Goal: Task Accomplishment & Management: Manage account settings

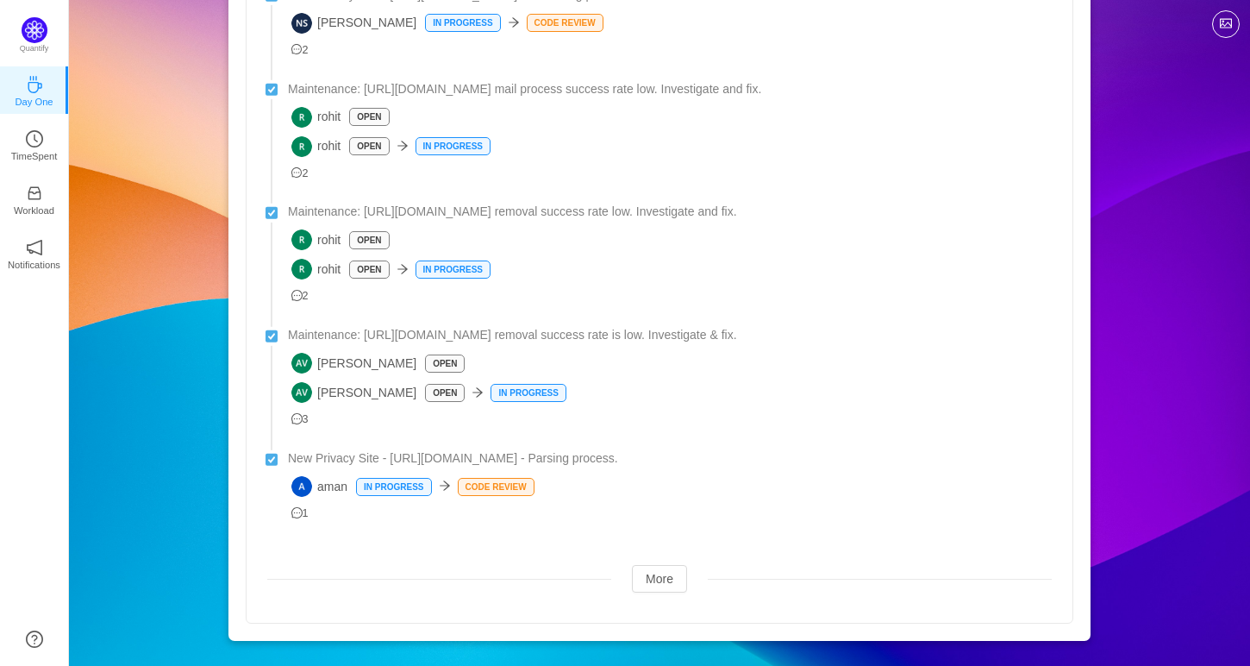
scroll to position [721, 0]
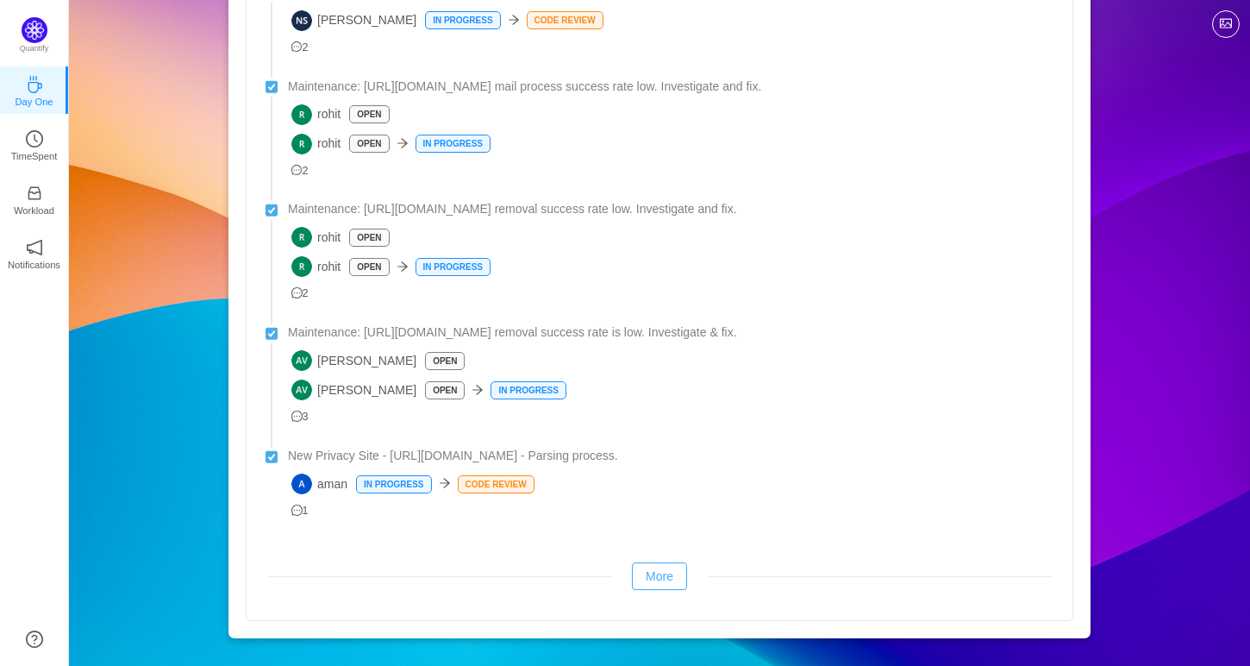
click at [643, 566] on button "More" at bounding box center [659, 576] width 55 height 28
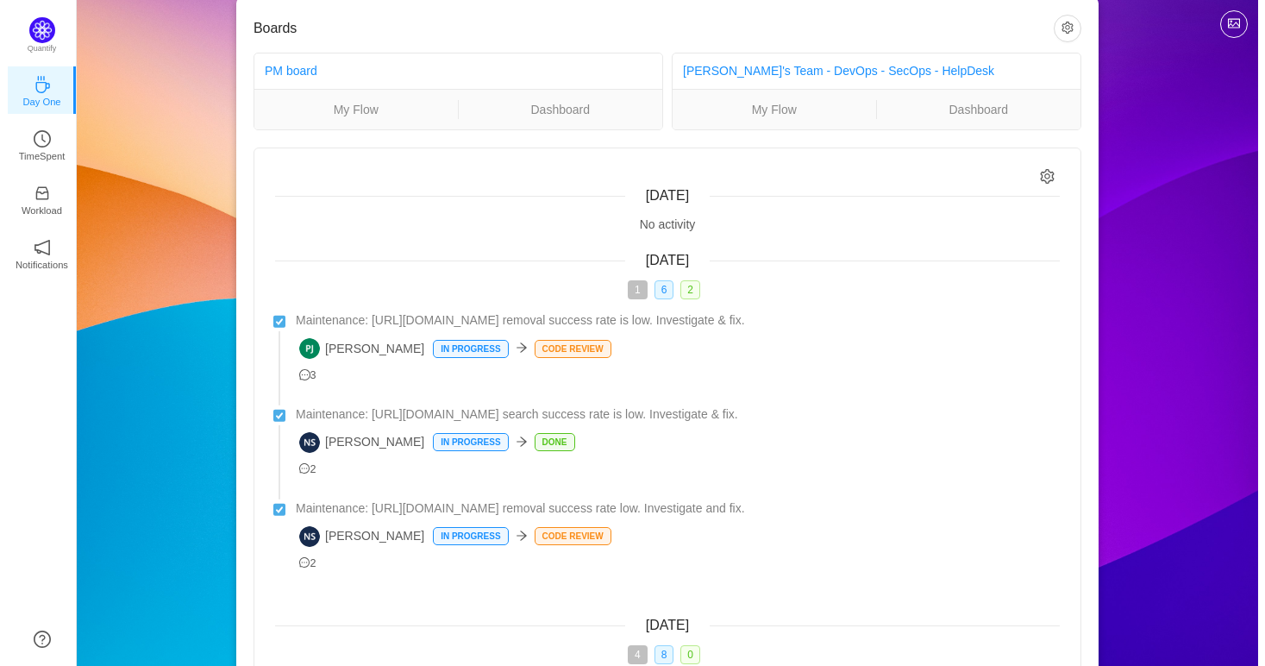
scroll to position [0, 0]
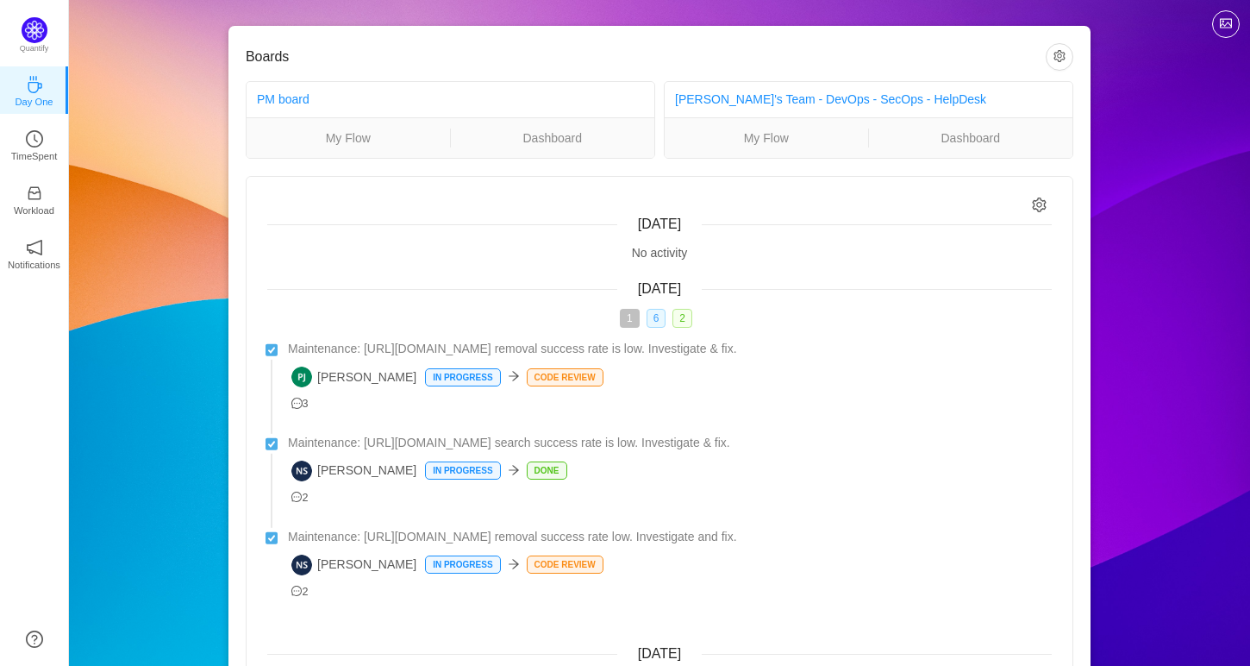
click at [654, 324] on span "6" at bounding box center [657, 318] width 20 height 19
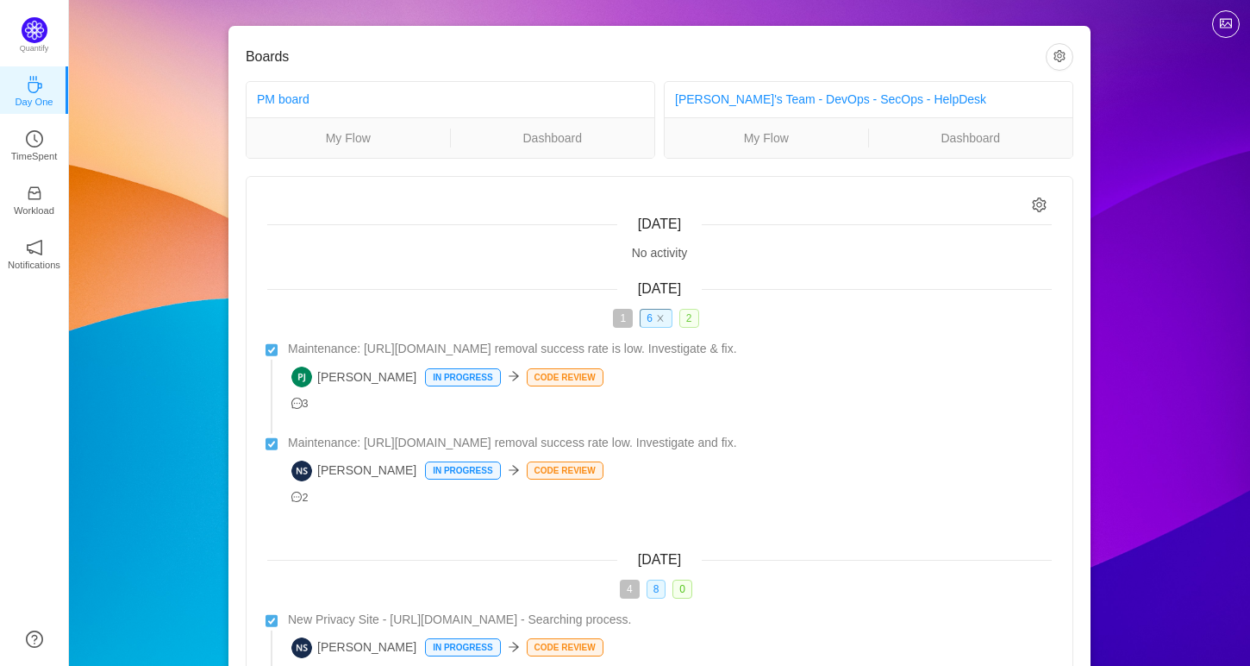
click at [696, 319] on span "2" at bounding box center [690, 318] width 20 height 19
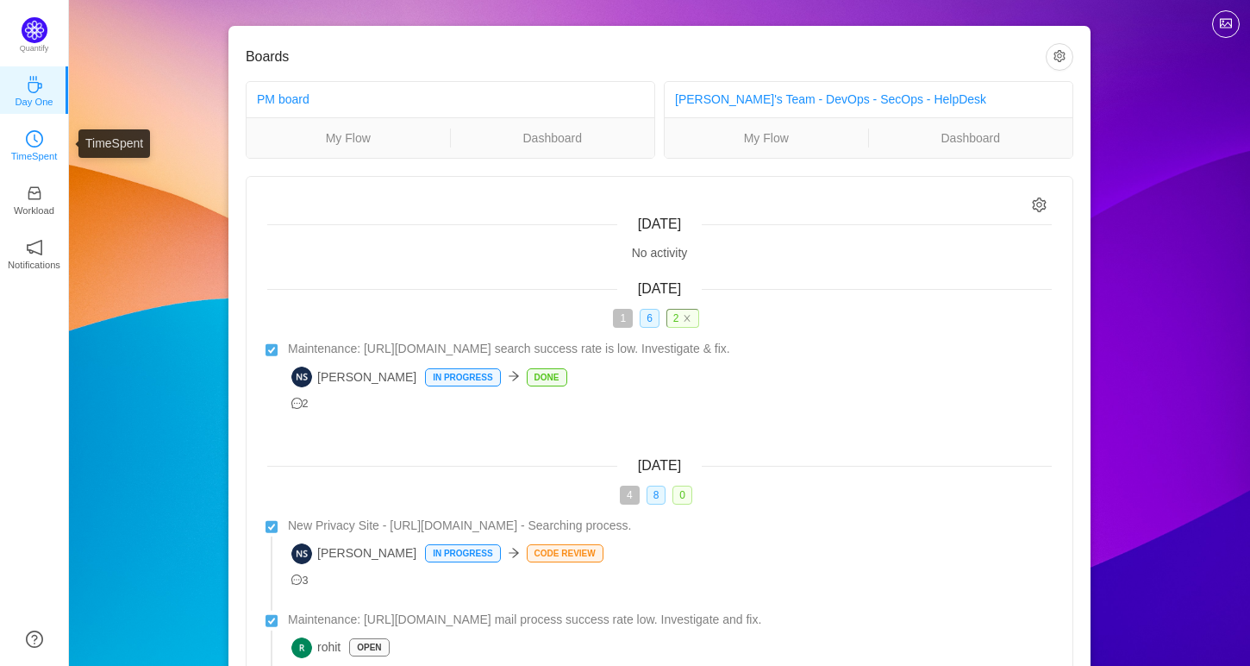
click at [26, 135] on link "TimeSpent" at bounding box center [34, 143] width 17 height 17
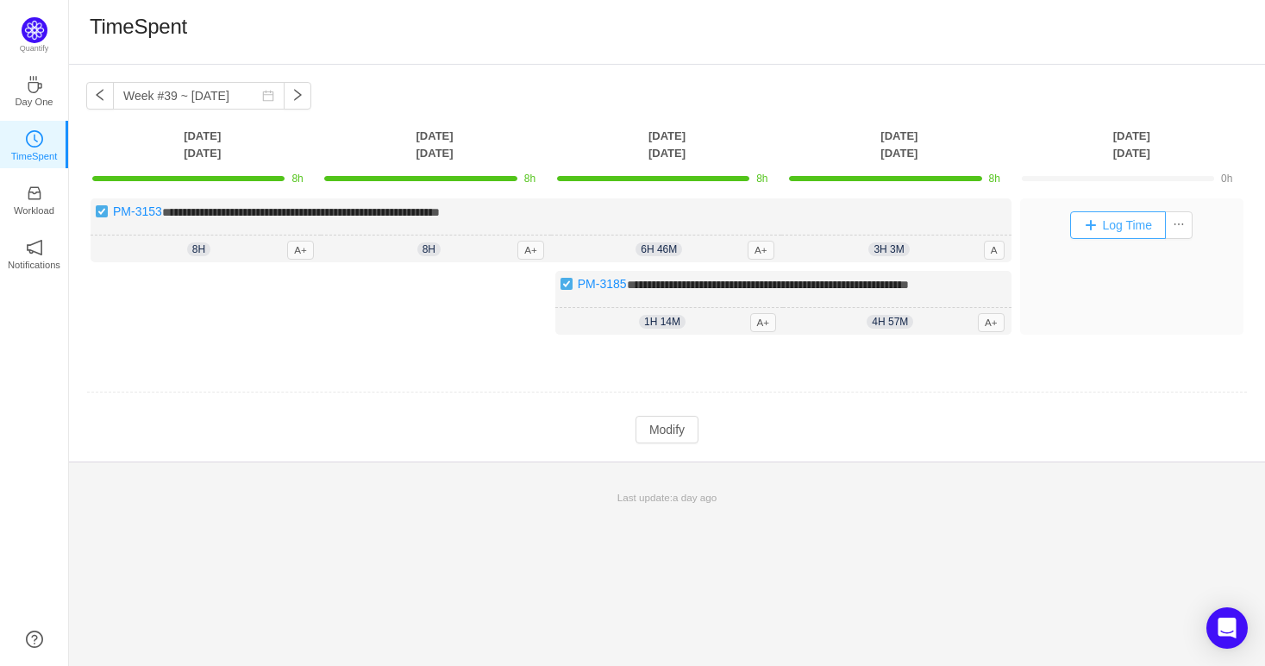
click at [1106, 229] on button "Log Time" at bounding box center [1118, 225] width 96 height 28
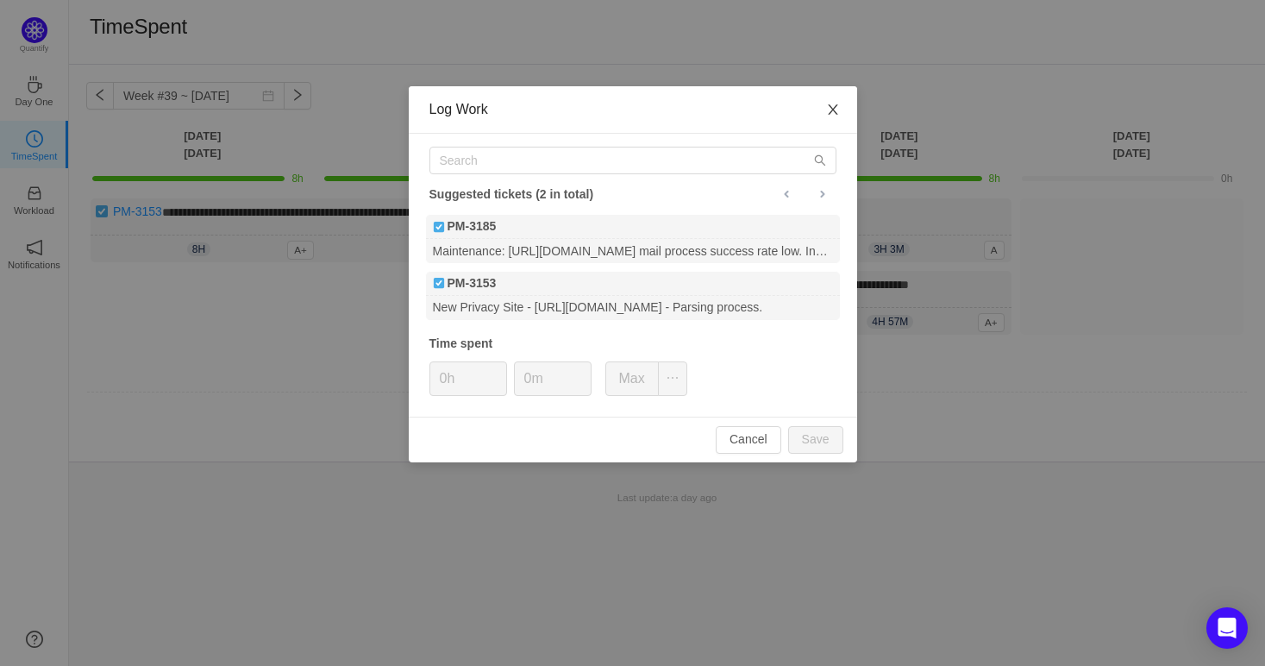
click at [831, 112] on icon "icon: close" at bounding box center [833, 110] width 14 height 14
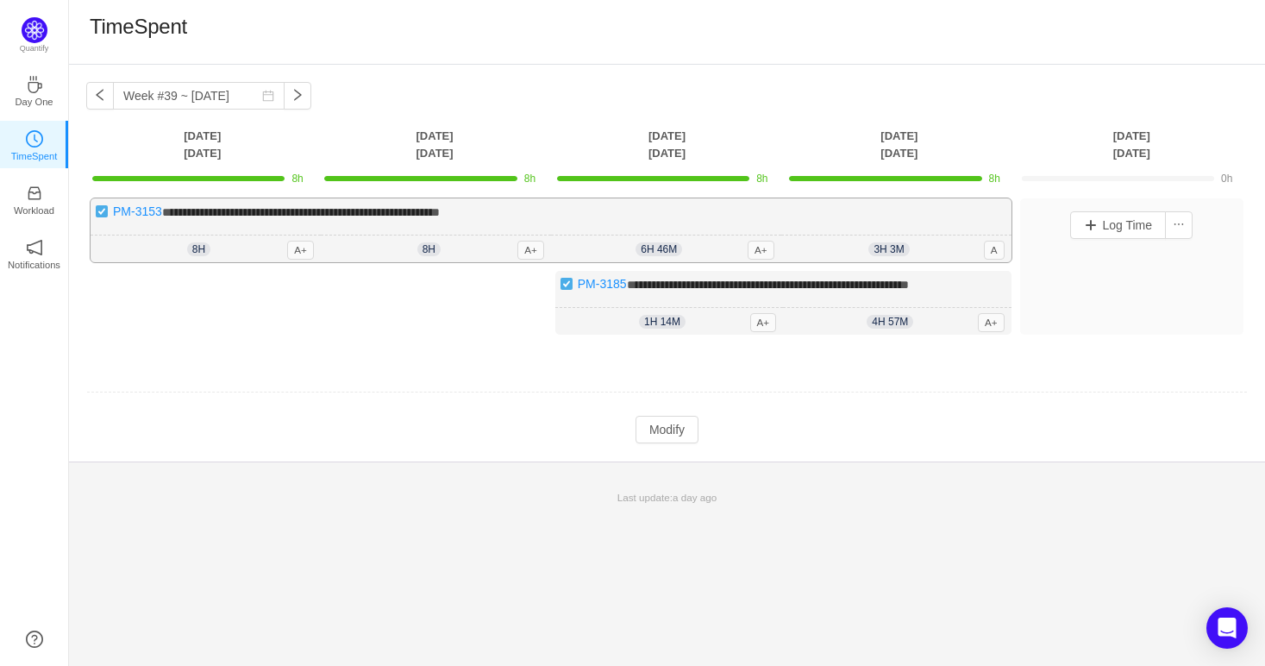
click at [704, 254] on div "6h 46m 6h 46m A+" at bounding box center [666, 249] width 230 height 28
click at [660, 250] on span "6h 46m" at bounding box center [659, 249] width 47 height 14
click at [677, 432] on button "Modify" at bounding box center [667, 430] width 63 height 28
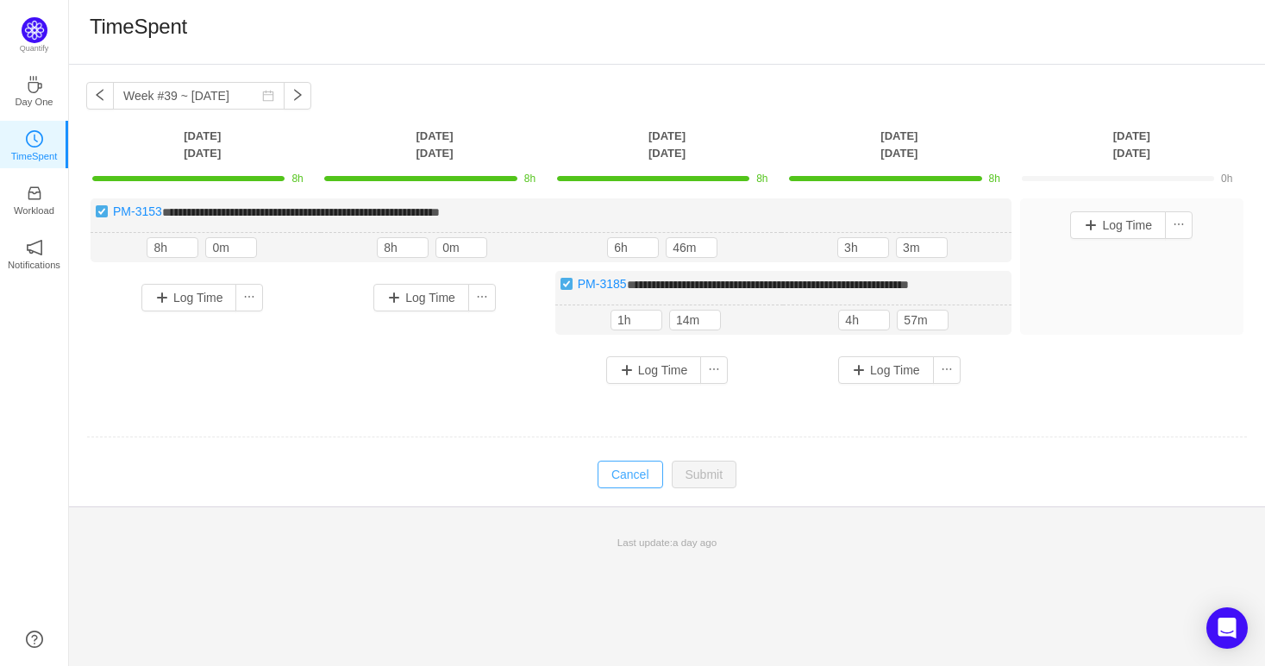
click at [635, 475] on button "Cancel" at bounding box center [631, 474] width 66 height 28
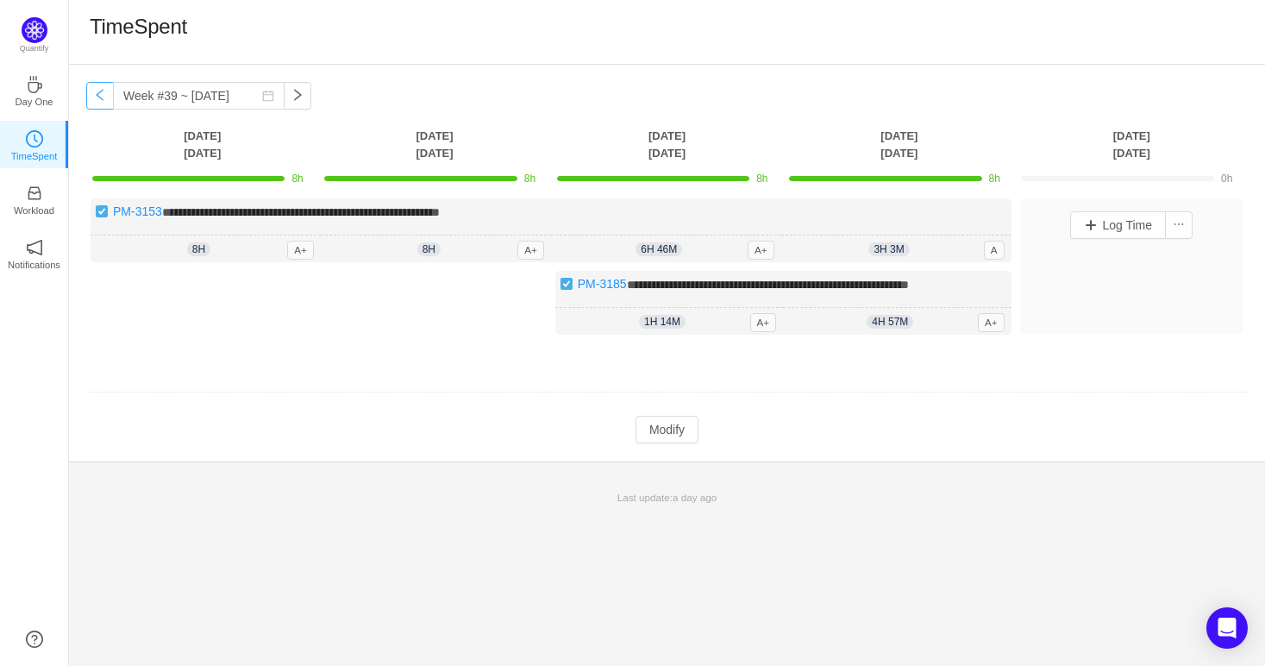
click at [96, 106] on button "button" at bounding box center [100, 96] width 28 height 28
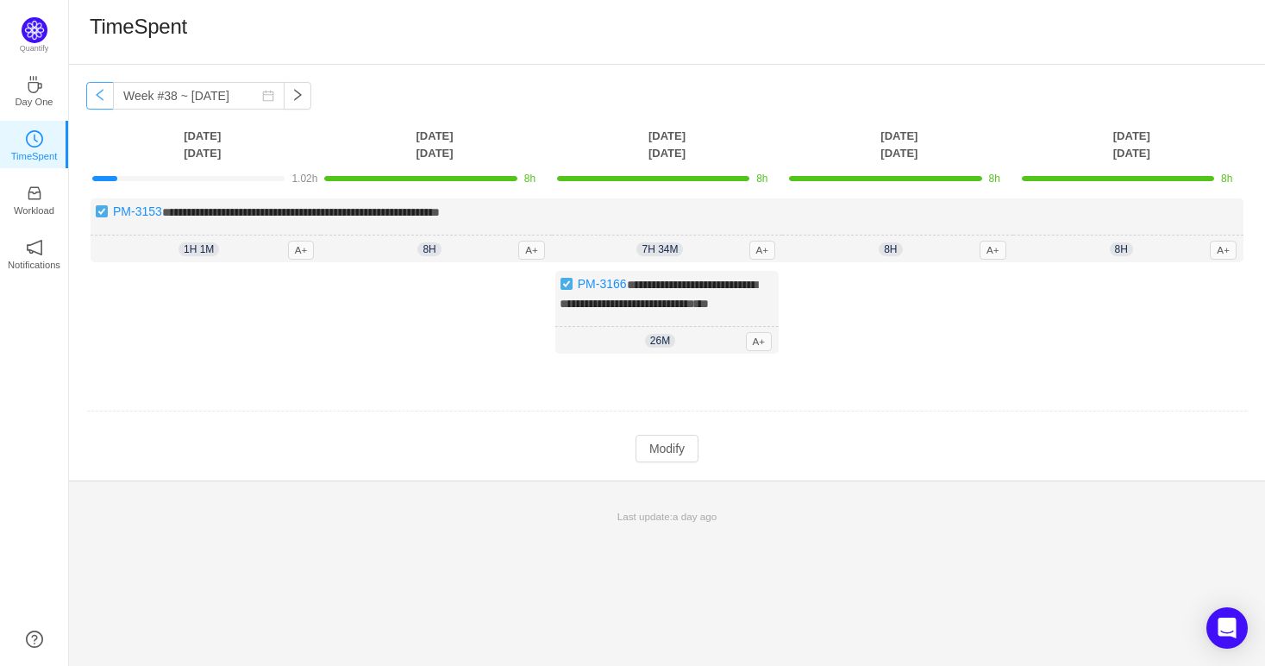
click at [103, 105] on button "button" at bounding box center [100, 96] width 28 height 28
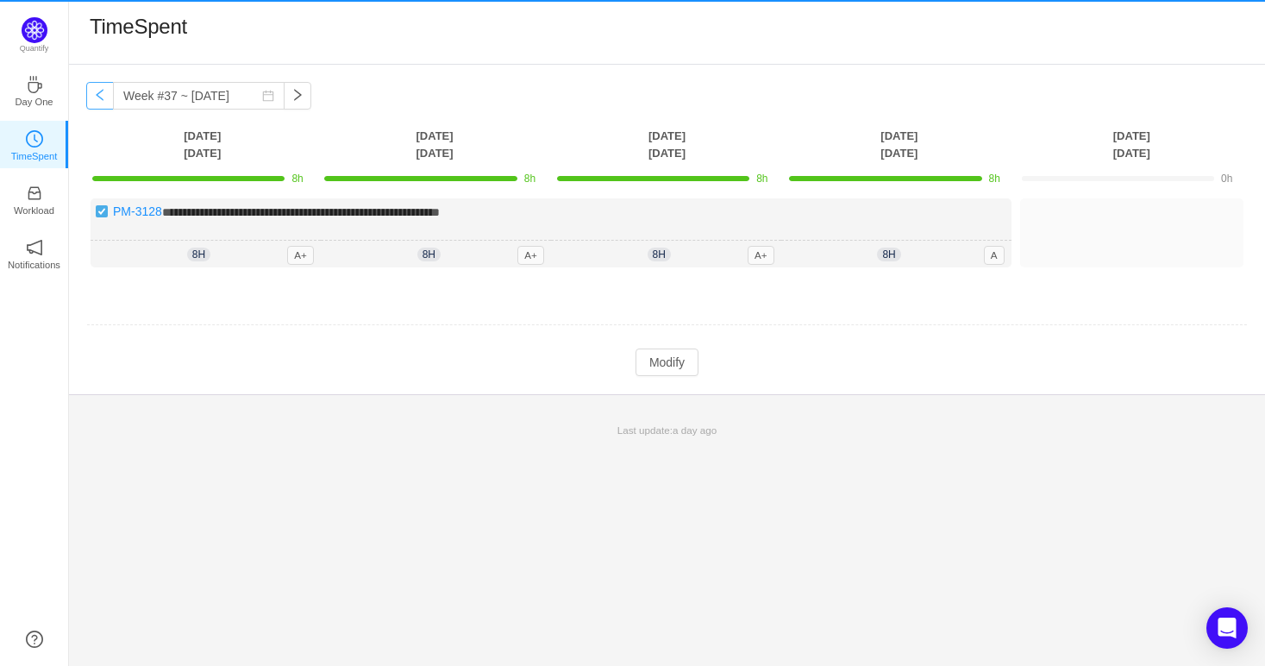
click at [103, 105] on button "button" at bounding box center [100, 96] width 28 height 28
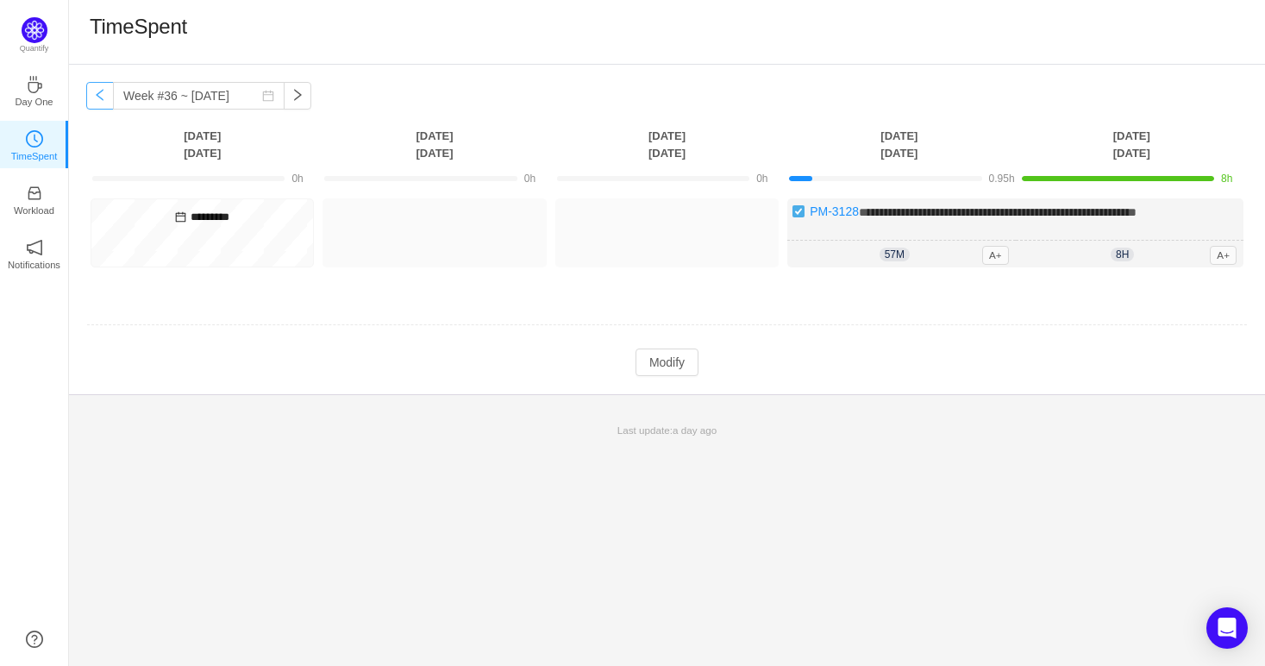
click at [103, 105] on button "button" at bounding box center [100, 96] width 28 height 28
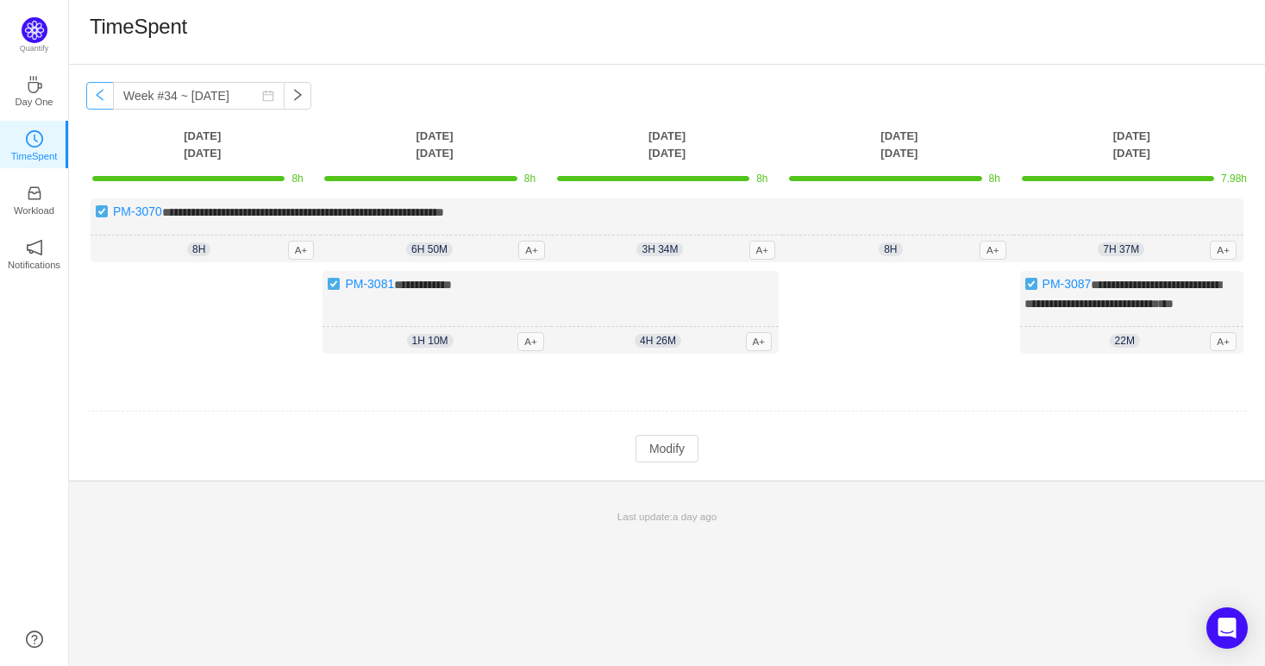
click at [103, 105] on button "button" at bounding box center [100, 96] width 28 height 28
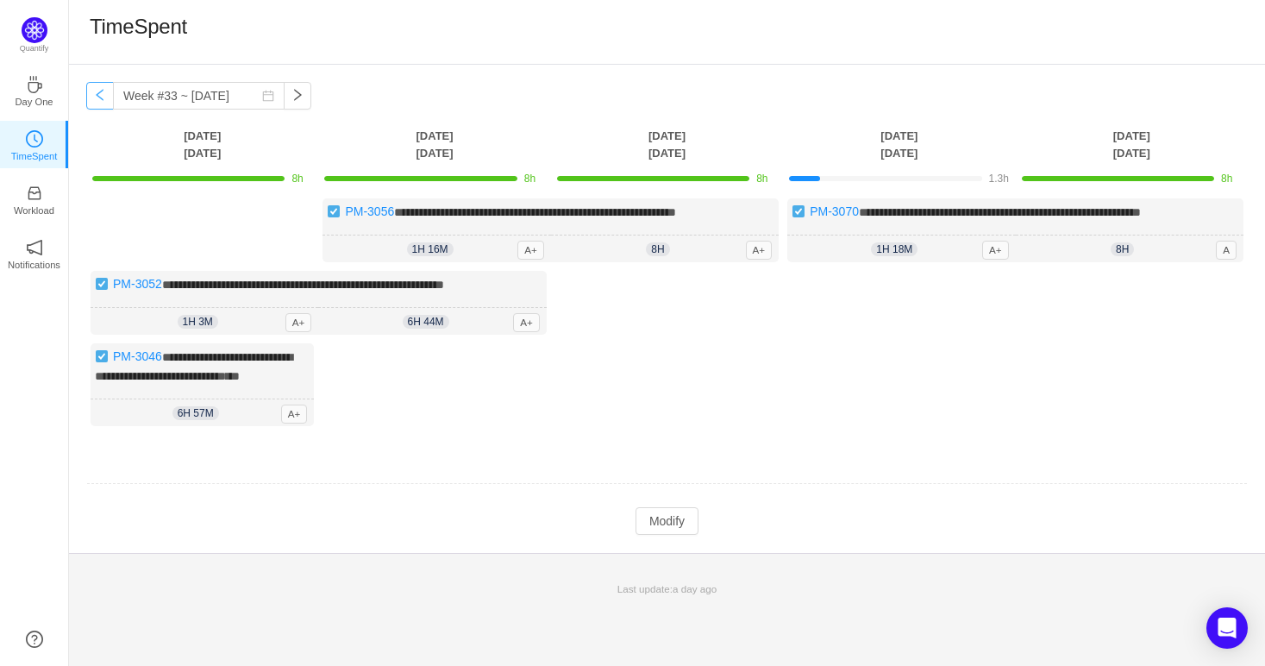
click at [103, 105] on button "button" at bounding box center [100, 96] width 28 height 28
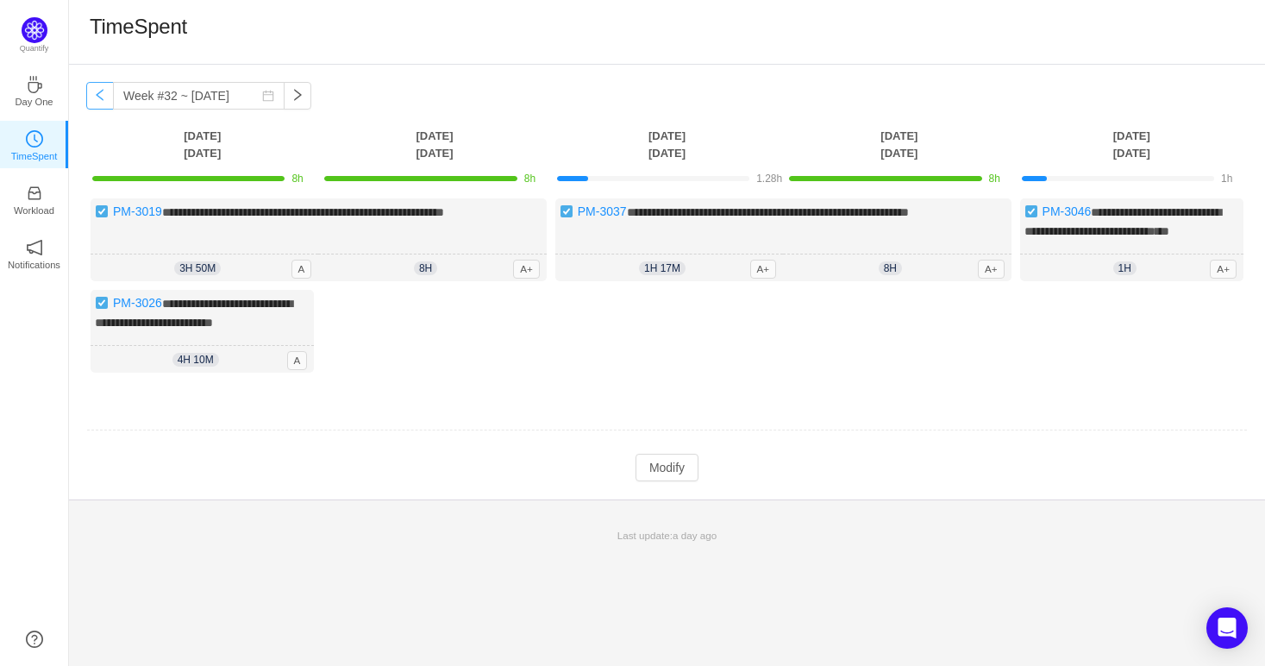
click at [103, 105] on button "button" at bounding box center [100, 96] width 28 height 28
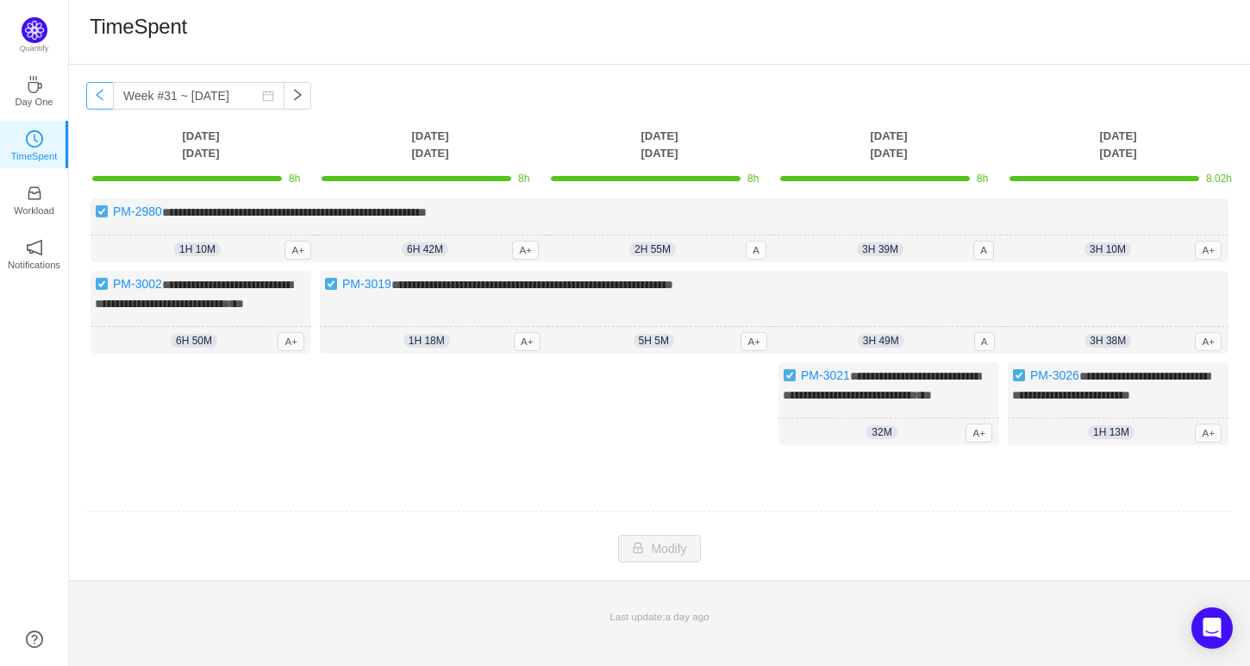
click at [103, 105] on button "button" at bounding box center [100, 96] width 28 height 28
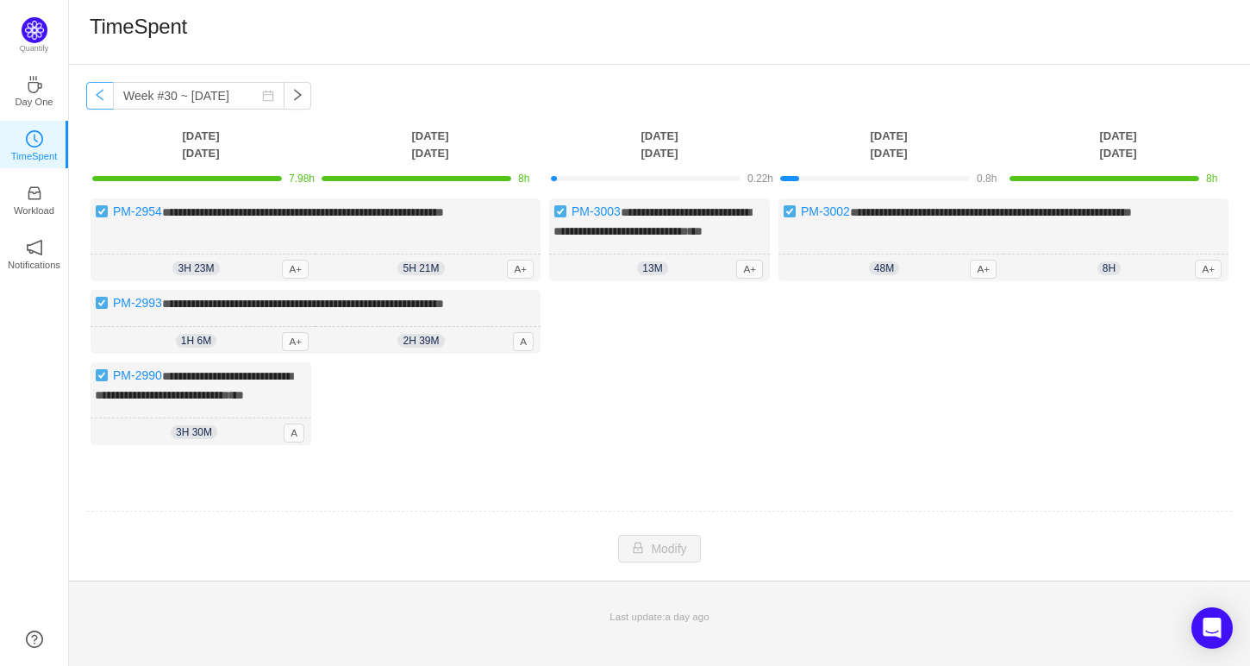
click at [103, 105] on button "button" at bounding box center [100, 96] width 28 height 28
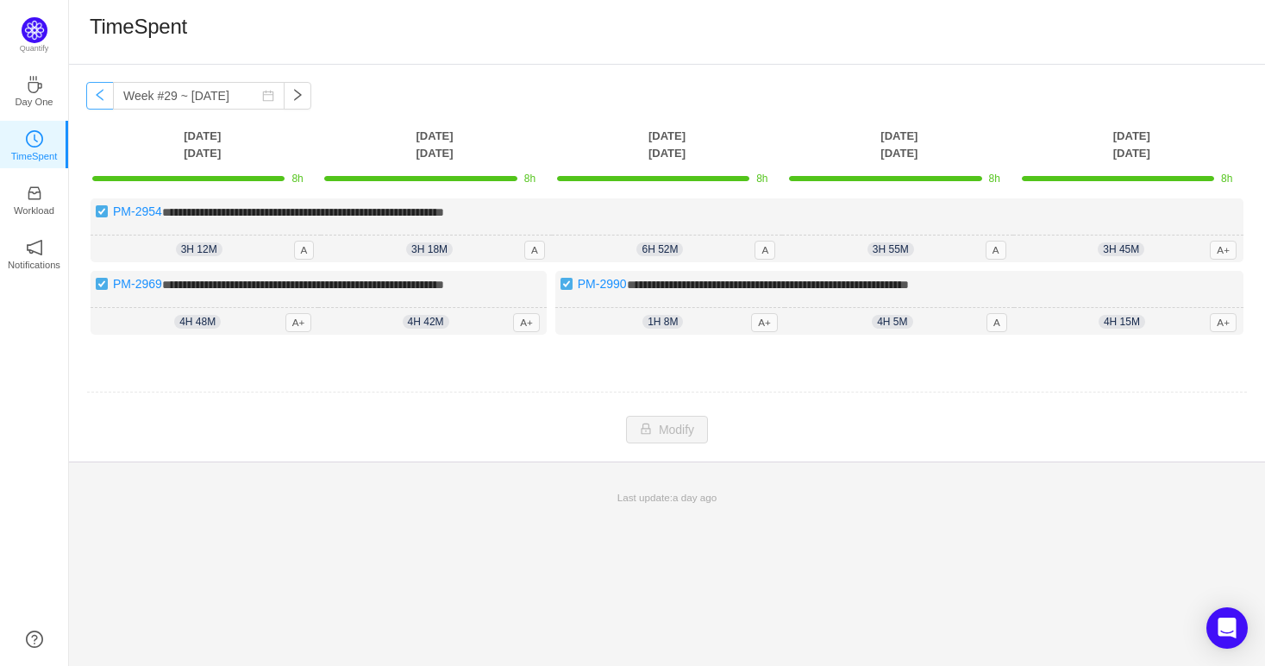
click at [103, 105] on button "button" at bounding box center [100, 96] width 28 height 28
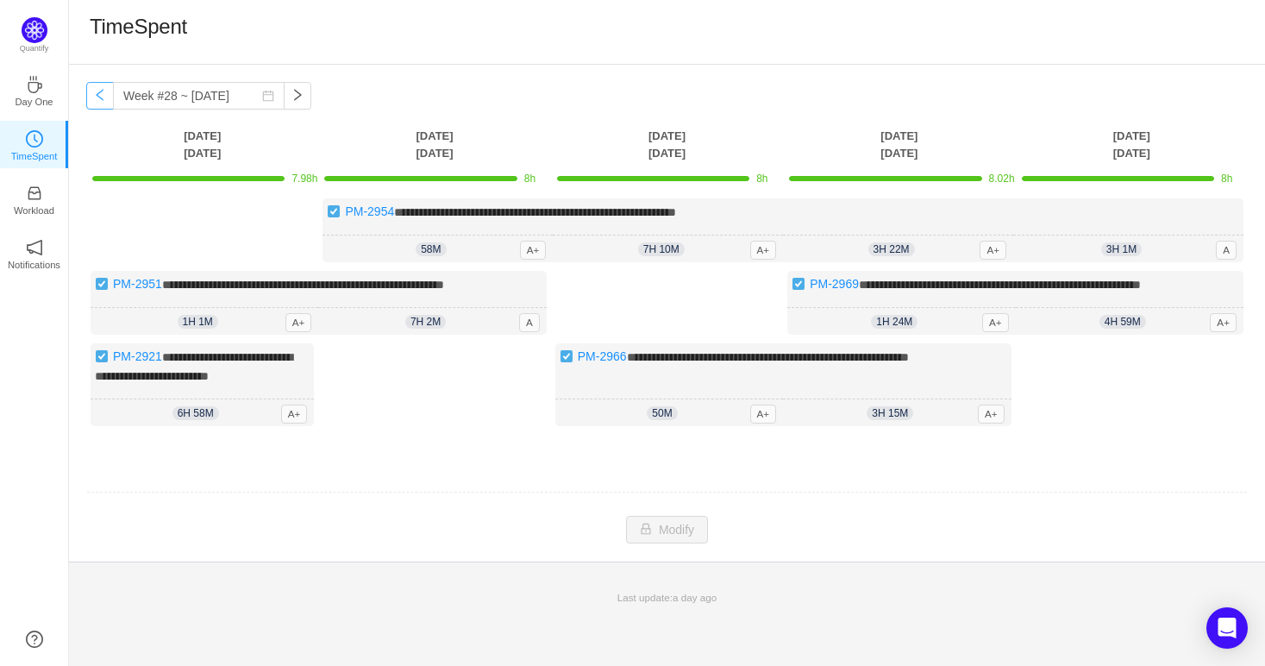
click at [99, 98] on button "button" at bounding box center [100, 96] width 28 height 28
type input "Week #27 ~ Jun 30"
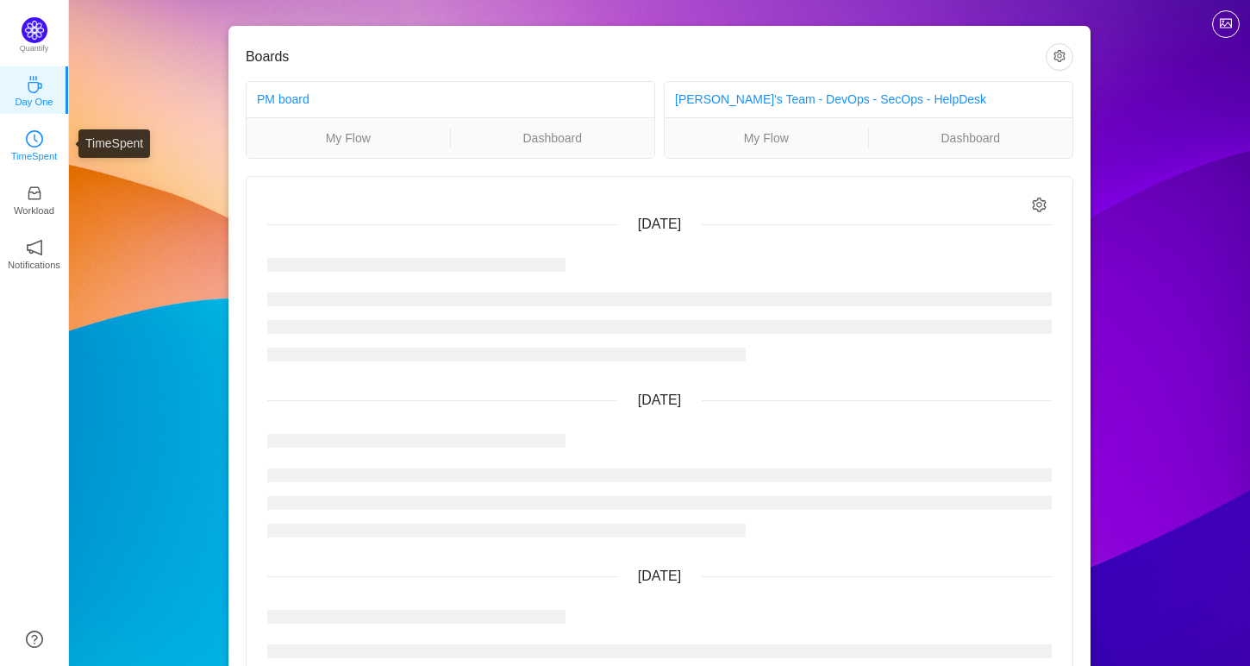
click at [35, 148] on p "TimeSpent" at bounding box center [34, 156] width 47 height 16
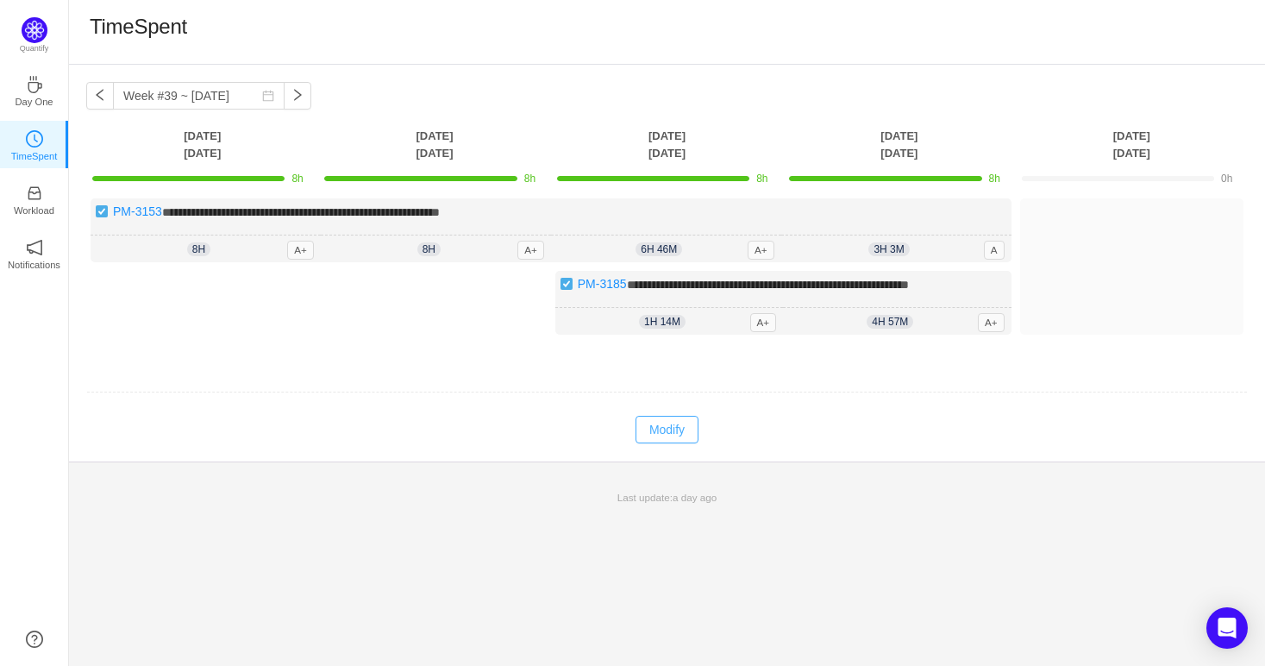
click at [677, 416] on button "Modify" at bounding box center [667, 430] width 63 height 28
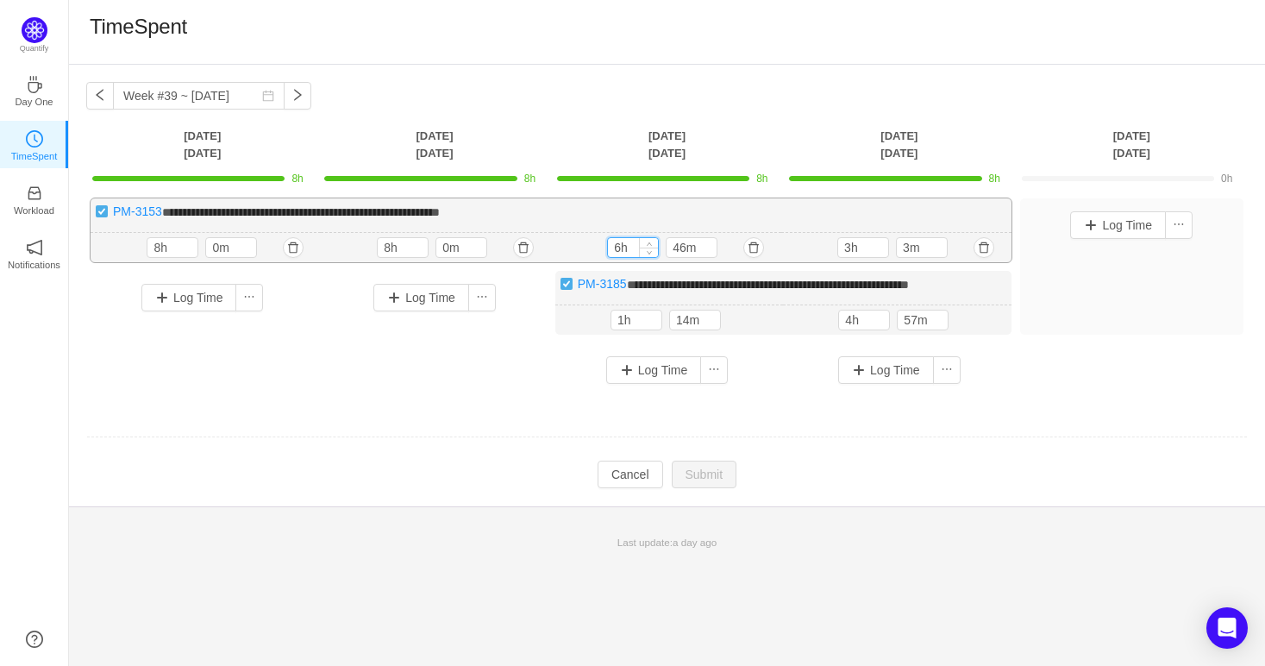
click at [621, 243] on input "6h" at bounding box center [633, 247] width 50 height 19
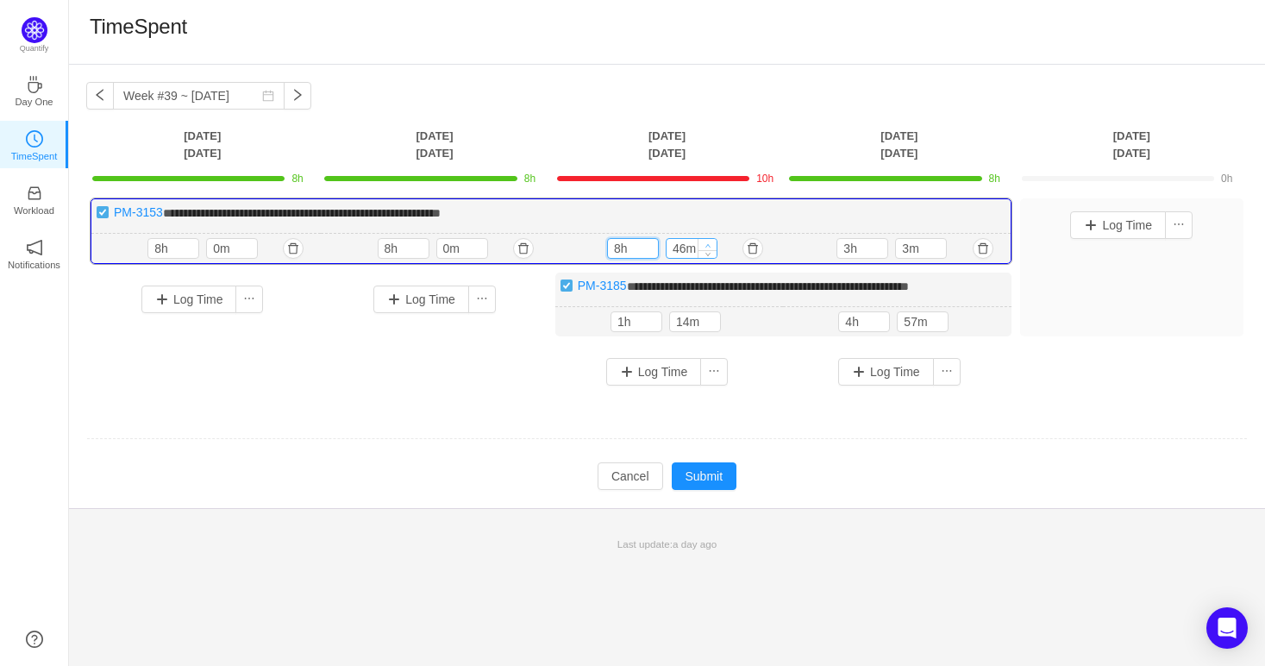
type input "8h"
click at [705, 243] on icon "icon: up" at bounding box center [708, 245] width 6 height 6
type input "0m"
click at [703, 471] on button "Submit" at bounding box center [705, 476] width 66 height 28
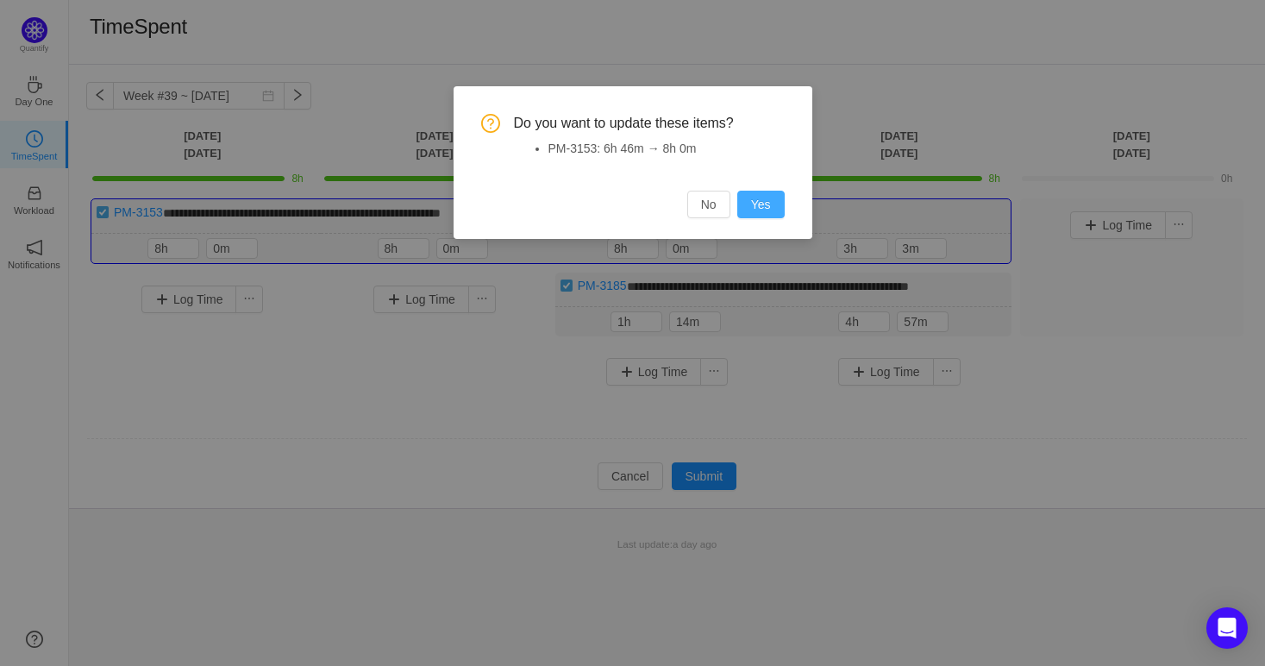
click at [760, 197] on button "Yes" at bounding box center [760, 205] width 47 height 28
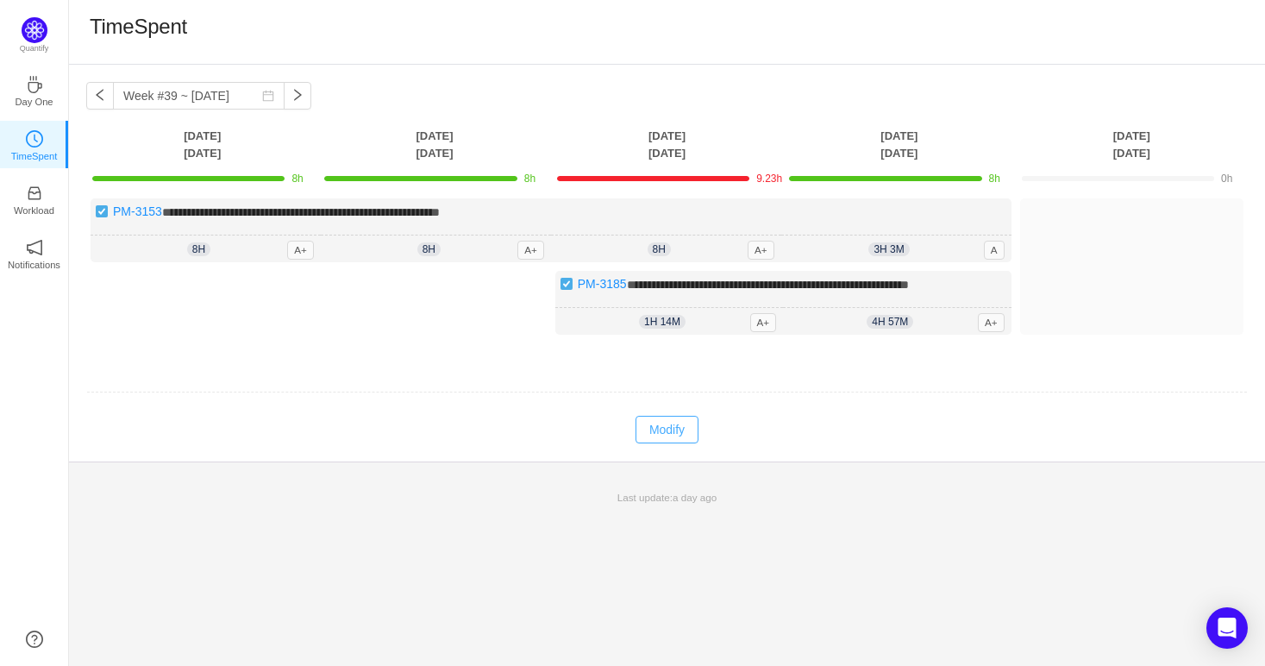
click at [679, 424] on button "Modify" at bounding box center [667, 430] width 63 height 28
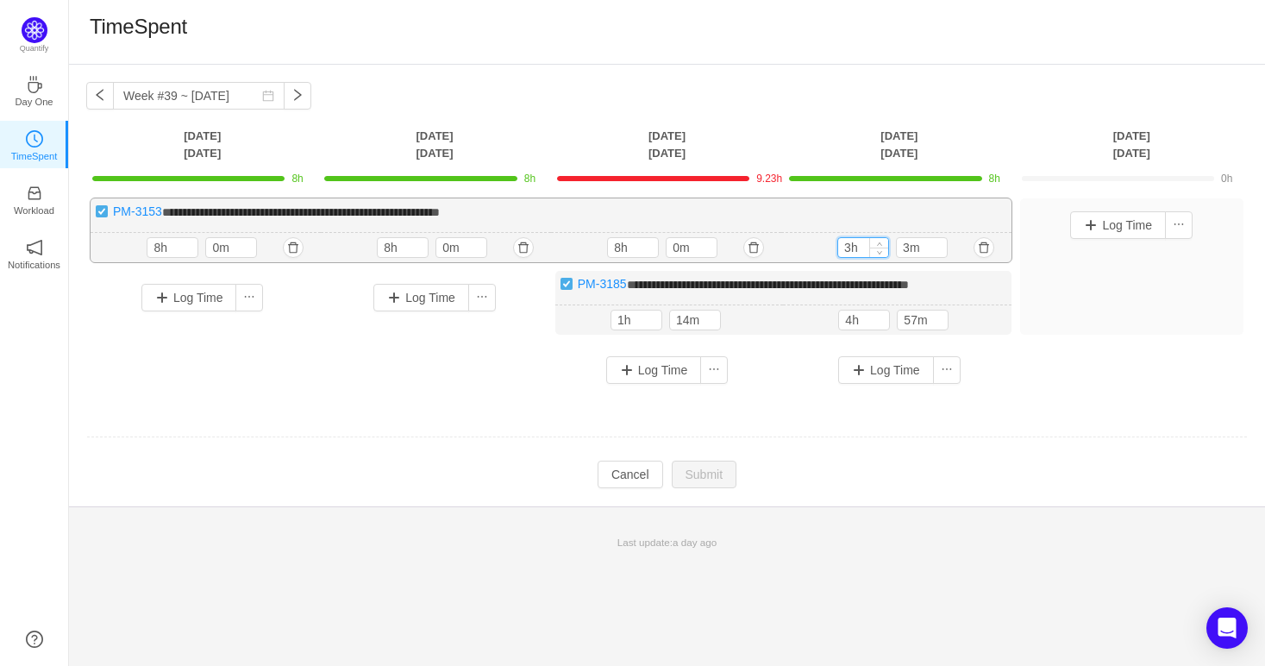
click at [862, 247] on input "3h" at bounding box center [863, 247] width 50 height 19
click at [853, 243] on input "3h" at bounding box center [863, 247] width 50 height 19
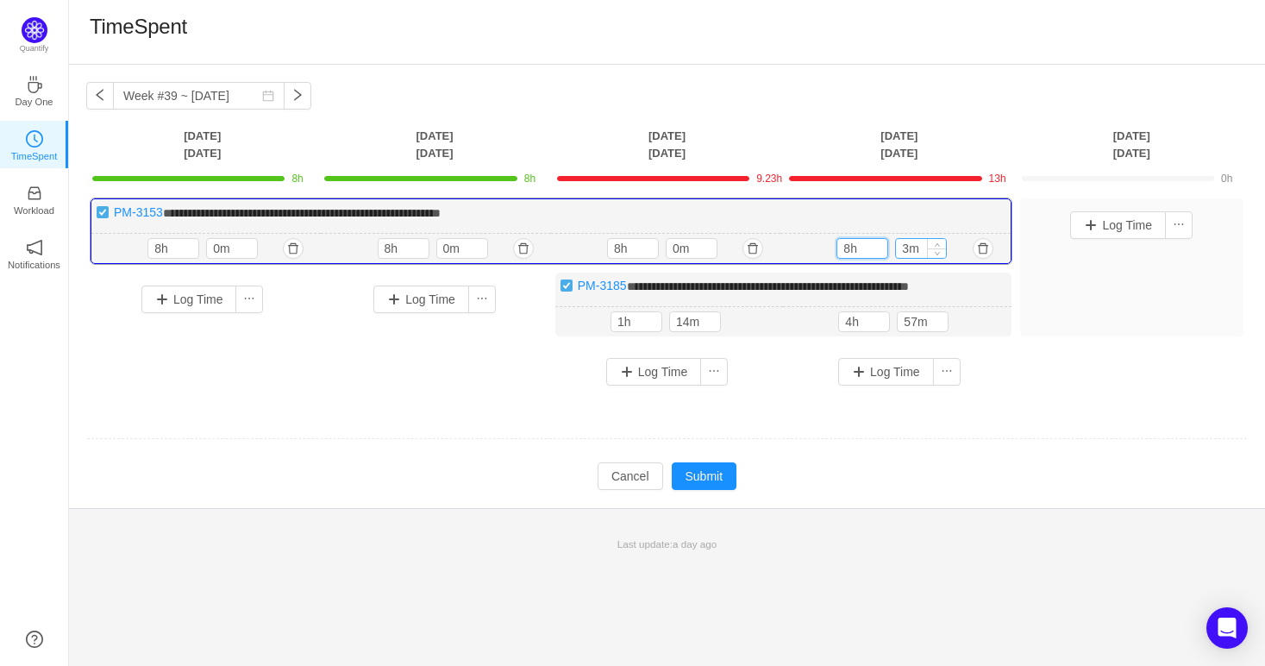
type input "8h"
click at [907, 254] on input "3m" at bounding box center [921, 248] width 50 height 19
type input "0m"
click at [636, 370] on button "Log Time" at bounding box center [654, 372] width 96 height 28
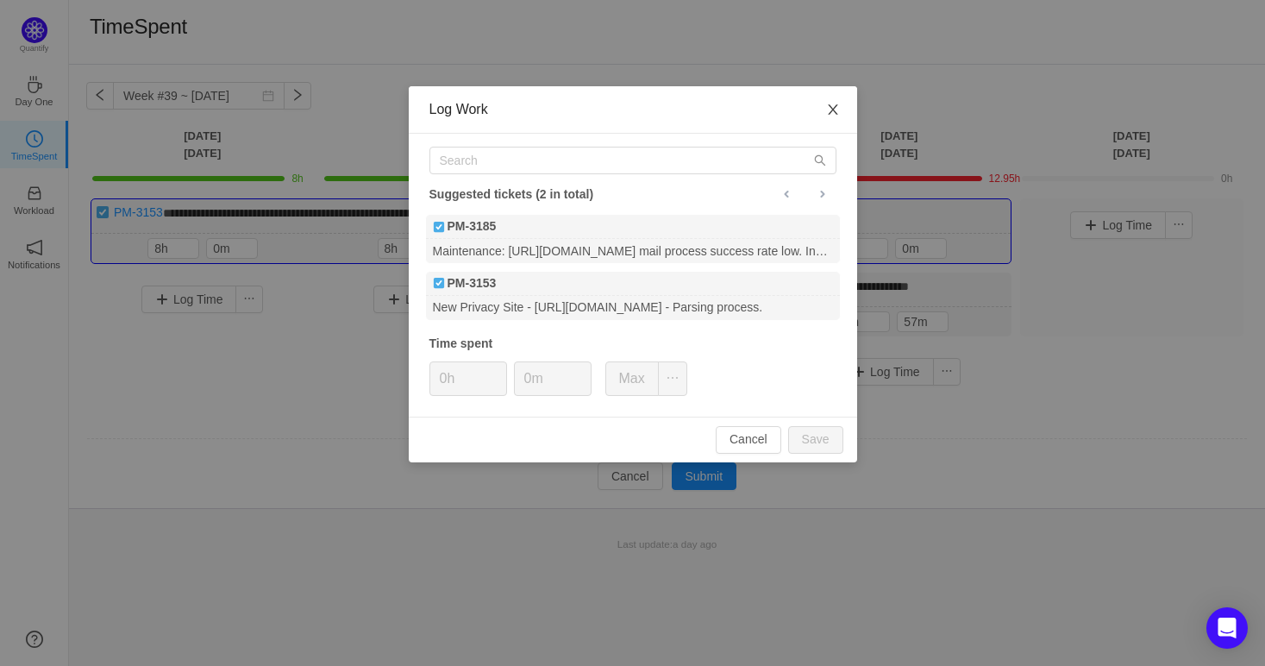
click at [827, 108] on icon "icon: close" at bounding box center [833, 110] width 14 height 14
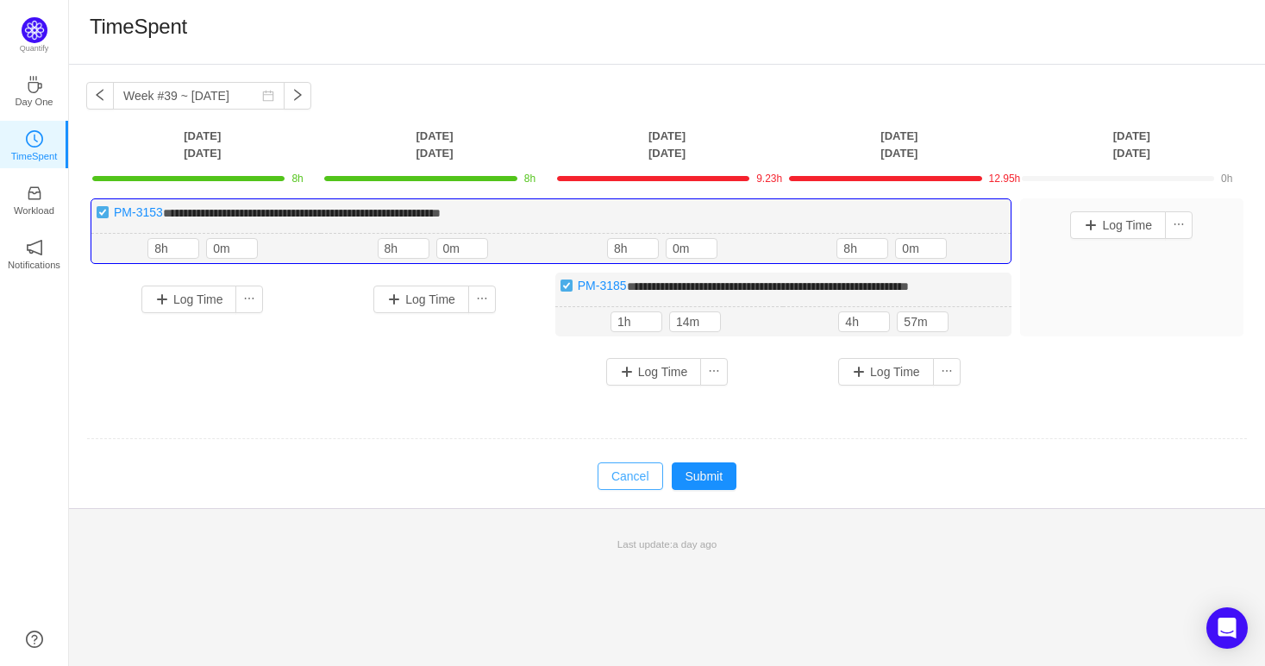
click at [629, 471] on button "Cancel" at bounding box center [631, 476] width 66 height 28
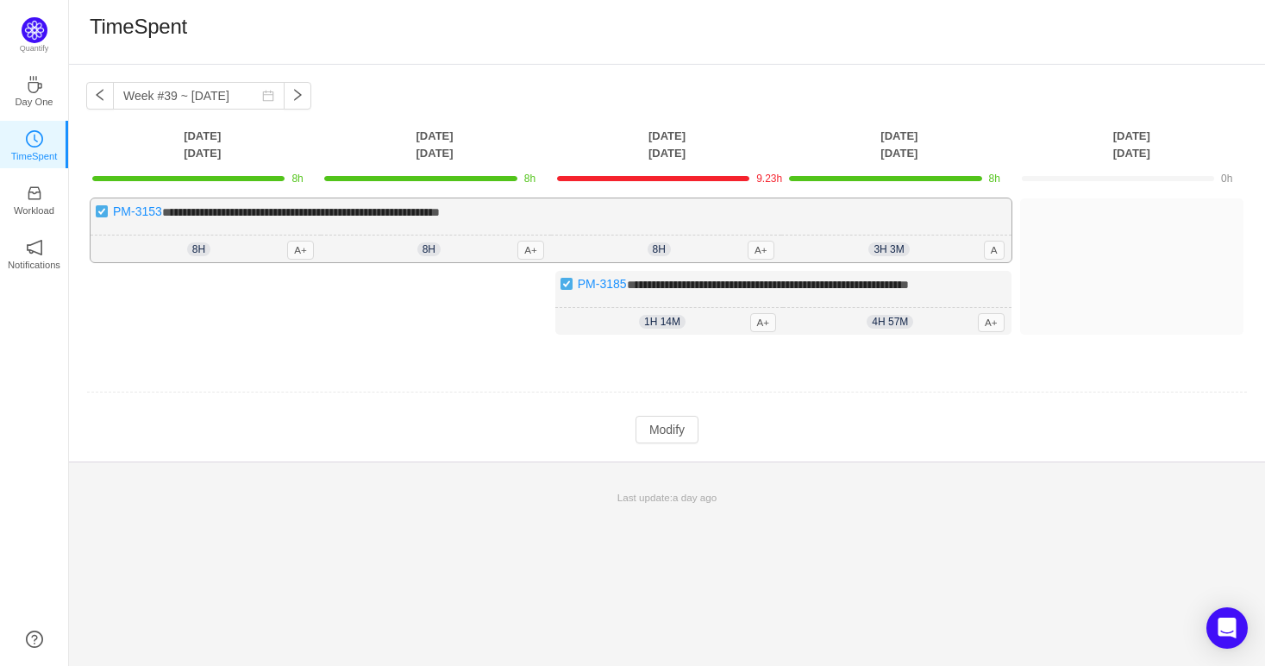
click at [677, 235] on div "8h 8h 0m A+ 8h 8h 0m A+ 8h 8h 0m A+ 3h 3m 8h 0m A" at bounding box center [551, 249] width 921 height 28
click at [774, 421] on td "Modify Cancel Submit" at bounding box center [667, 429] width 1162 height 29
click at [676, 417] on button "Modify" at bounding box center [667, 430] width 63 height 28
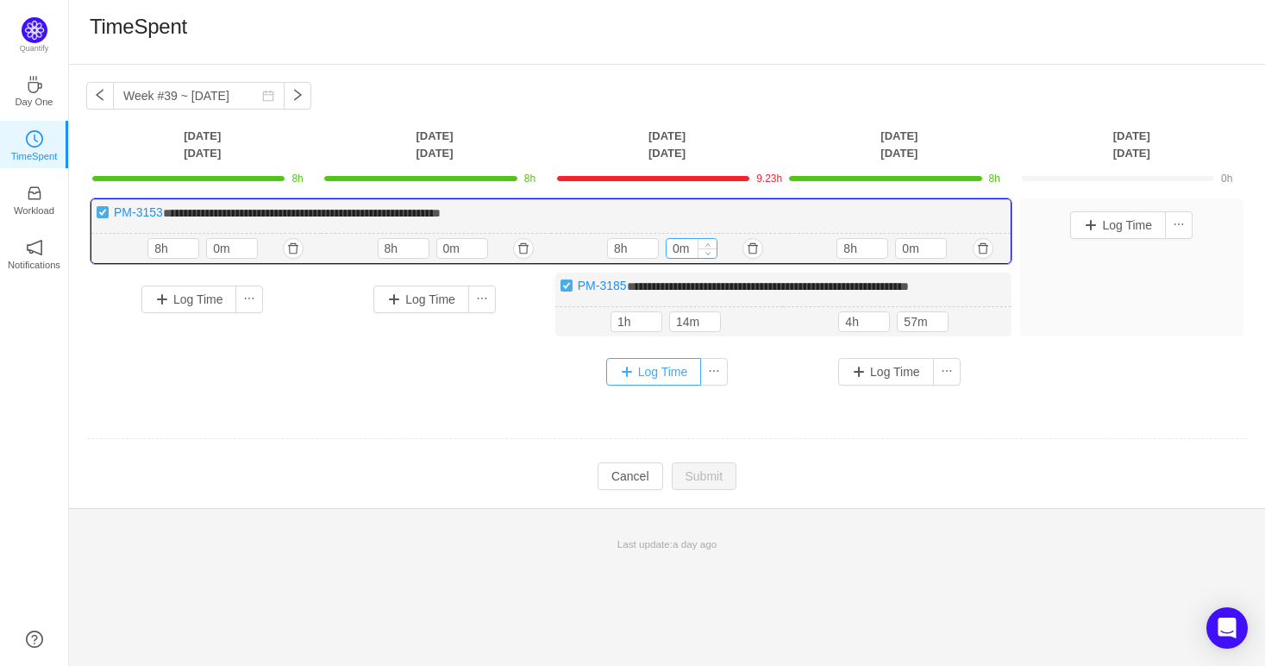
drag, startPoint x: 648, startPoint y: 373, endPoint x: 687, endPoint y: 243, distance: 135.0
click at [687, 243] on div "**********" at bounding box center [667, 298] width 1162 height 200
click at [692, 222] on div "**********" at bounding box center [551, 231] width 921 height 66
click at [637, 252] on input "8h" at bounding box center [633, 248] width 50 height 19
click at [652, 218] on div "**********" at bounding box center [551, 231] width 921 height 66
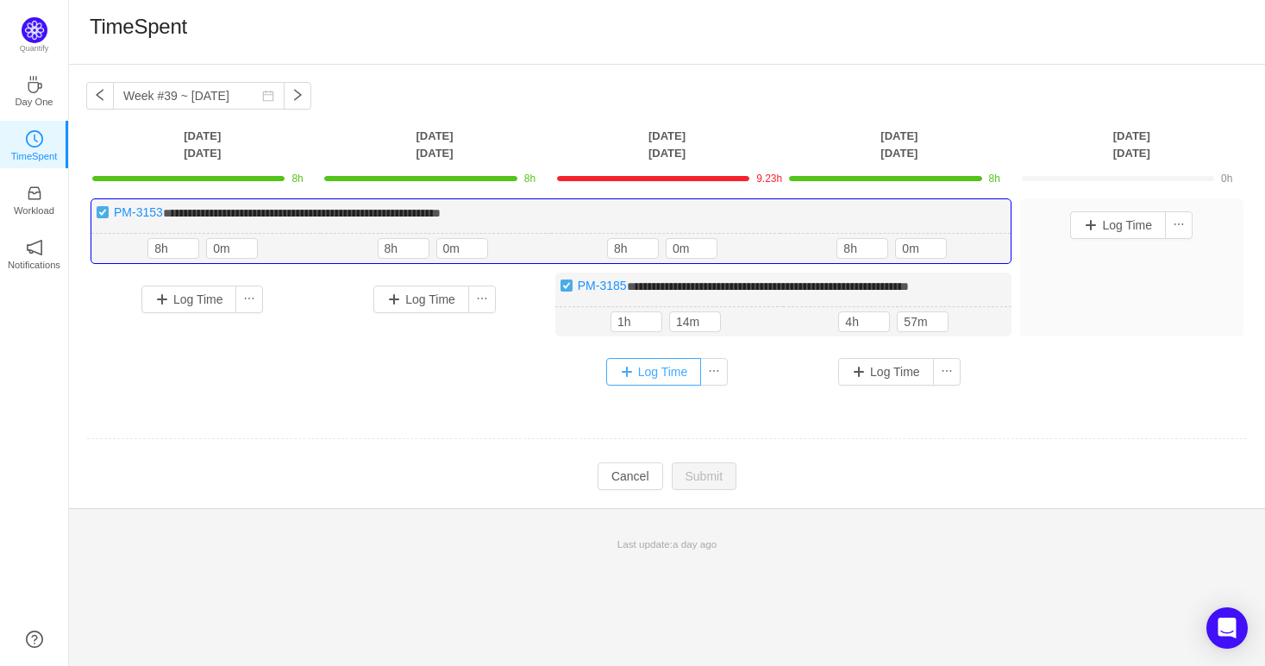
click at [666, 378] on button "Log Time" at bounding box center [654, 372] width 96 height 28
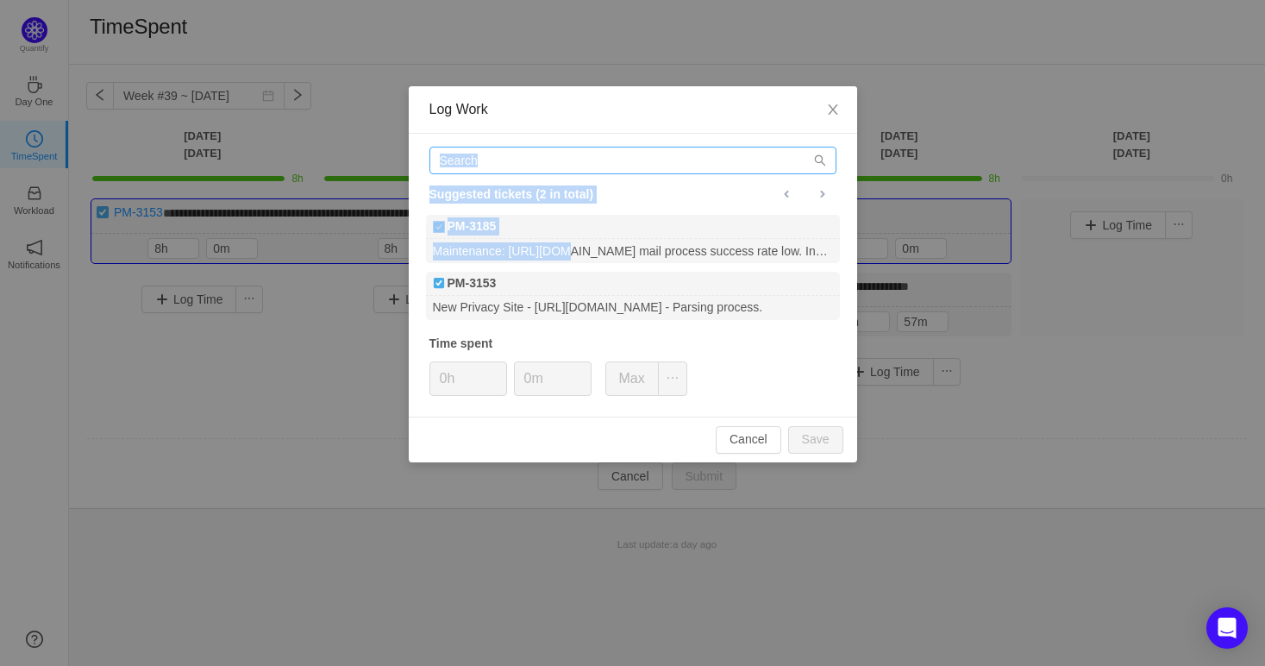
drag, startPoint x: 544, startPoint y: 241, endPoint x: 582, endPoint y: 166, distance: 83.3
click at [582, 166] on div "Suggested tickets (2 in total) PM-3185 Maintenance: [URL][DOMAIN_NAME] mail pro…" at bounding box center [633, 275] width 448 height 283
click at [582, 166] on input "text" at bounding box center [632, 161] width 407 height 28
paste input "3185"
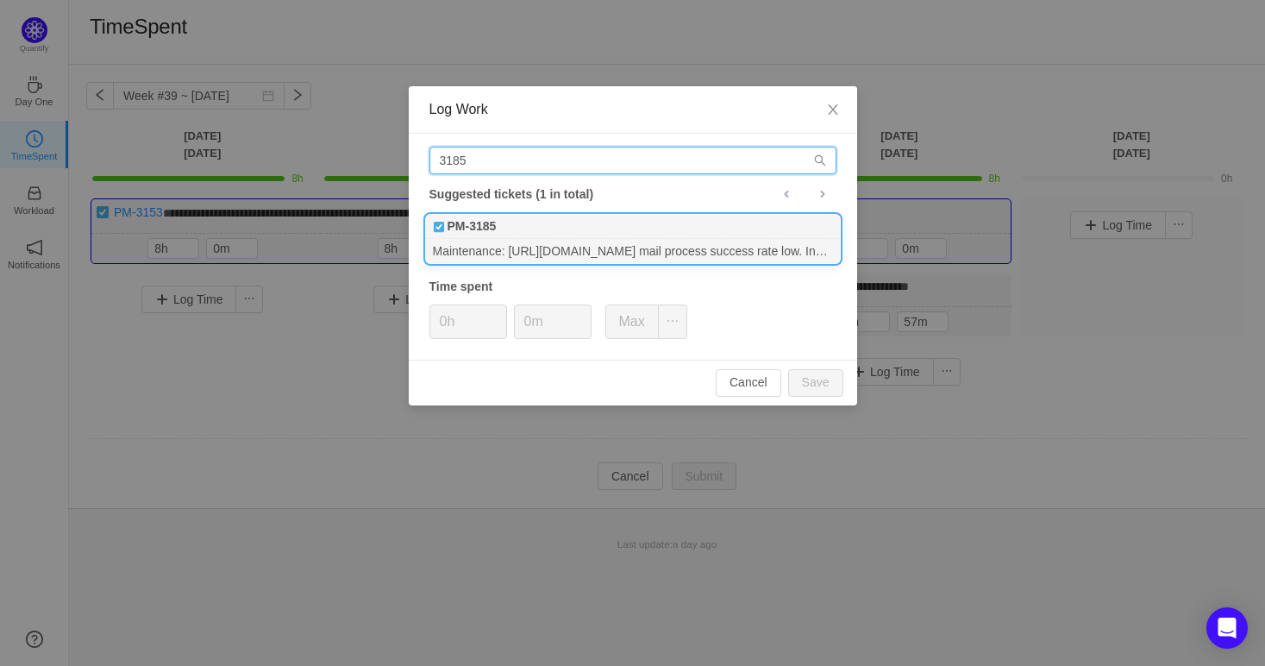
type input "3185"
click at [586, 250] on div "Maintenance: [URL][DOMAIN_NAME] mail process success rate low. Investigate and …" at bounding box center [633, 250] width 414 height 23
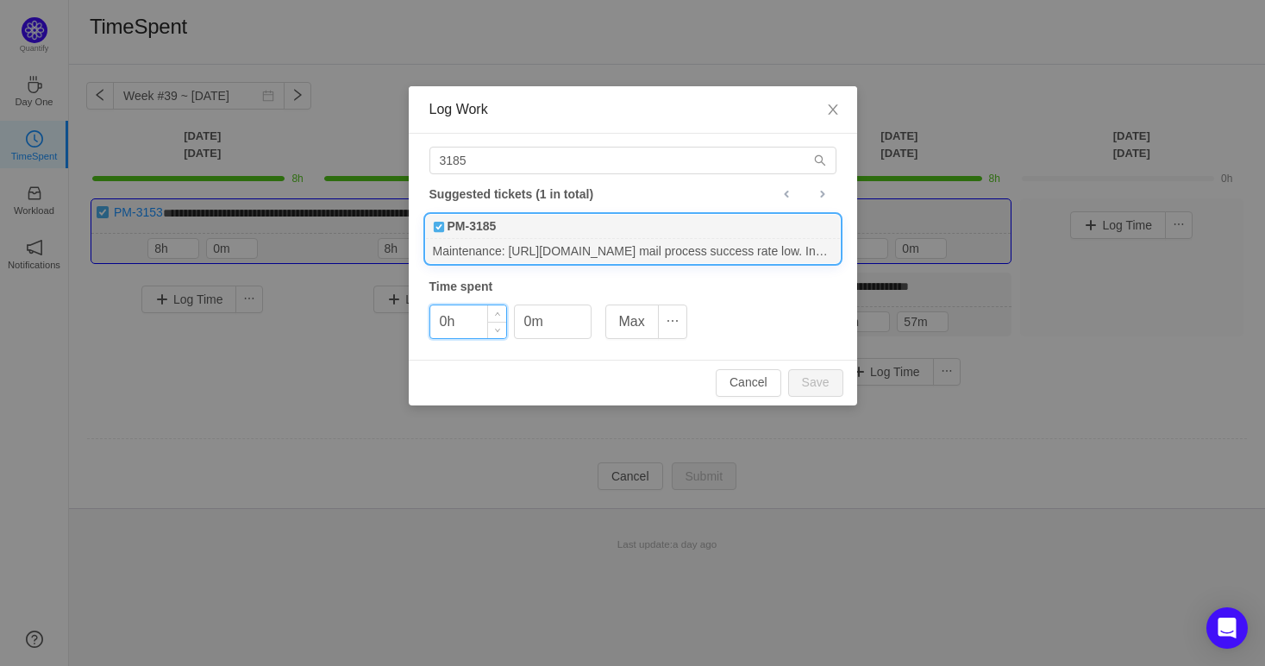
click at [444, 323] on input "0h" at bounding box center [468, 321] width 76 height 33
click at [821, 388] on button "Save" at bounding box center [815, 383] width 55 height 28
type input "0h"
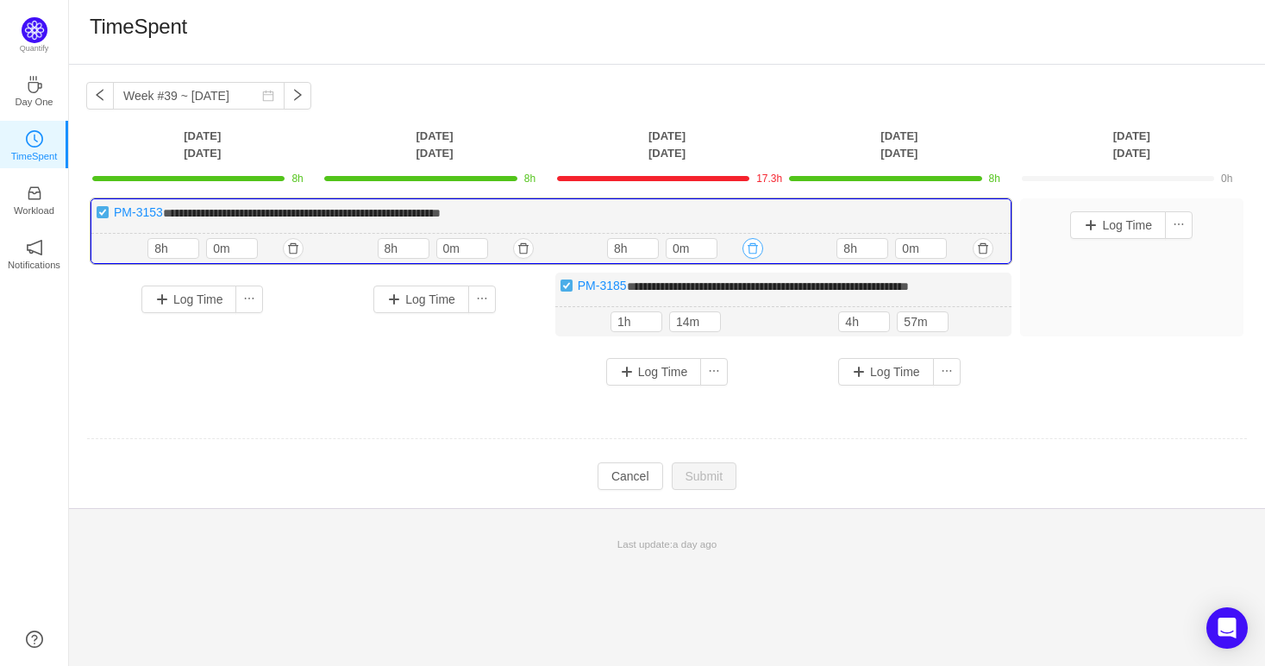
click at [753, 251] on button "button" at bounding box center [752, 248] width 21 height 21
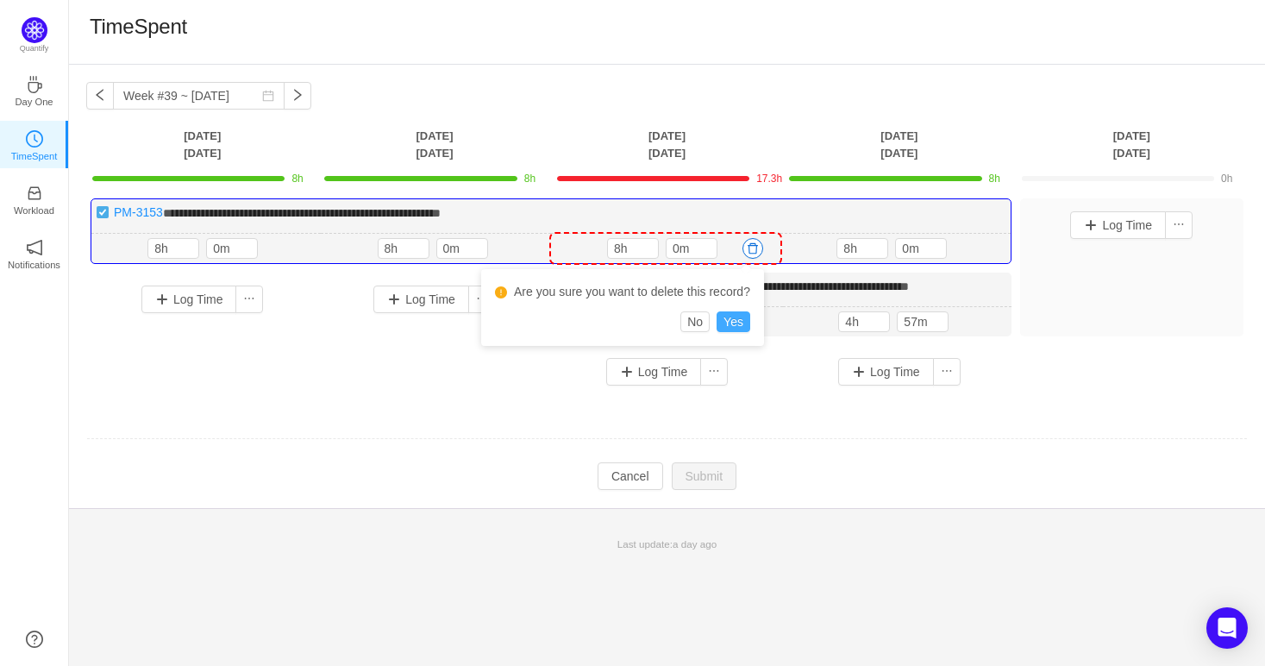
click at [731, 318] on button "Yes" at bounding box center [734, 321] width 34 height 21
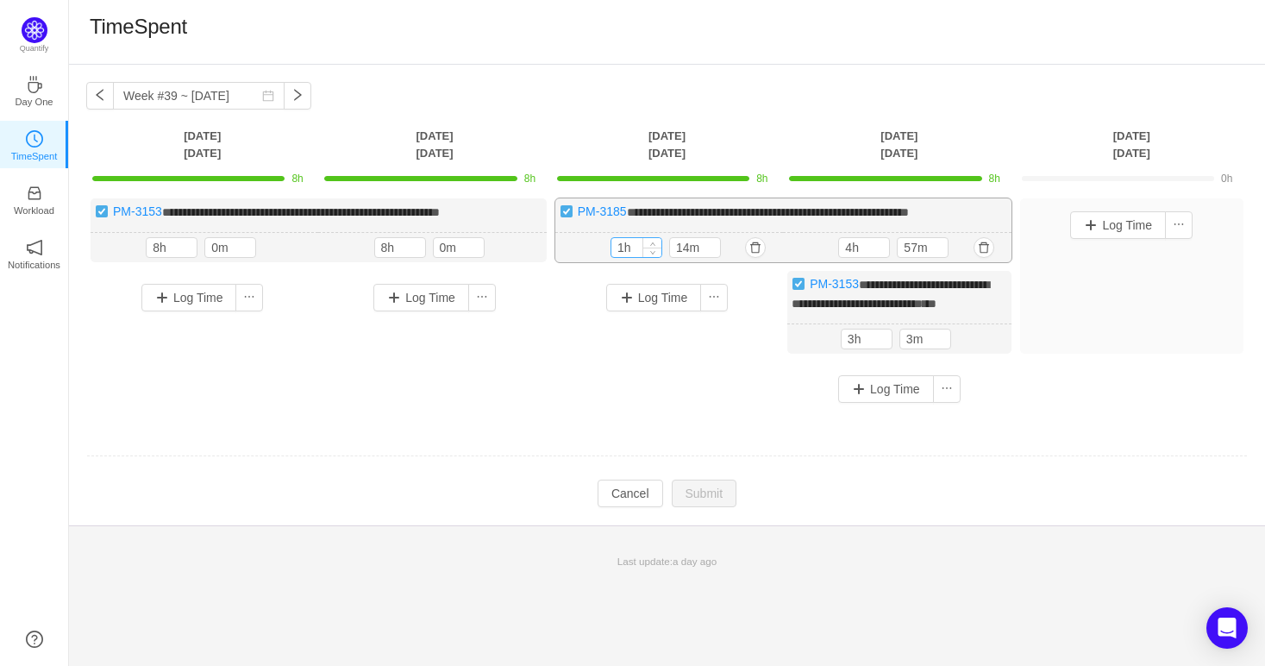
click at [623, 247] on input "1h" at bounding box center [636, 247] width 50 height 19
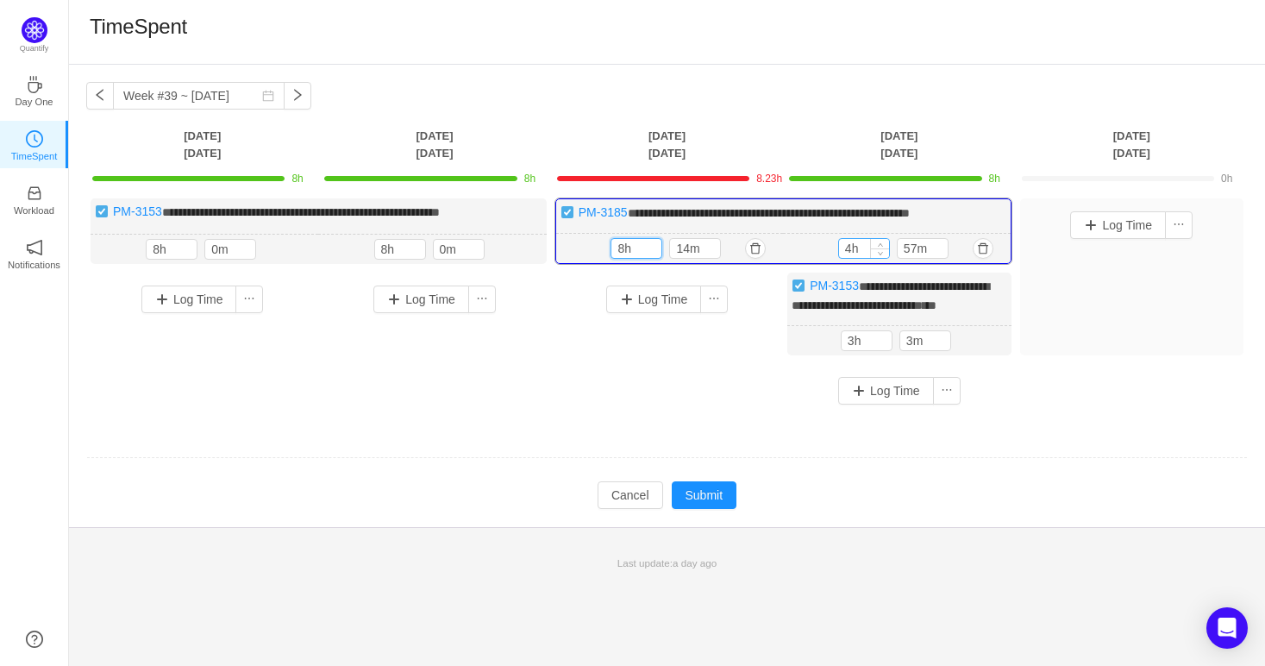
type input "8h"
click at [849, 242] on input "4h" at bounding box center [864, 248] width 50 height 19
type input "8h"
click at [689, 243] on input "14m" at bounding box center [695, 248] width 50 height 19
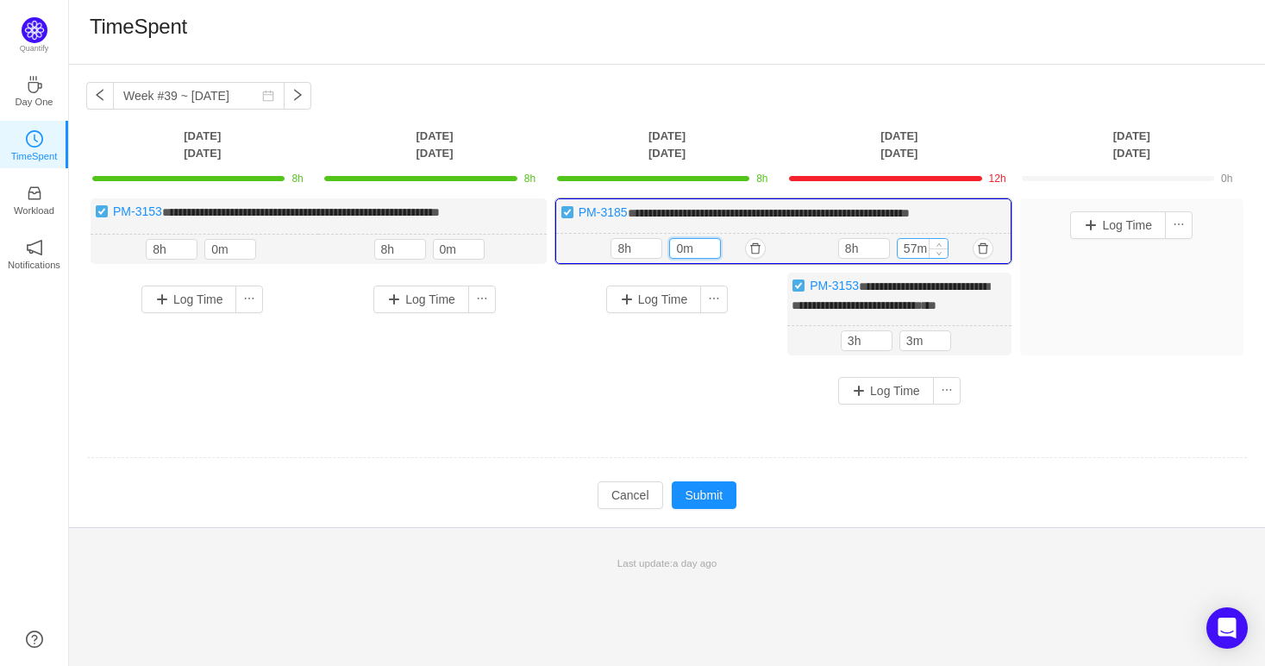
type input "0m"
click at [912, 244] on input "57m" at bounding box center [923, 248] width 50 height 19
type input "0m"
click at [717, 509] on button "Submit" at bounding box center [705, 495] width 66 height 28
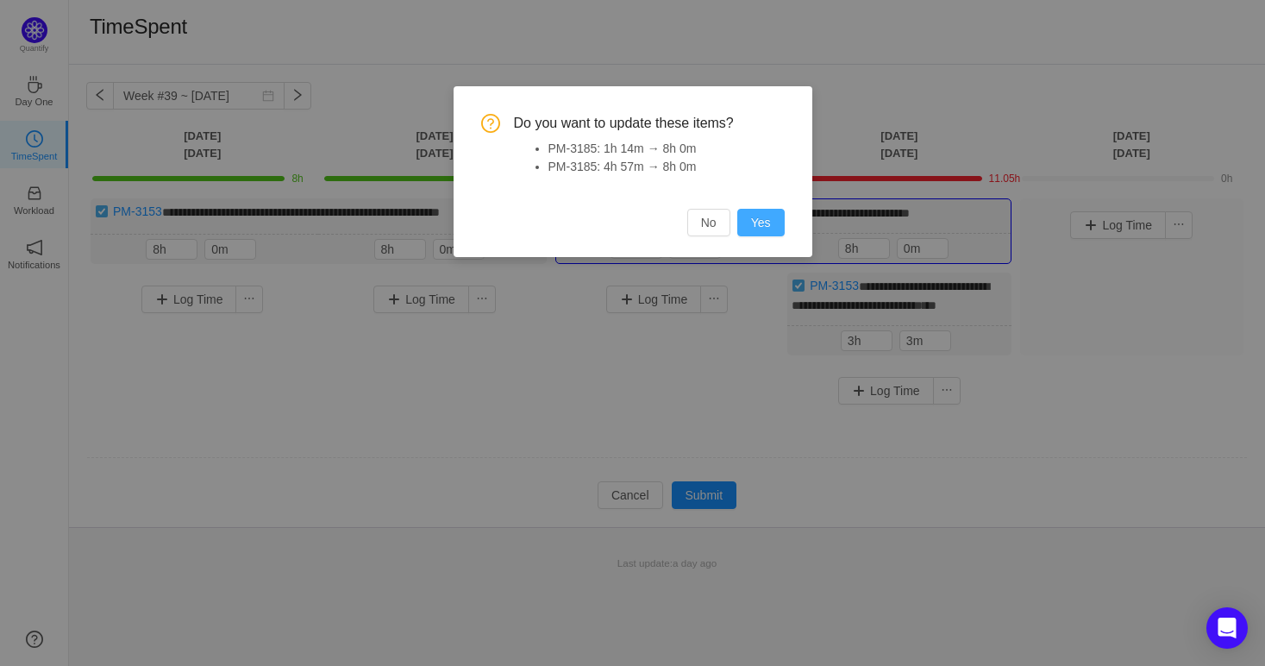
click at [760, 222] on button "Yes" at bounding box center [760, 223] width 47 height 28
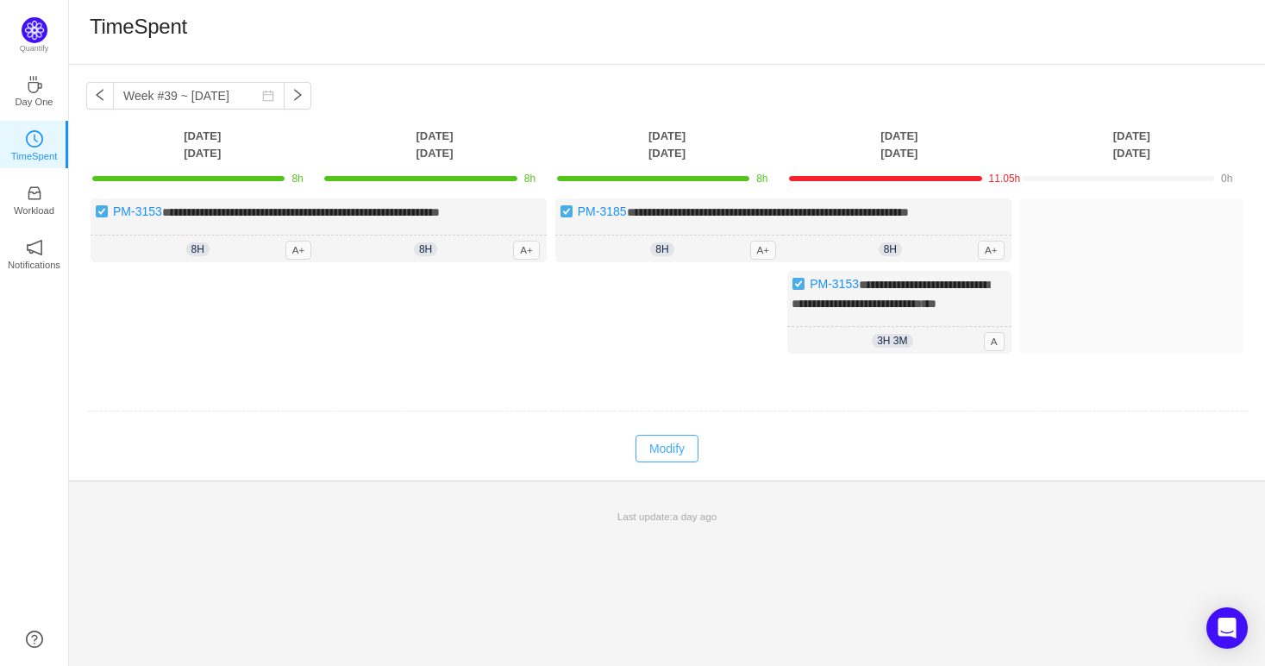
click at [677, 462] on button "Modify" at bounding box center [667, 449] width 63 height 28
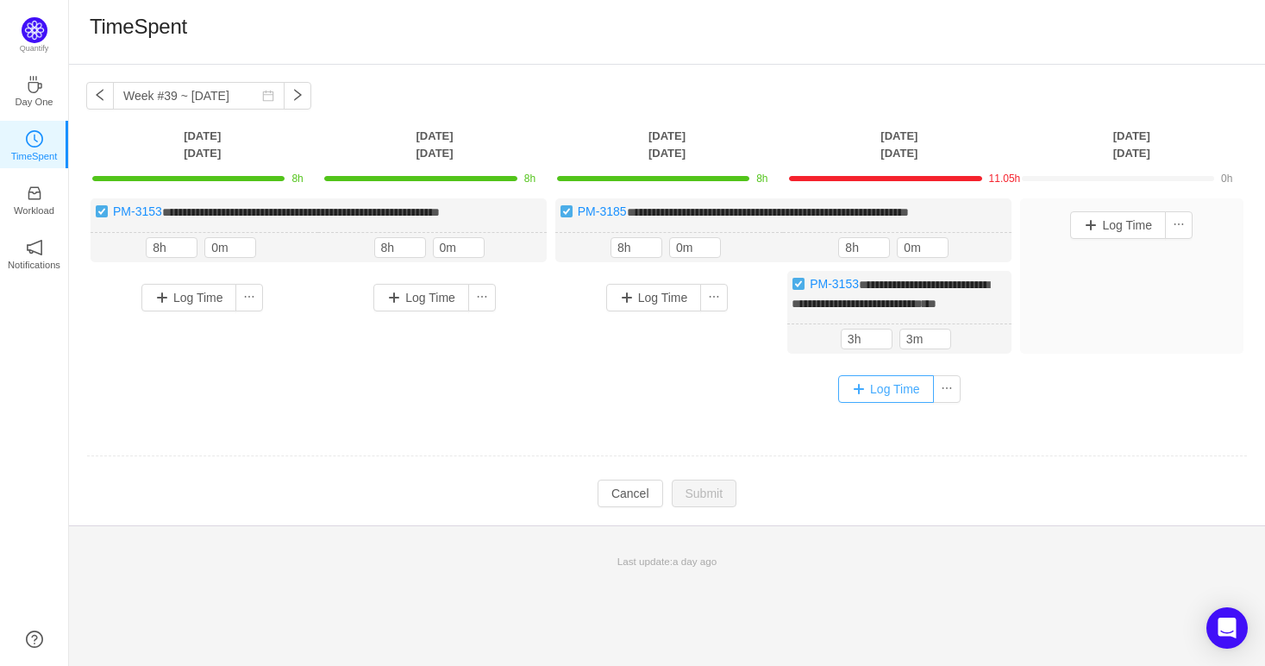
click at [876, 401] on button "Log Time" at bounding box center [886, 389] width 96 height 28
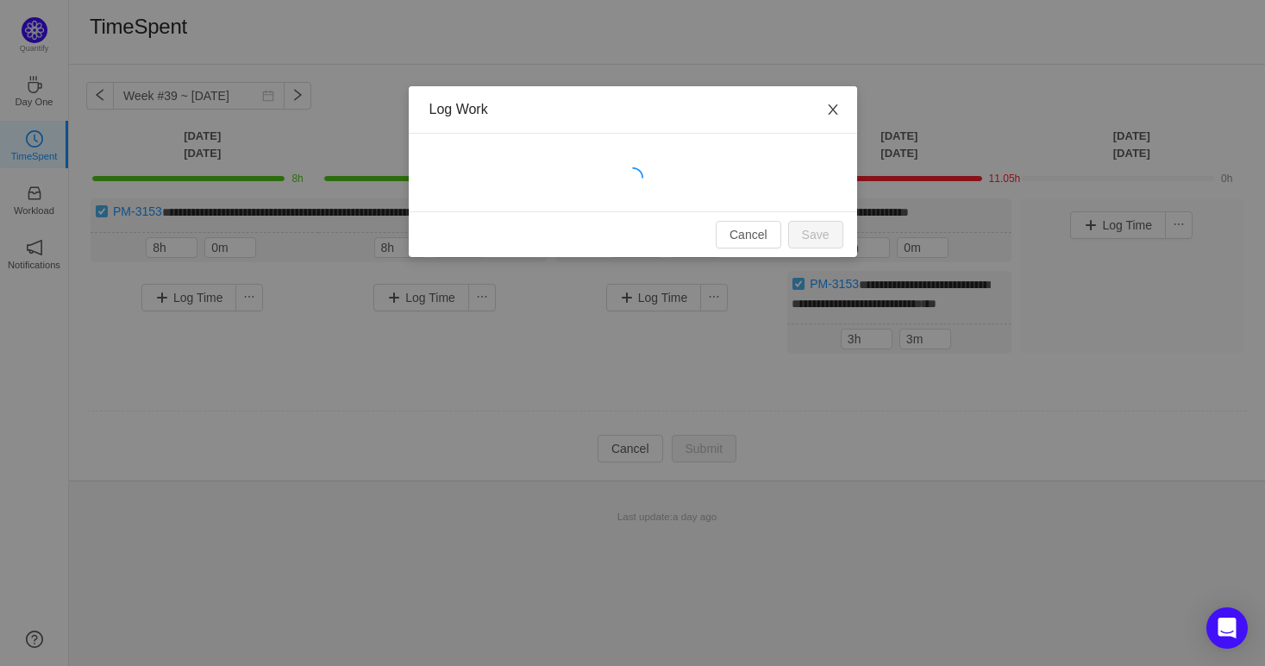
click at [837, 97] on span "Close" at bounding box center [833, 110] width 48 height 48
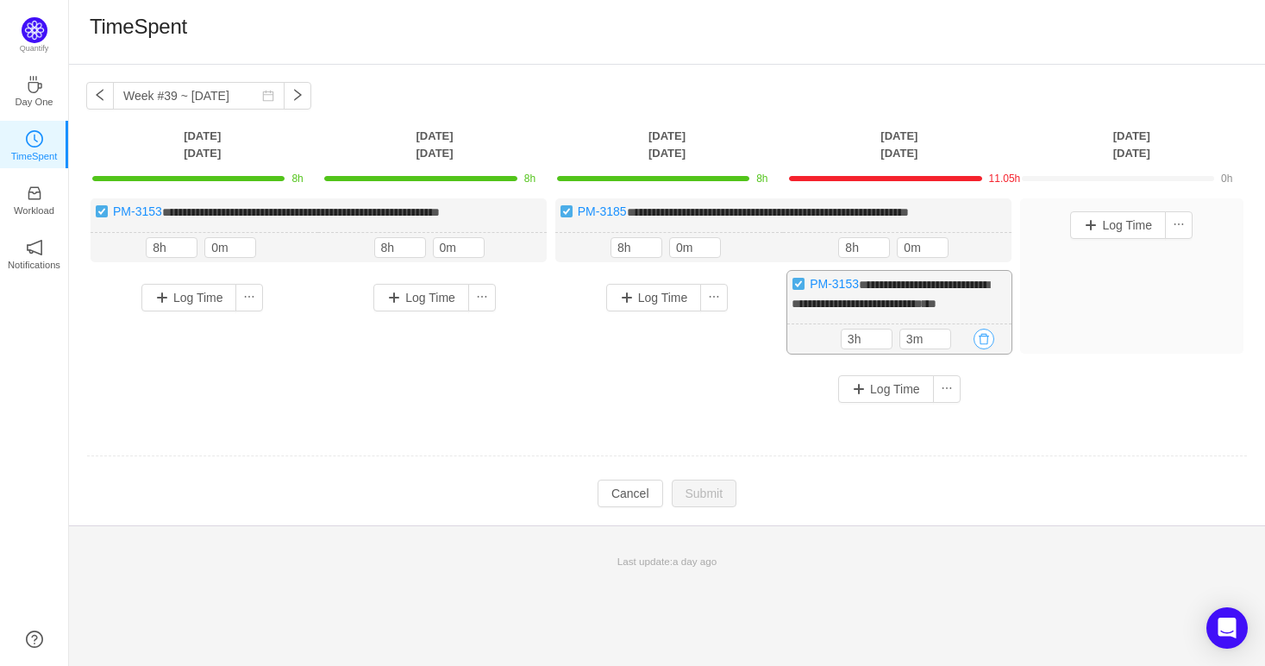
click at [980, 349] on button "button" at bounding box center [984, 339] width 21 height 21
click at [954, 427] on button "Yes" at bounding box center [964, 428] width 34 height 21
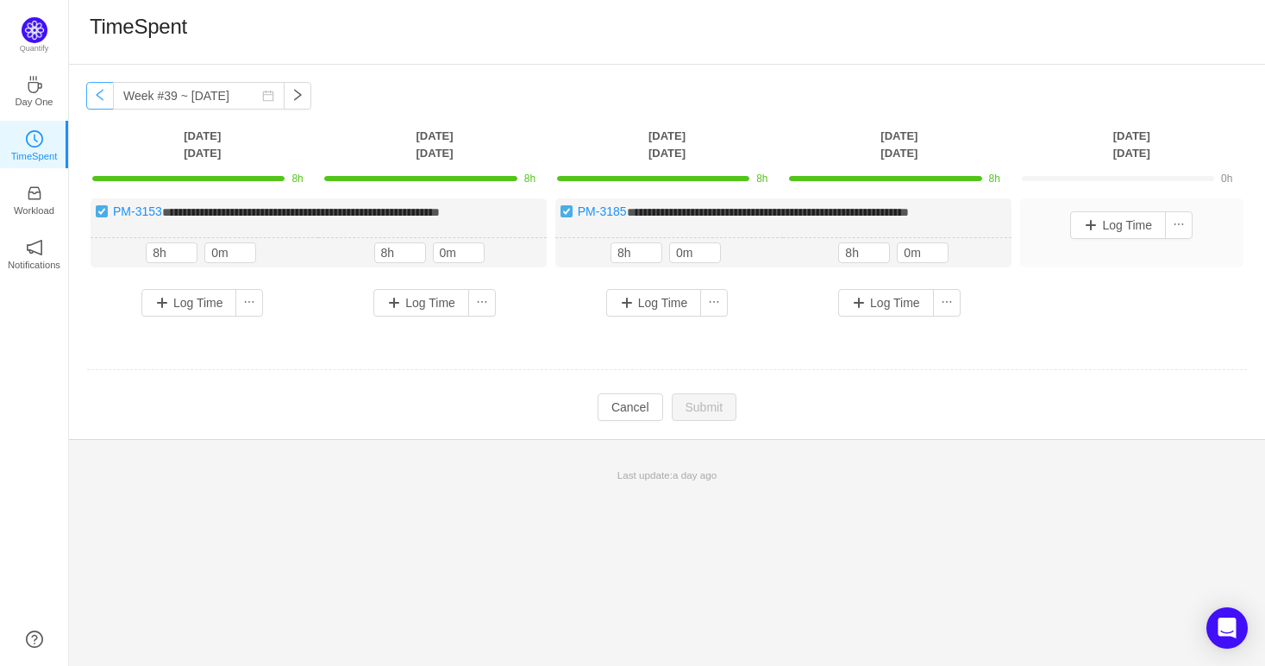
click at [103, 91] on button "button" at bounding box center [100, 96] width 28 height 28
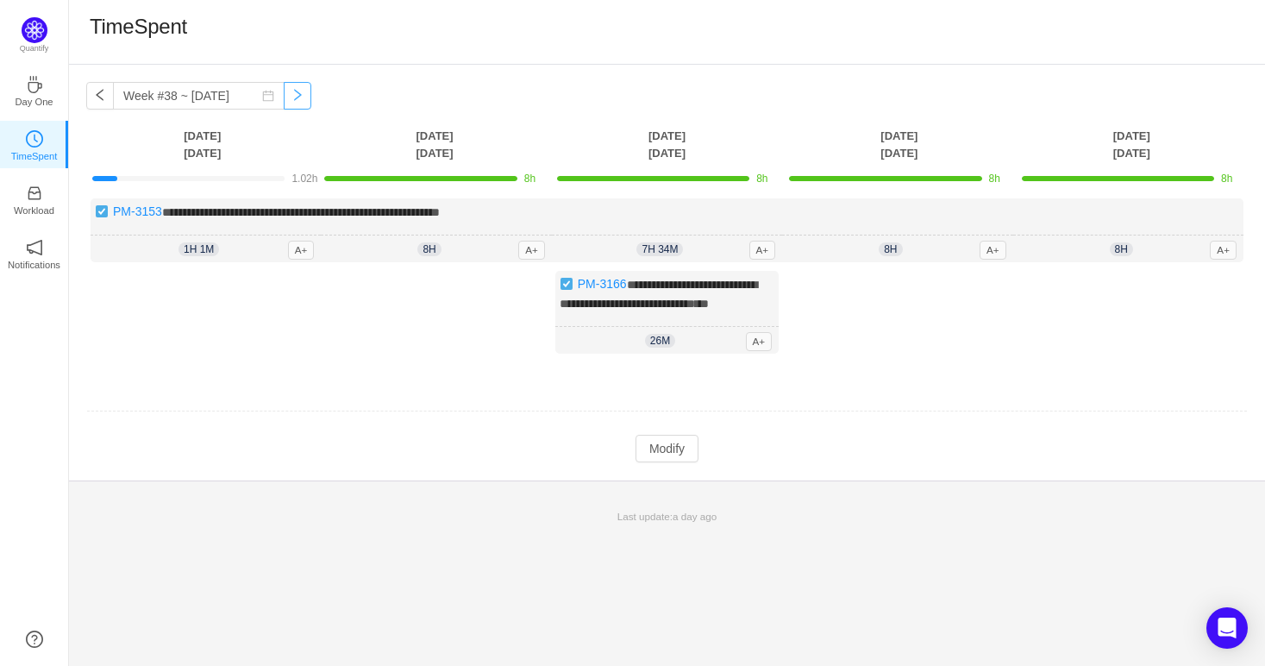
click at [286, 97] on button "button" at bounding box center [298, 96] width 28 height 28
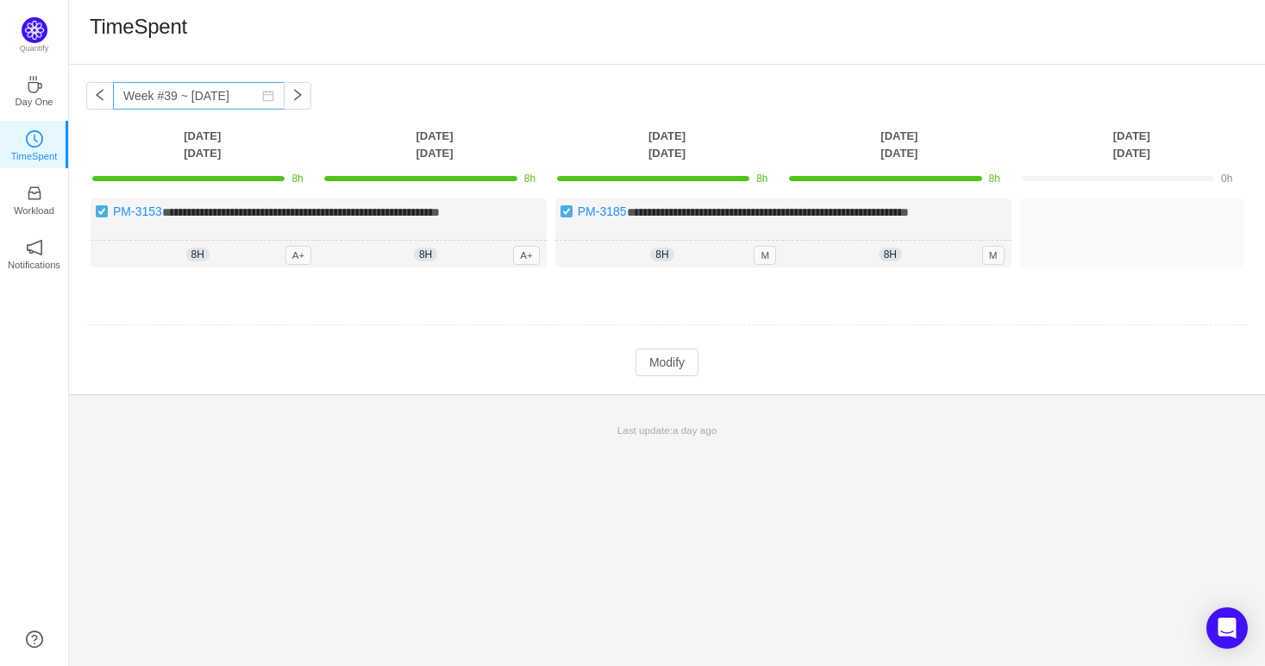
click at [263, 93] on icon "icon: calendar" at bounding box center [268, 96] width 11 height 11
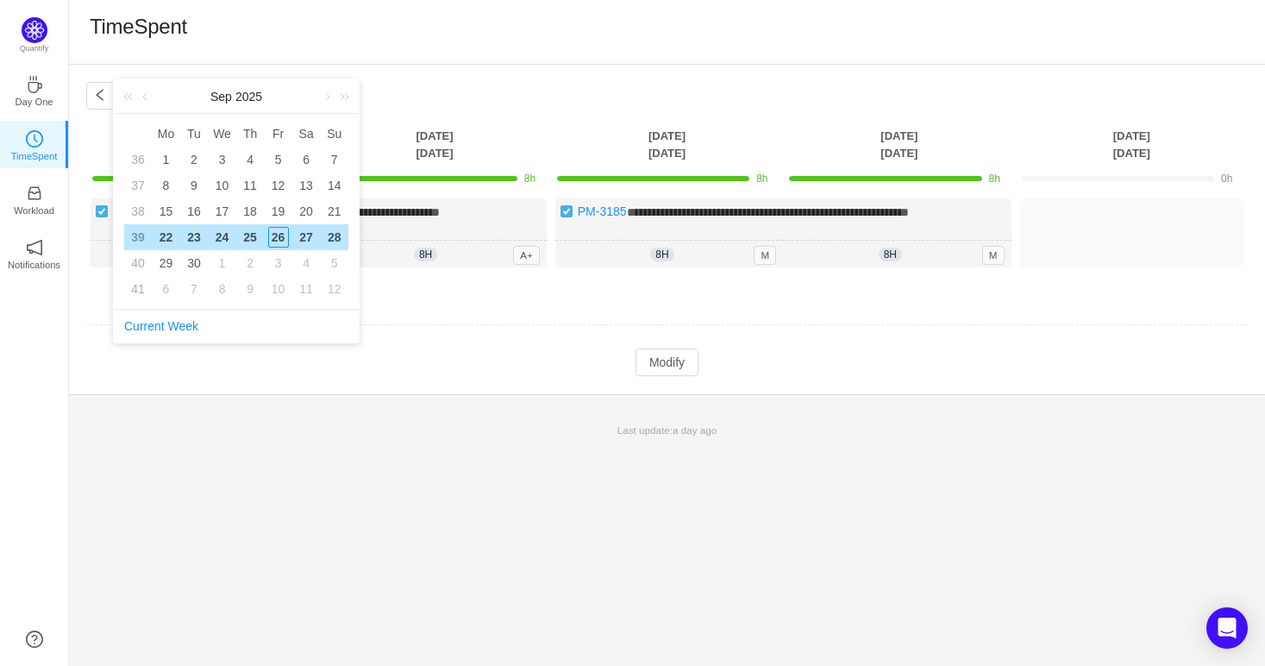
click at [458, 9] on div "TimeSpent" at bounding box center [667, 32] width 1196 height 65
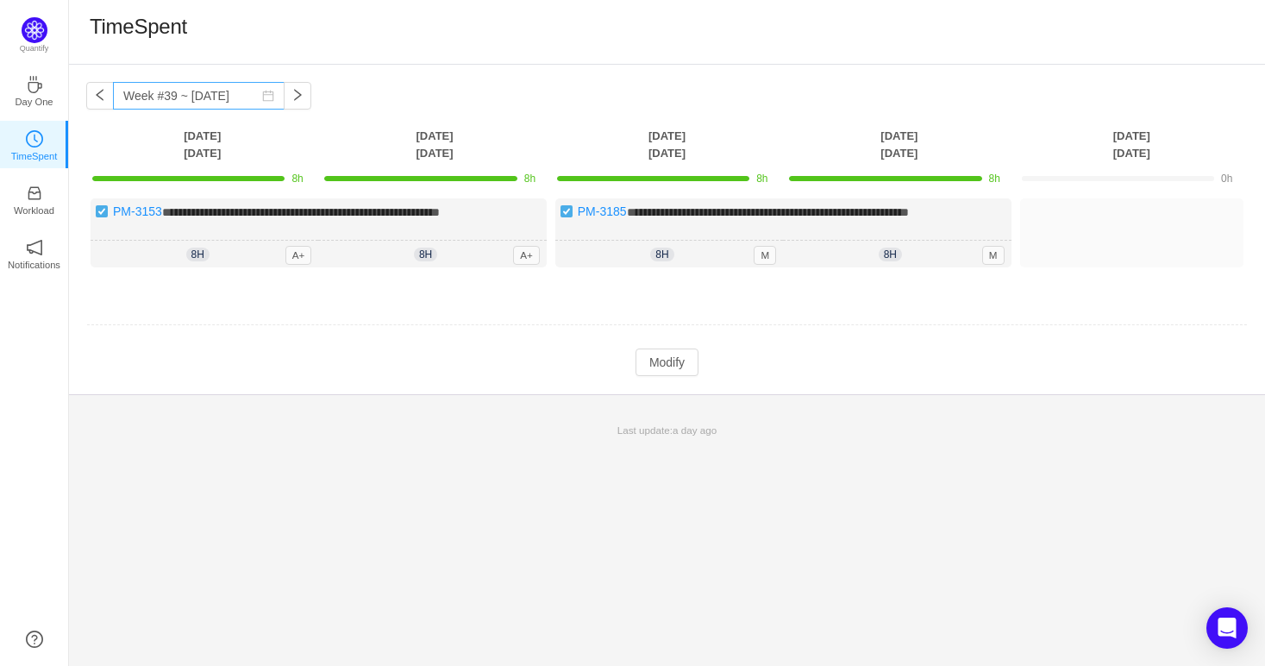
click at [262, 101] on icon "icon: calendar" at bounding box center [268, 96] width 12 height 12
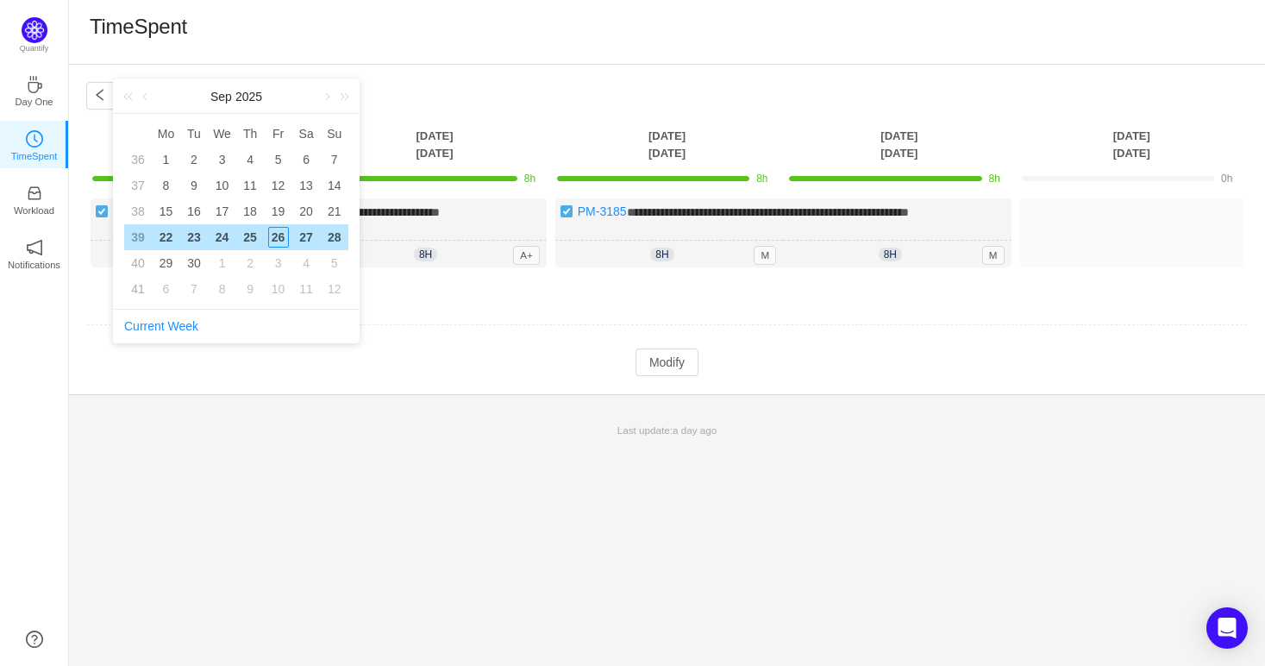
click at [948, 472] on div "**********" at bounding box center [667, 365] width 1196 height 601
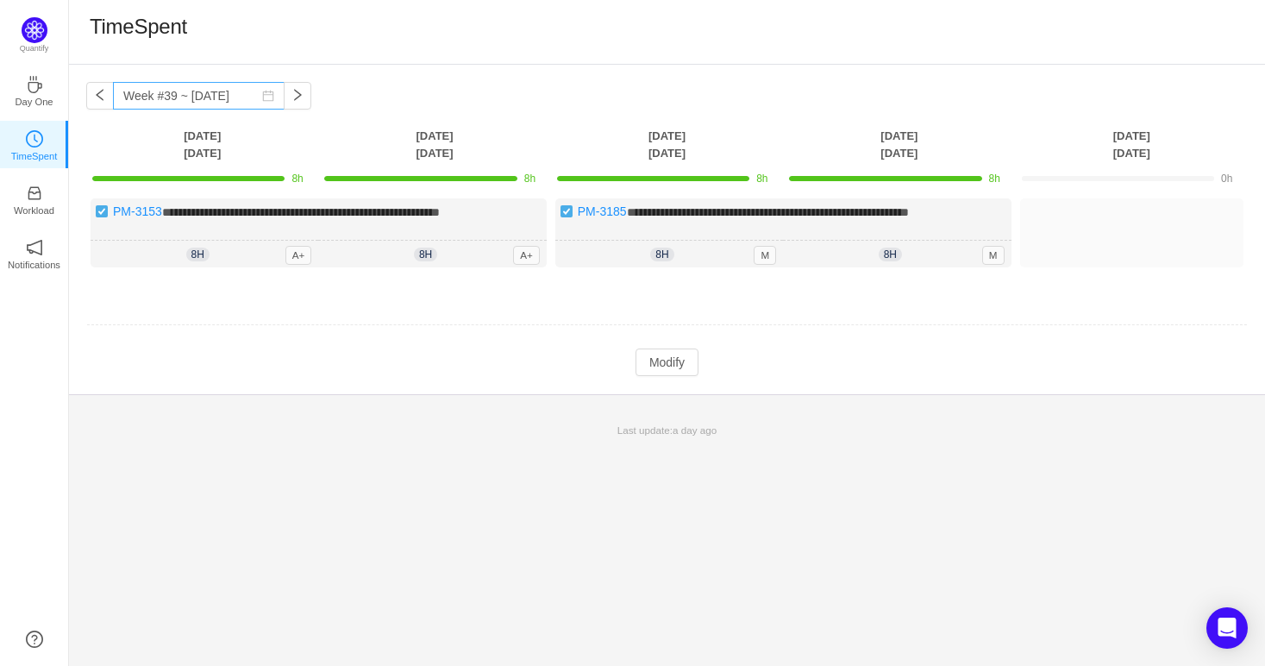
click at [263, 97] on icon "icon: calendar" at bounding box center [268, 96] width 11 height 11
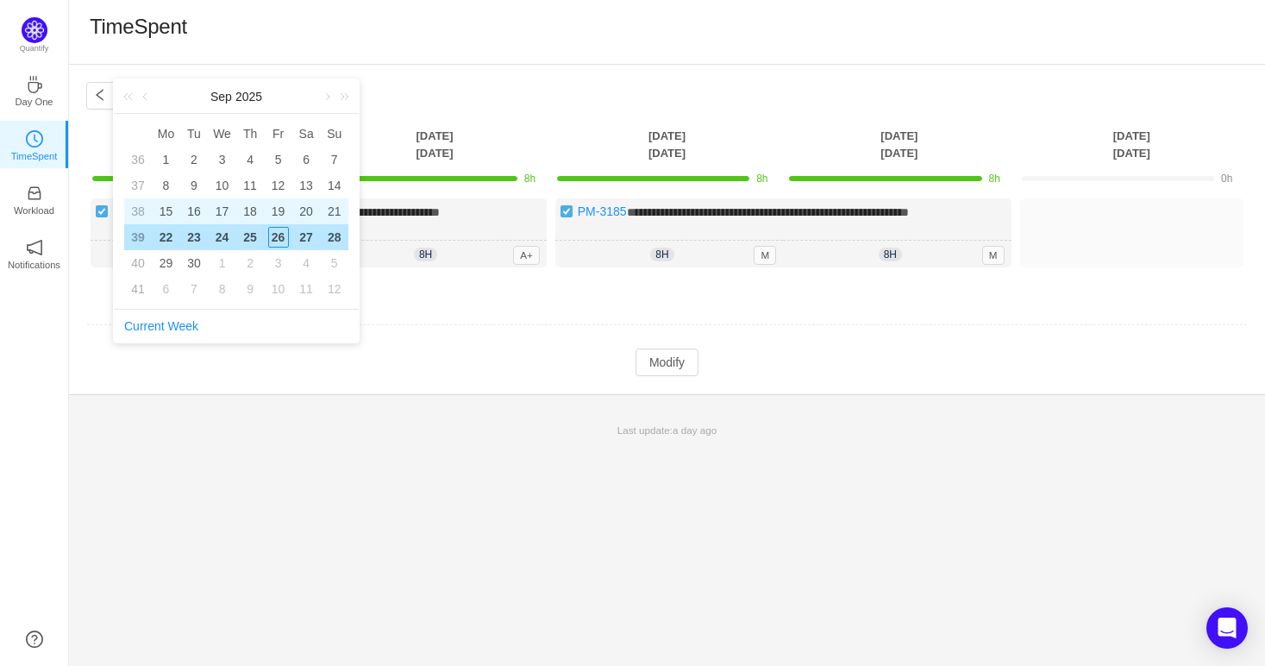
click at [169, 206] on div "15" at bounding box center [165, 211] width 21 height 21
type input "Week #38 ~ [DATE]"
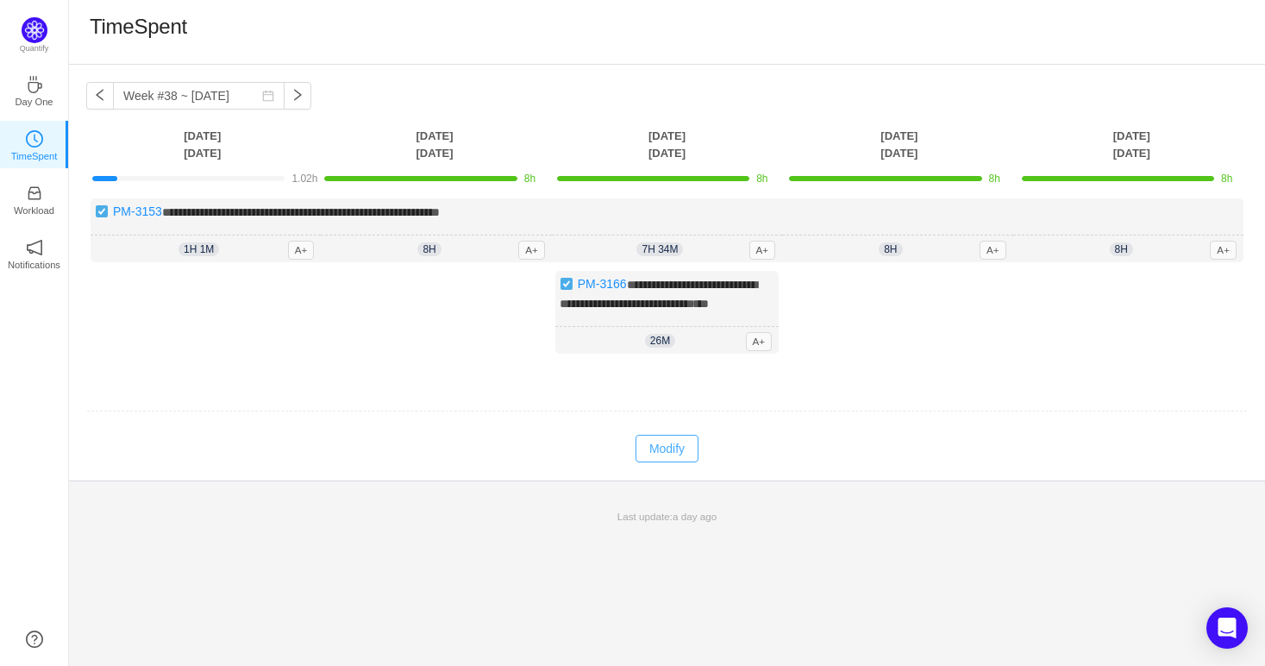
click at [682, 462] on button "Modify" at bounding box center [667, 449] width 63 height 28
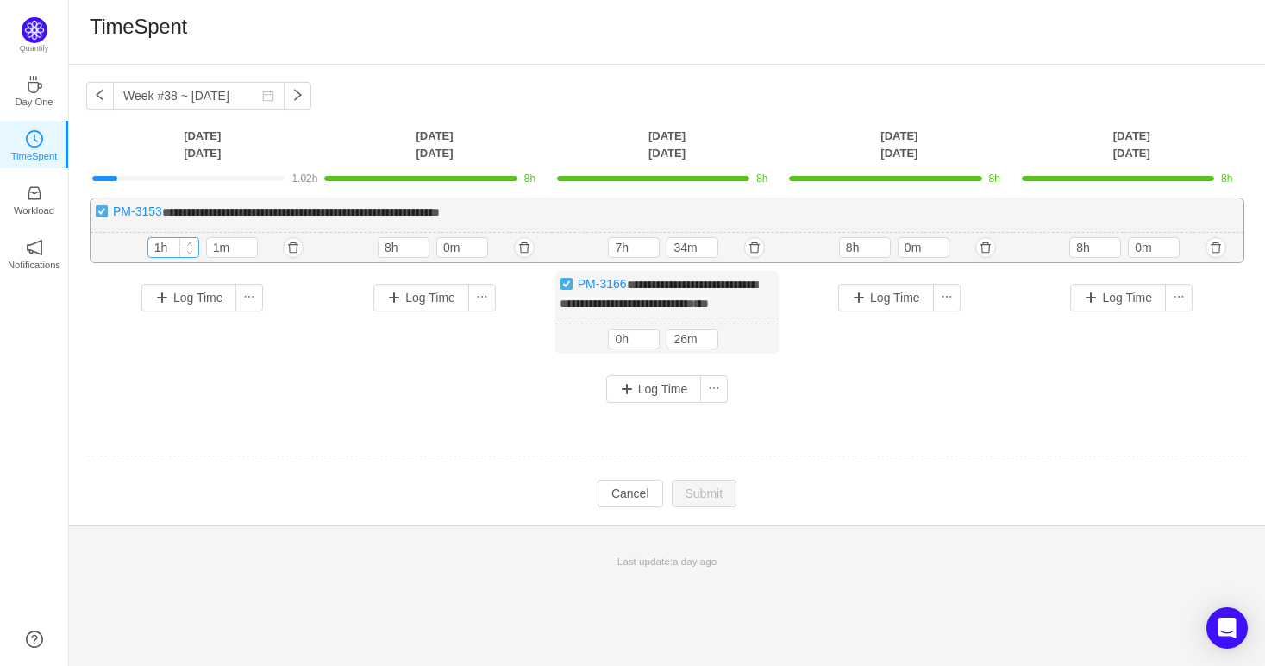
click at [159, 245] on input "1h" at bounding box center [173, 247] width 50 height 19
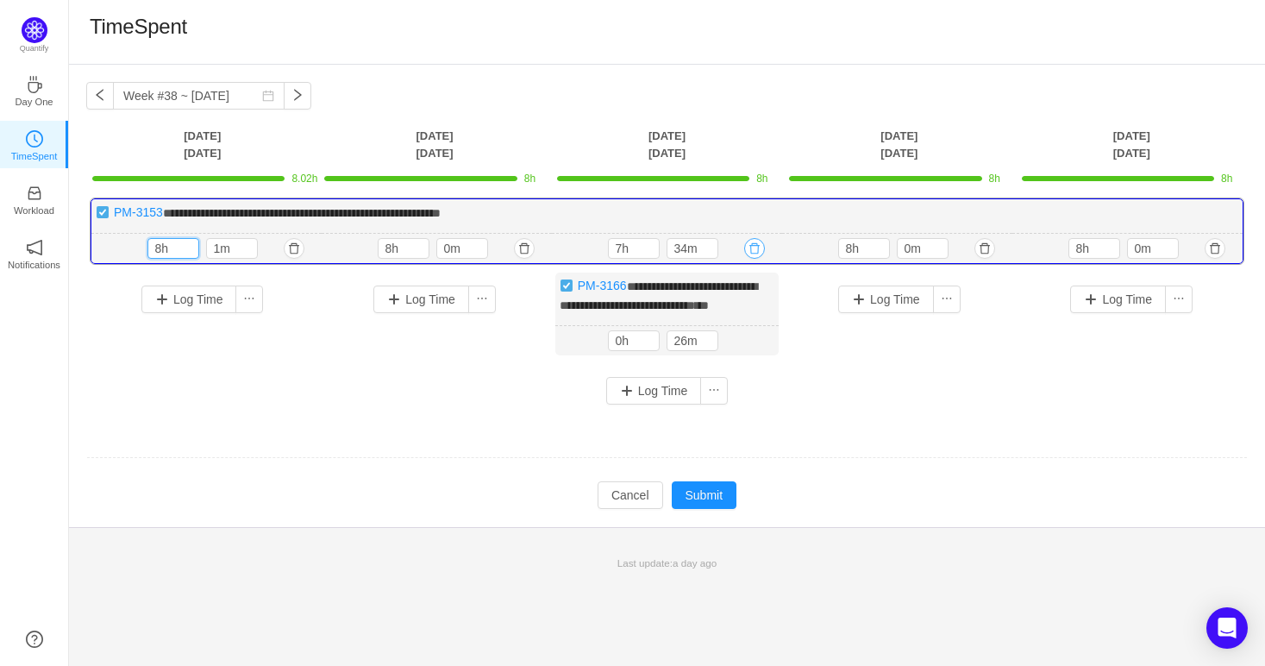
type input "8h"
click at [752, 247] on button "button" at bounding box center [754, 248] width 21 height 21
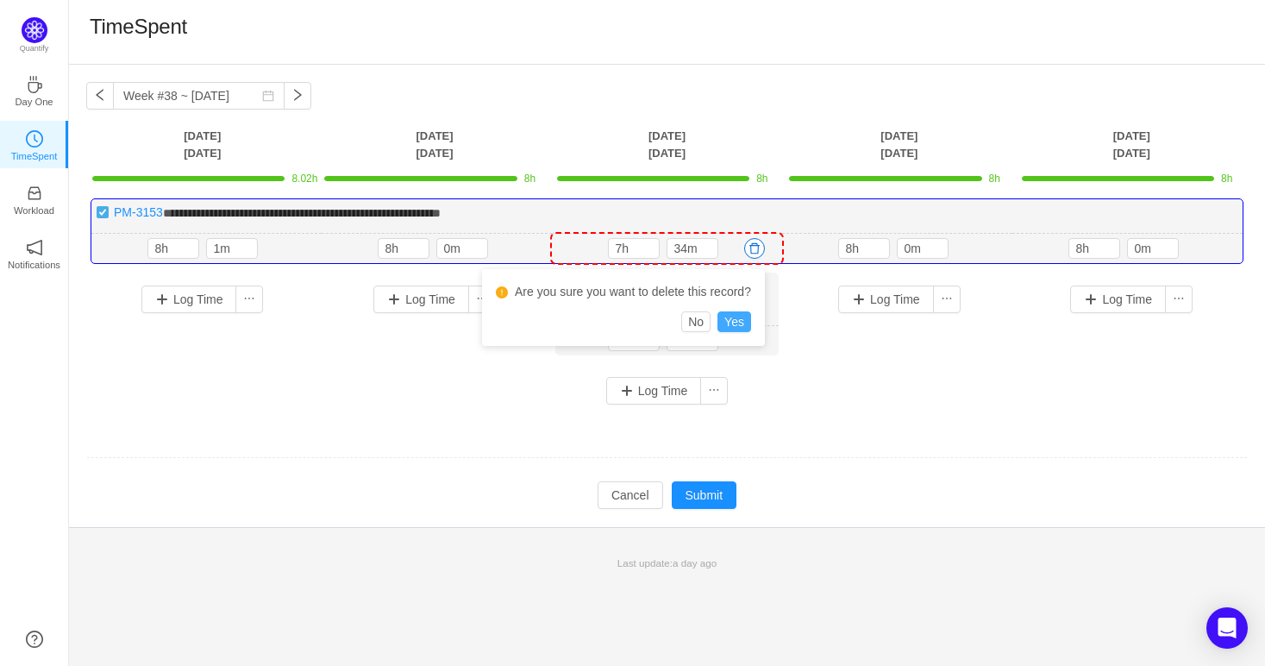
click at [742, 322] on button "Yes" at bounding box center [734, 321] width 34 height 21
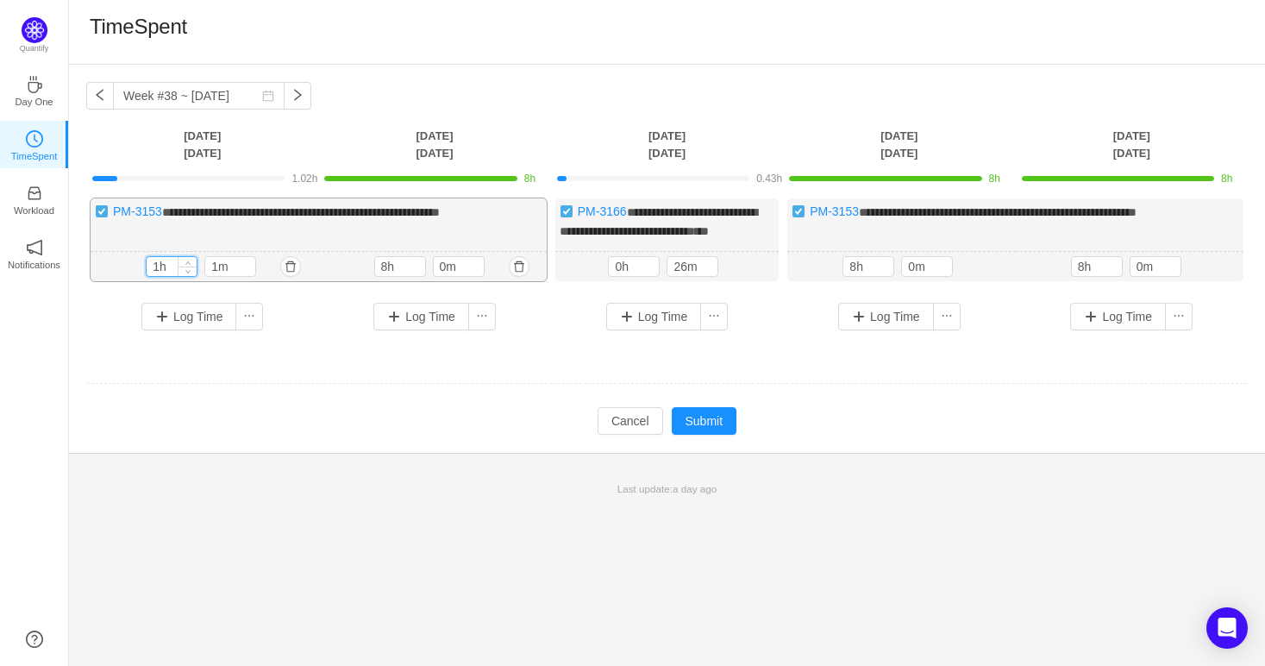
click at [155, 276] on input "1h" at bounding box center [172, 266] width 50 height 19
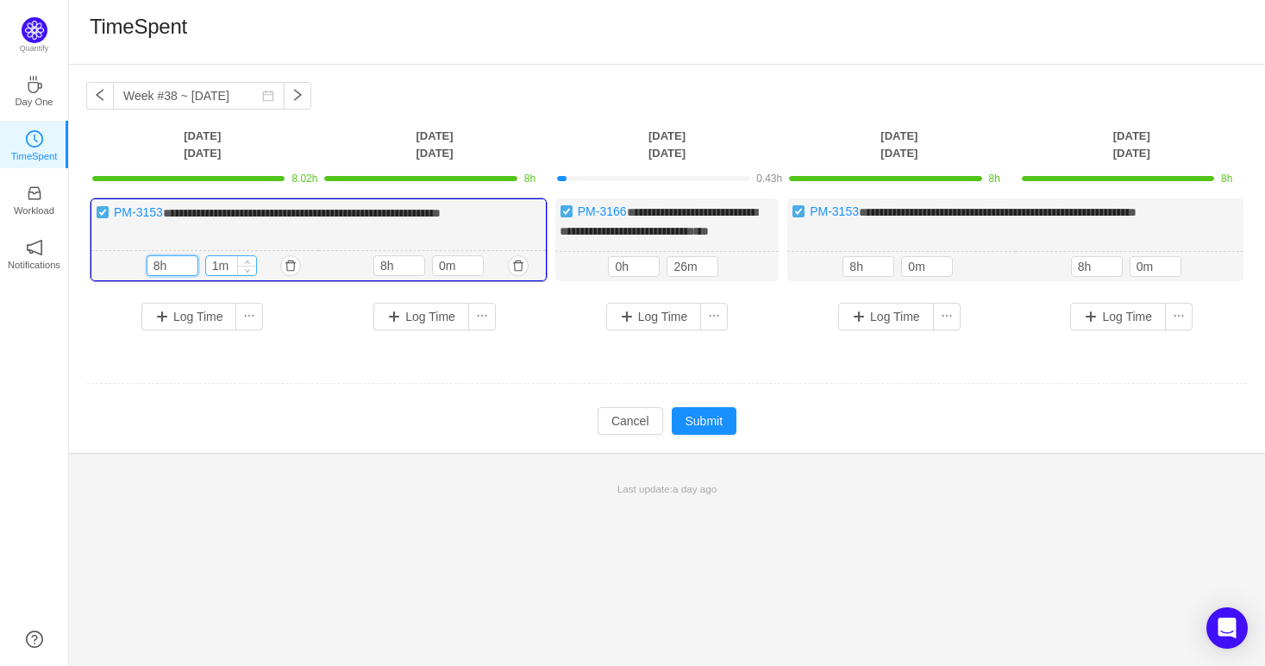
type input "8h"
click at [218, 275] on input "1m" at bounding box center [231, 265] width 50 height 19
type input "0m"
click at [617, 276] on input "0h" at bounding box center [634, 266] width 50 height 19
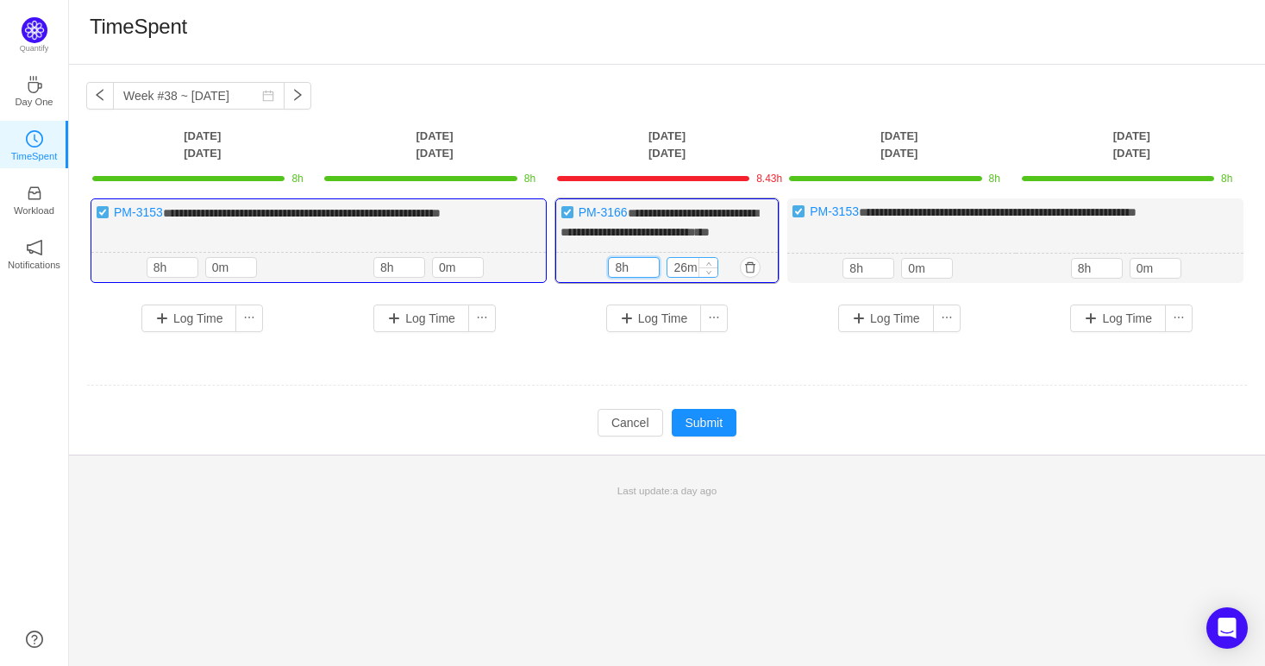
type input "8h"
drag, startPoint x: 685, startPoint y: 285, endPoint x: 673, endPoint y: 291, distance: 13.5
click at [673, 277] on input "26m" at bounding box center [692, 267] width 50 height 19
type input "0m"
click at [705, 435] on button "Submit" at bounding box center [705, 423] width 66 height 28
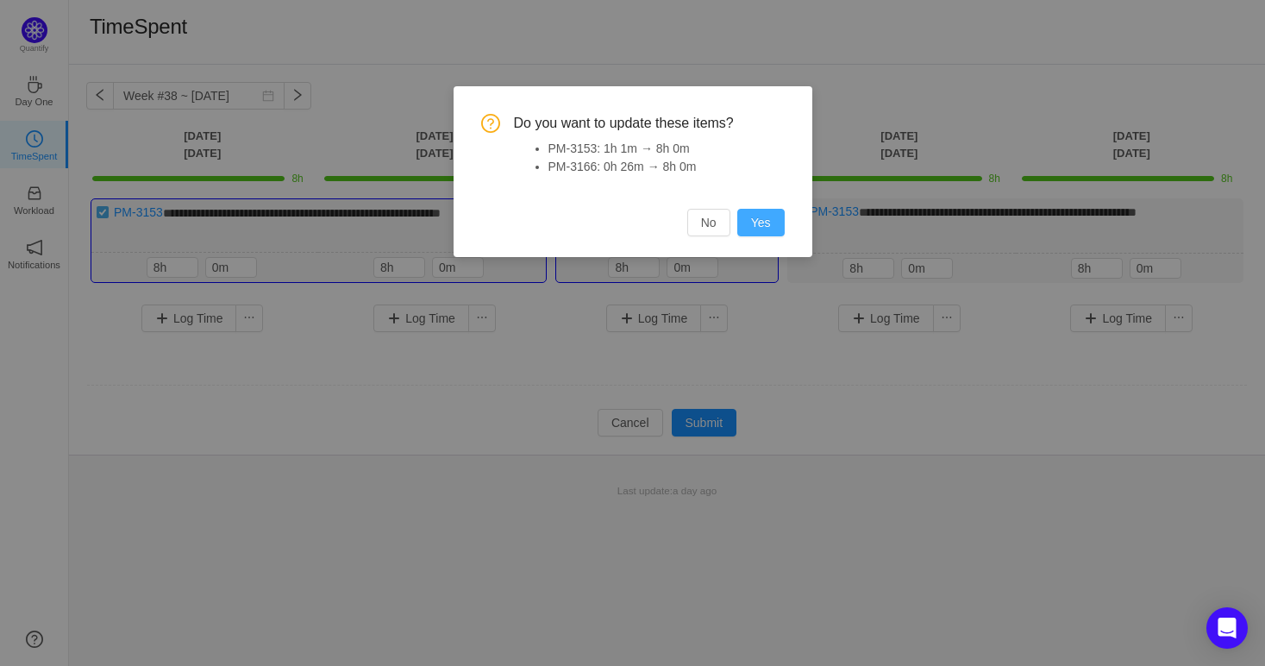
click at [760, 228] on button "Yes" at bounding box center [760, 223] width 47 height 28
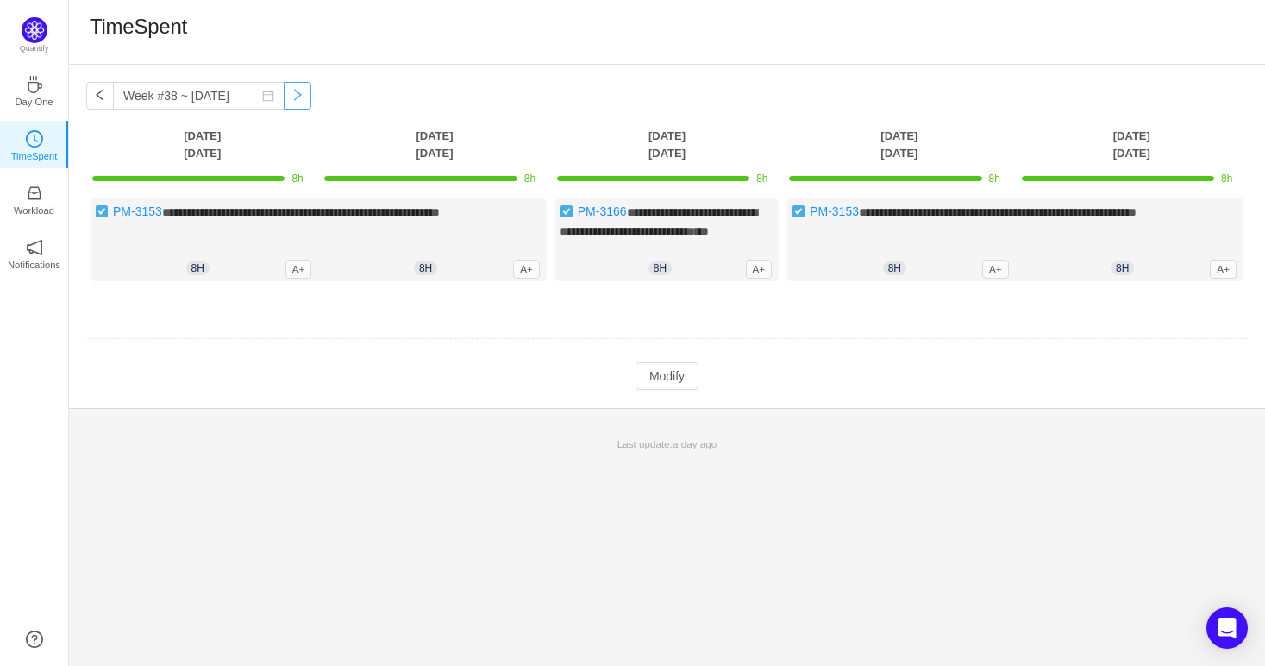
click at [293, 91] on button "button" at bounding box center [298, 96] width 28 height 28
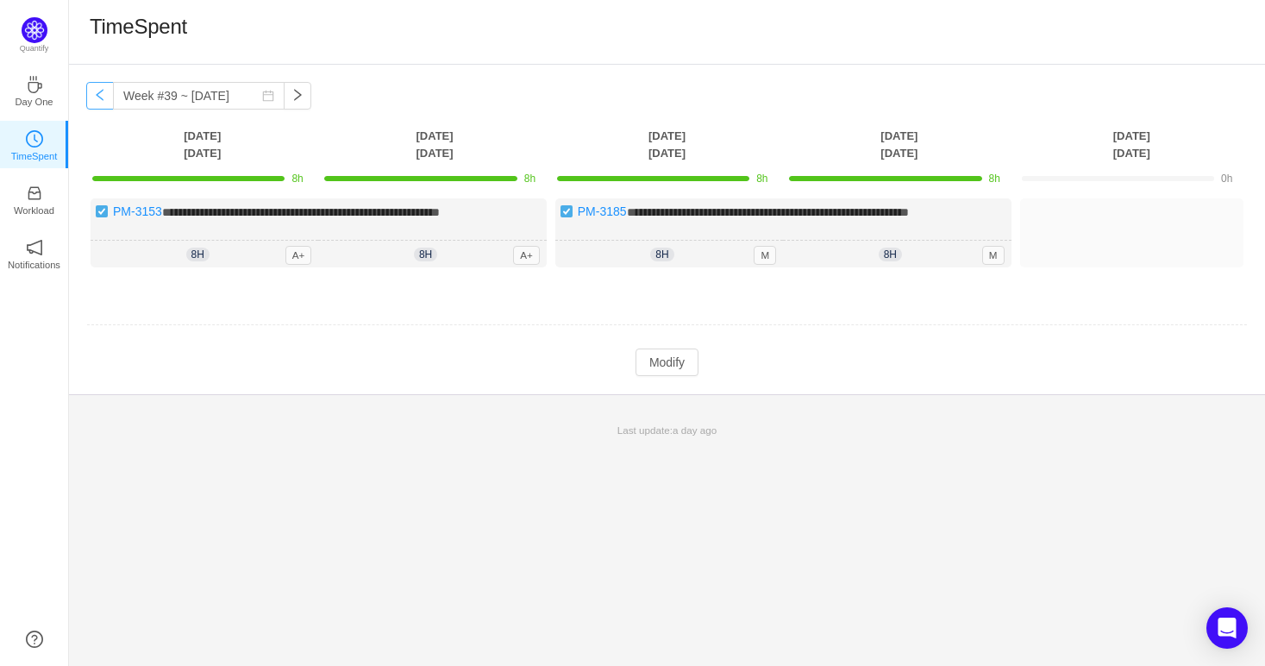
click at [108, 91] on button "button" at bounding box center [100, 96] width 28 height 28
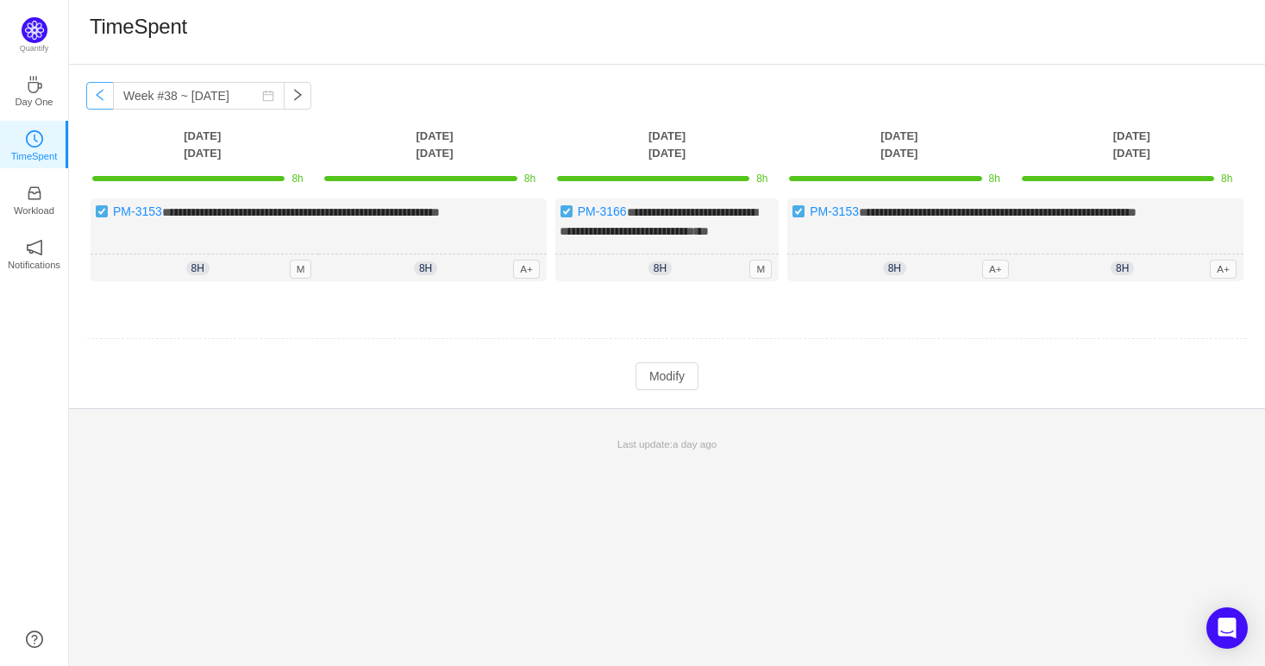
click at [108, 91] on button "button" at bounding box center [100, 96] width 28 height 28
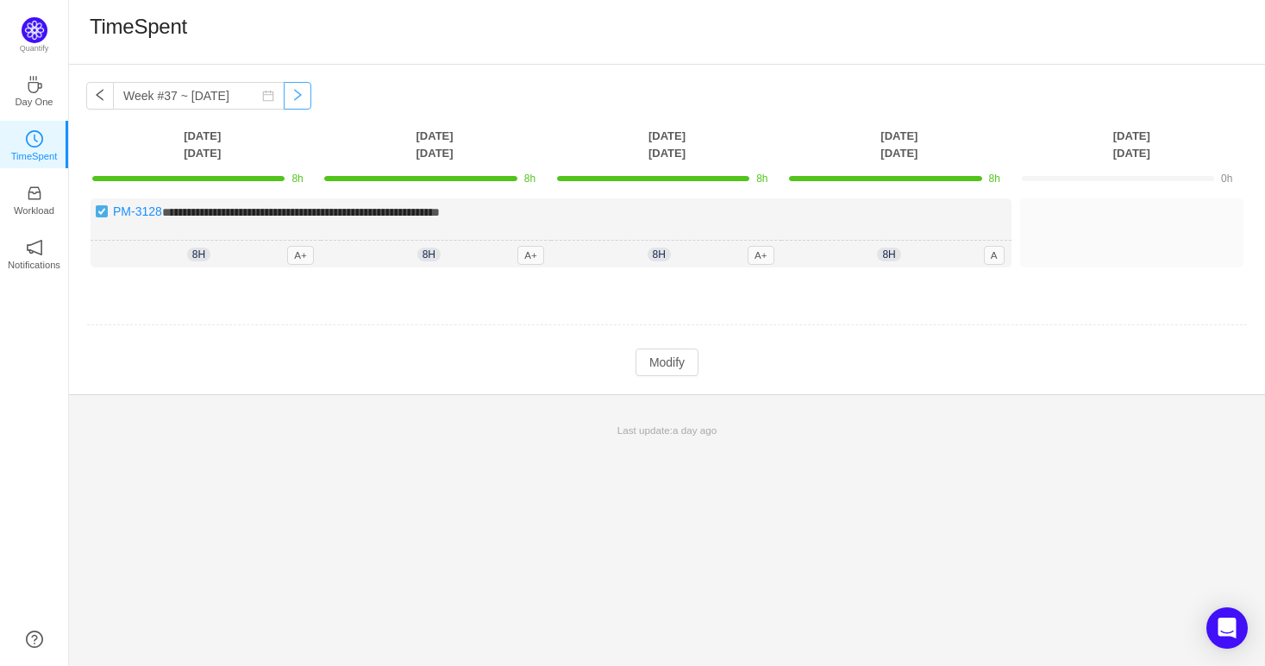
click at [288, 105] on button "button" at bounding box center [298, 96] width 28 height 28
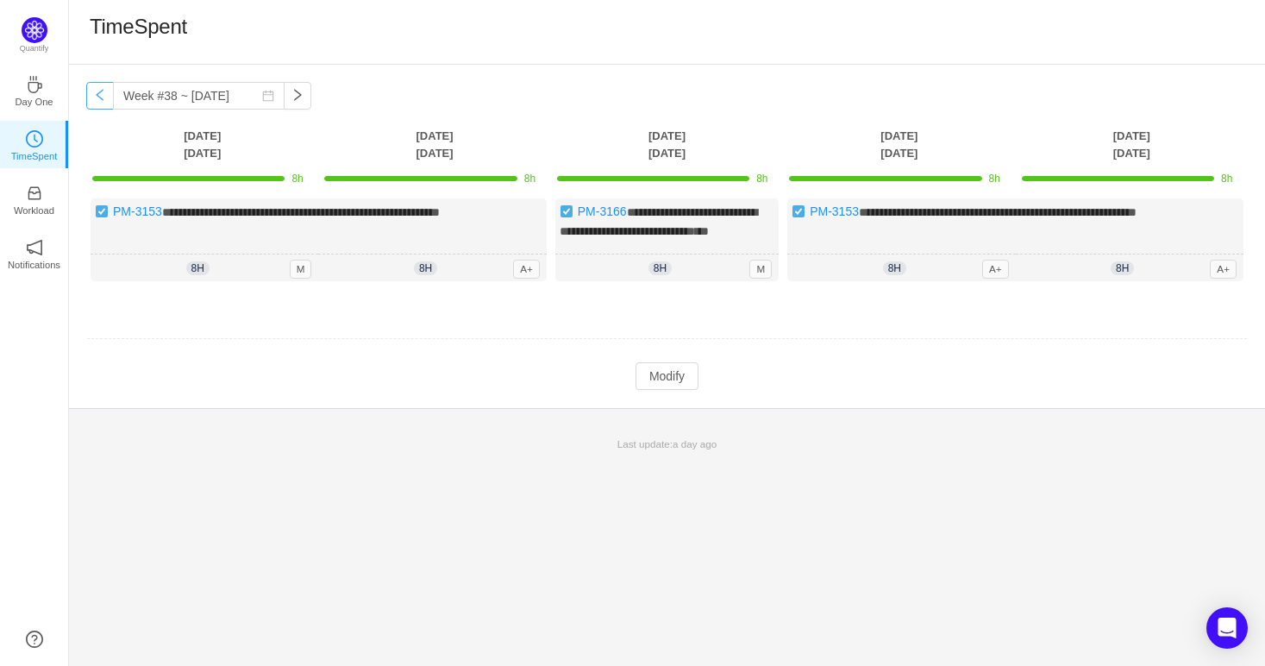
click at [103, 98] on button "button" at bounding box center [100, 96] width 28 height 28
type input "Week #37 ~ [DATE]"
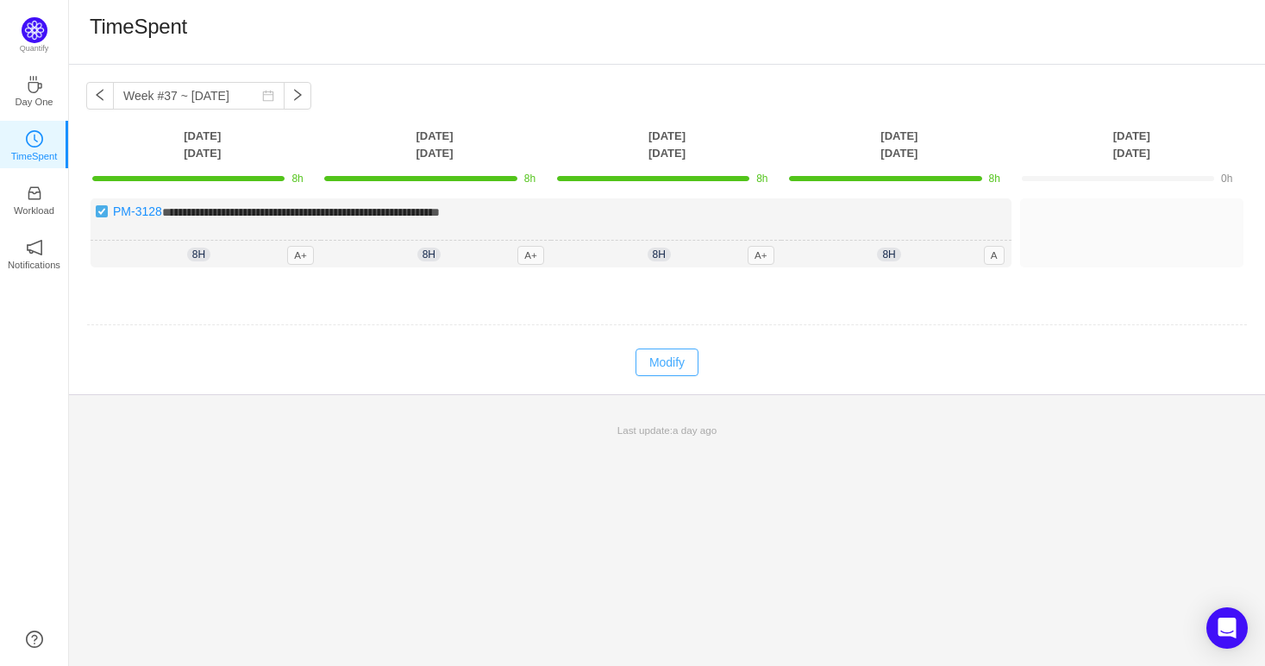
click at [642, 354] on button "Modify" at bounding box center [667, 362] width 63 height 28
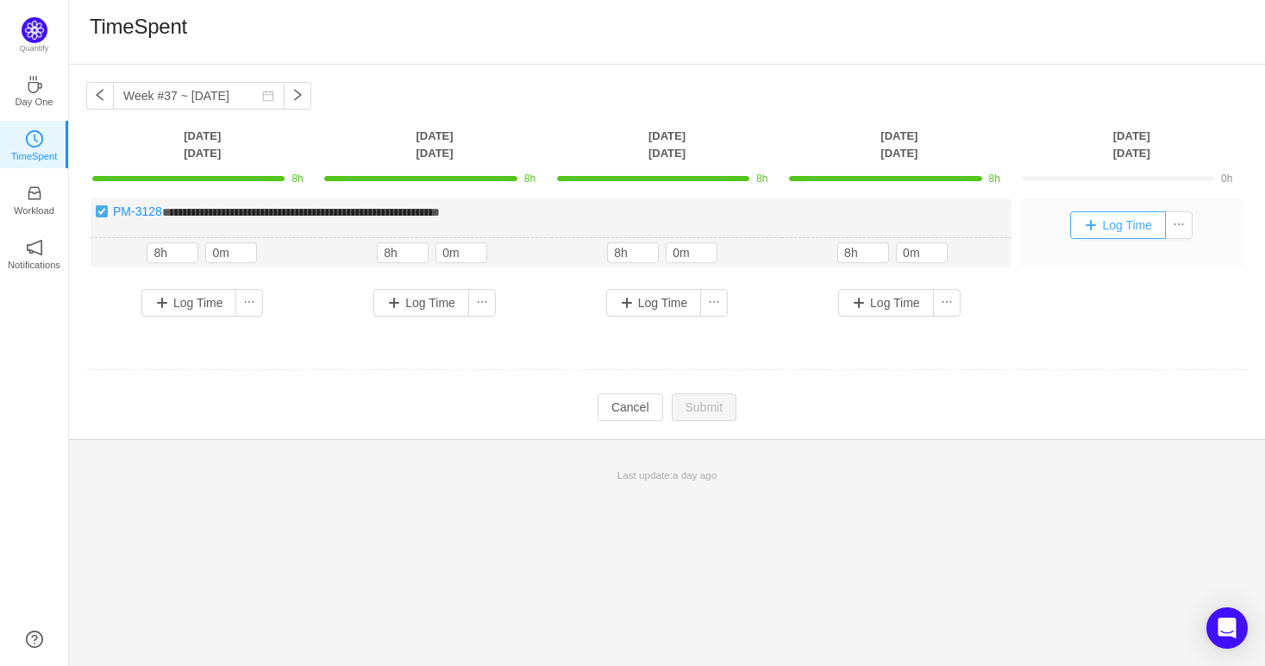
click at [1091, 225] on button "Log Time" at bounding box center [1118, 225] width 96 height 28
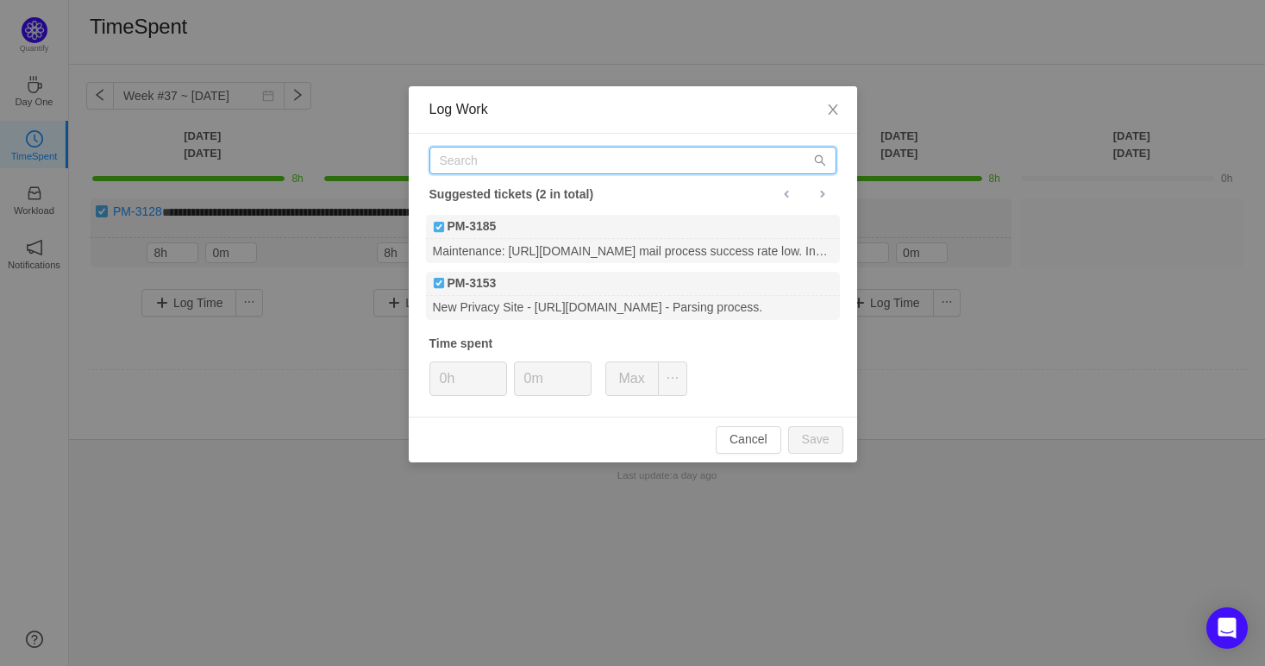
click at [490, 165] on input "text" at bounding box center [632, 161] width 407 height 28
paste input "3131"
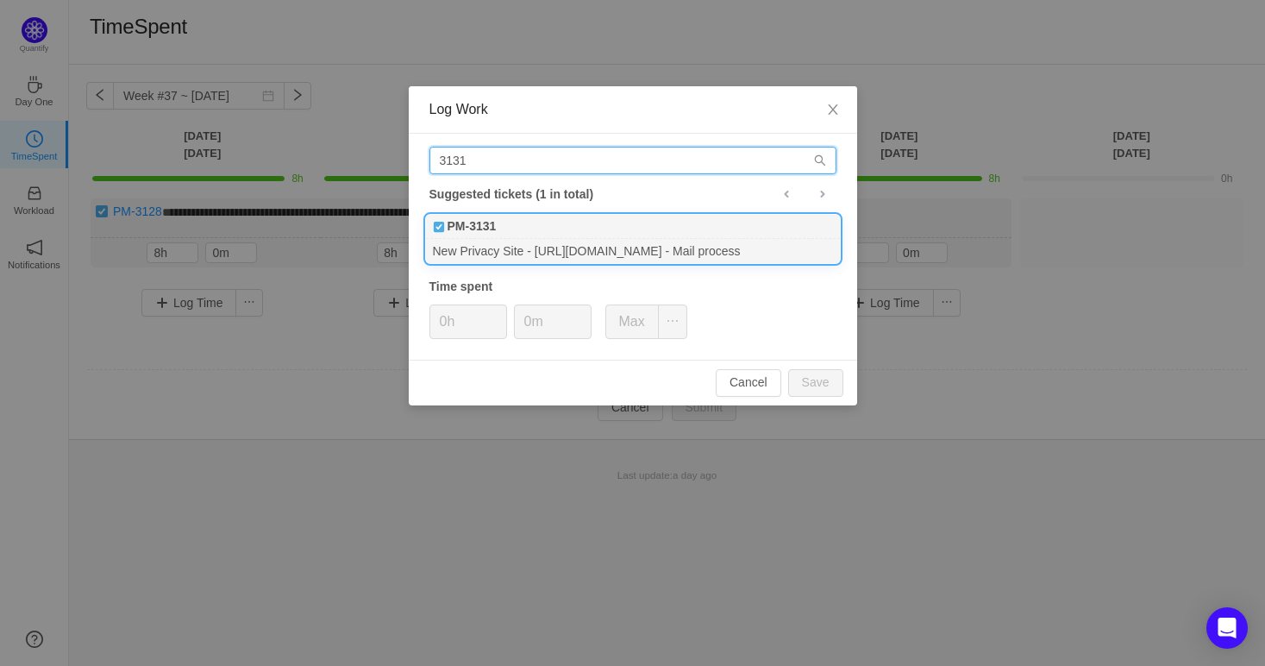
type input "3131"
click at [528, 245] on div "New Privacy Site - [URL][DOMAIN_NAME] - Mail process" at bounding box center [633, 250] width 414 height 23
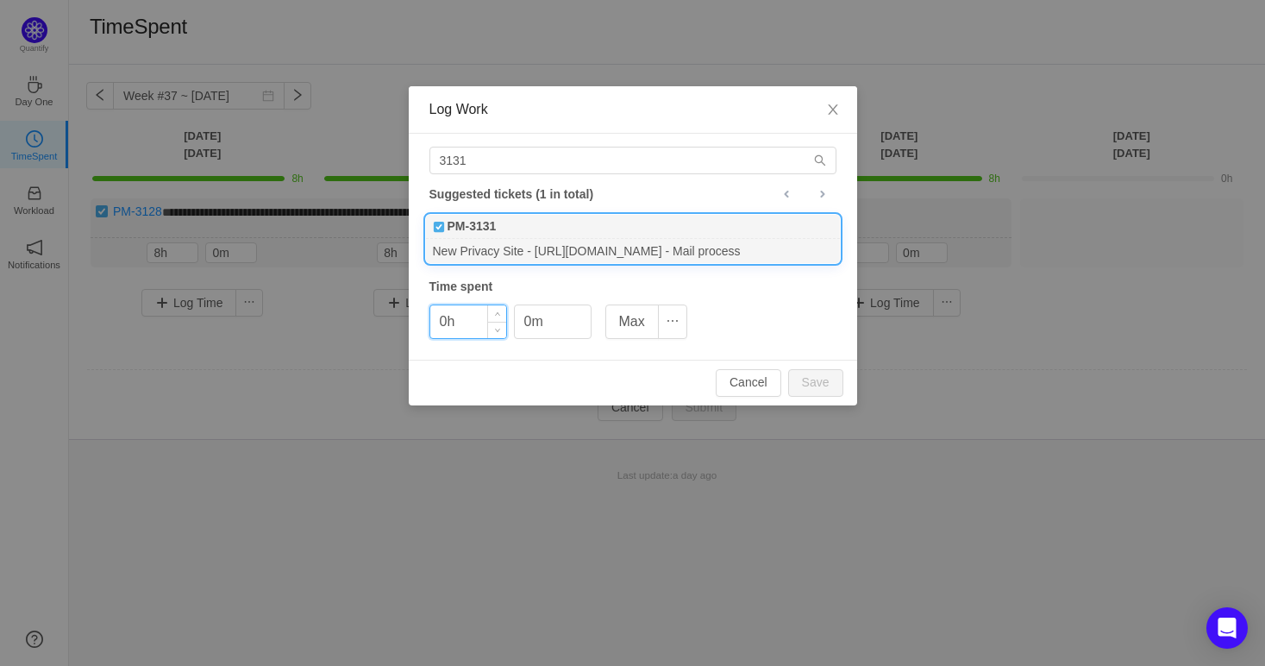
click at [443, 324] on input "0h" at bounding box center [468, 321] width 76 height 33
click at [818, 376] on button "Save" at bounding box center [815, 383] width 55 height 28
type input "0h"
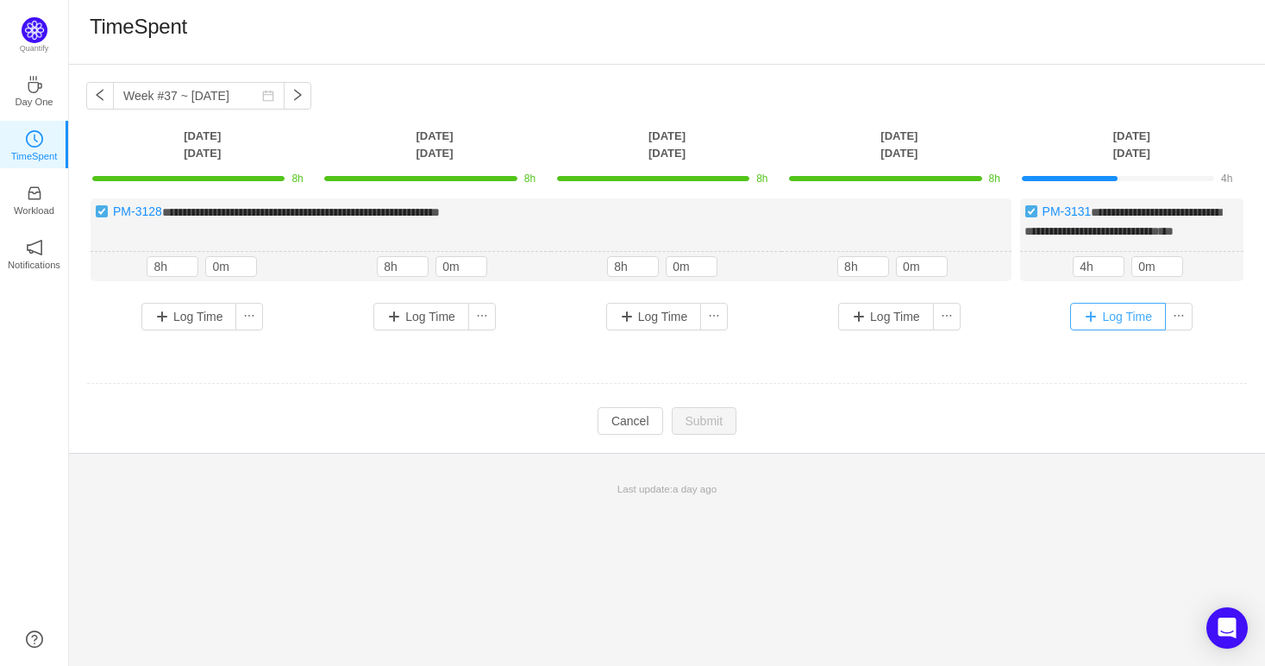
click at [1085, 330] on button "Log Time" at bounding box center [1118, 317] width 96 height 28
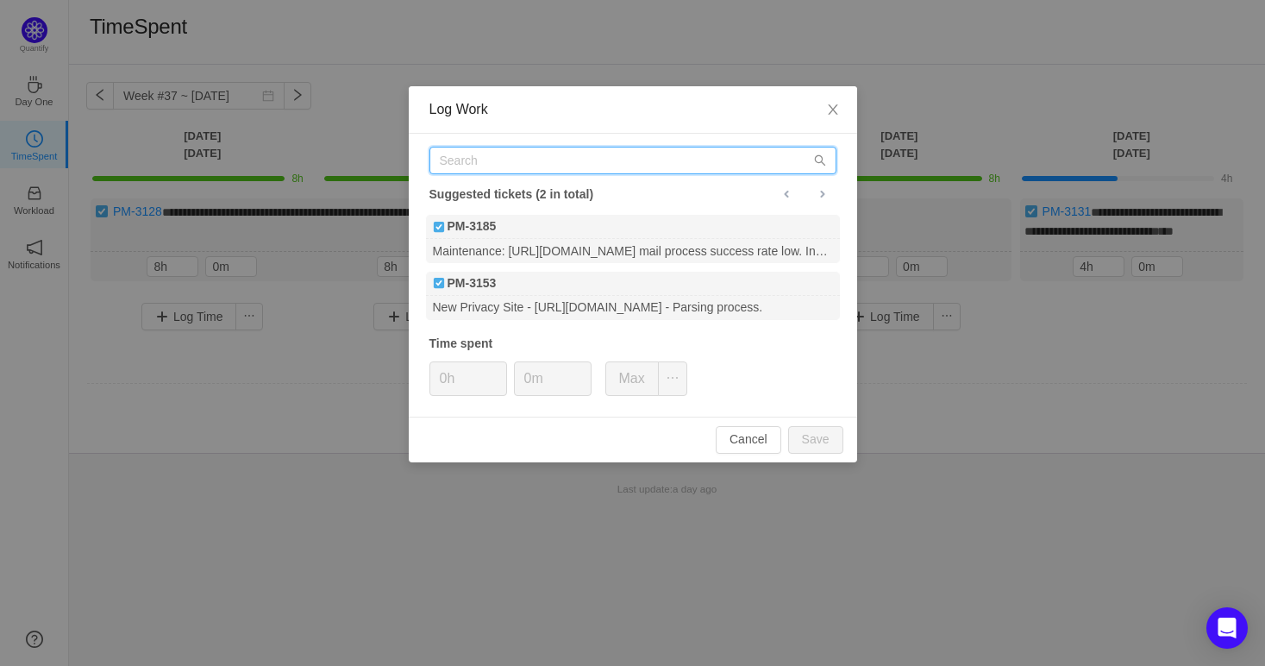
click at [632, 153] on input "text" at bounding box center [632, 161] width 407 height 28
paste input "3130"
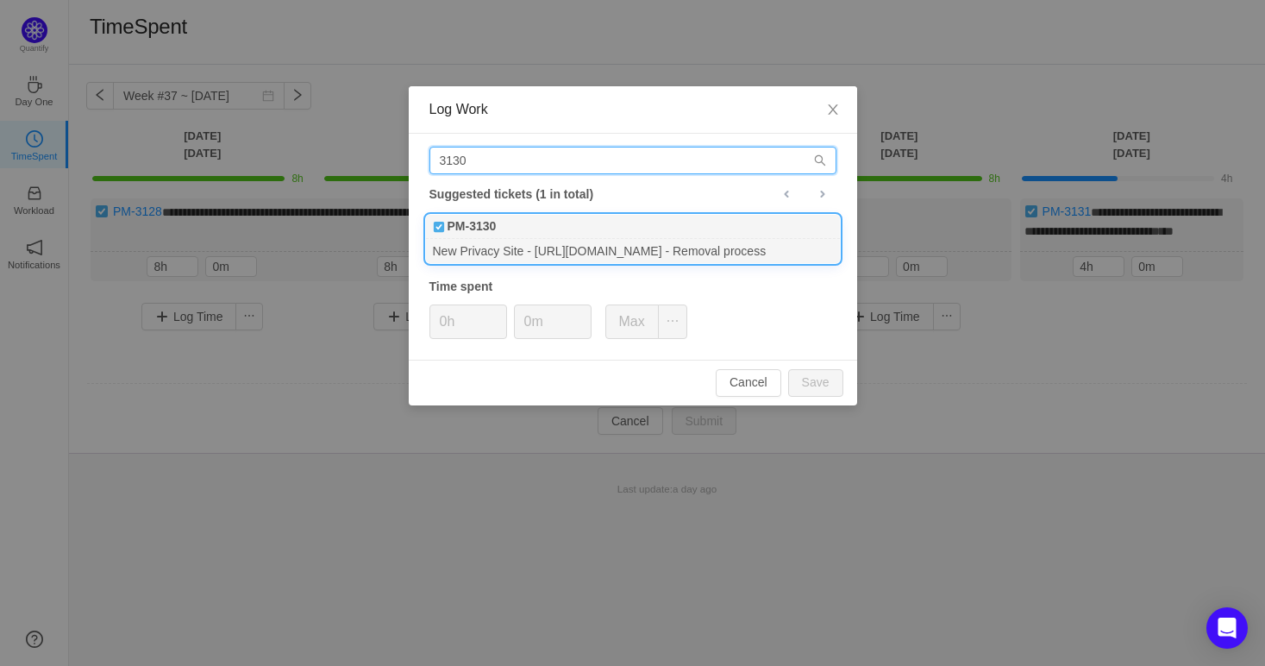
type input "3130"
click at [620, 225] on div "PM-3130" at bounding box center [633, 227] width 414 height 24
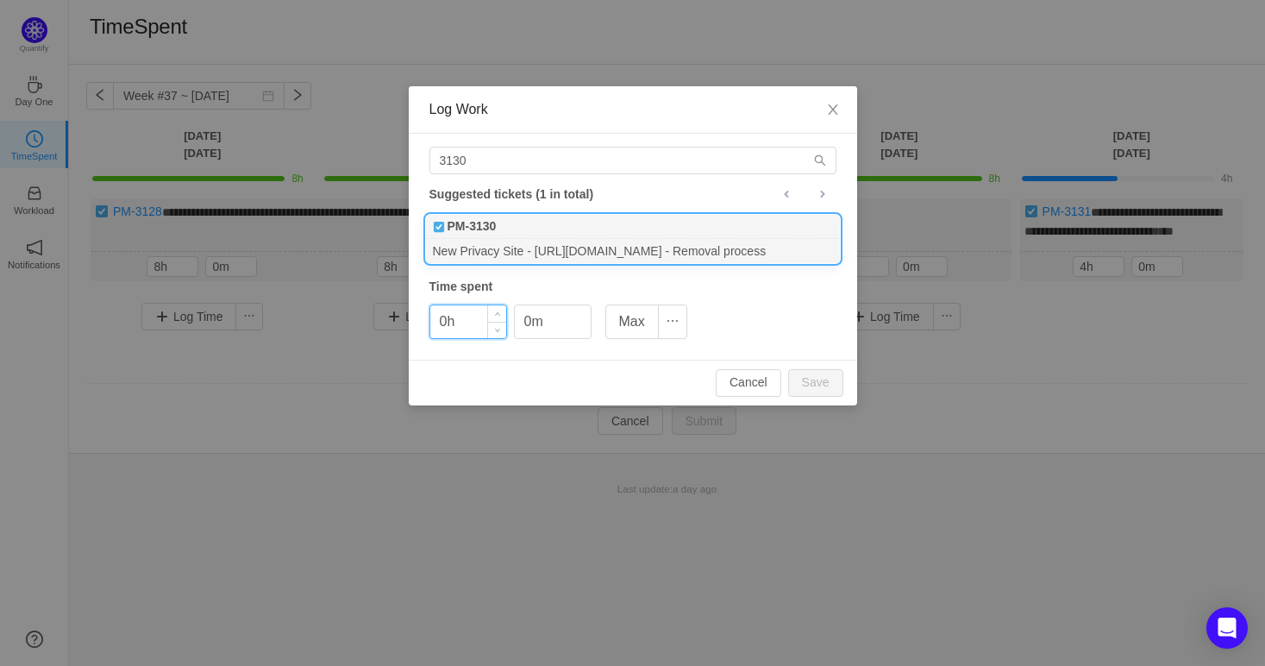
click at [444, 327] on input "0h" at bounding box center [468, 321] width 76 height 33
click at [824, 395] on button "Save" at bounding box center [815, 383] width 55 height 28
type input "0h"
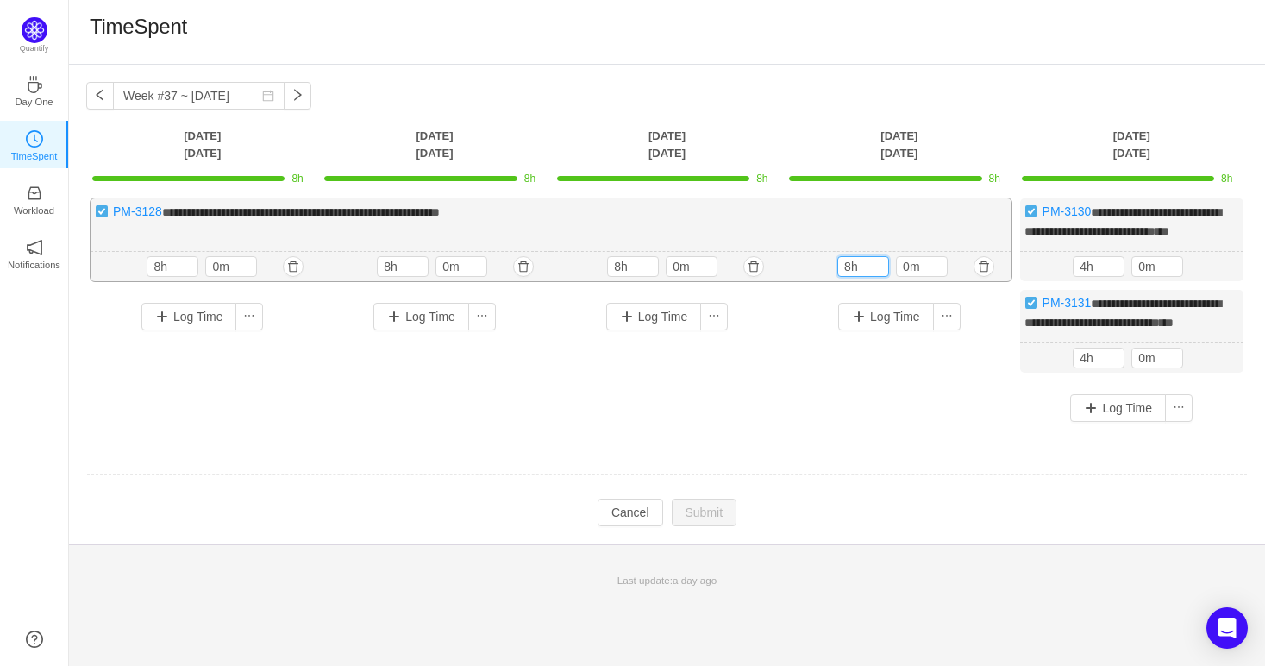
drag, startPoint x: 851, startPoint y: 284, endPoint x: 836, endPoint y: 289, distance: 16.4
click at [836, 282] on div "8h 8h 0m" at bounding box center [896, 267] width 230 height 30
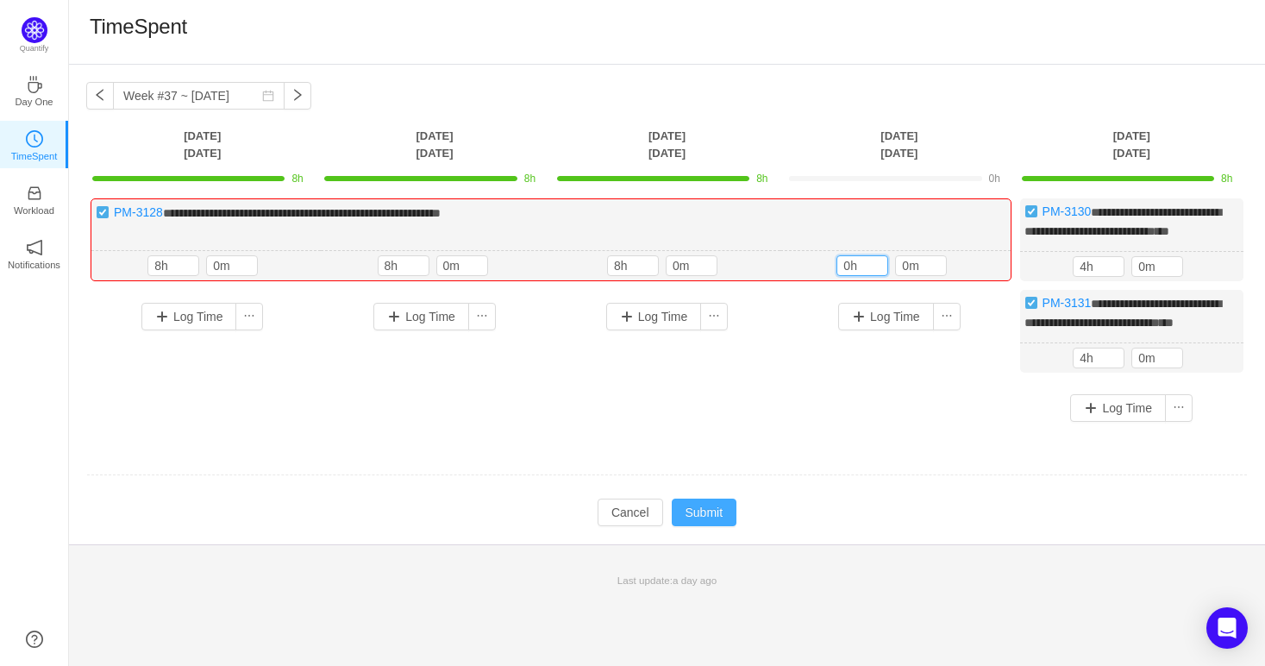
type input "0h"
click at [706, 526] on button "Submit" at bounding box center [705, 512] width 66 height 28
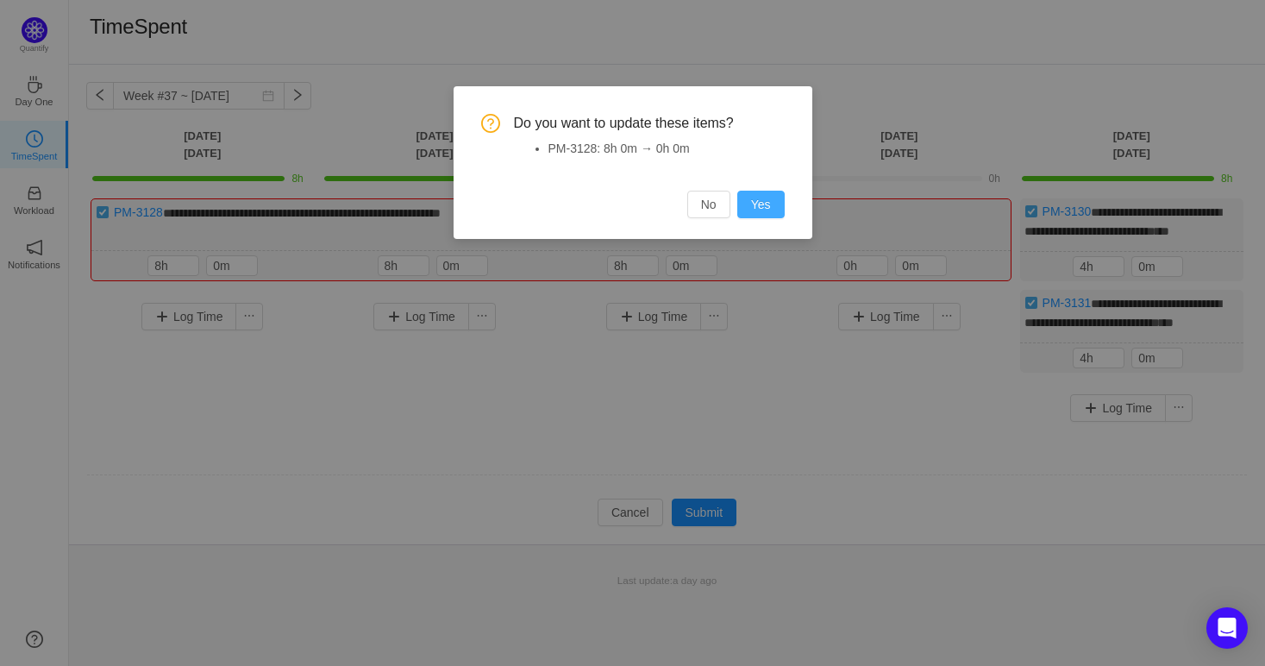
click at [765, 212] on button "Yes" at bounding box center [760, 205] width 47 height 28
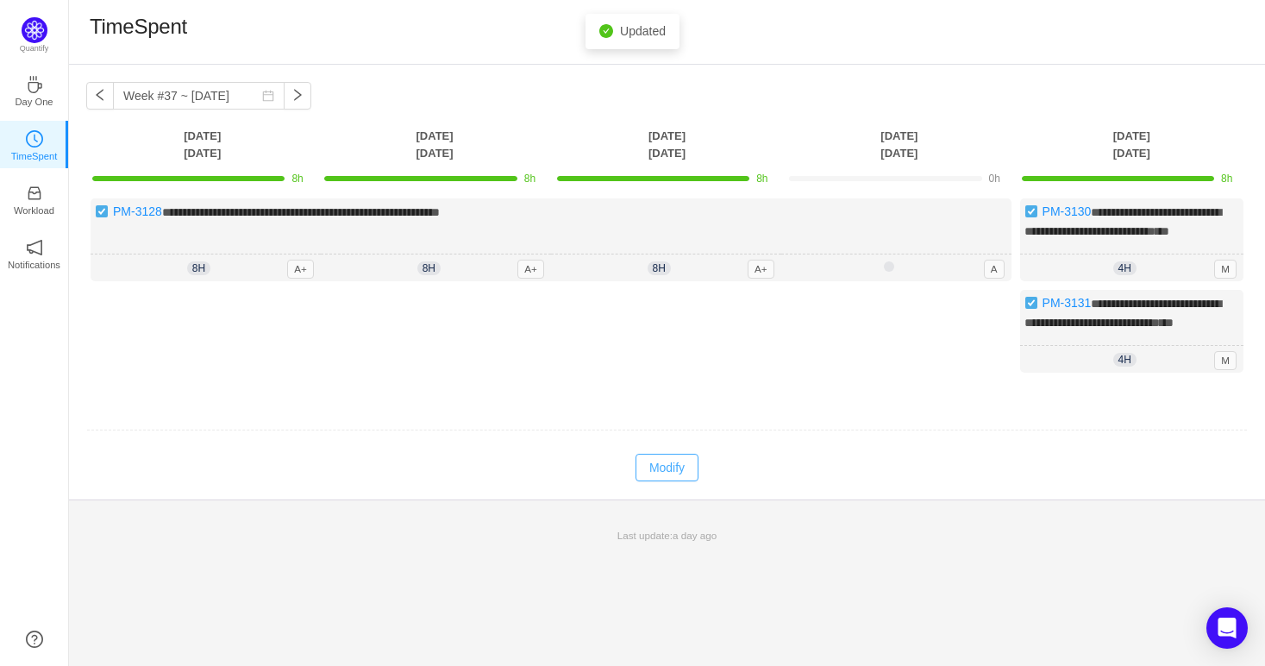
click at [672, 481] on button "Modify" at bounding box center [667, 468] width 63 height 28
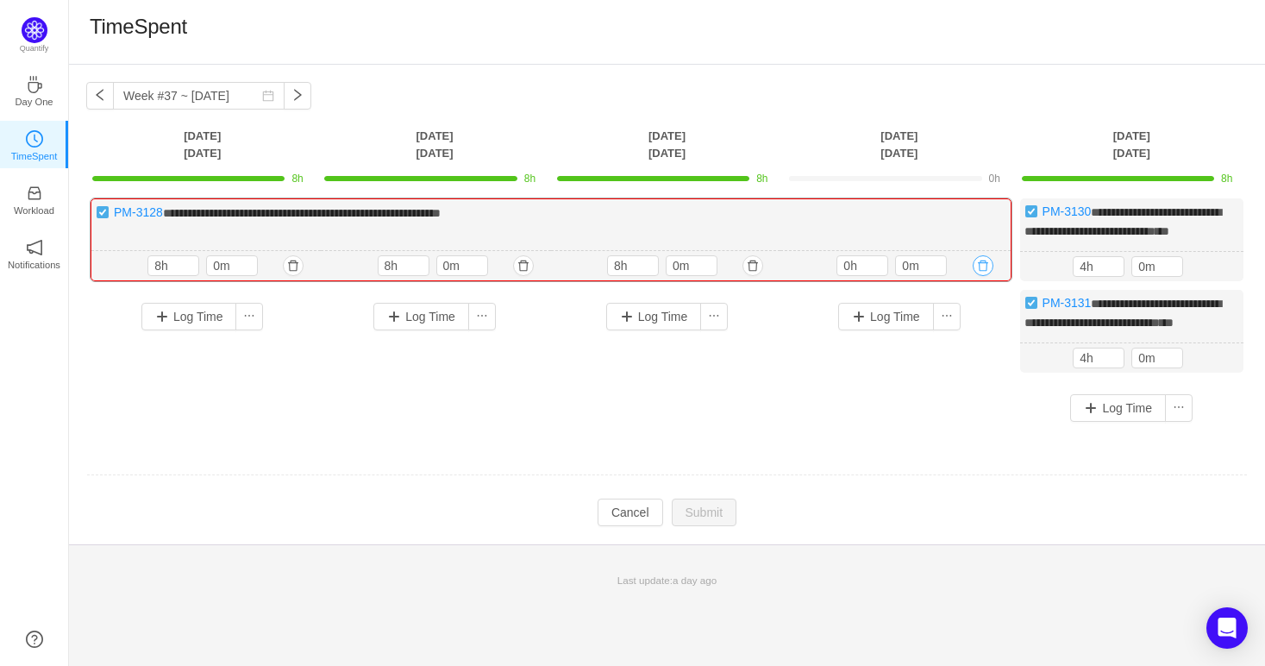
click at [977, 276] on button "button" at bounding box center [983, 265] width 21 height 21
click at [956, 364] on button "Yes" at bounding box center [963, 357] width 34 height 21
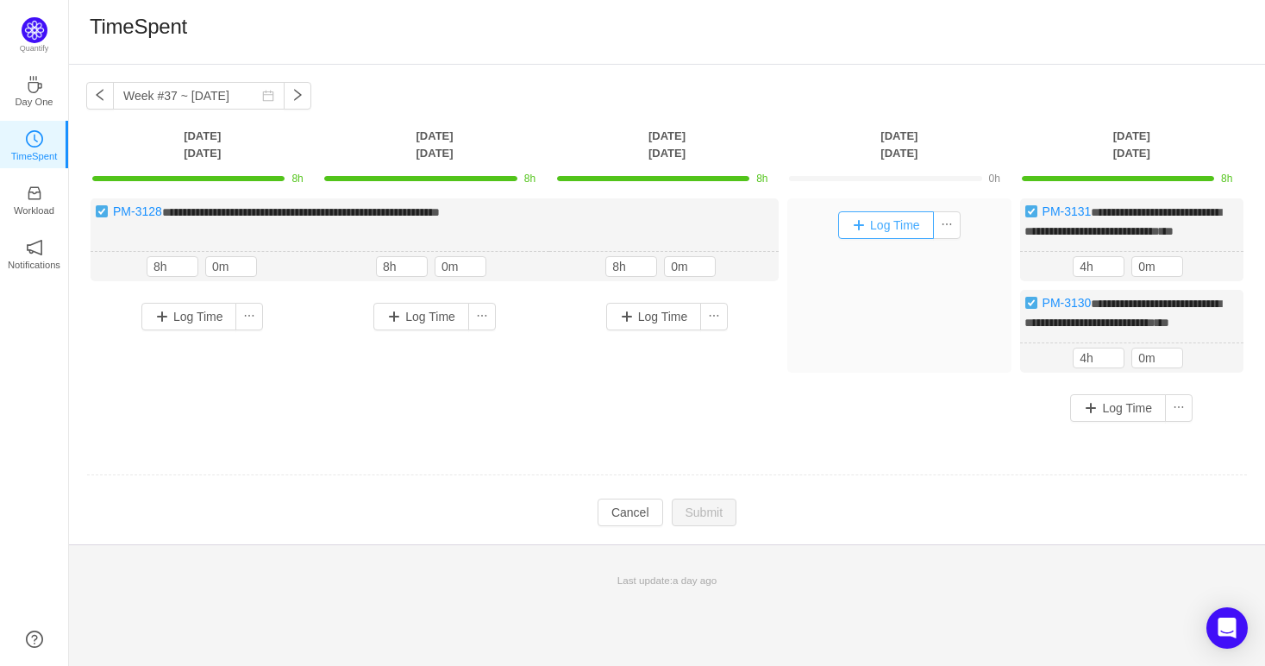
click at [879, 214] on button "Log Time" at bounding box center [886, 225] width 96 height 28
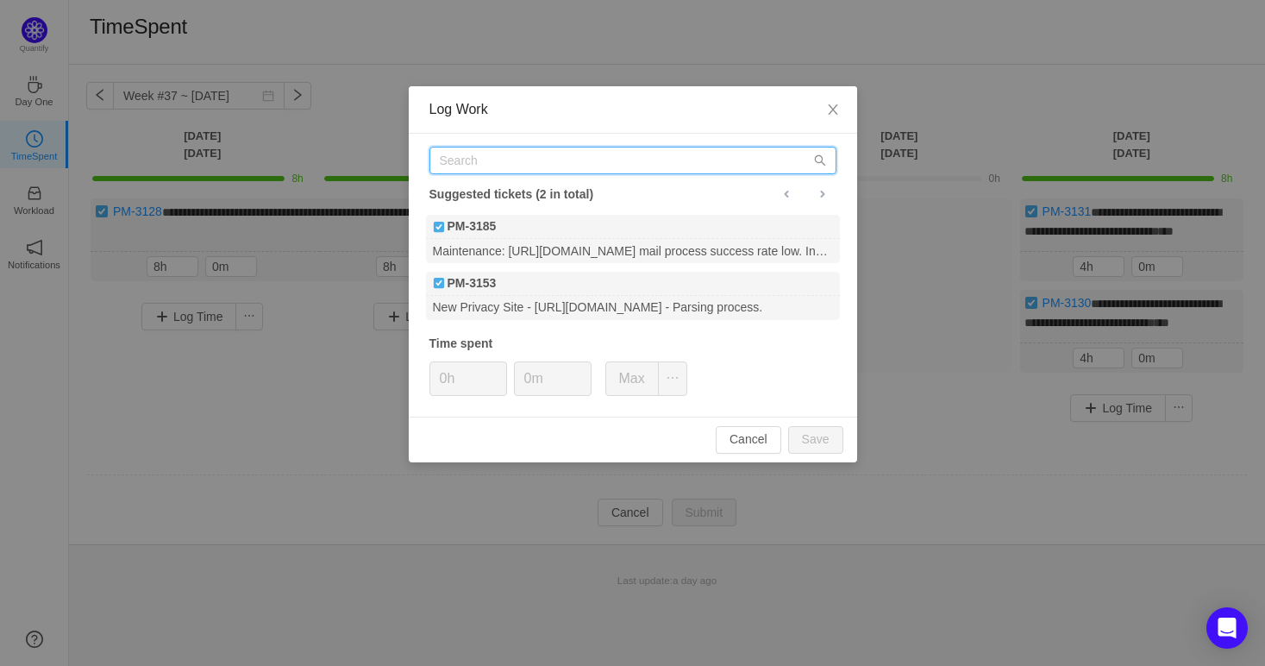
click at [629, 160] on input "text" at bounding box center [632, 161] width 407 height 28
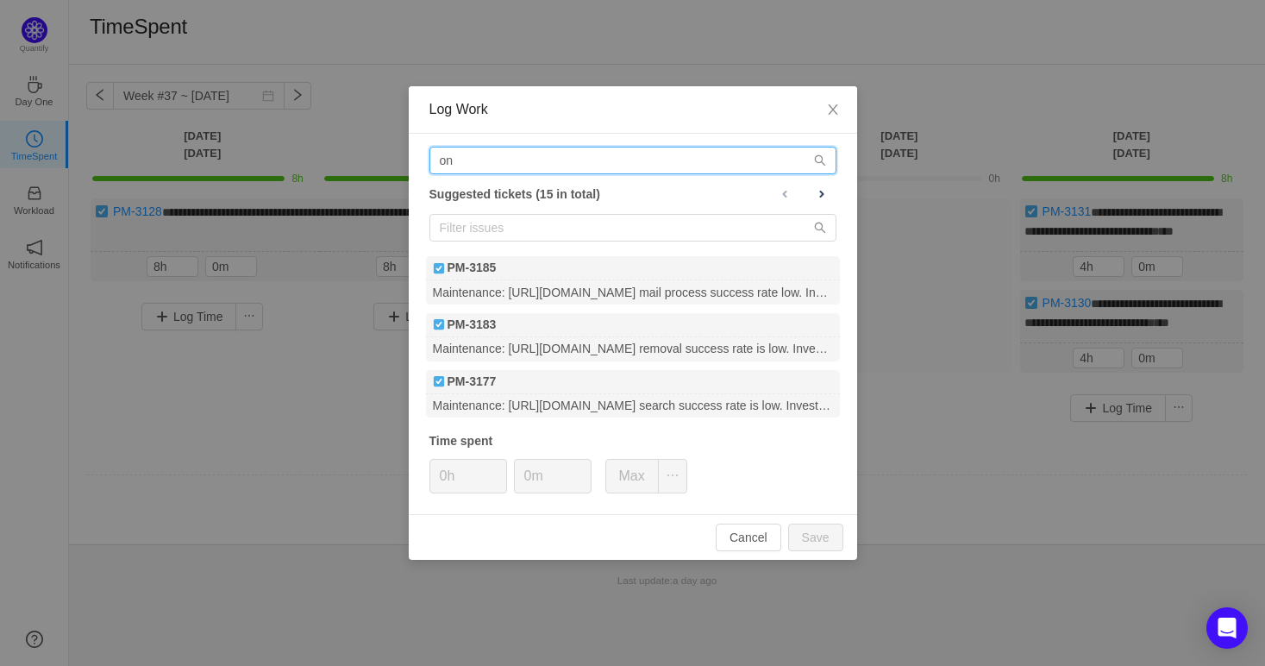
type input "o"
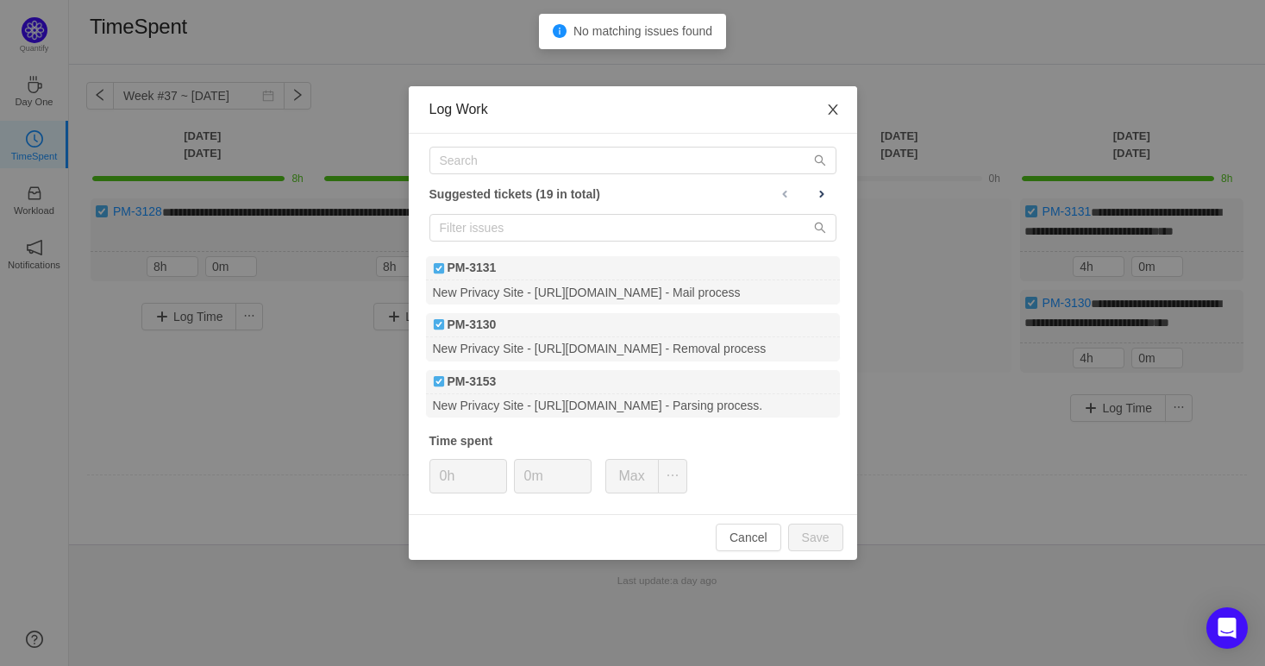
click at [832, 105] on icon "icon: close" at bounding box center [833, 110] width 14 height 14
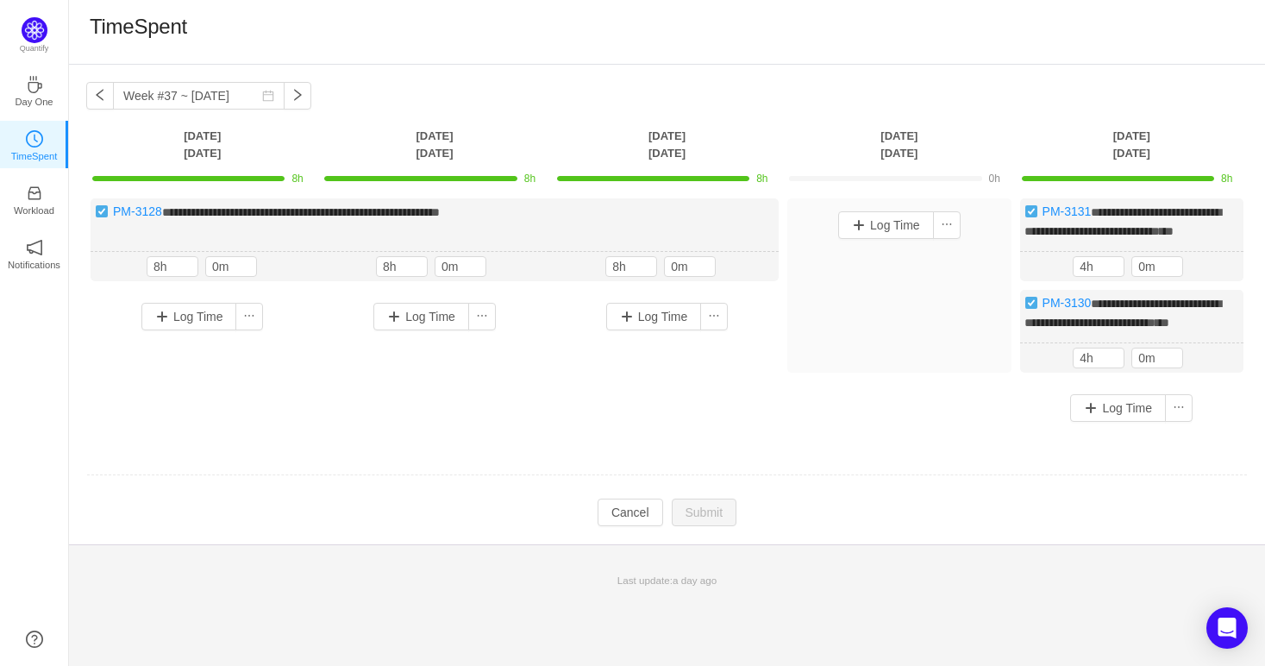
click at [314, 427] on div "**********" at bounding box center [667, 316] width 1162 height 236
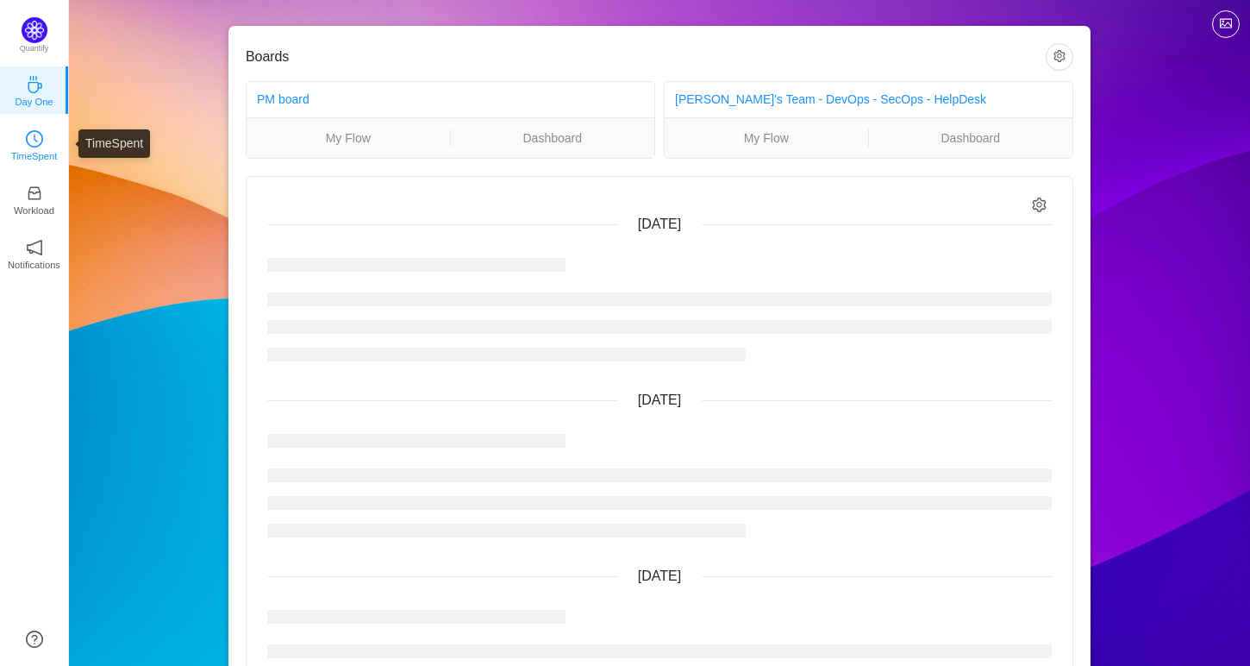
click at [43, 135] on link "TimeSpent" at bounding box center [34, 143] width 17 height 17
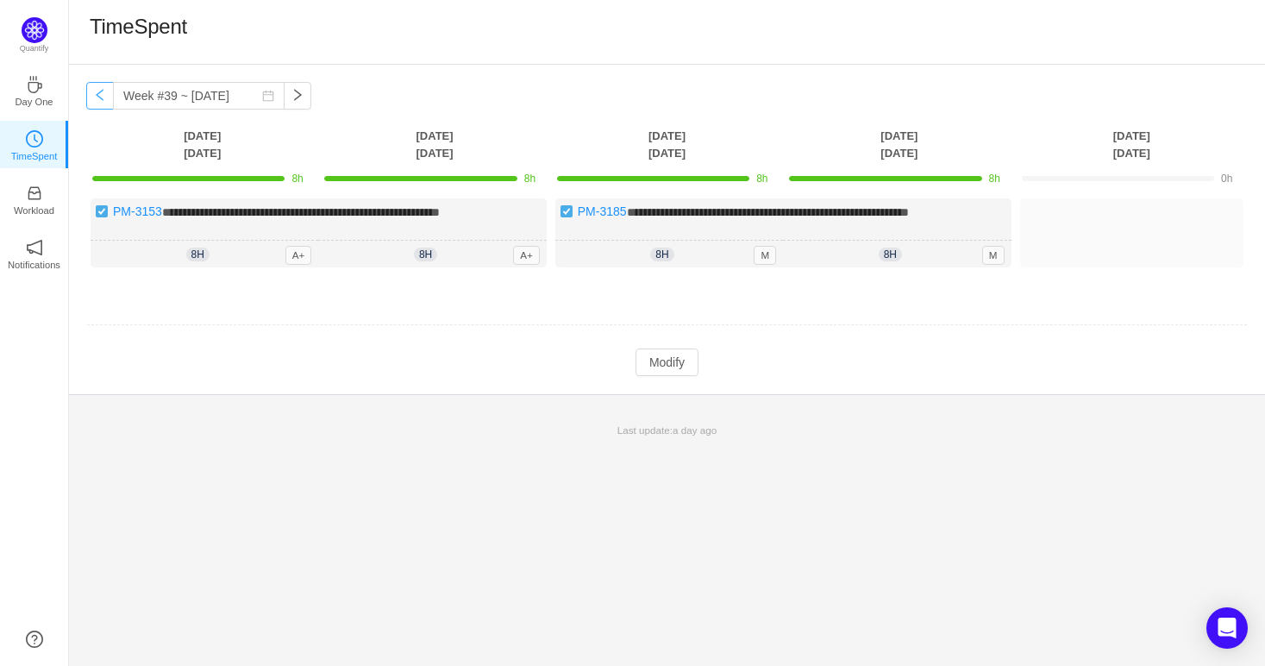
click at [96, 92] on button "button" at bounding box center [100, 96] width 28 height 28
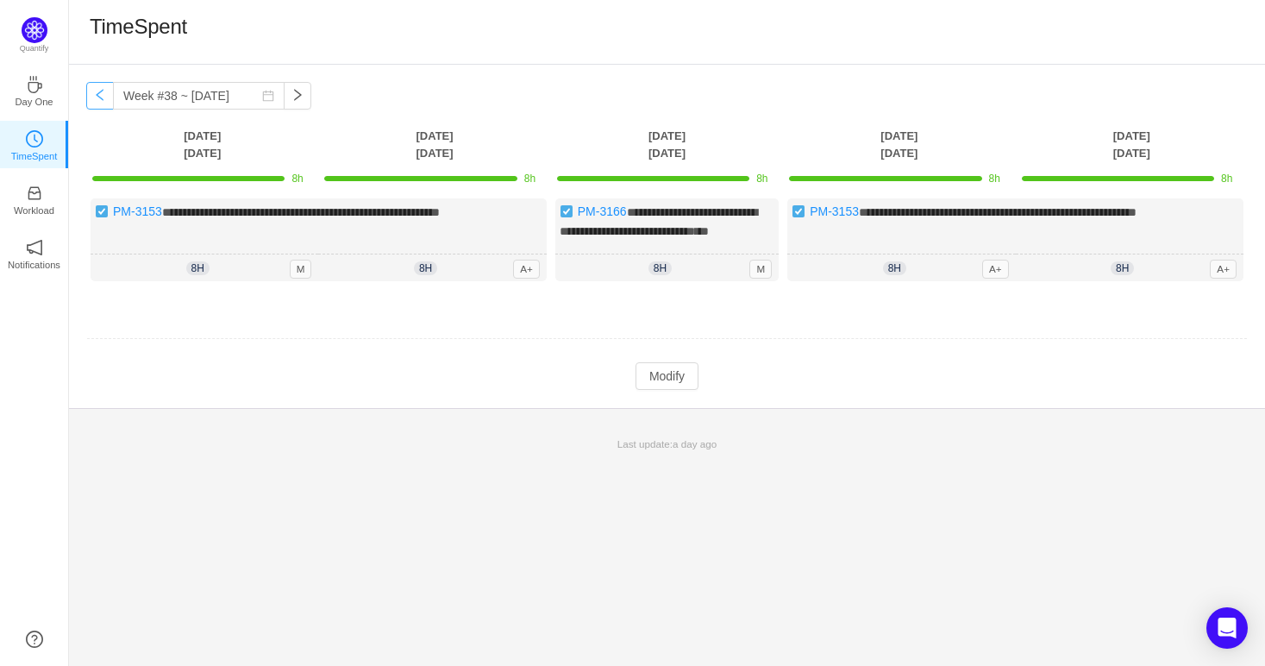
click at [96, 92] on button "button" at bounding box center [100, 96] width 28 height 28
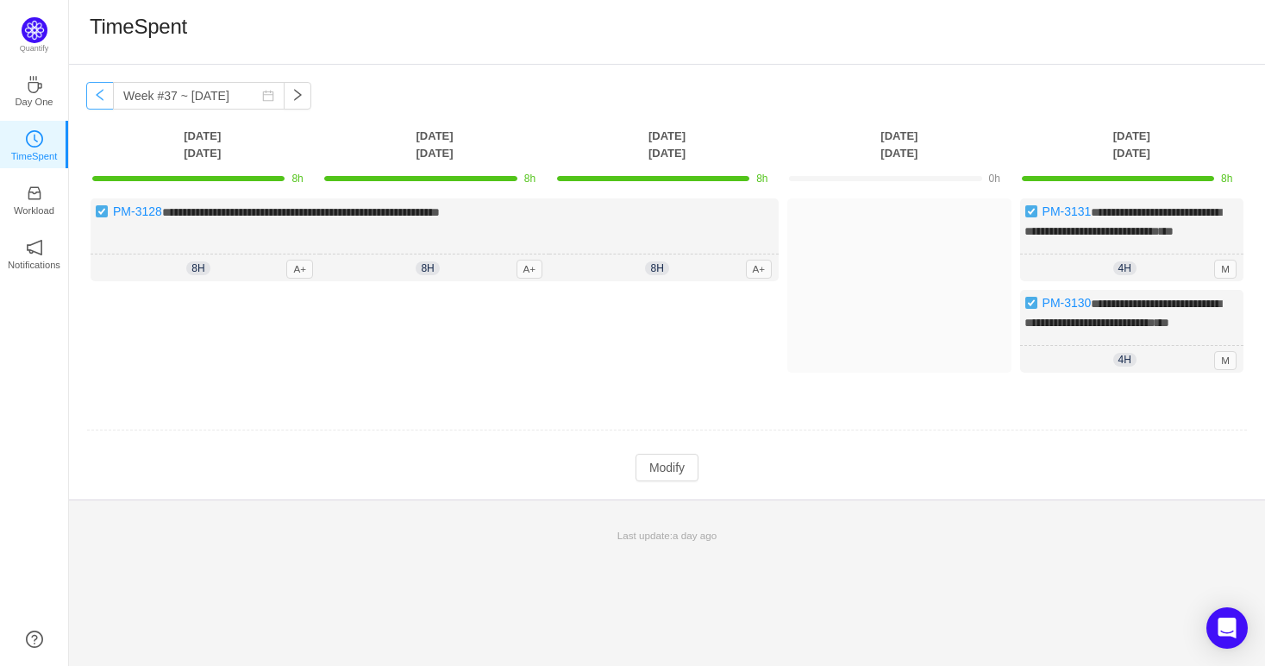
click at [96, 92] on button "button" at bounding box center [100, 96] width 28 height 28
type input "Week #36 ~ [DATE]"
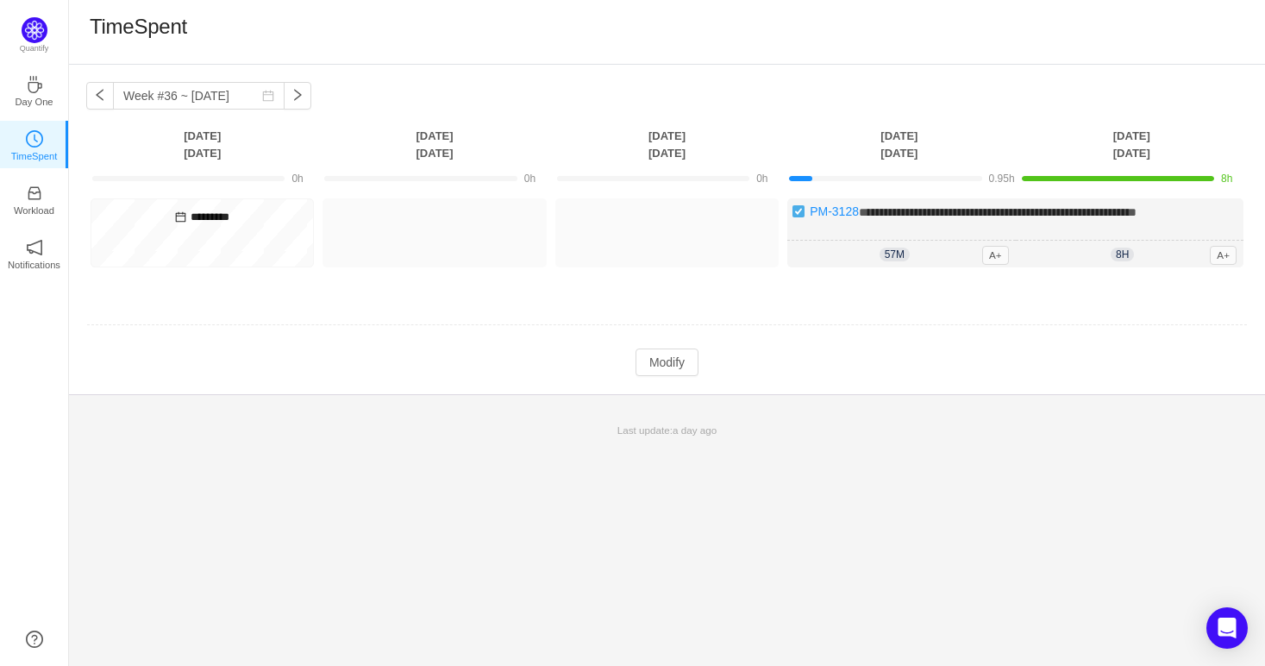
click at [222, 218] on h5 "*********" at bounding box center [203, 217] width 214 height 19
drag, startPoint x: 268, startPoint y: 228, endPoint x: 145, endPoint y: 226, distance: 123.3
click at [145, 226] on div "*********" at bounding box center [202, 232] width 223 height 69
click at [176, 219] on icon "icon: calendar" at bounding box center [181, 217] width 10 height 10
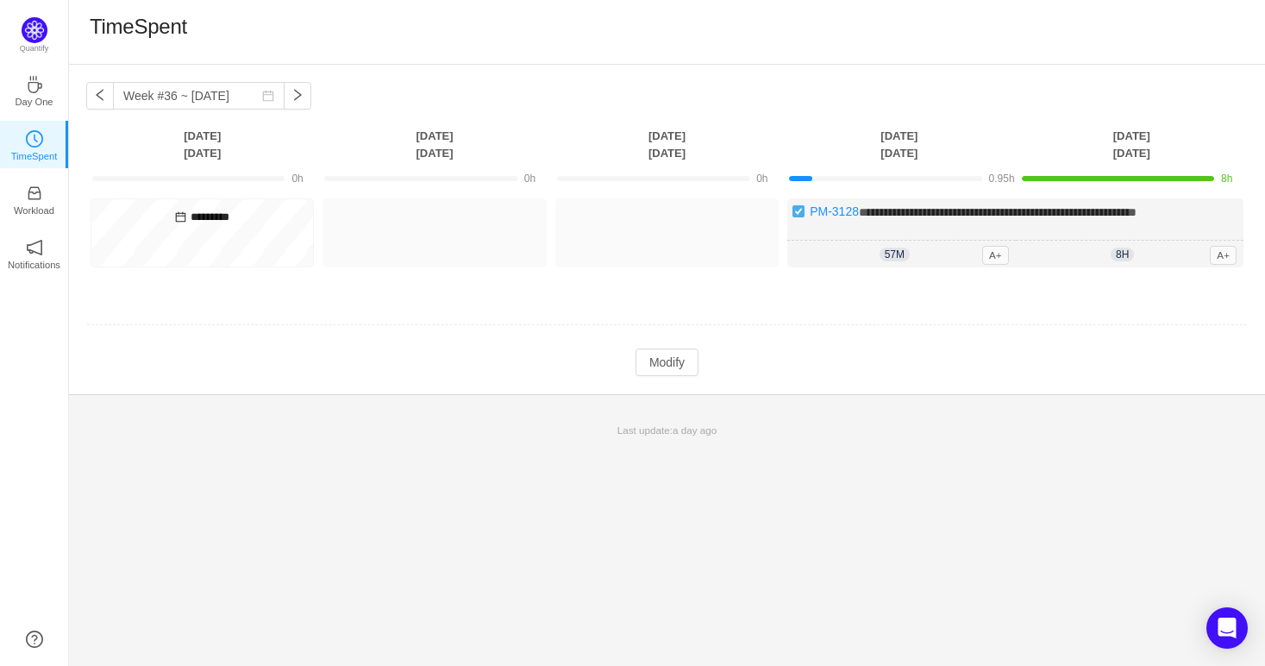
click at [247, 216] on h5 "*********" at bounding box center [203, 217] width 214 height 19
drag, startPoint x: 247, startPoint y: 216, endPoint x: 178, endPoint y: 204, distance: 69.9
click at [178, 204] on div "*********" at bounding box center [202, 232] width 223 height 69
drag, startPoint x: 178, startPoint y: 207, endPoint x: 255, endPoint y: 224, distance: 78.7
click at [255, 224] on h5 "*********" at bounding box center [203, 217] width 214 height 19
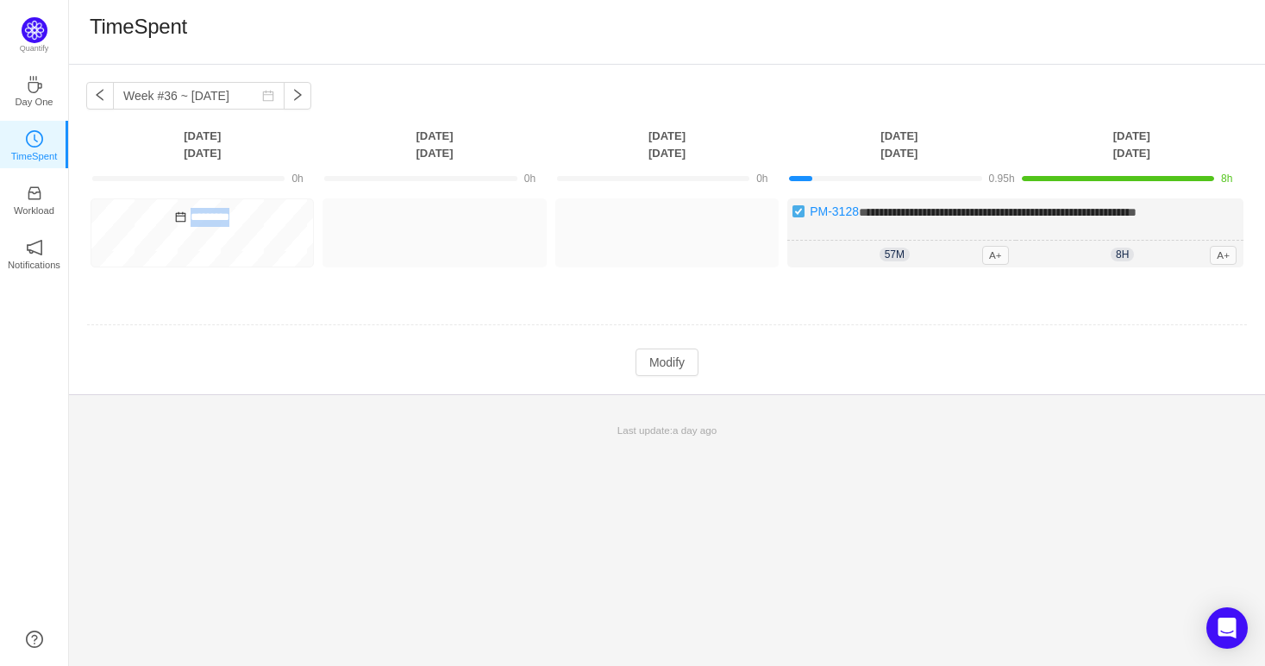
click at [255, 224] on h5 "*********" at bounding box center [203, 217] width 214 height 19
click at [890, 251] on span "57m" at bounding box center [895, 254] width 30 height 14
click at [690, 367] on button "Modify" at bounding box center [667, 362] width 63 height 28
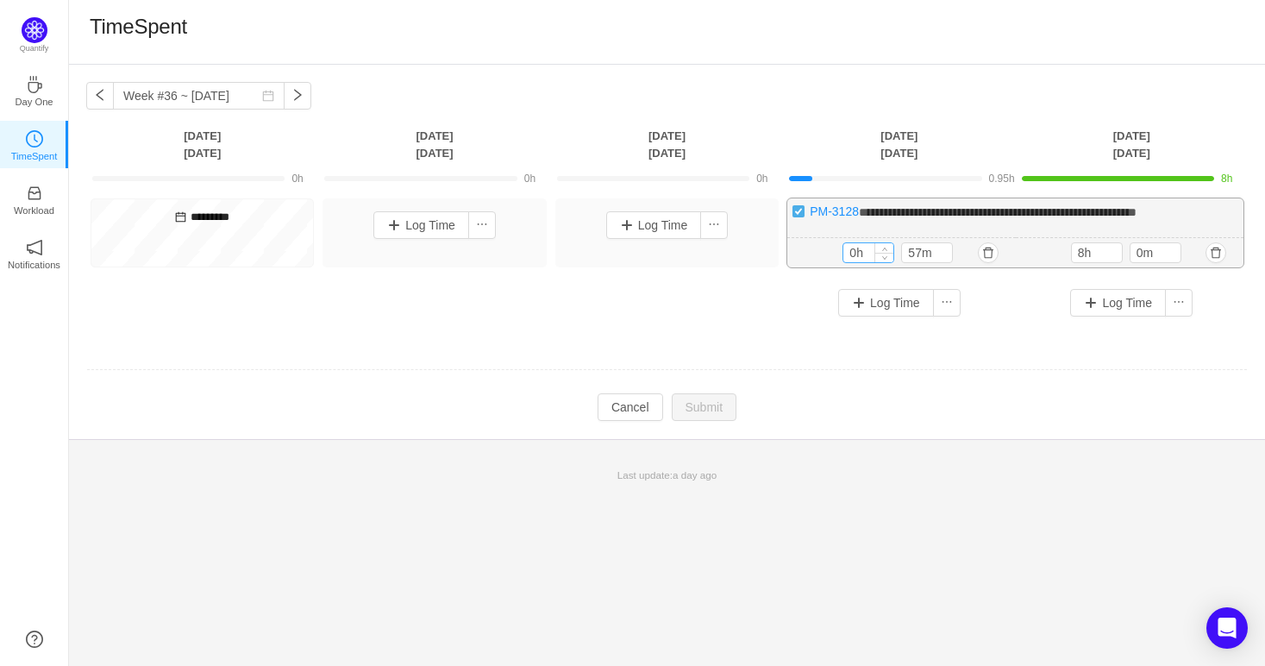
click at [855, 257] on input "0h" at bounding box center [868, 252] width 50 height 19
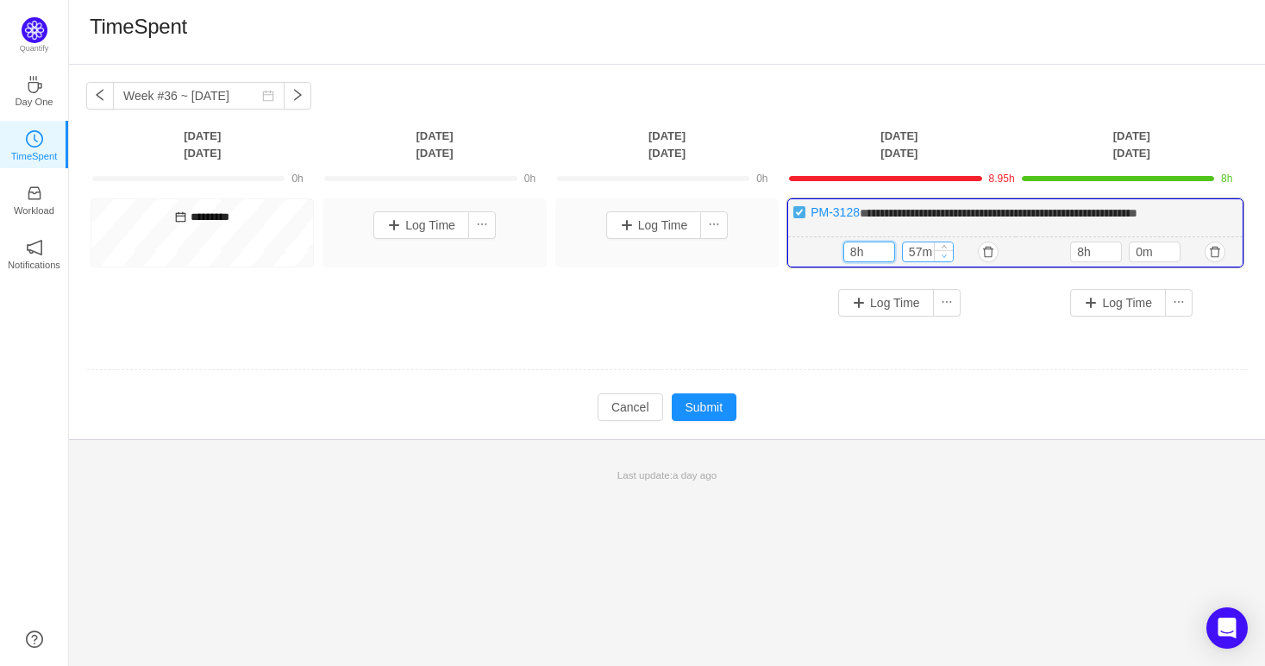
type input "8h"
click at [941, 254] on icon "icon: down" at bounding box center [944, 256] width 6 height 6
drag, startPoint x: 922, startPoint y: 250, endPoint x: 909, endPoint y: 252, distance: 13.0
click at [909, 252] on input "47m" at bounding box center [928, 251] width 50 height 19
type input "0m"
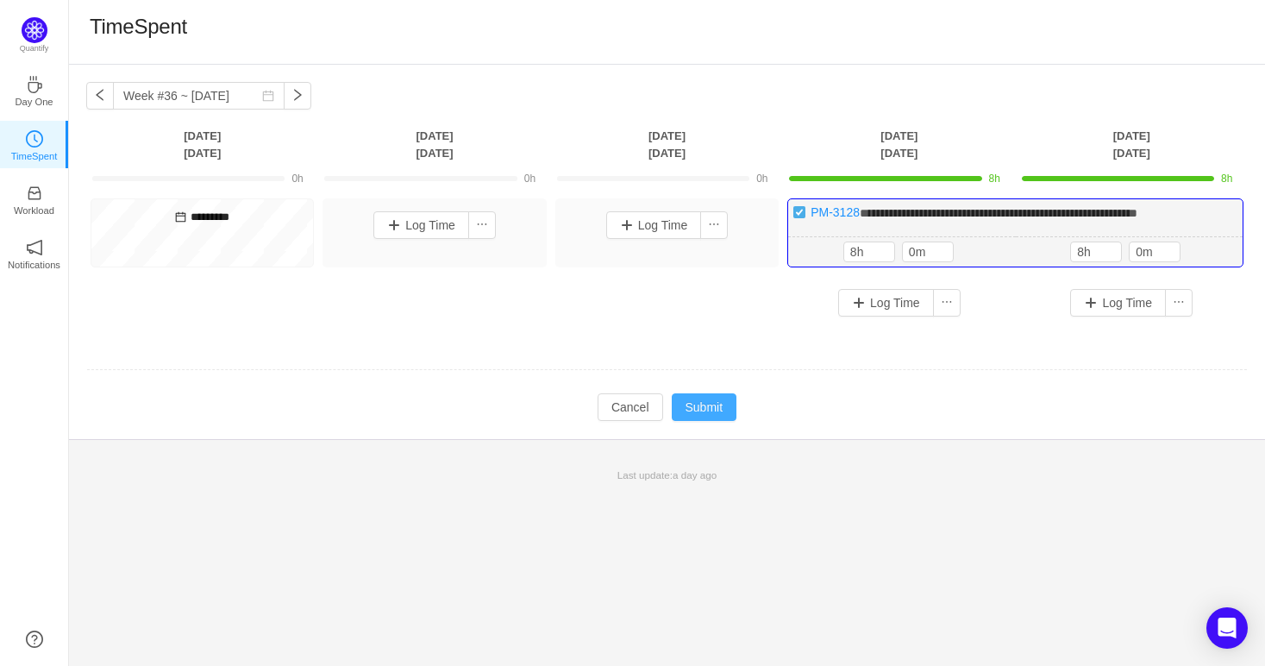
click at [723, 412] on button "Submit" at bounding box center [705, 407] width 66 height 28
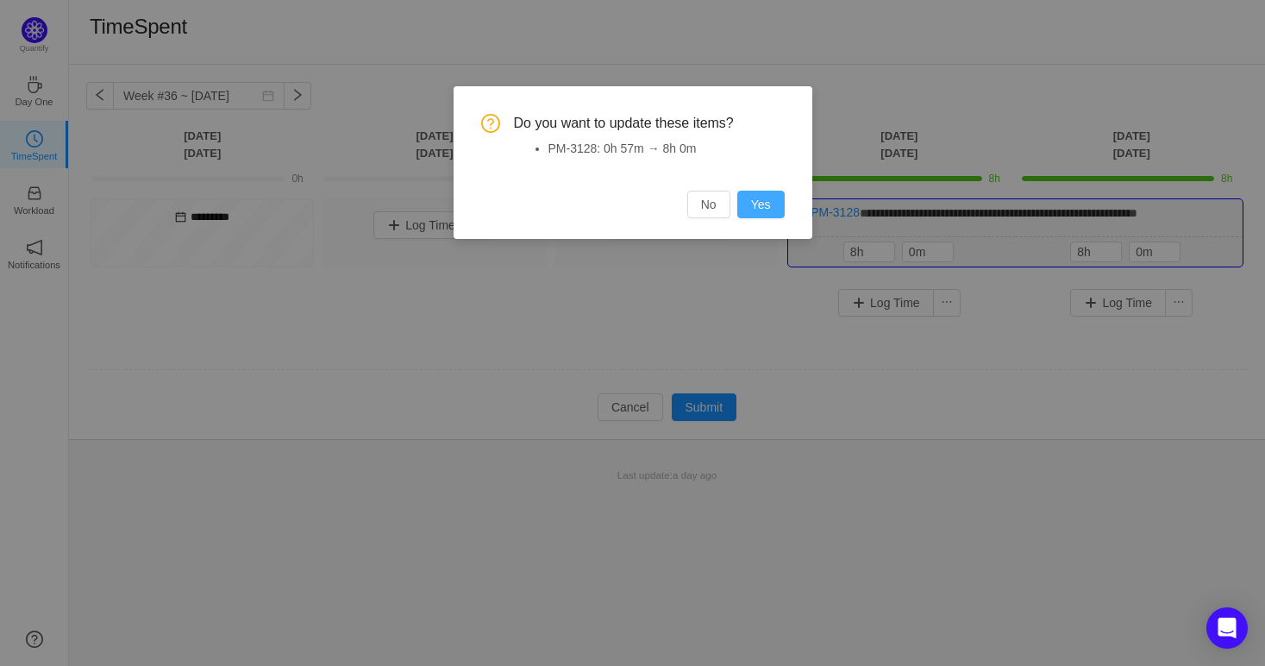
click at [757, 195] on button "Yes" at bounding box center [760, 205] width 47 height 28
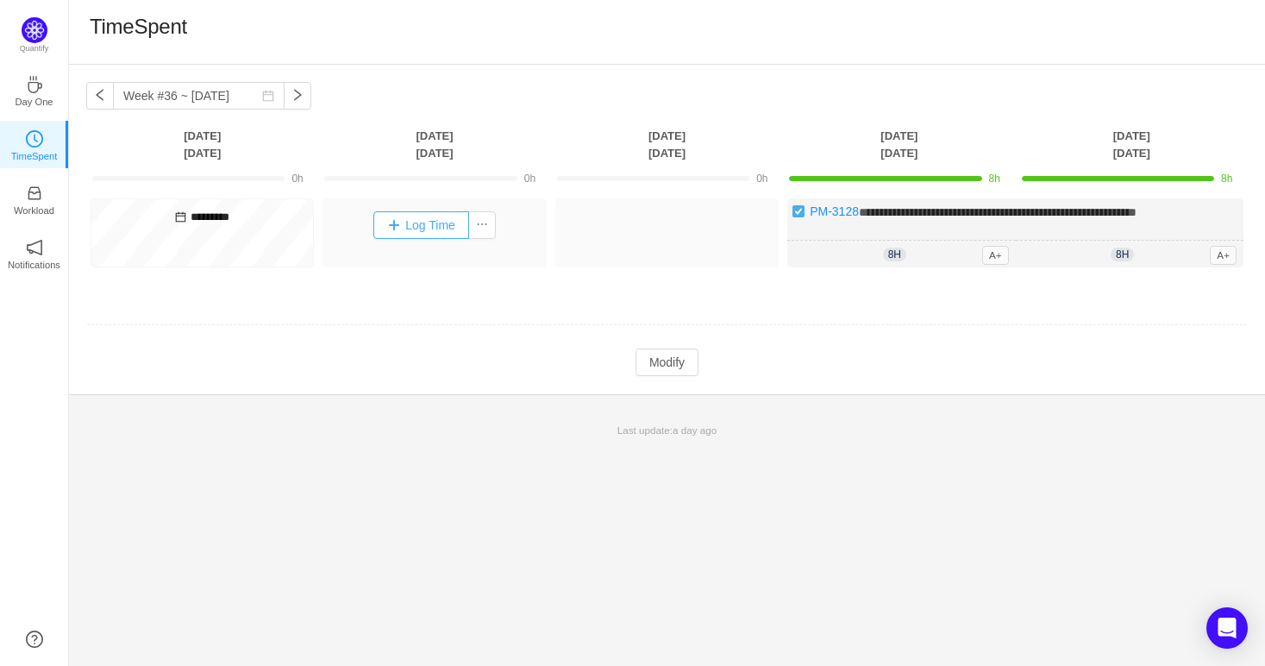
click at [402, 222] on button "Log Time" at bounding box center [421, 225] width 96 height 28
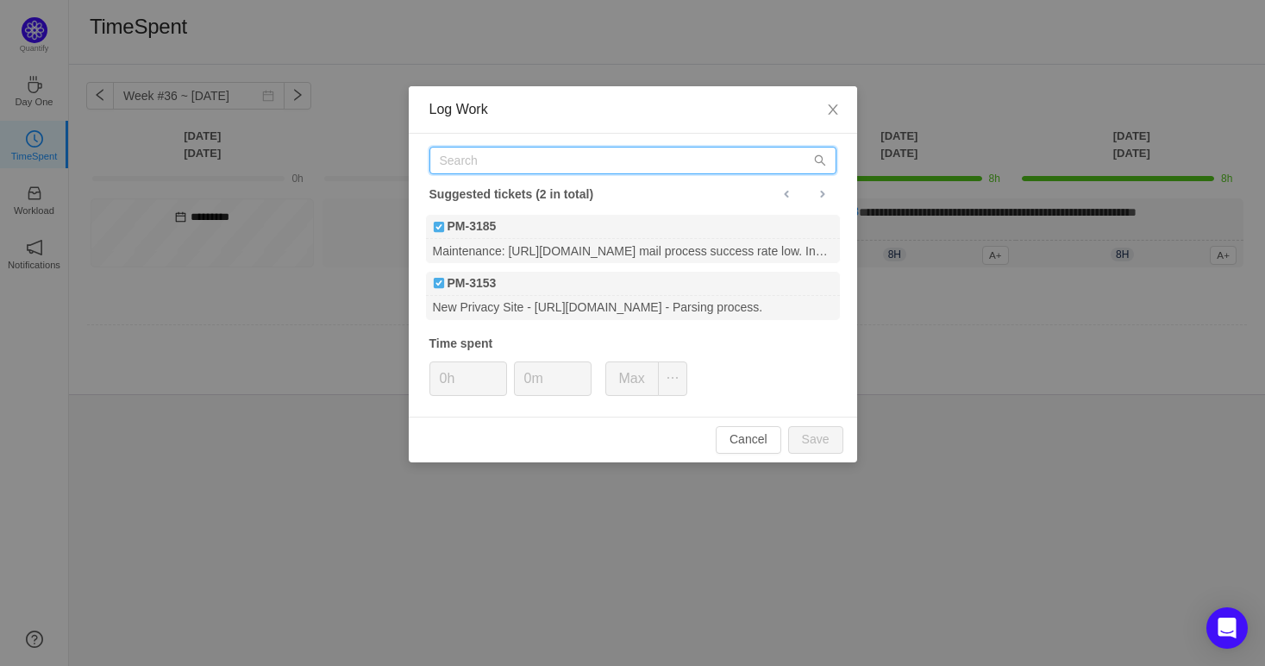
click at [551, 167] on input "text" at bounding box center [632, 161] width 407 height 28
paste input "3116"
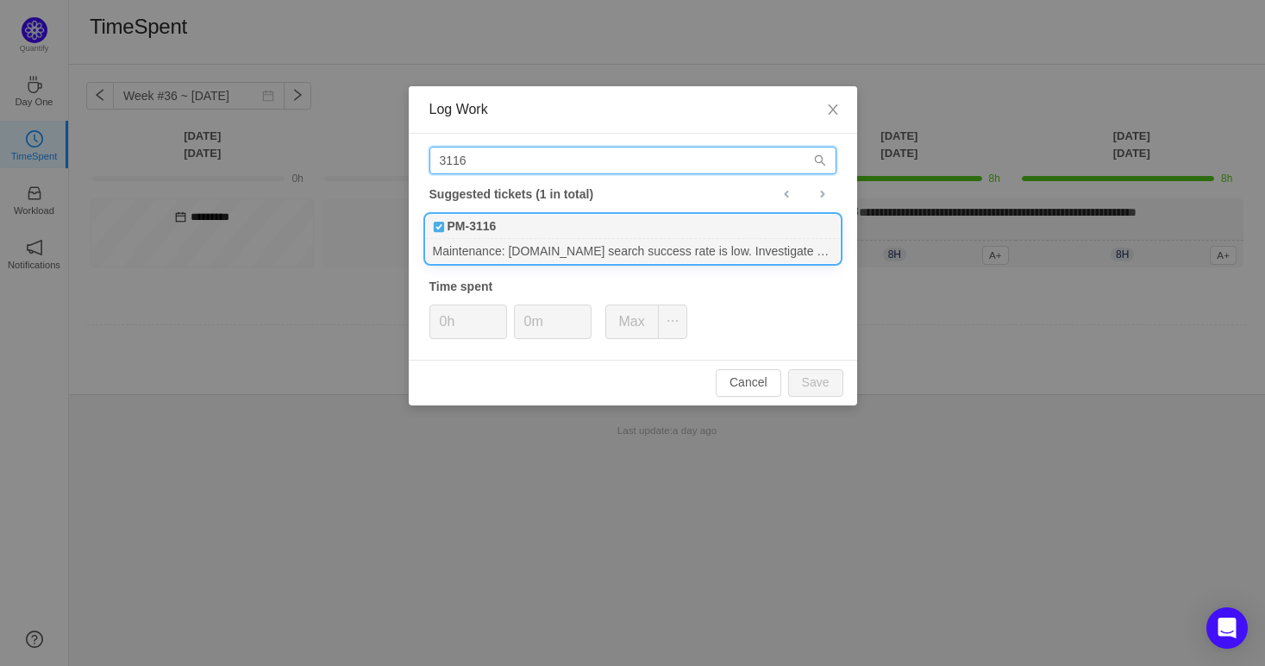
type input "3116"
click at [549, 229] on div "PM-3116" at bounding box center [633, 227] width 414 height 24
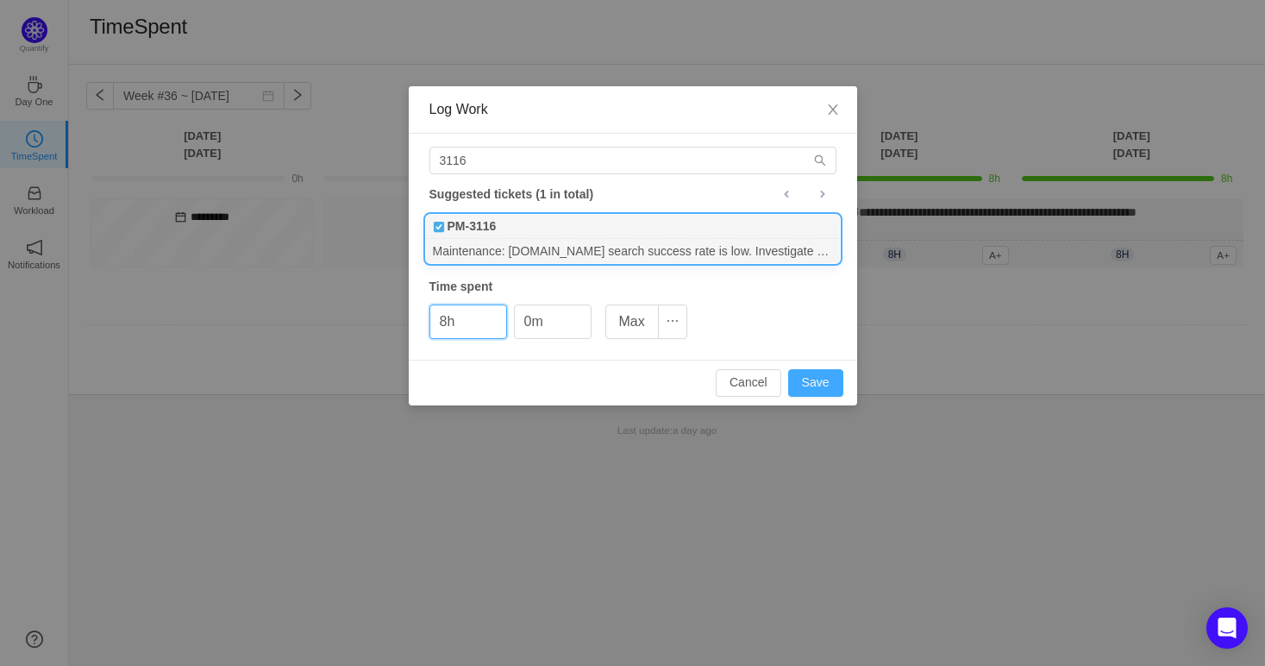
click at [830, 382] on button "Save" at bounding box center [815, 383] width 55 height 28
type input "0h"
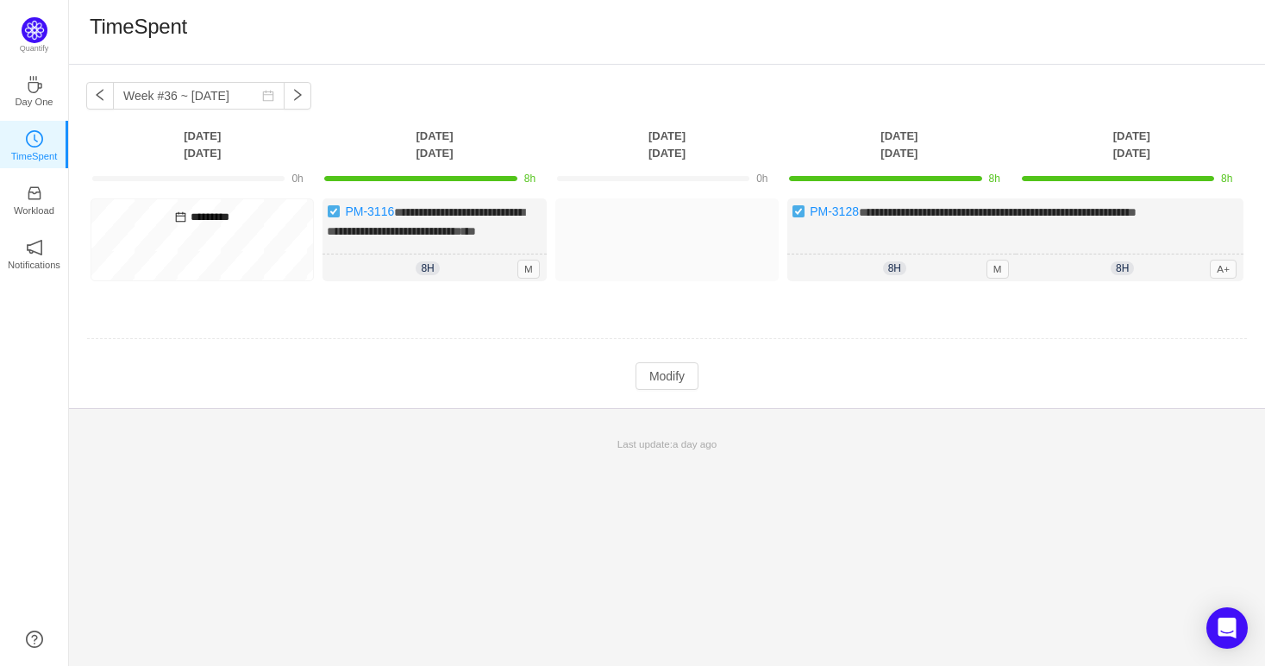
click at [242, 230] on div "*********" at bounding box center [202, 239] width 223 height 83
click at [235, 243] on div "*********" at bounding box center [202, 239] width 223 height 83
drag, startPoint x: 278, startPoint y: 222, endPoint x: 208, endPoint y: 216, distance: 70.1
click at [208, 216] on h5 "*********" at bounding box center [203, 217] width 214 height 19
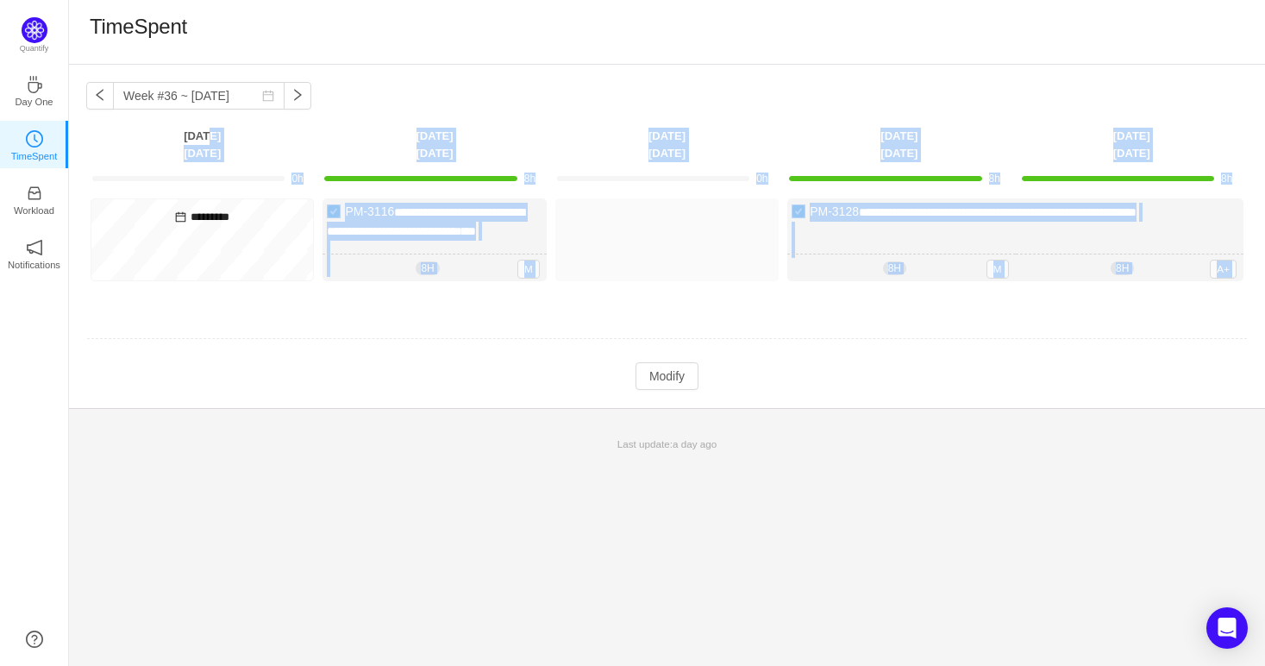
drag, startPoint x: 207, startPoint y: 135, endPoint x: 177, endPoint y: 196, distance: 68.3
click at [177, 196] on table "**********" at bounding box center [667, 259] width 1162 height 264
click at [212, 147] on th "Monday Sep 1" at bounding box center [202, 144] width 232 height 35
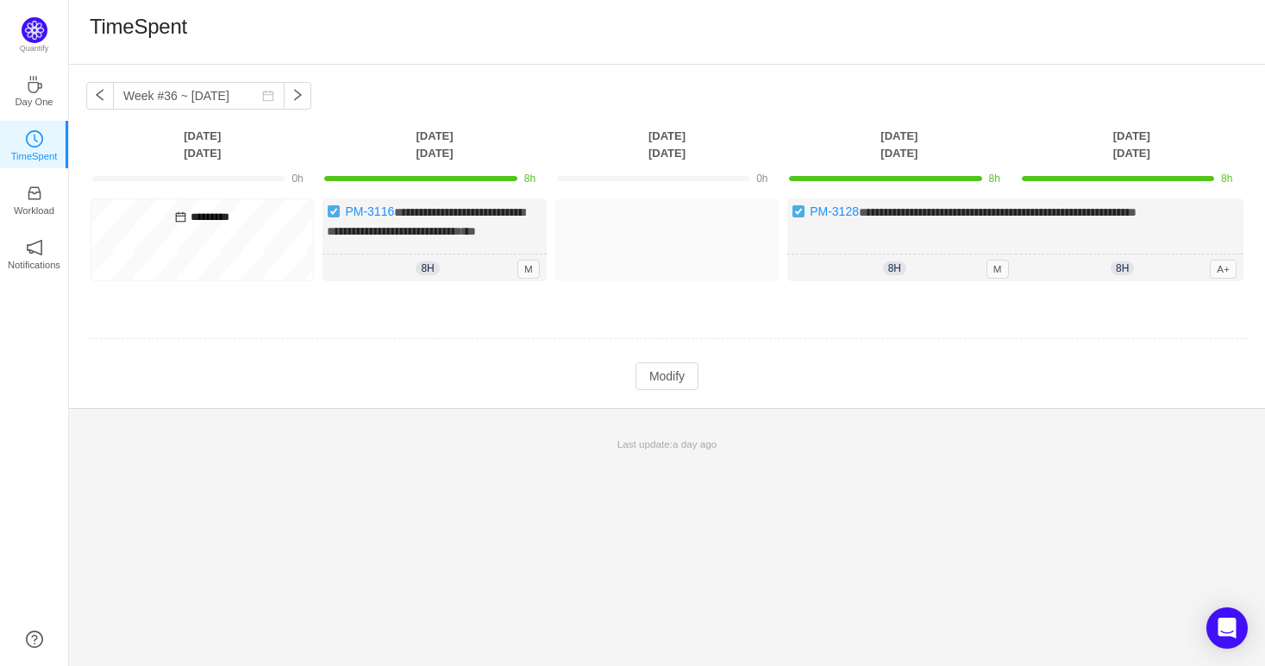
click at [188, 229] on div "*********" at bounding box center [202, 239] width 223 height 83
click at [189, 222] on h5 "*********" at bounding box center [203, 217] width 214 height 19
drag, startPoint x: 189, startPoint y: 222, endPoint x: 229, endPoint y: 229, distance: 41.0
click at [229, 229] on div "*********" at bounding box center [202, 239] width 223 height 83
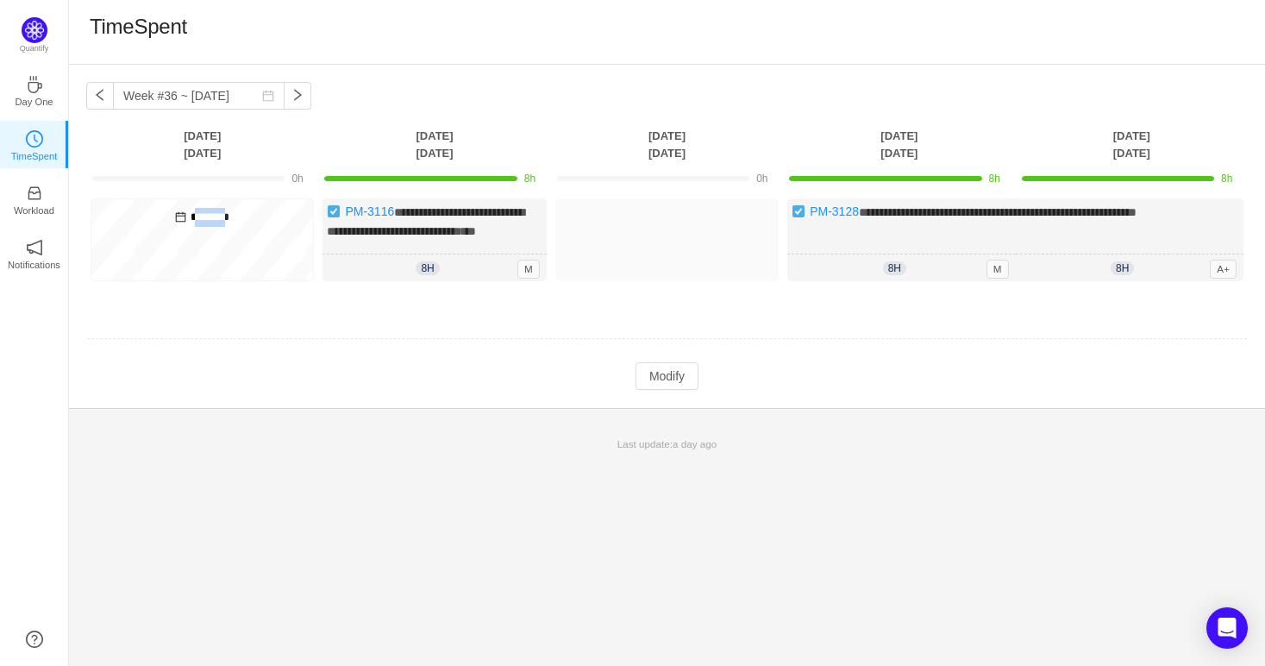
click at [229, 229] on div "*********" at bounding box center [202, 239] width 223 height 83
drag, startPoint x: 251, startPoint y: 218, endPoint x: 192, endPoint y: 213, distance: 58.9
click at [192, 213] on h5 "*********" at bounding box center [203, 217] width 214 height 19
click at [196, 217] on h5 "*********" at bounding box center [203, 217] width 214 height 19
drag, startPoint x: 196, startPoint y: 217, endPoint x: 291, endPoint y: 216, distance: 94.9
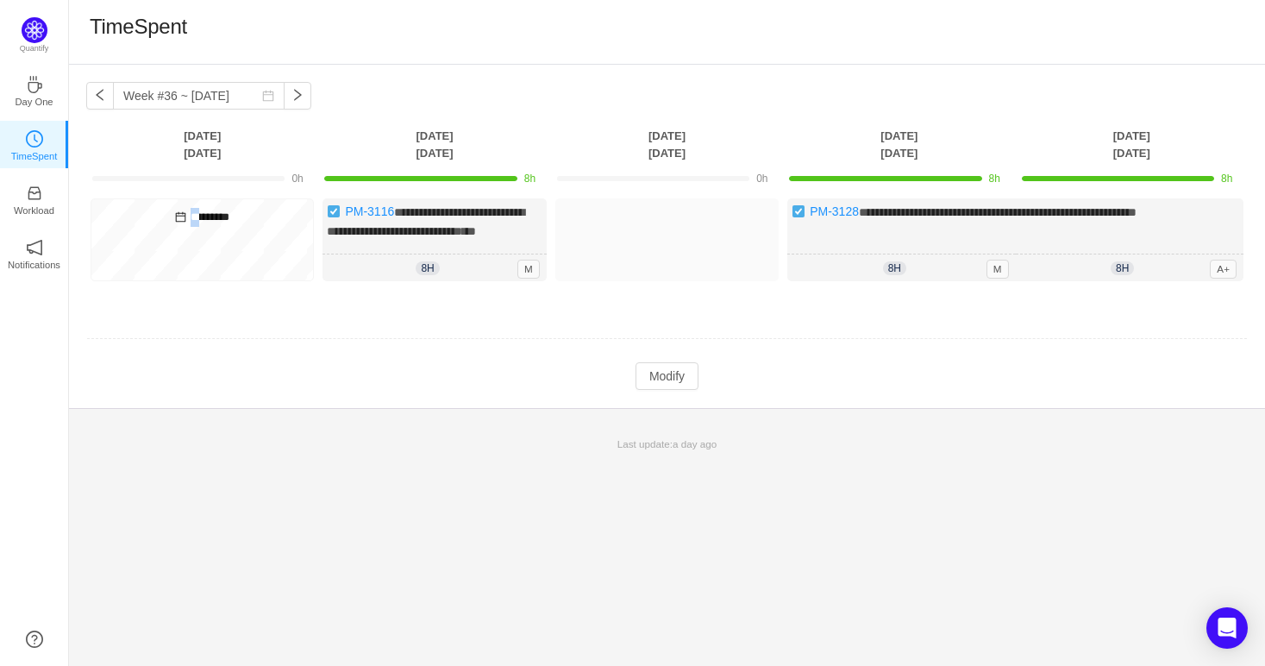
click at [291, 216] on h5 "*********" at bounding box center [203, 217] width 214 height 19
click at [271, 210] on h5 "*********" at bounding box center [203, 217] width 214 height 19
drag, startPoint x: 271, startPoint y: 210, endPoint x: 170, endPoint y: 207, distance: 100.9
click at [170, 208] on h5 "*********" at bounding box center [203, 217] width 214 height 19
drag, startPoint x: 172, startPoint y: 209, endPoint x: 254, endPoint y: 236, distance: 87.3
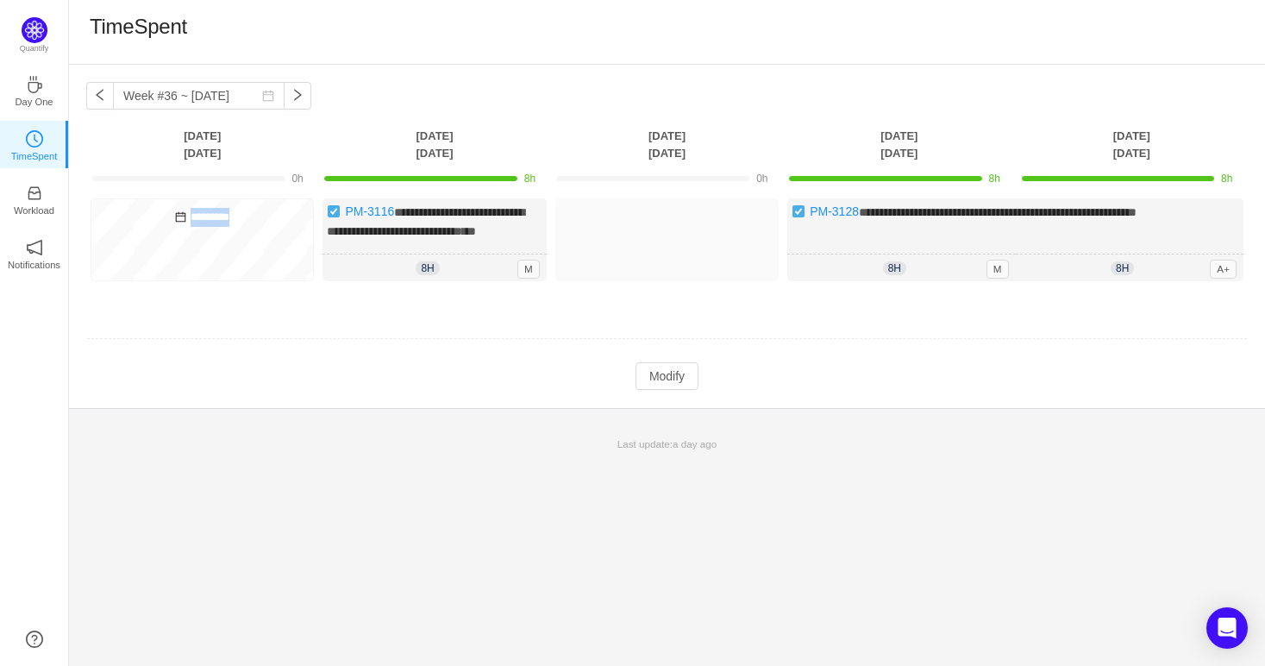
click at [254, 236] on div "*********" at bounding box center [202, 239] width 223 height 83
click at [99, 99] on button "button" at bounding box center [100, 96] width 28 height 28
type input "Week #35 ~ Aug 25"
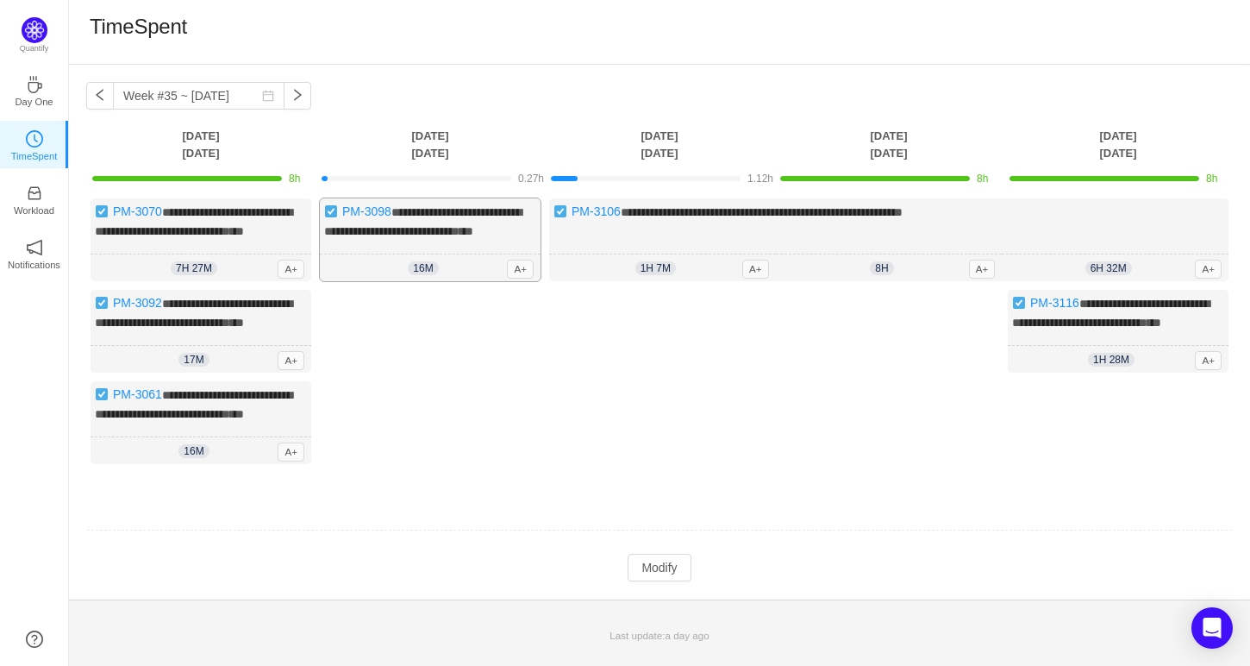
click at [429, 275] on span "16m" at bounding box center [423, 268] width 30 height 14
click at [668, 581] on button "Modify" at bounding box center [659, 568] width 63 height 28
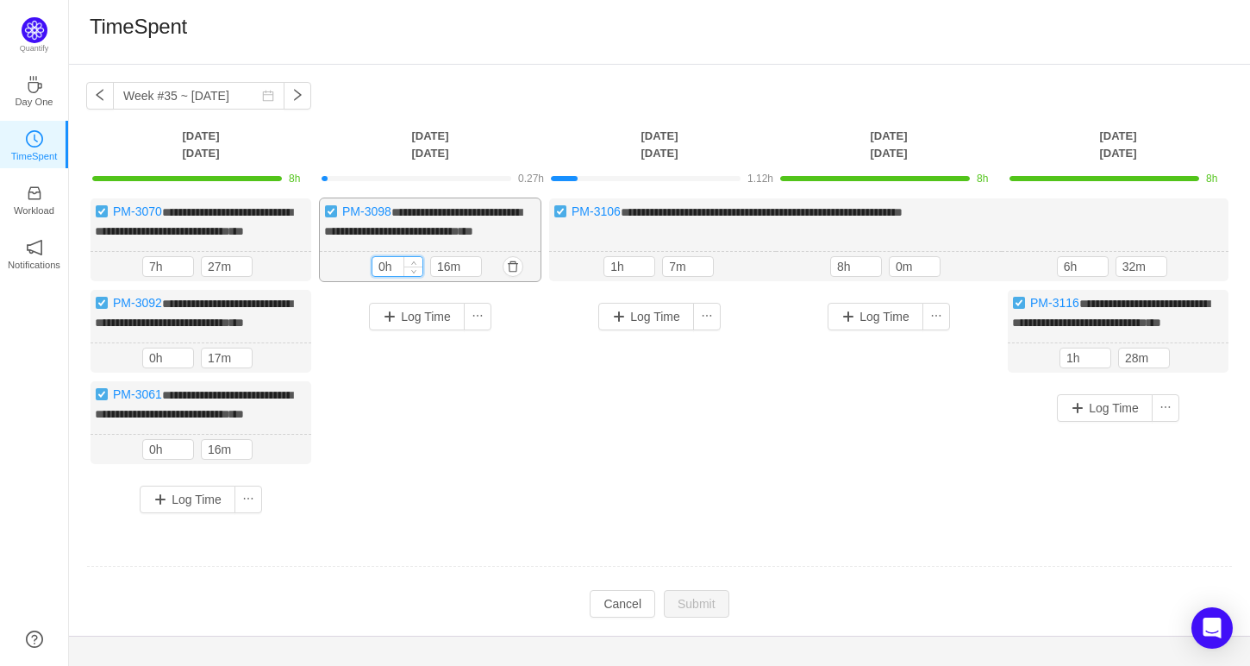
click at [382, 276] on input "0h" at bounding box center [398, 266] width 50 height 19
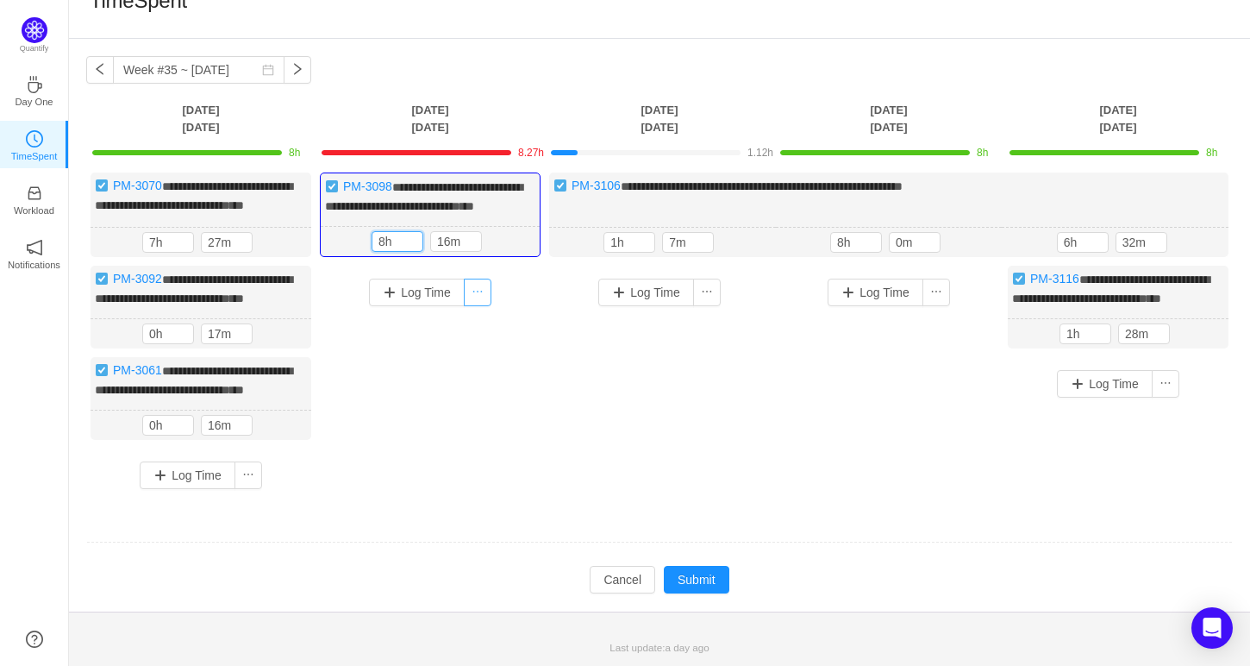
scroll to position [32, 0]
type input "8h"
click at [449, 251] on input "16m" at bounding box center [456, 241] width 50 height 19
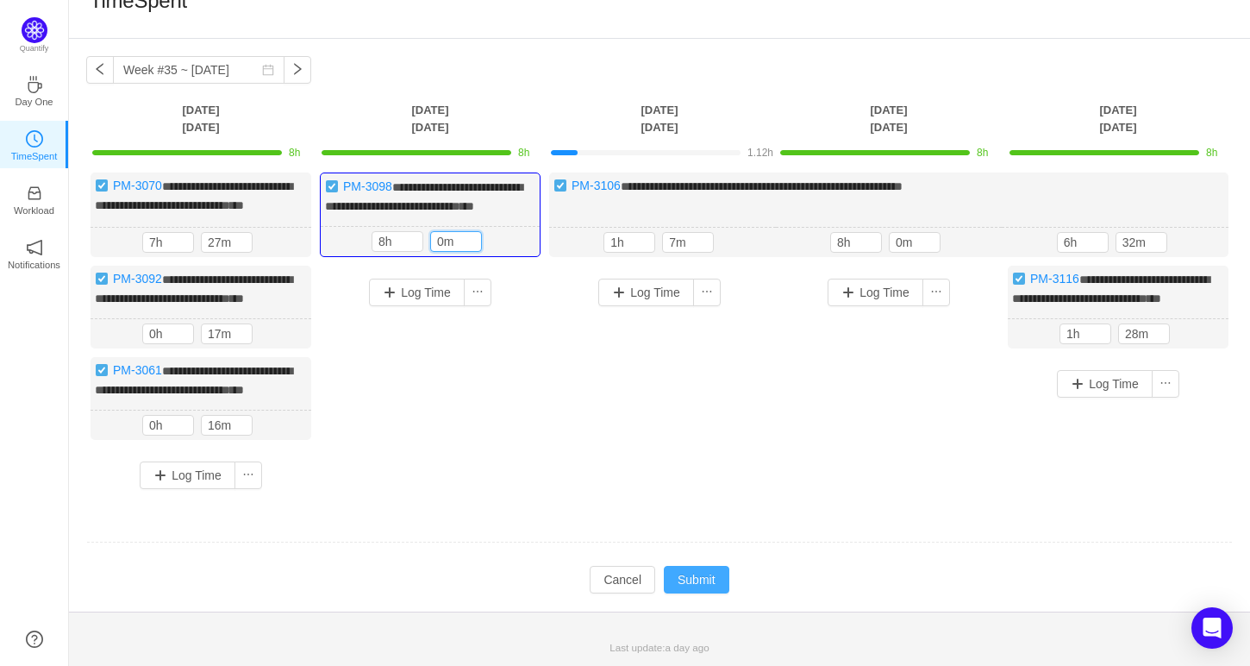
type input "0m"
click at [689, 593] on button "Submit" at bounding box center [697, 580] width 66 height 28
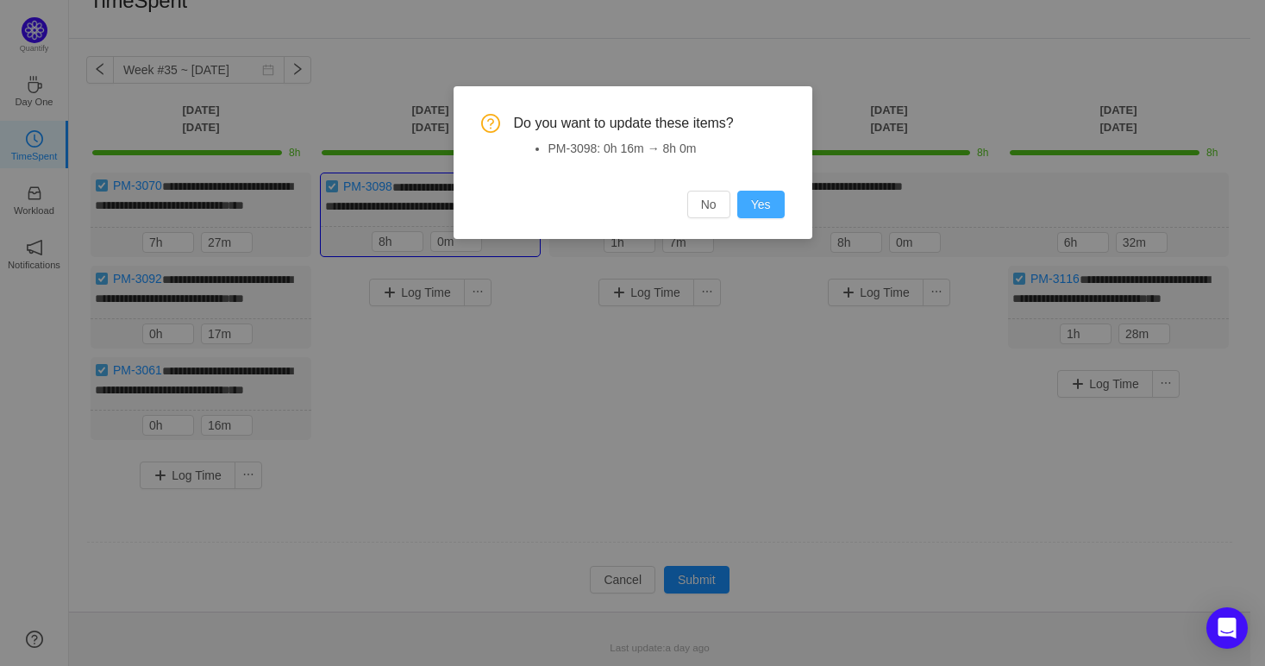
click at [749, 196] on button "Yes" at bounding box center [760, 205] width 47 height 28
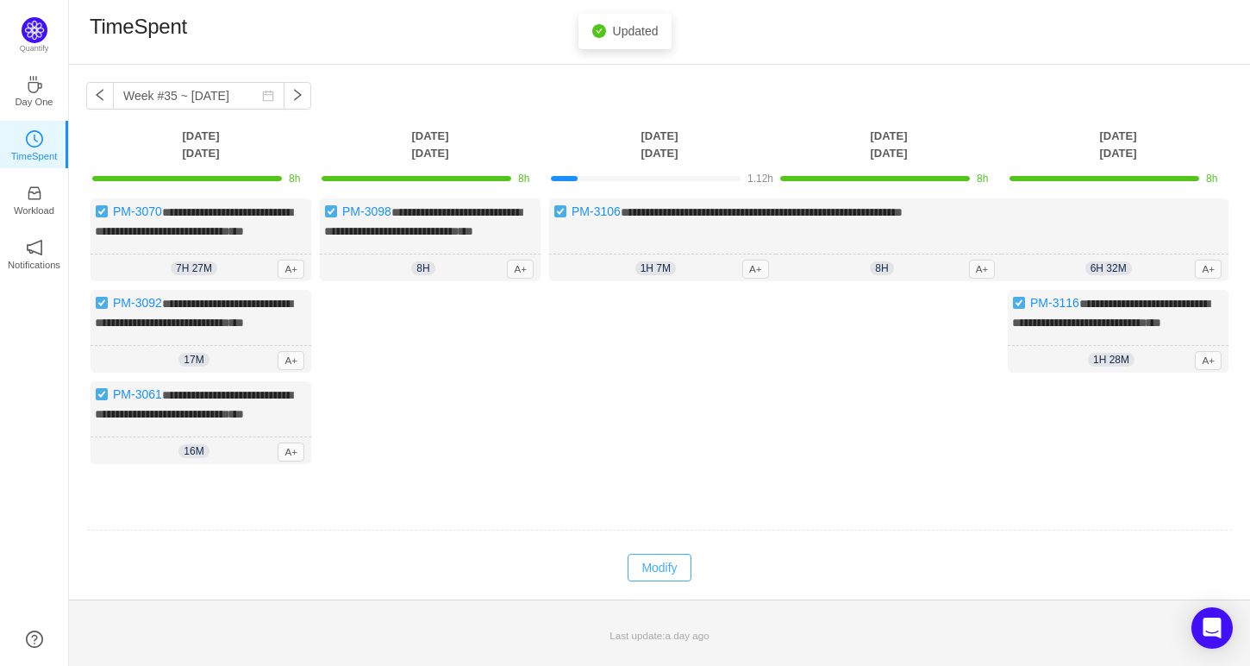
click at [642, 581] on button "Modify" at bounding box center [659, 568] width 63 height 28
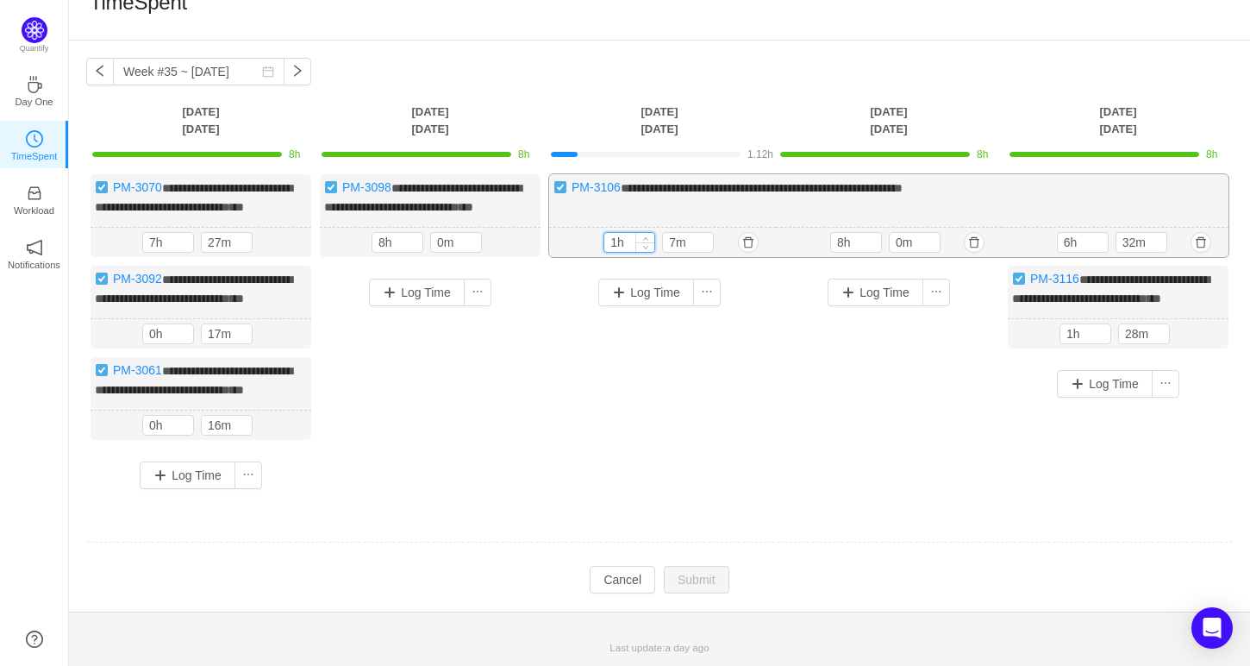
click at [612, 252] on input "1h" at bounding box center [629, 242] width 50 height 19
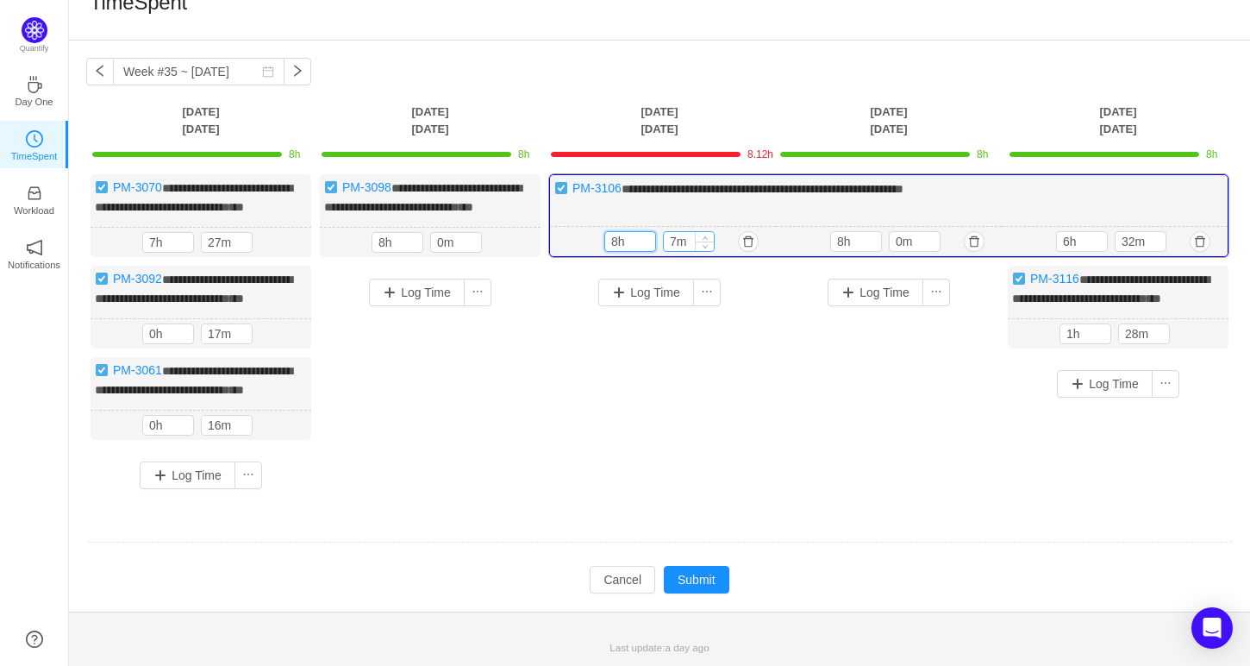
type input "8h"
click at [673, 248] on input "7m" at bounding box center [689, 241] width 50 height 19
type input "0m"
click at [1064, 251] on input "6h" at bounding box center [1082, 241] width 50 height 19
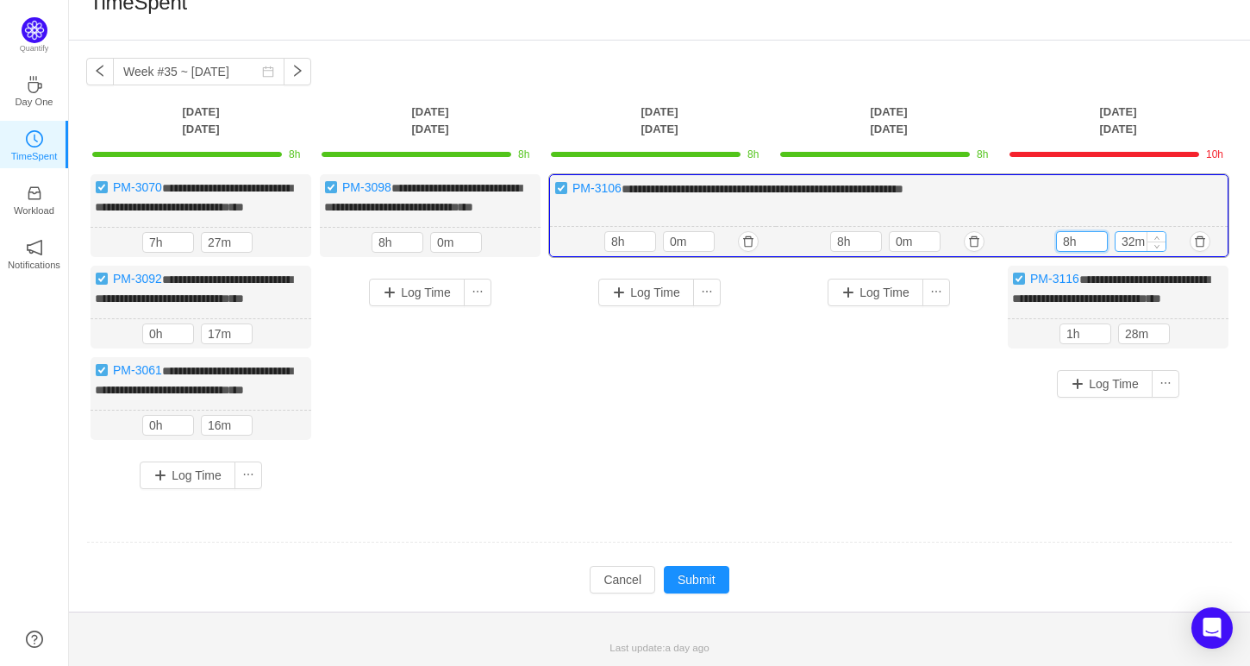
type input "8h"
click at [1131, 251] on input "32m" at bounding box center [1141, 241] width 50 height 19
type input "0m"
click at [681, 593] on button "Submit" at bounding box center [697, 580] width 66 height 28
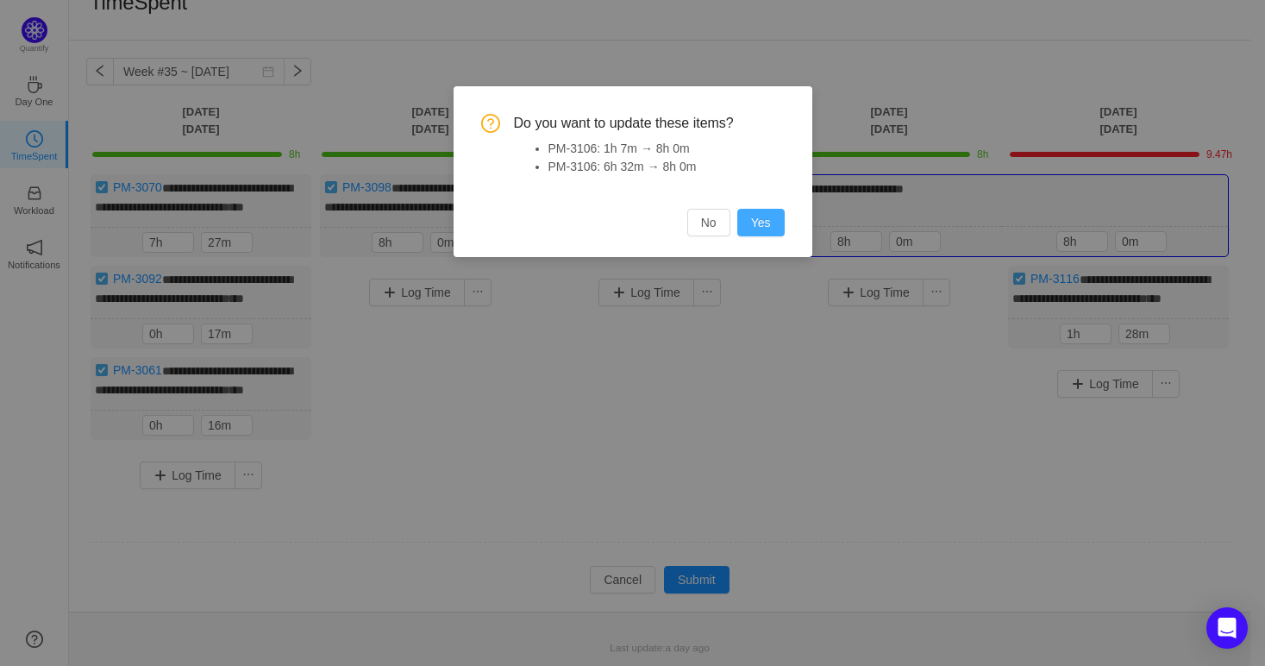
click at [766, 232] on button "Yes" at bounding box center [760, 223] width 47 height 28
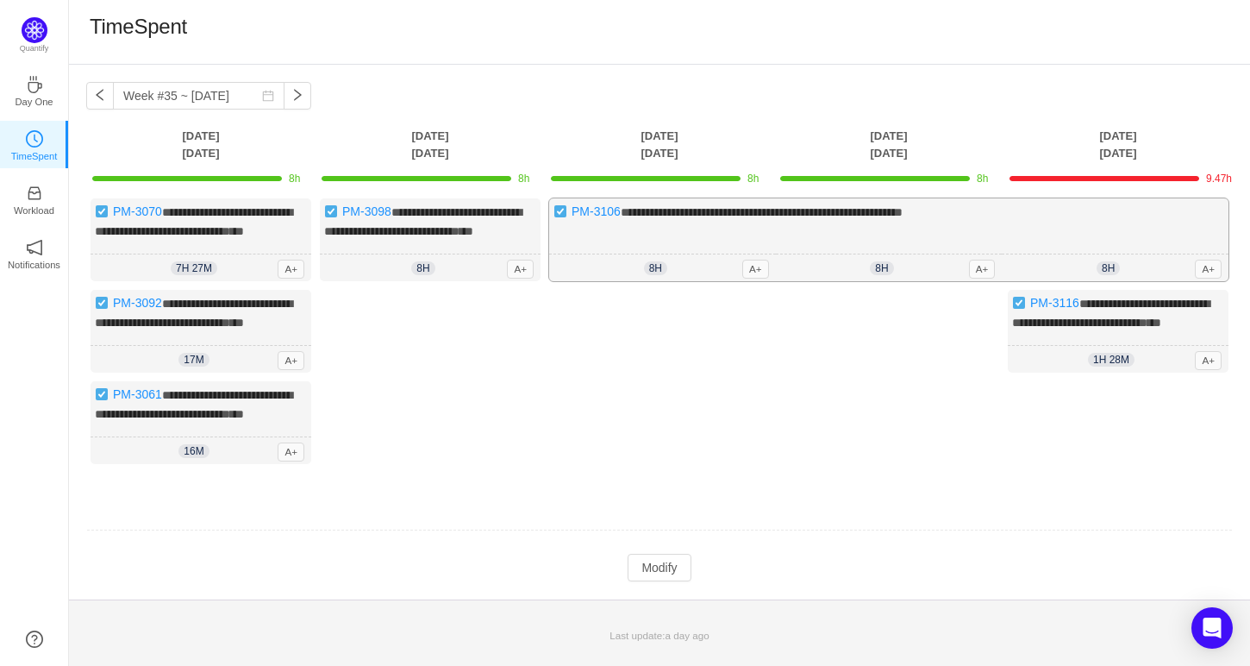
click at [1075, 217] on div "**********" at bounding box center [889, 239] width 680 height 83
click at [654, 576] on button "Modify" at bounding box center [659, 568] width 63 height 28
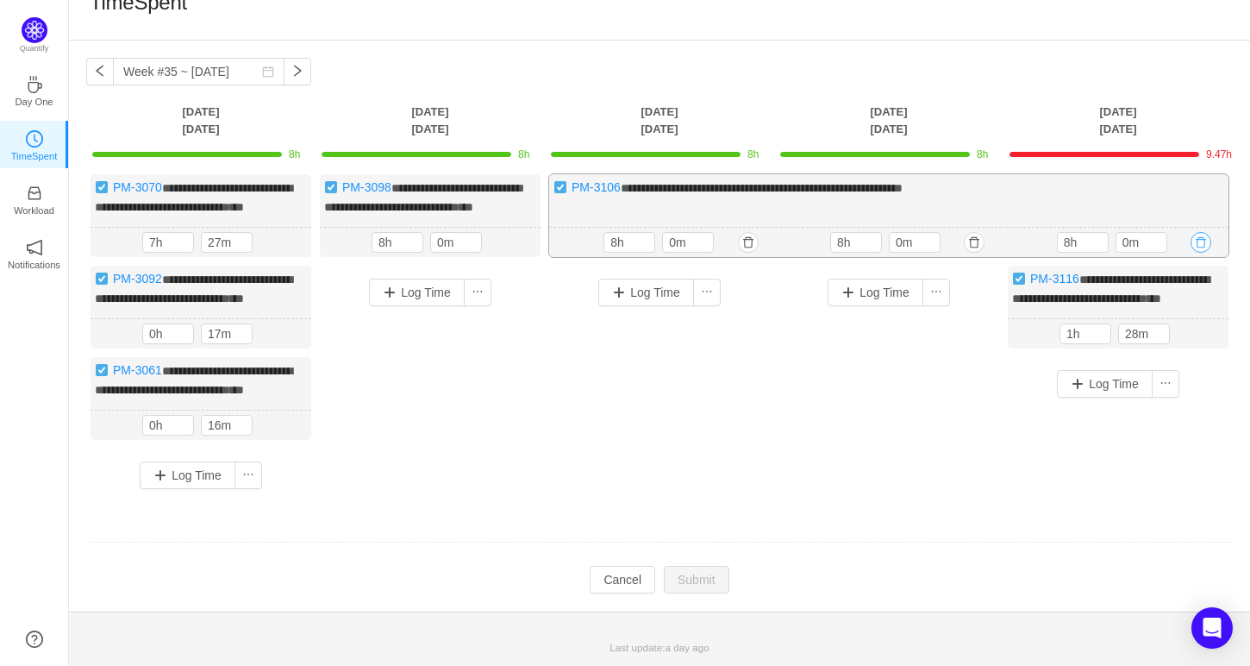
click at [1200, 247] on button "button" at bounding box center [1201, 242] width 21 height 21
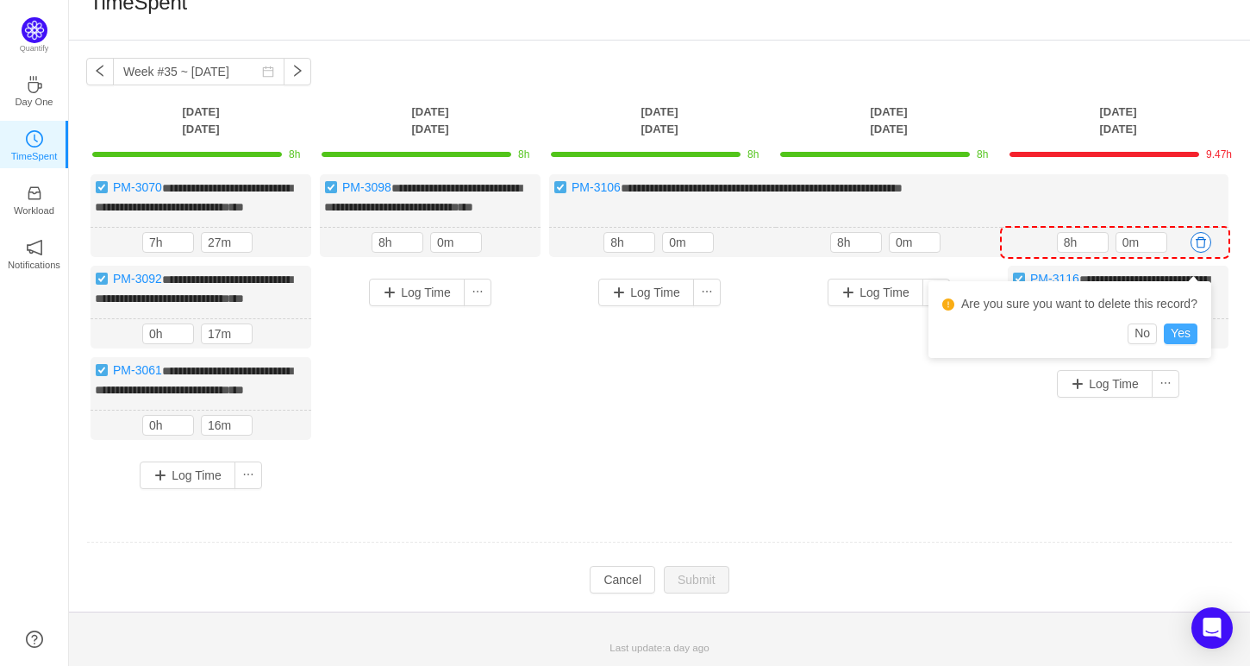
click at [1179, 325] on button "Yes" at bounding box center [1181, 333] width 34 height 21
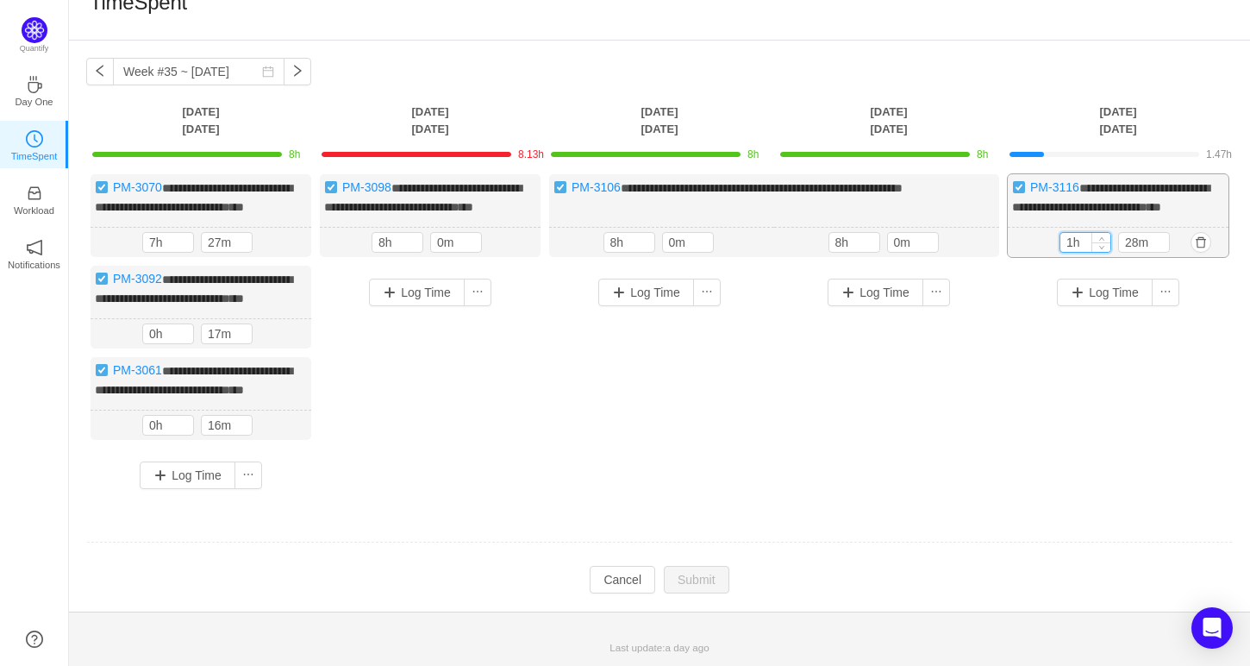
click at [1064, 252] on input "1h" at bounding box center [1086, 242] width 50 height 19
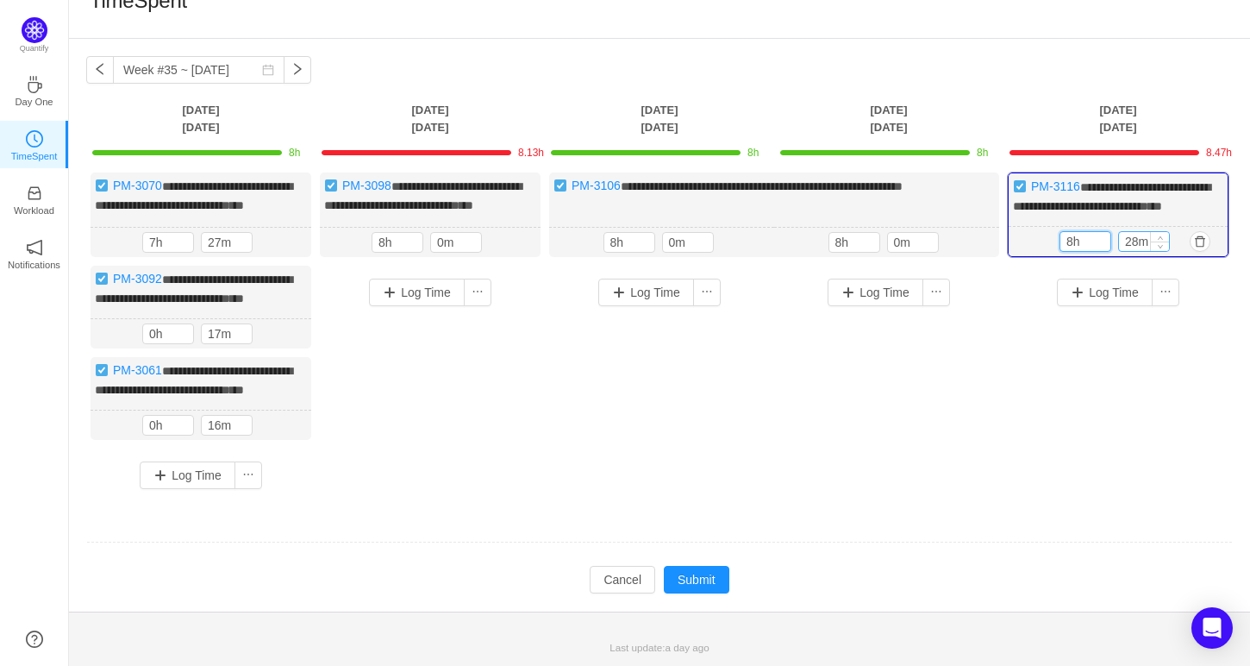
type input "8h"
click at [1127, 241] on input "28m" at bounding box center [1144, 241] width 50 height 19
click at [1129, 249] on input "28m" at bounding box center [1144, 241] width 50 height 19
type input "0m"
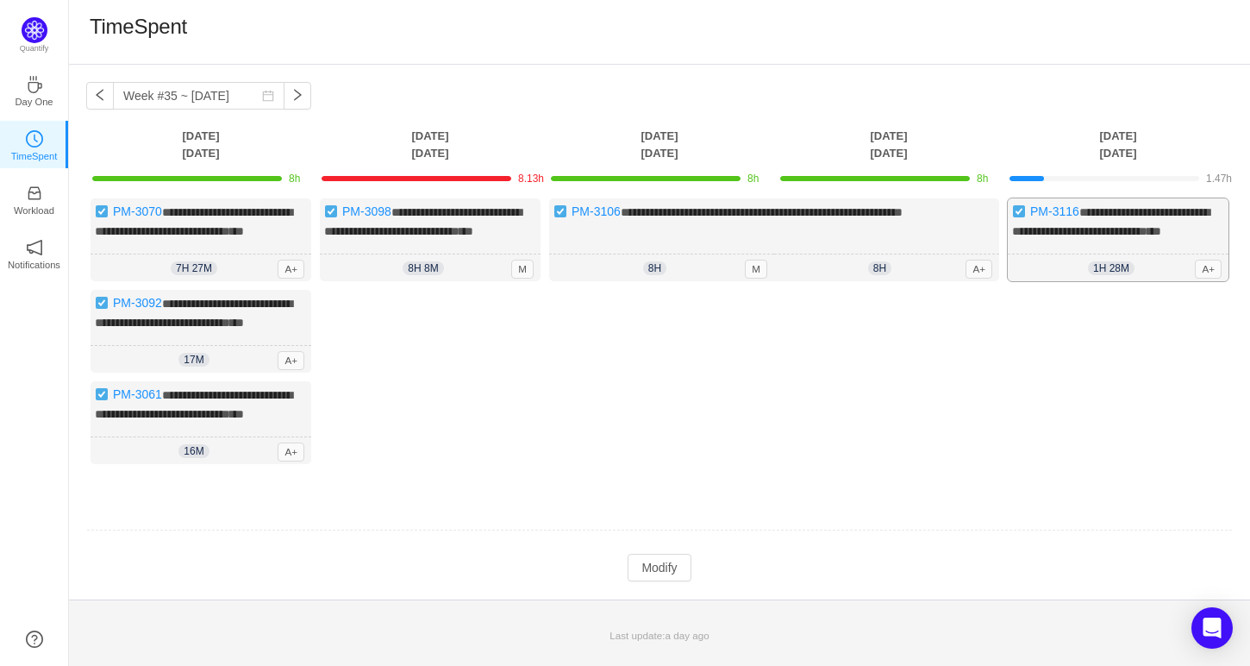
click at [1135, 254] on div "1h 28m 8h 0m A+" at bounding box center [1118, 268] width 221 height 28
click at [648, 574] on button "Modify" at bounding box center [659, 568] width 63 height 28
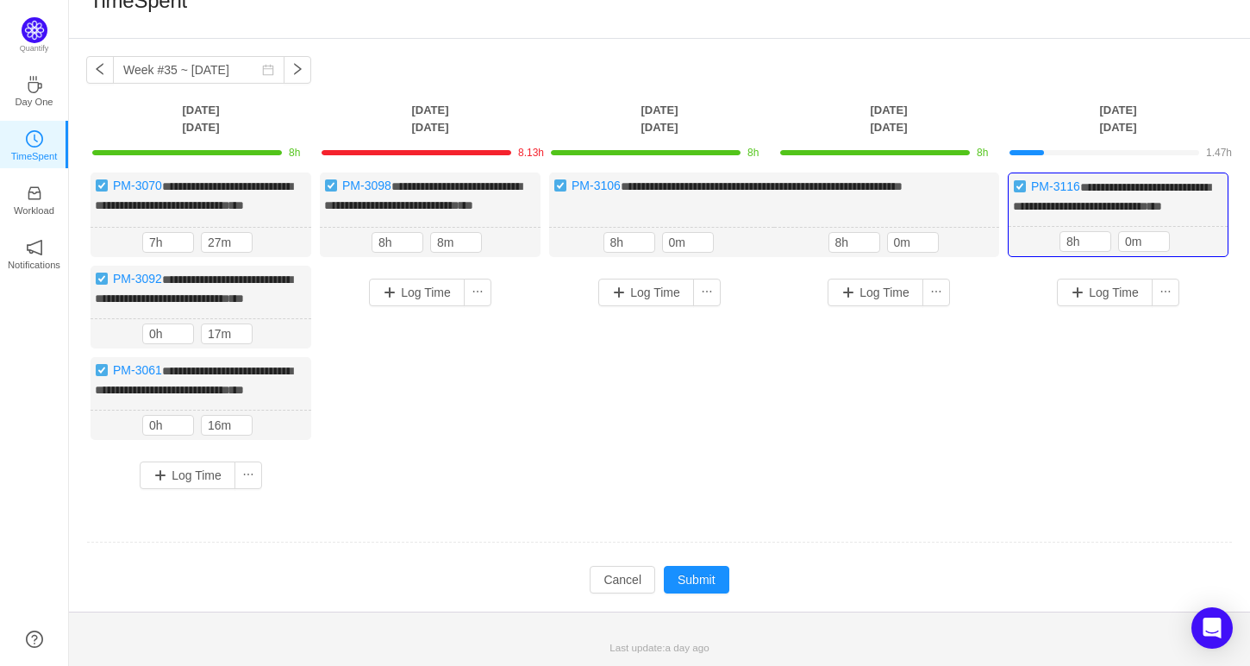
click at [1011, 346] on div "Log Time" at bounding box center [1118, 363] width 221 height 195
click at [711, 593] on button "Submit" at bounding box center [697, 580] width 66 height 28
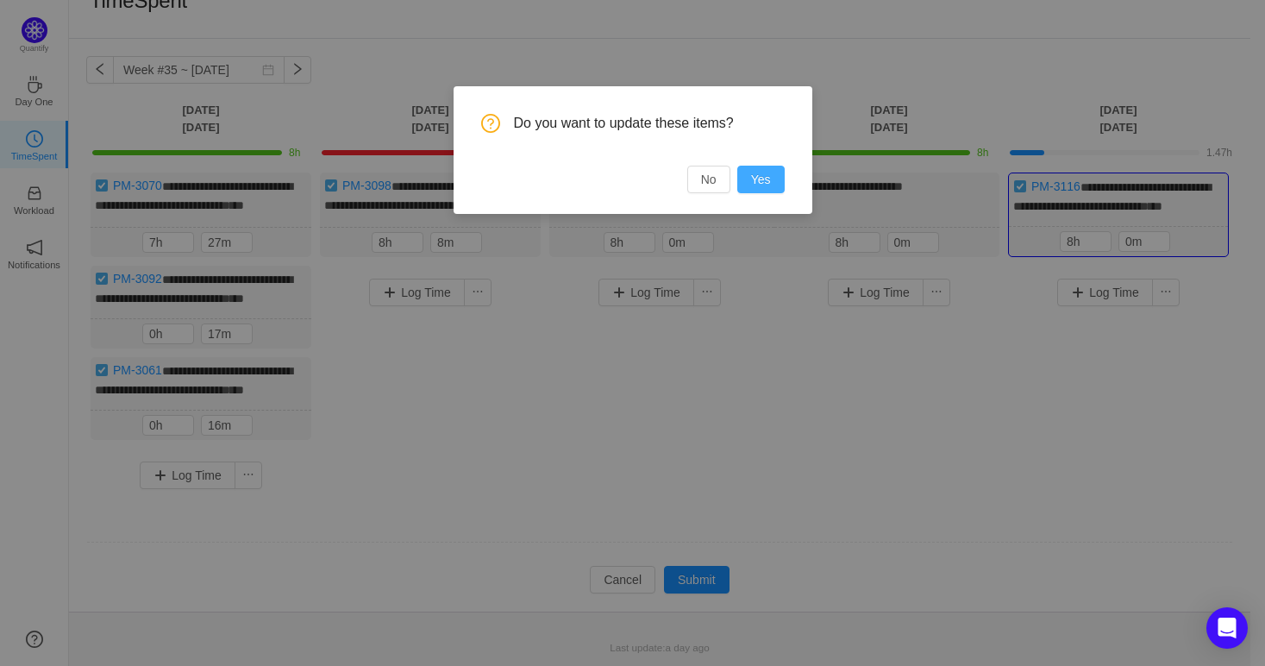
click at [767, 174] on button "Yes" at bounding box center [760, 180] width 47 height 28
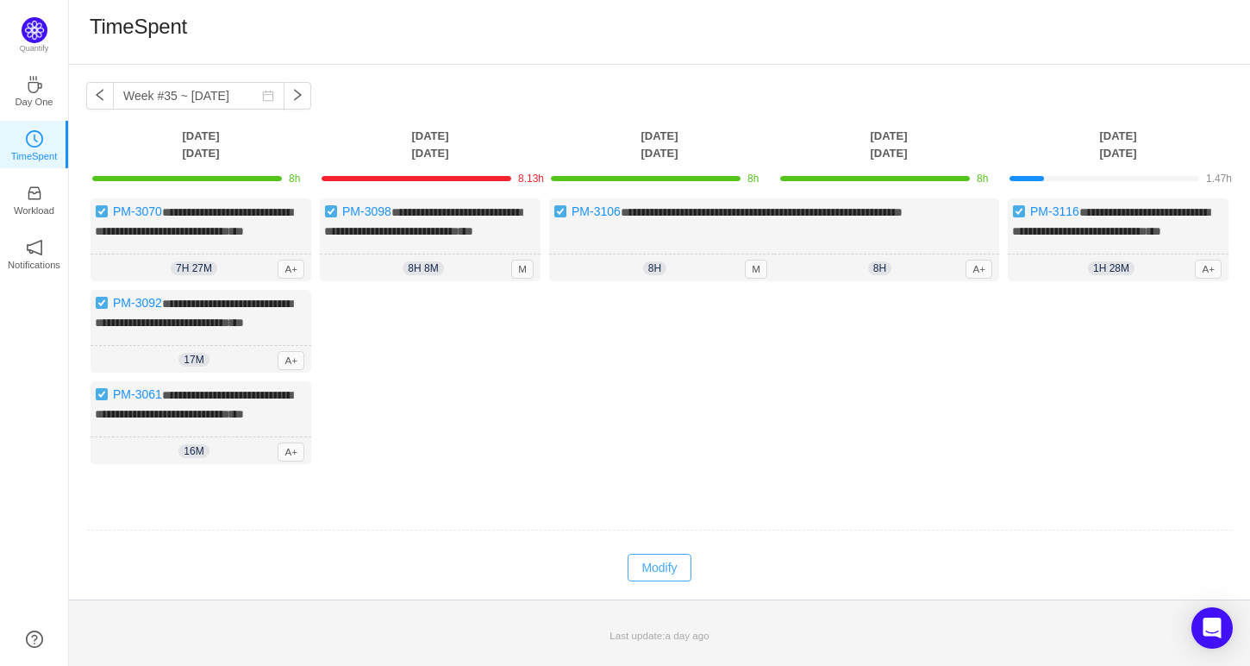
click at [680, 581] on button "Modify" at bounding box center [659, 568] width 63 height 28
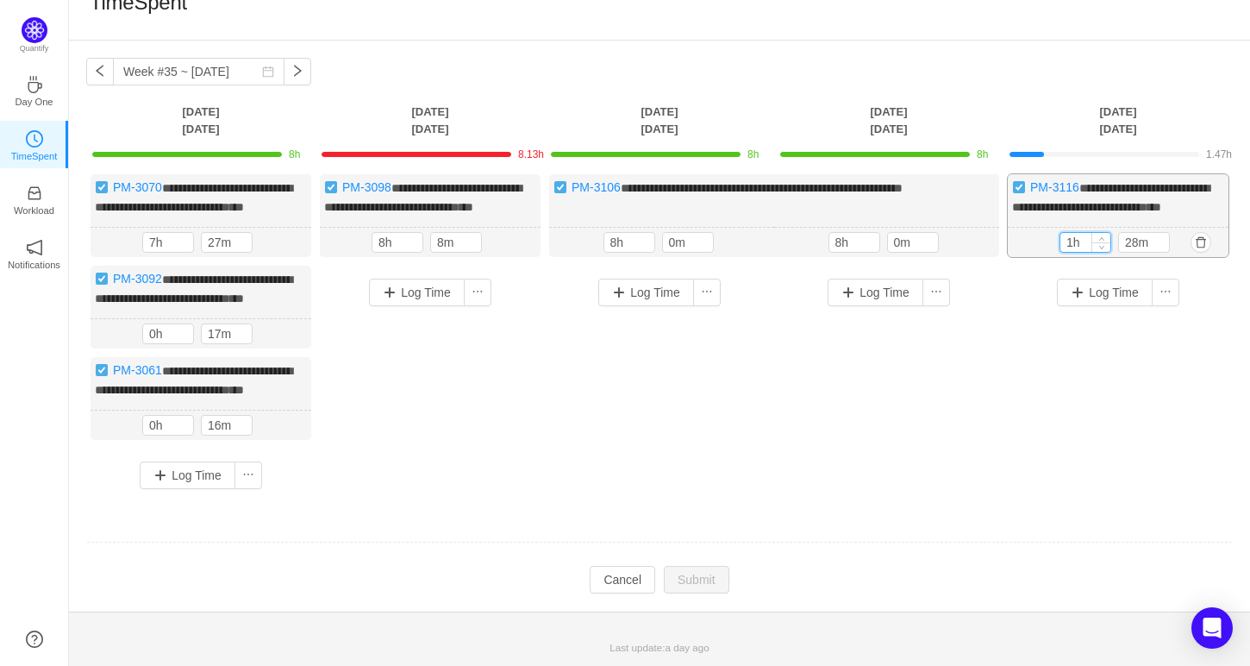
click at [1068, 246] on input "1h" at bounding box center [1086, 242] width 50 height 19
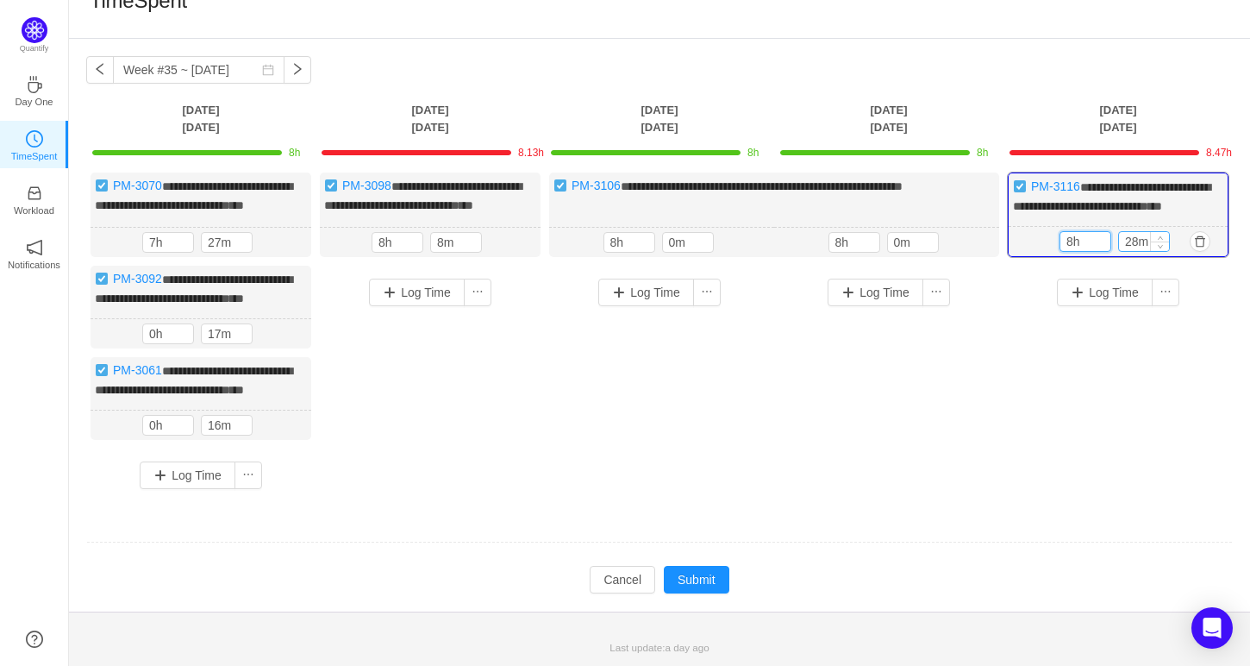
type input "8h"
drag, startPoint x: 1137, startPoint y: 245, endPoint x: 1115, endPoint y: 257, distance: 25.5
click at [1115, 252] on div "8h 28m" at bounding box center [1118, 241] width 117 height 21
type input "0m"
click at [692, 593] on button "Submit" at bounding box center [697, 580] width 66 height 28
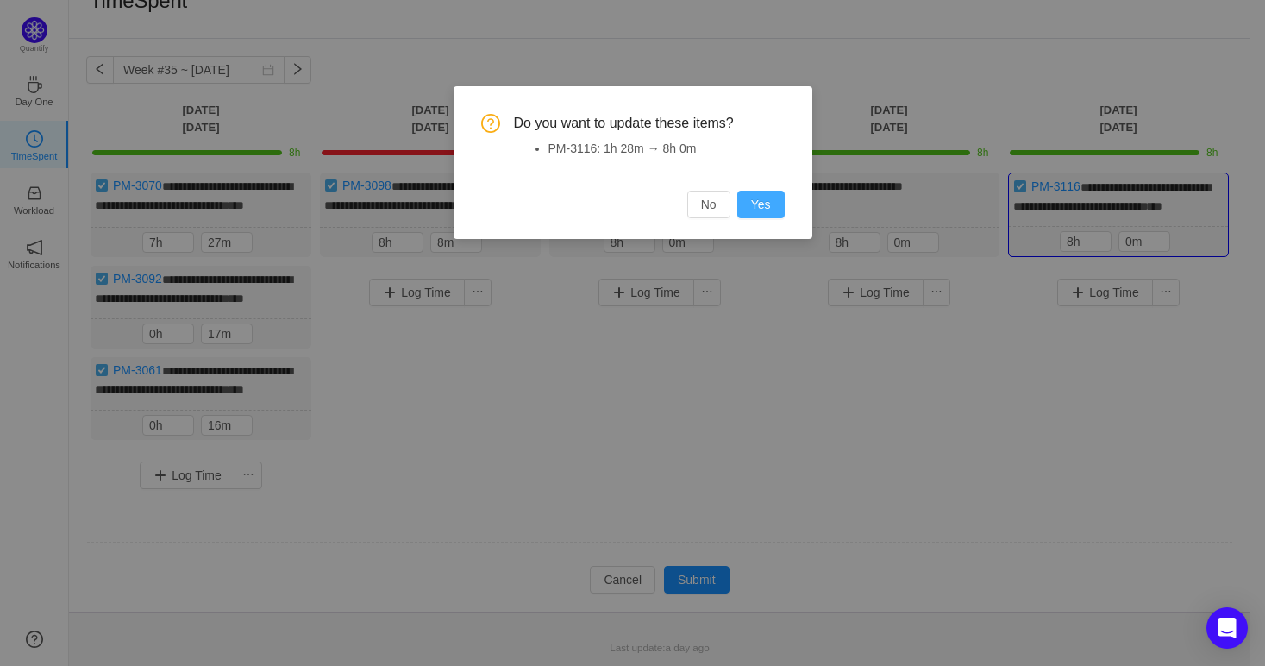
click at [750, 201] on button "Yes" at bounding box center [760, 205] width 47 height 28
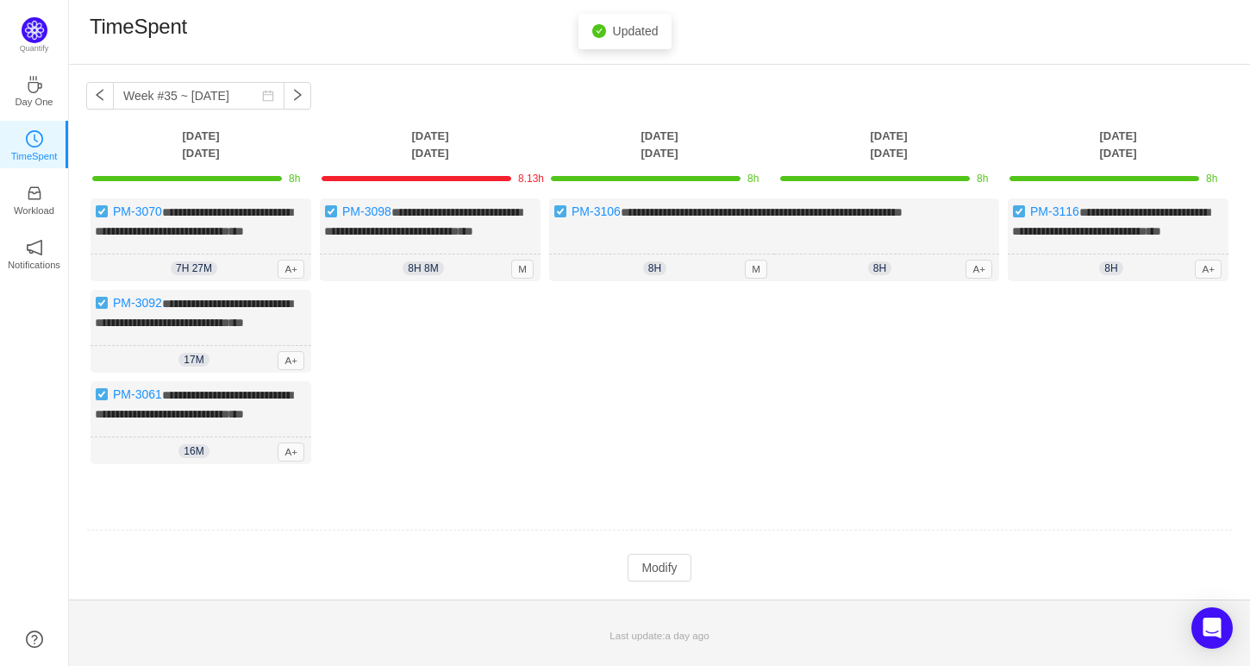
scroll to position [0, 0]
click at [690, 581] on button "Modify" at bounding box center [659, 568] width 63 height 28
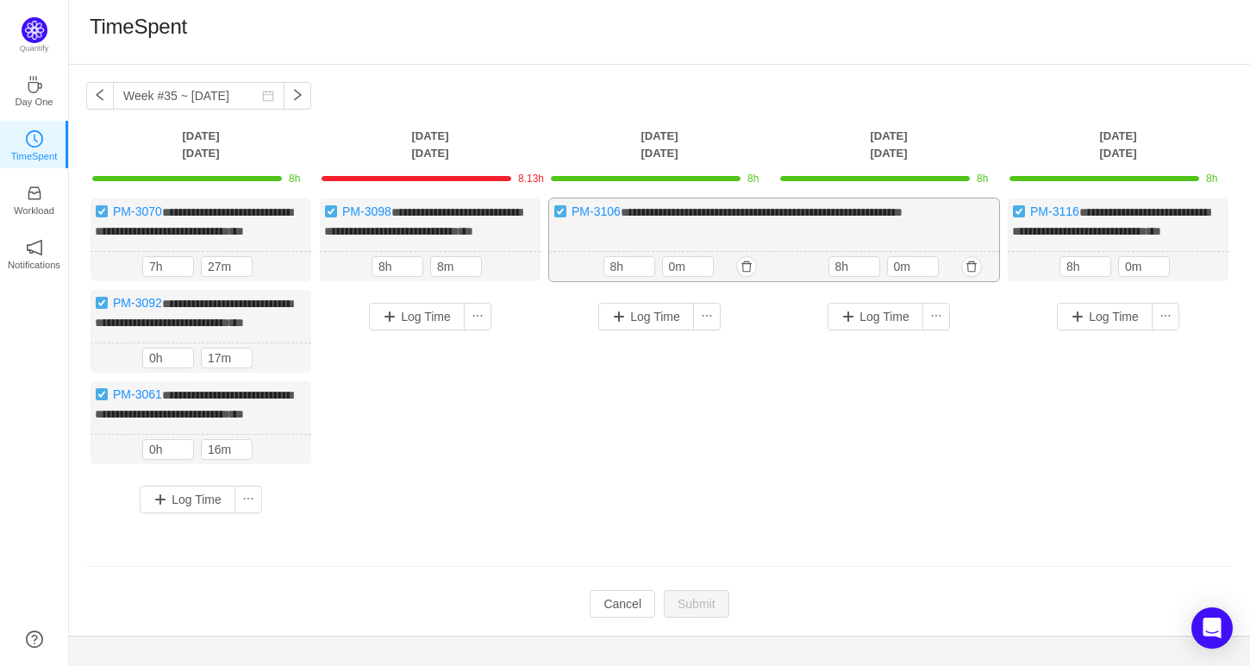
click at [855, 216] on span "**********" at bounding box center [762, 212] width 282 height 12
click at [865, 210] on span "**********" at bounding box center [762, 212] width 282 height 12
click at [647, 330] on button "Log Time" at bounding box center [646, 317] width 96 height 28
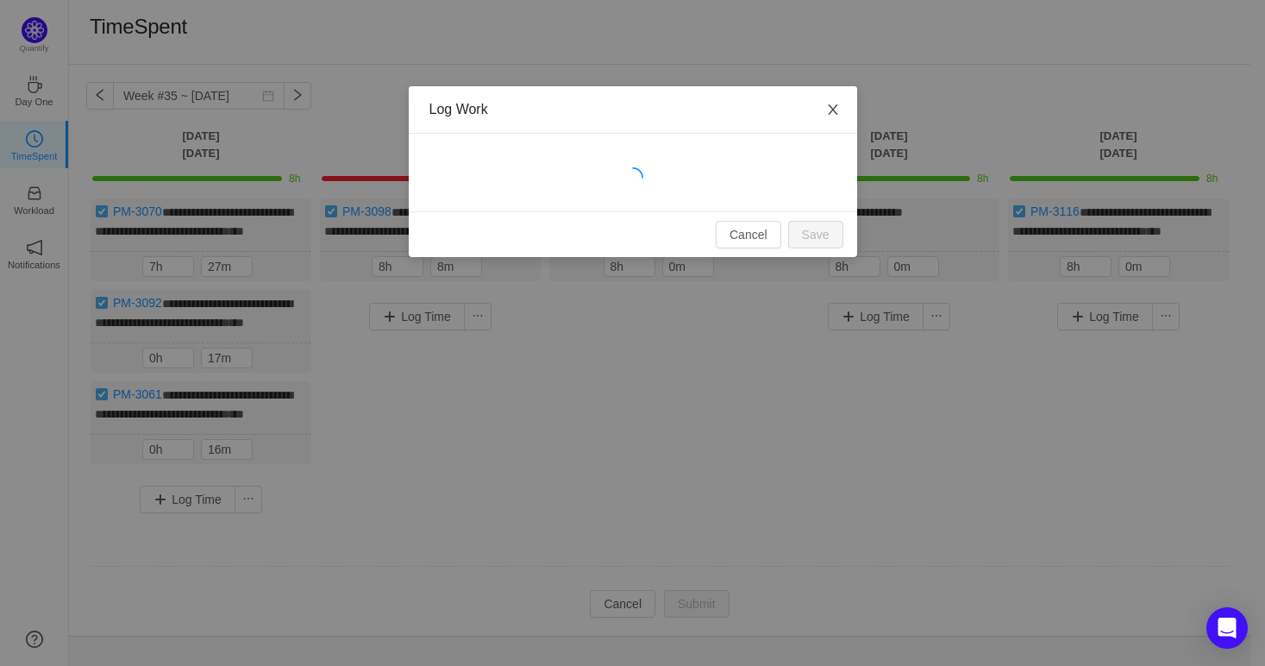
click at [833, 106] on icon "icon: close" at bounding box center [833, 110] width 14 height 14
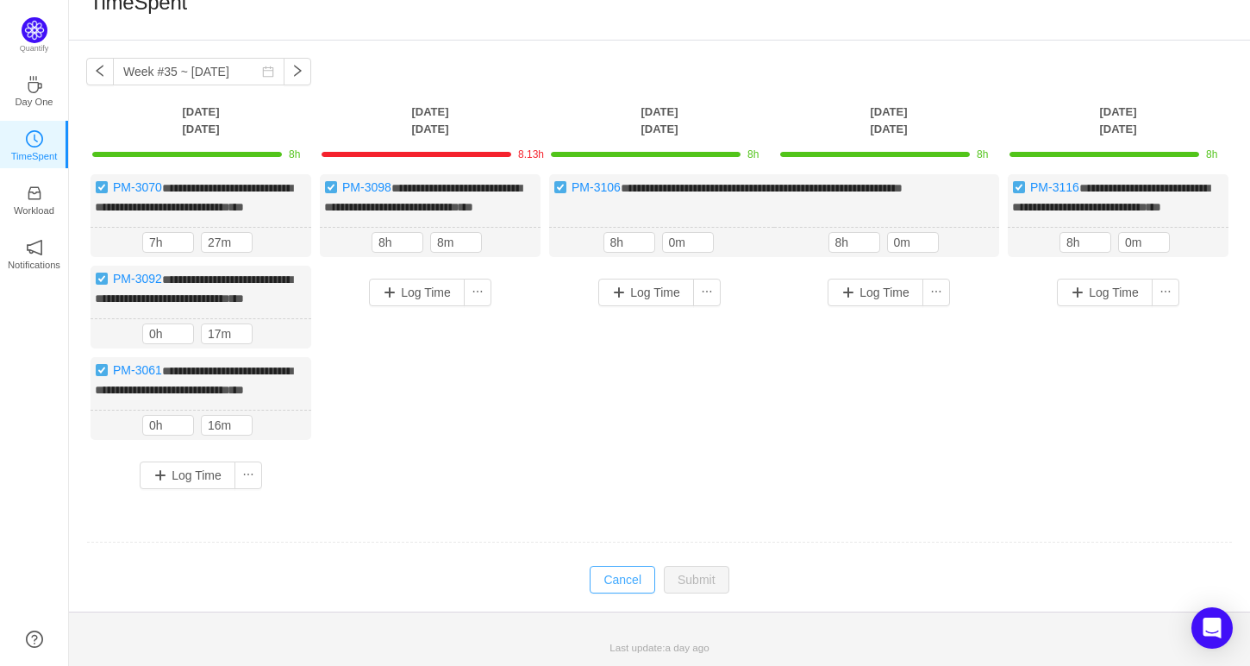
scroll to position [72, 0]
click at [636, 582] on button "Cancel" at bounding box center [623, 580] width 66 height 28
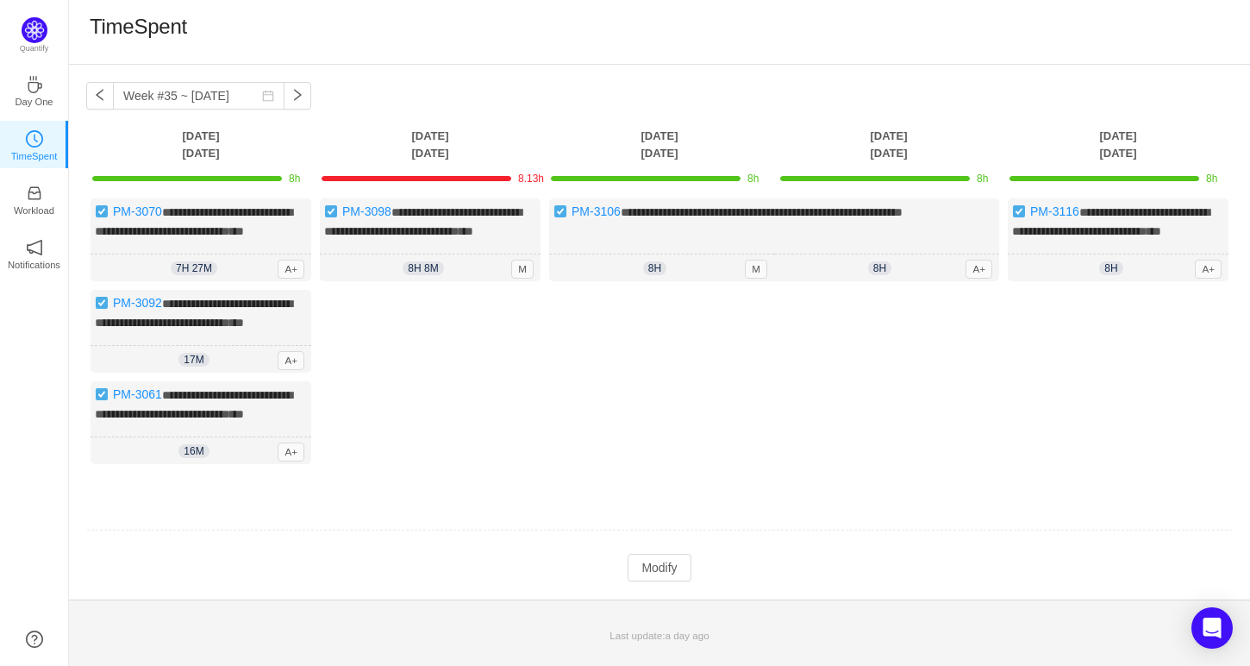
scroll to position [36, 0]
click at [640, 579] on button "Modify" at bounding box center [659, 568] width 63 height 28
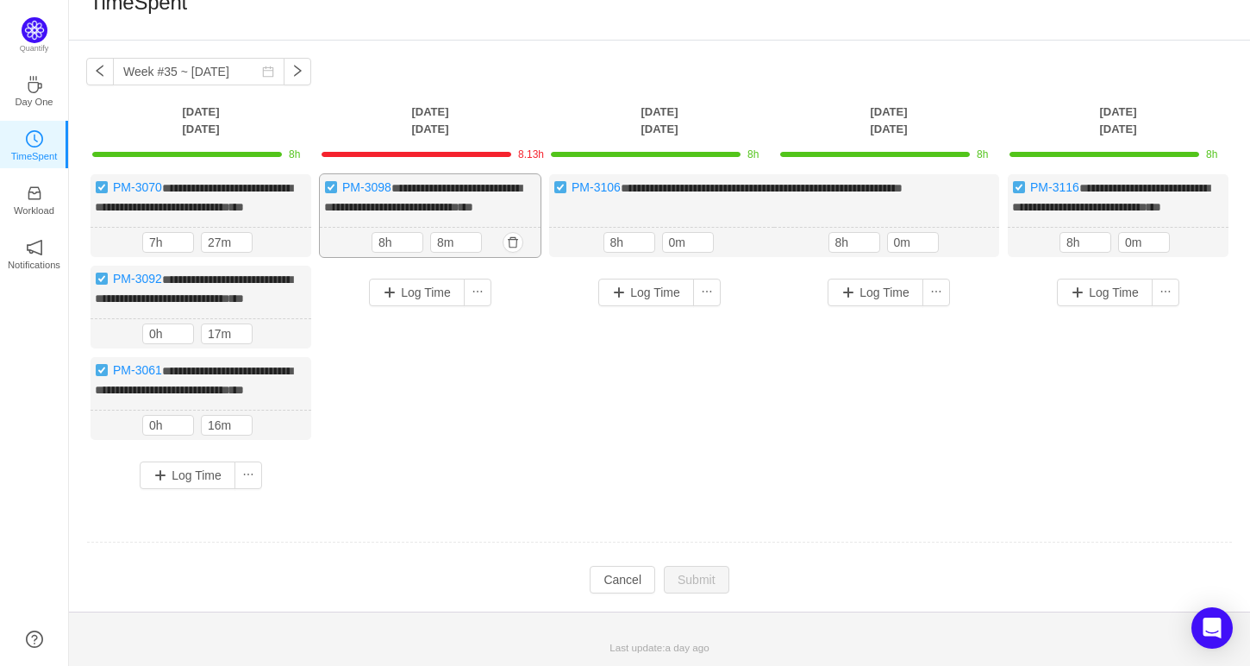
click at [458, 204] on div "**********" at bounding box center [430, 215] width 221 height 83
click at [449, 250] on input "8m" at bounding box center [456, 242] width 50 height 19
click at [443, 252] on input "8m" at bounding box center [456, 242] width 50 height 19
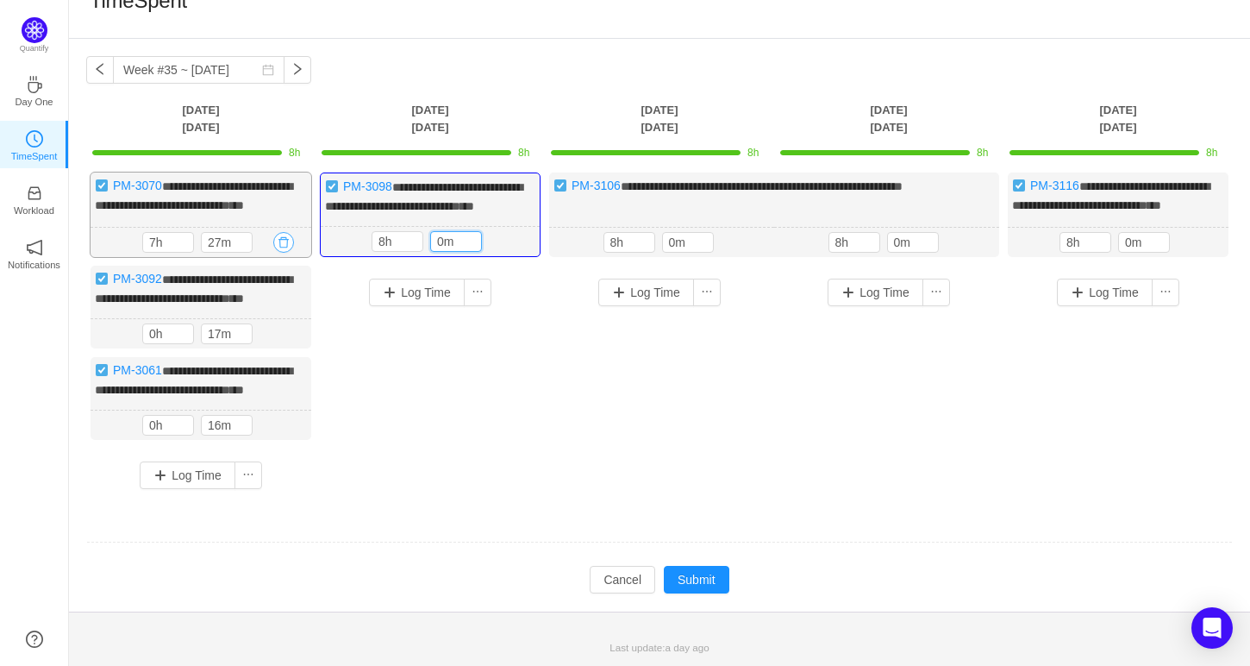
click at [288, 247] on button "button" at bounding box center [283, 242] width 21 height 21
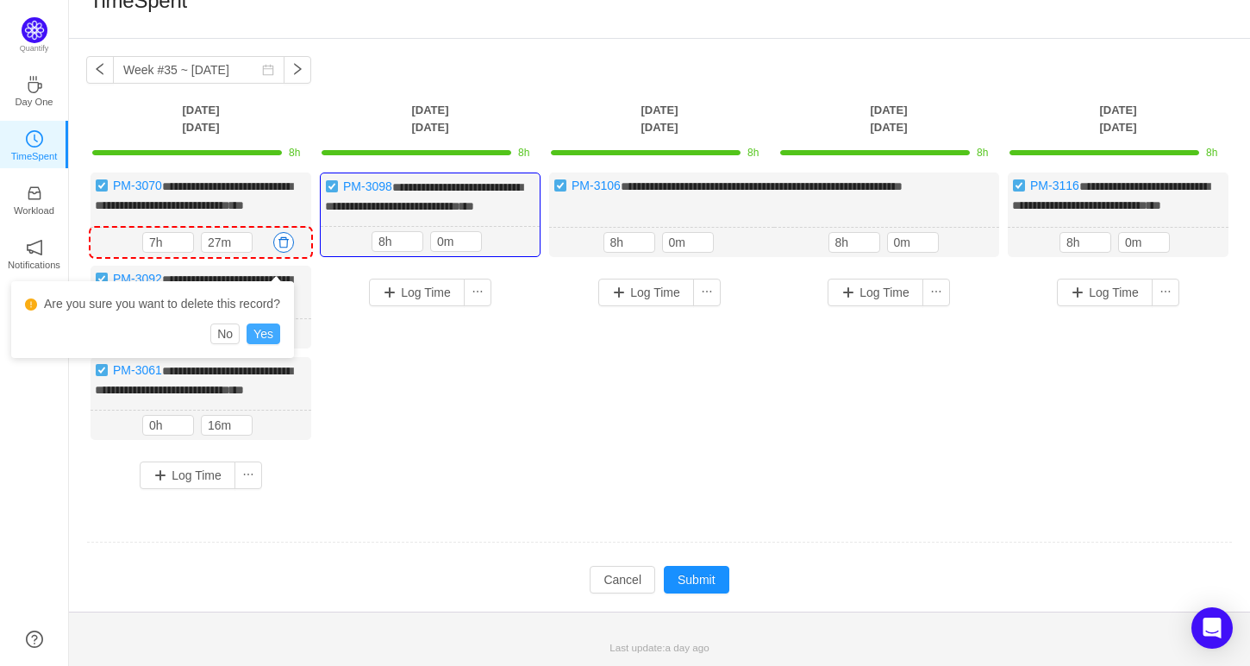
click at [267, 323] on button "Yes" at bounding box center [264, 333] width 34 height 21
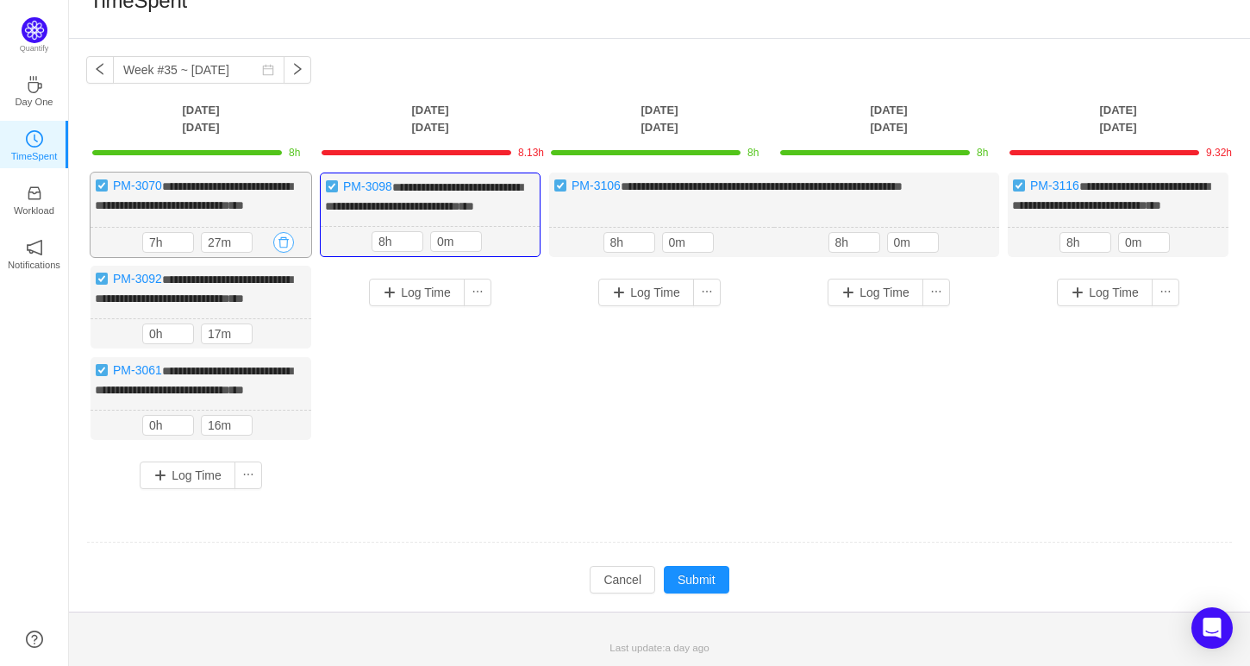
click at [285, 247] on button "button" at bounding box center [283, 242] width 21 height 21
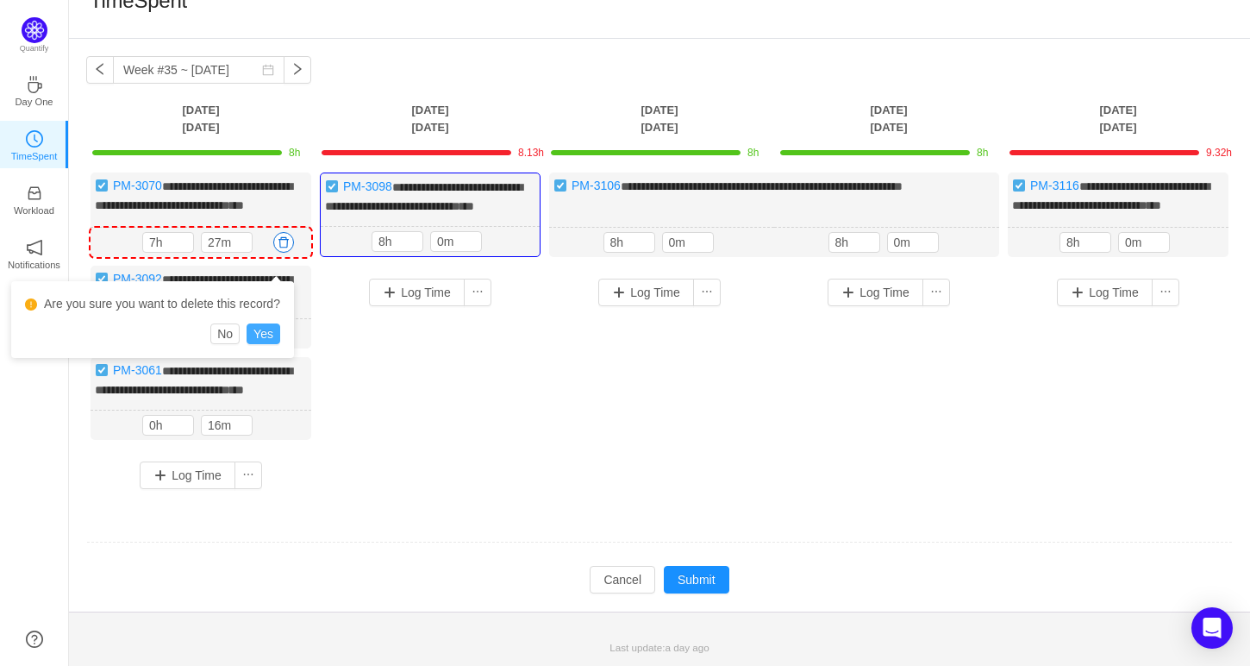
click at [266, 323] on button "Yes" at bounding box center [264, 333] width 34 height 21
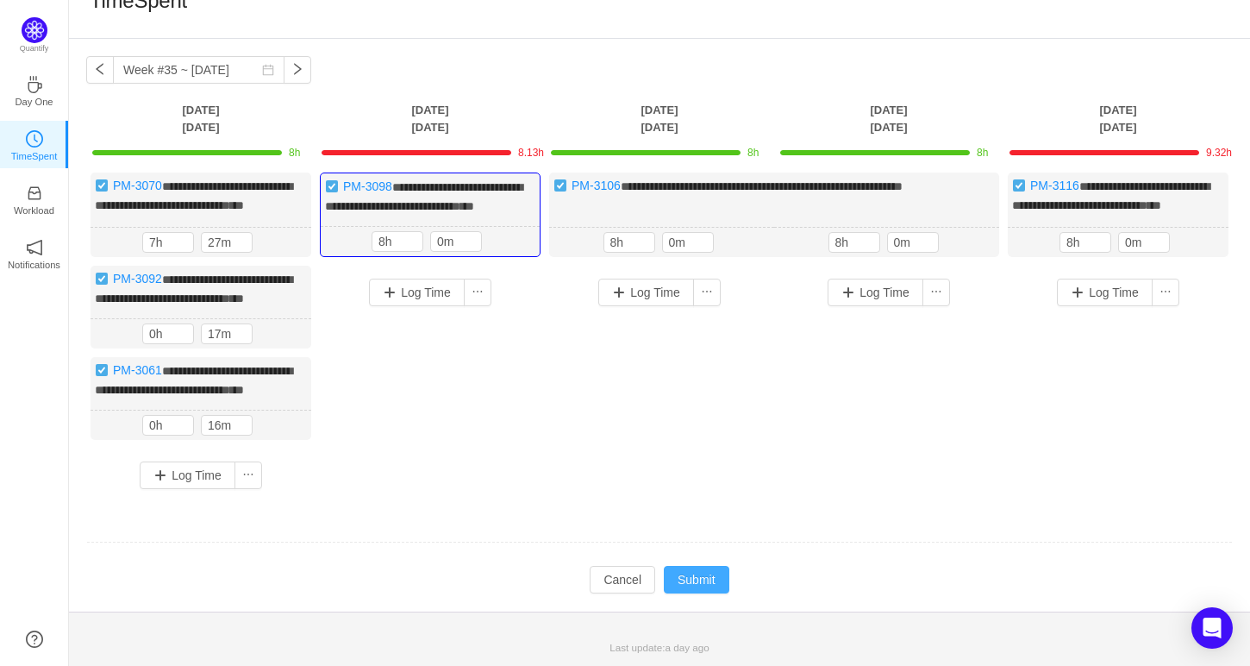
click at [711, 593] on button "Submit" at bounding box center [697, 580] width 66 height 28
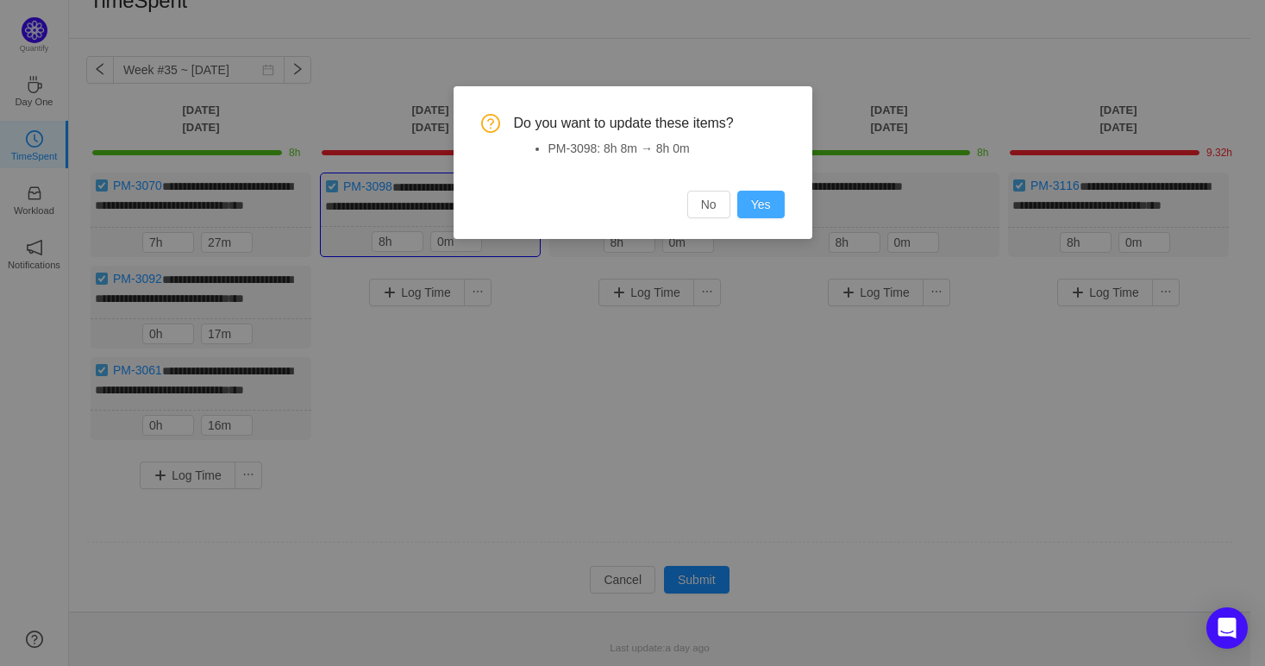
click at [755, 208] on button "Yes" at bounding box center [760, 205] width 47 height 28
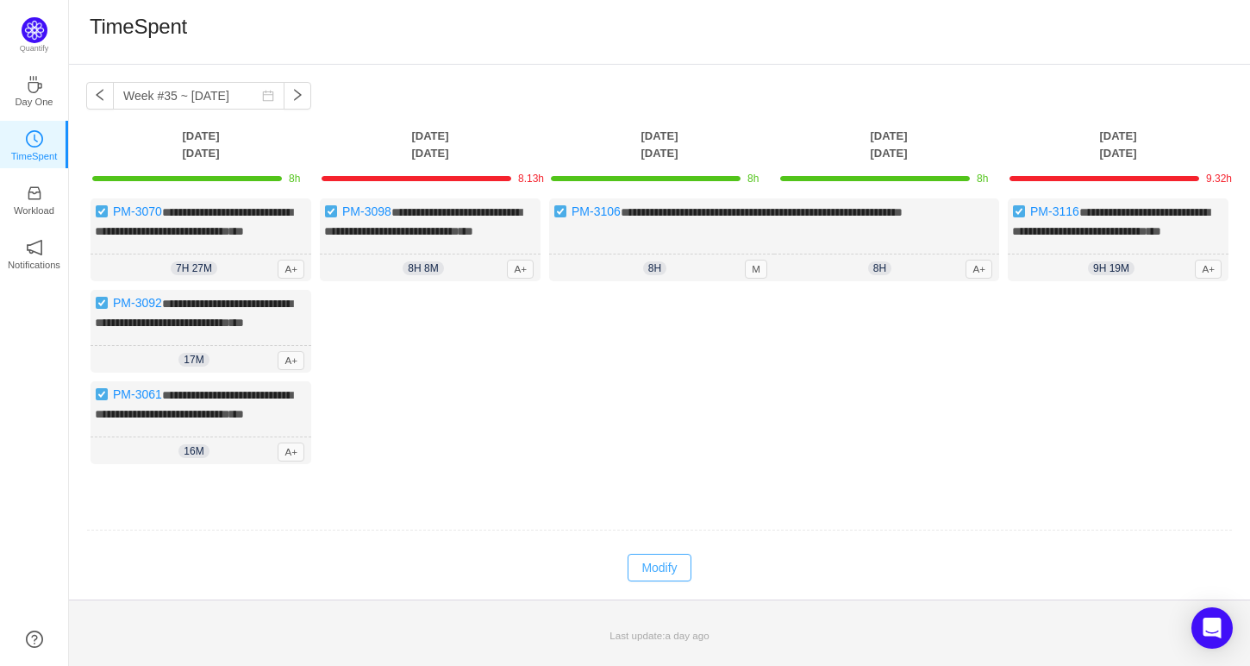
click at [659, 581] on button "Modify" at bounding box center [659, 568] width 63 height 28
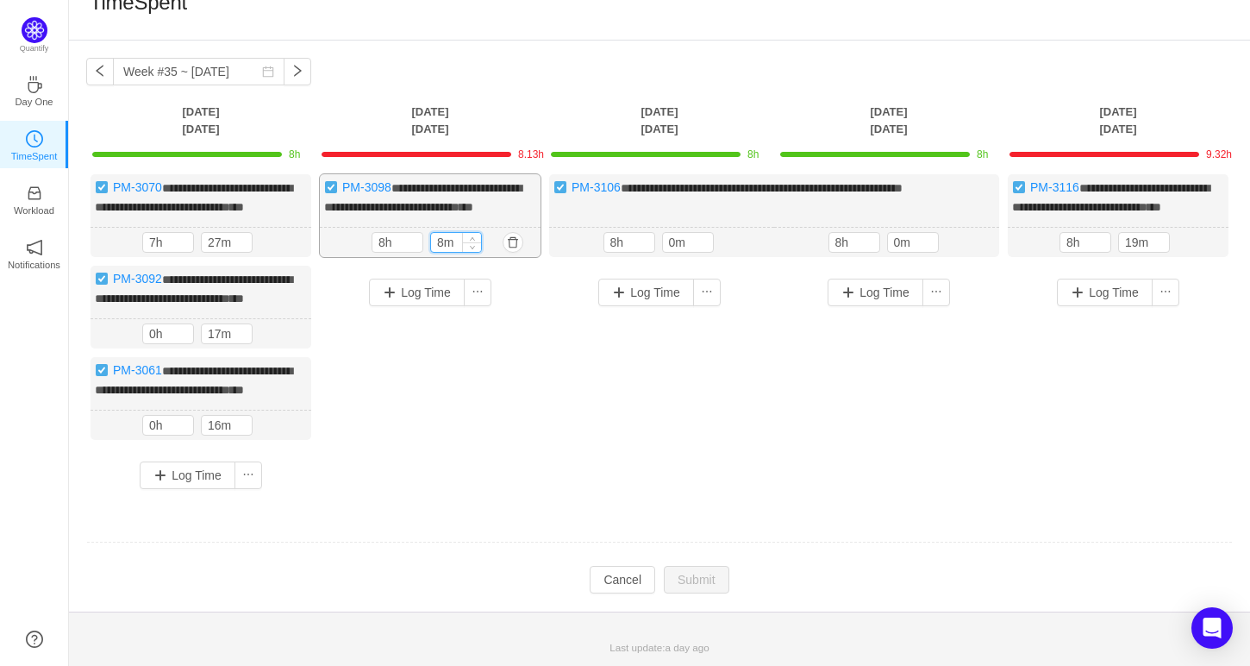
click at [448, 241] on input "8m" at bounding box center [456, 242] width 50 height 19
click at [440, 249] on input "8m" at bounding box center [456, 242] width 50 height 19
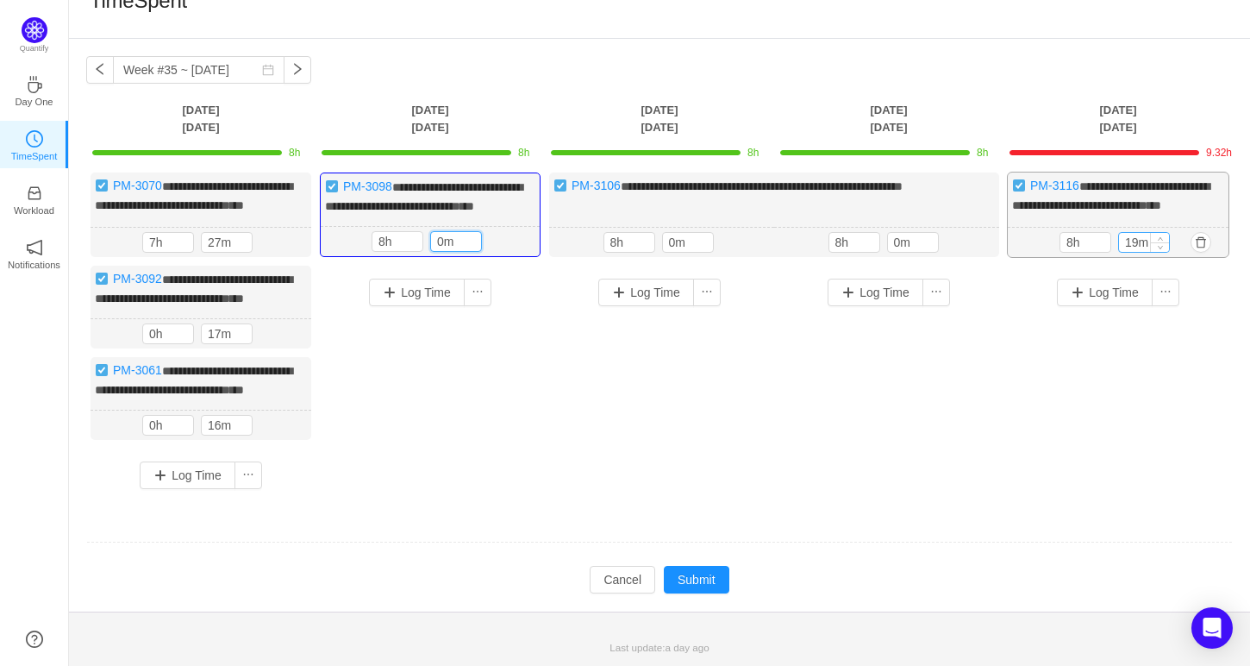
type input "0m"
click at [1131, 250] on input "19m" at bounding box center [1144, 242] width 50 height 19
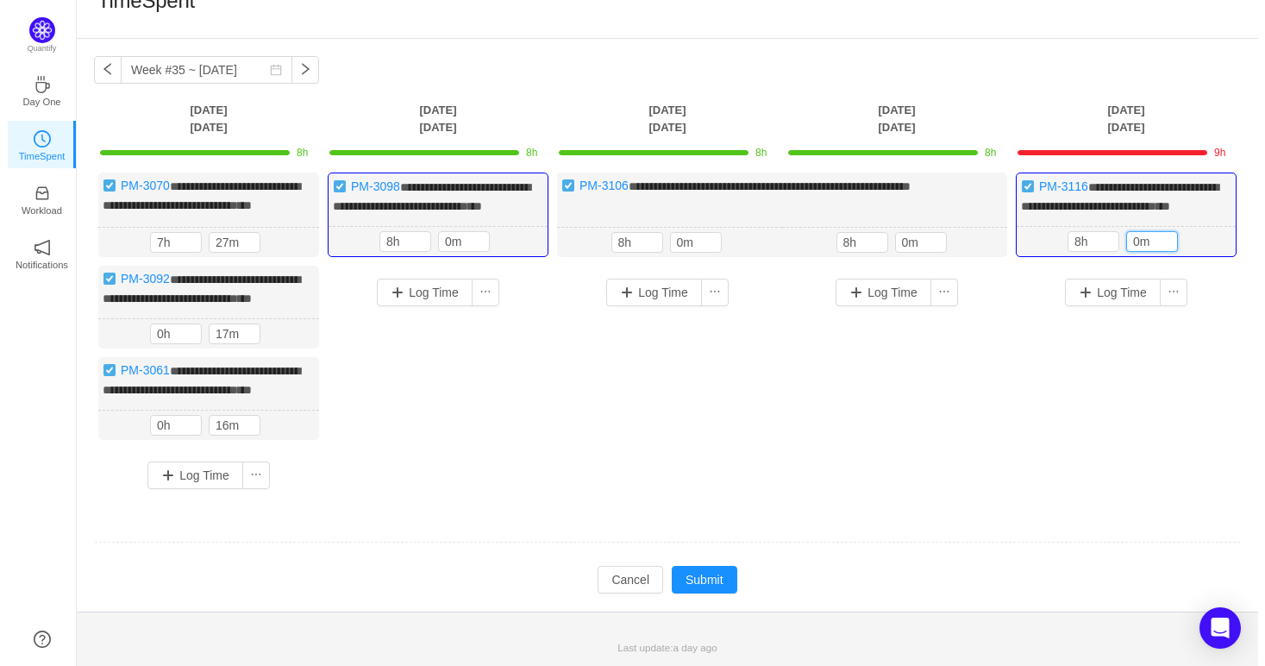
scroll to position [74, 0]
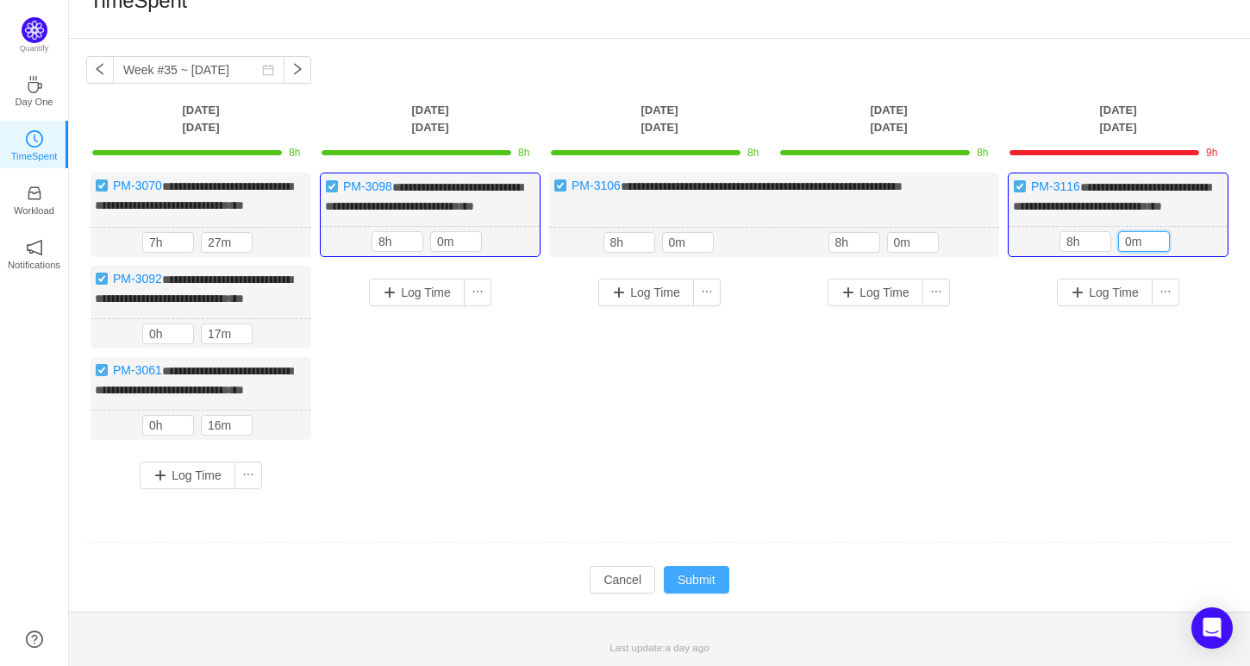
type input "0m"
click at [703, 572] on button "Submit" at bounding box center [697, 580] width 66 height 28
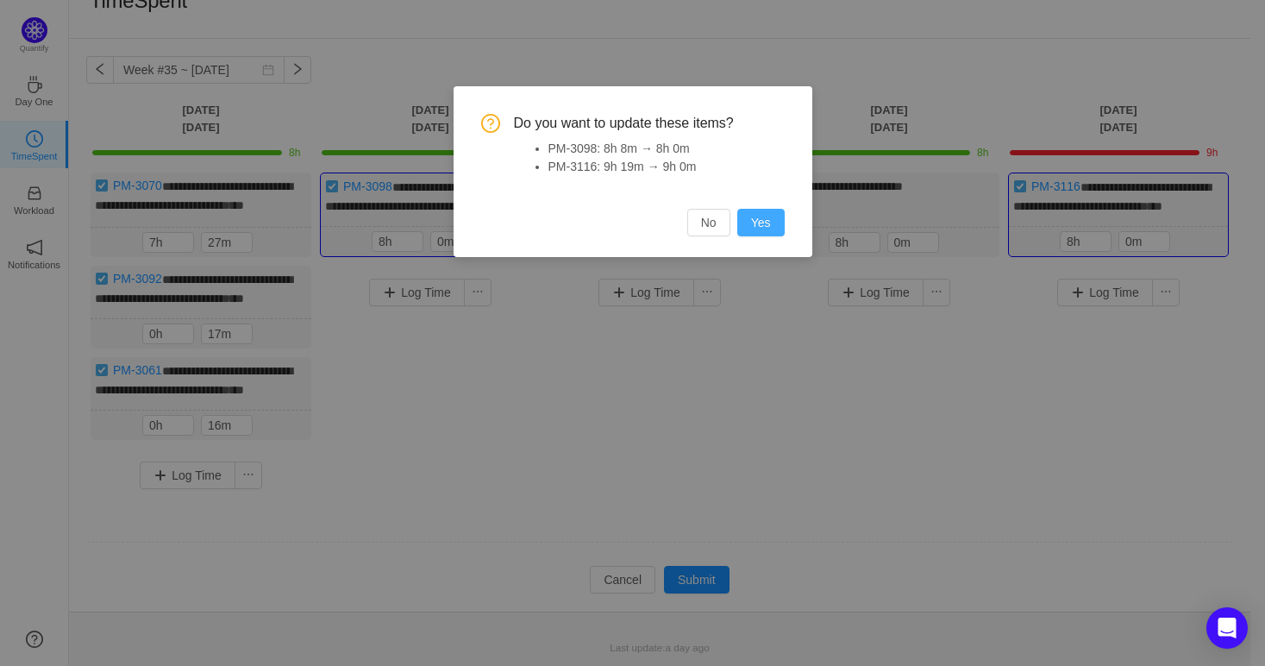
click at [765, 230] on button "Yes" at bounding box center [760, 223] width 47 height 28
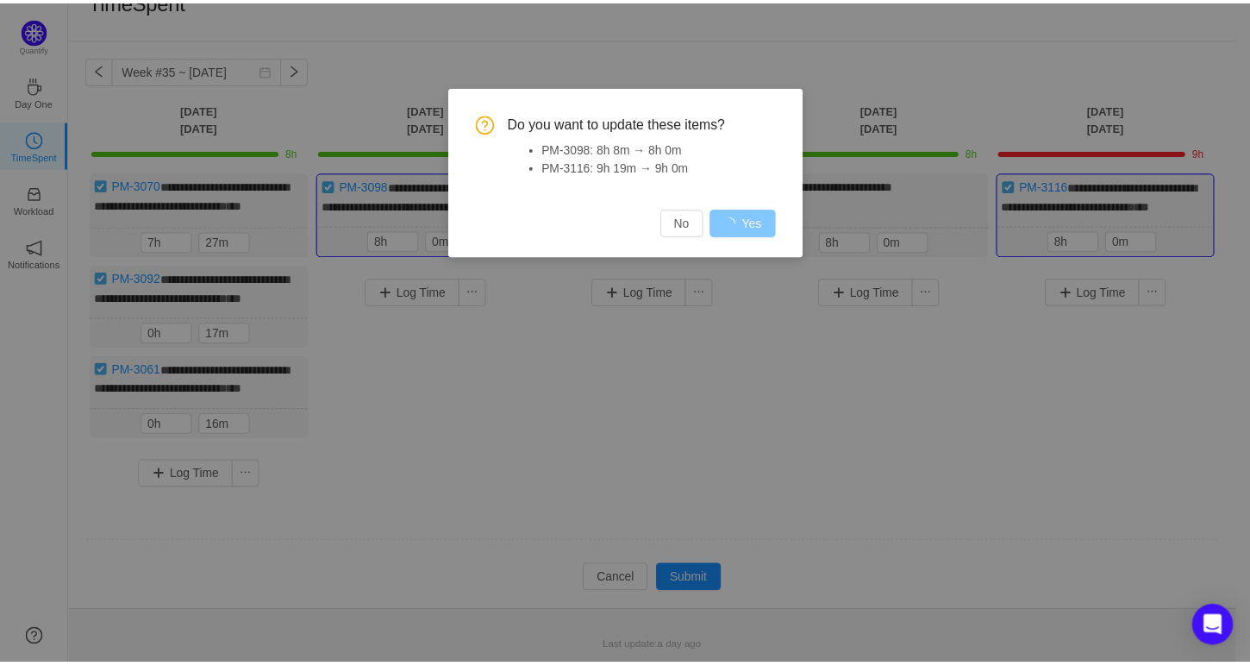
scroll to position [36, 0]
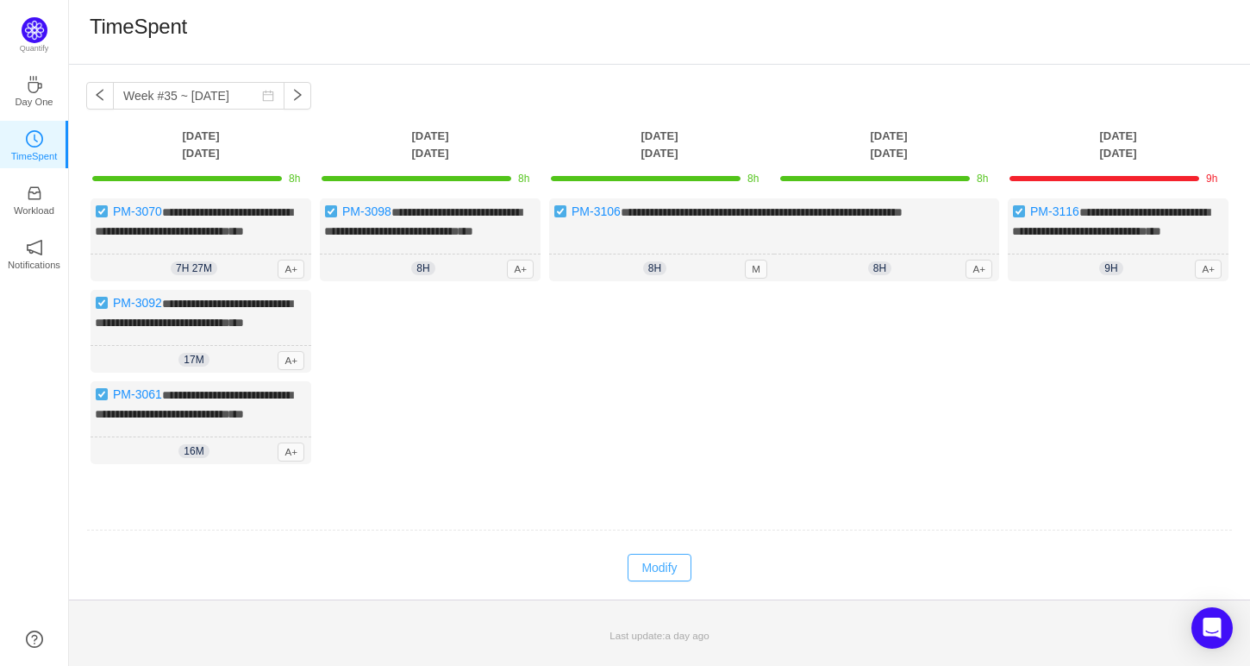
click at [666, 581] on button "Modify" at bounding box center [659, 568] width 63 height 28
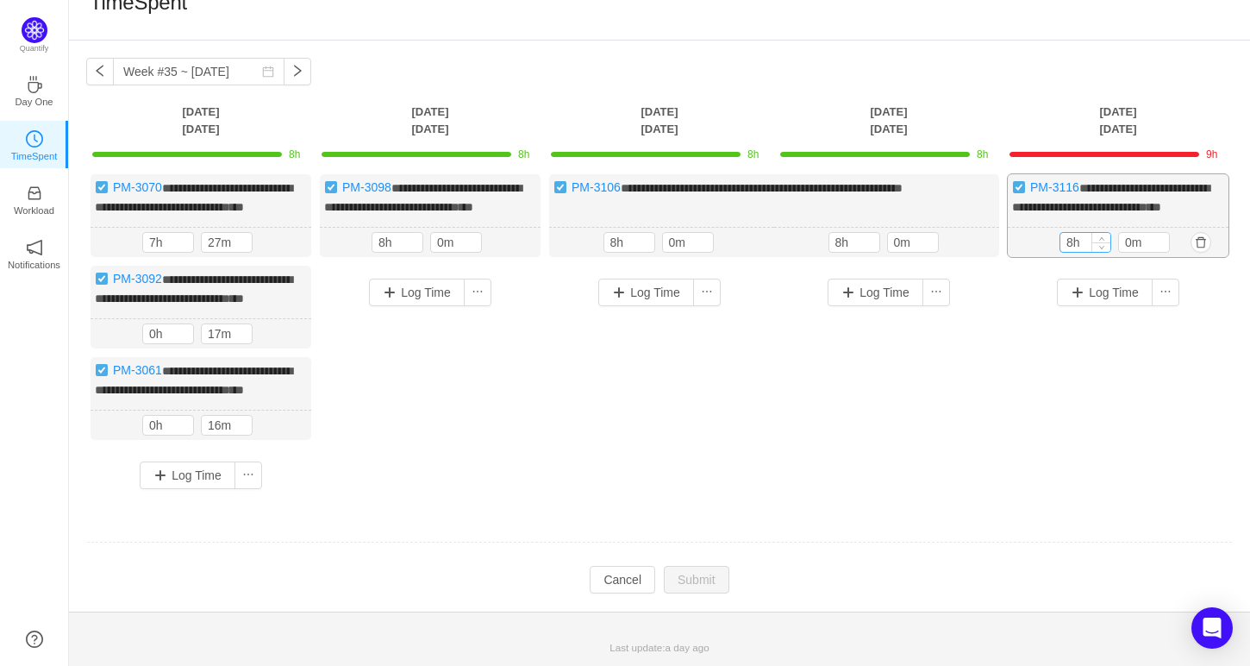
click at [1071, 248] on input "8h" at bounding box center [1086, 242] width 50 height 19
click at [636, 591] on button "Cancel" at bounding box center [623, 580] width 66 height 28
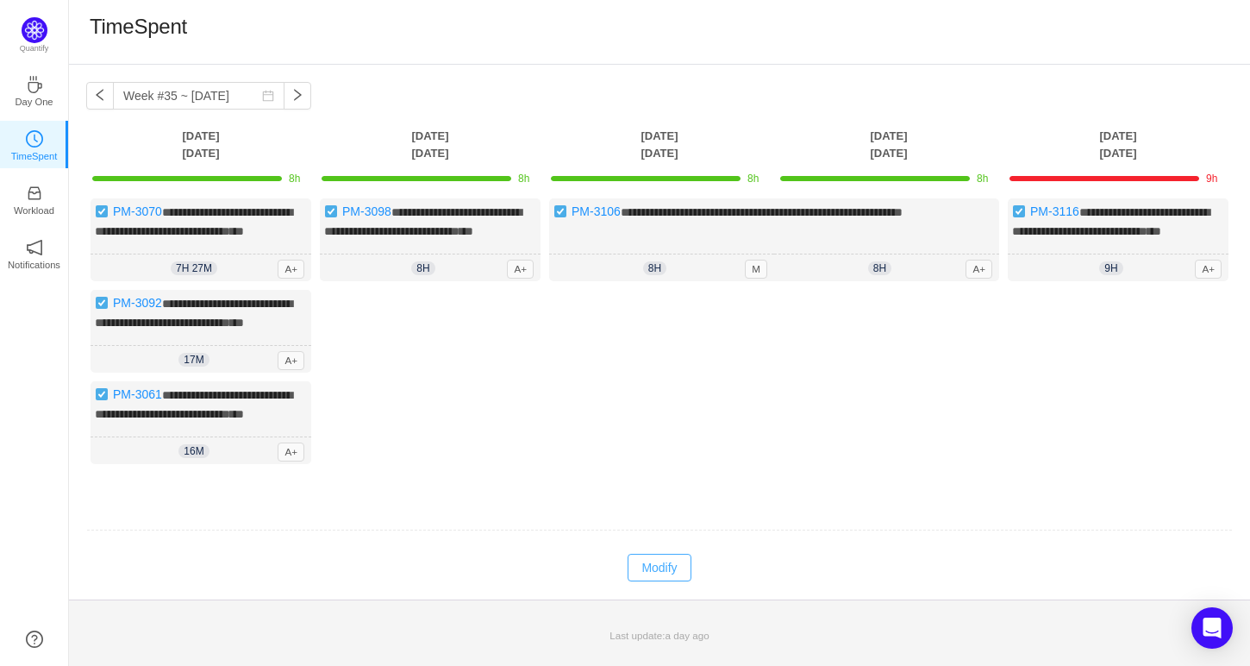
click at [667, 581] on button "Modify" at bounding box center [659, 568] width 63 height 28
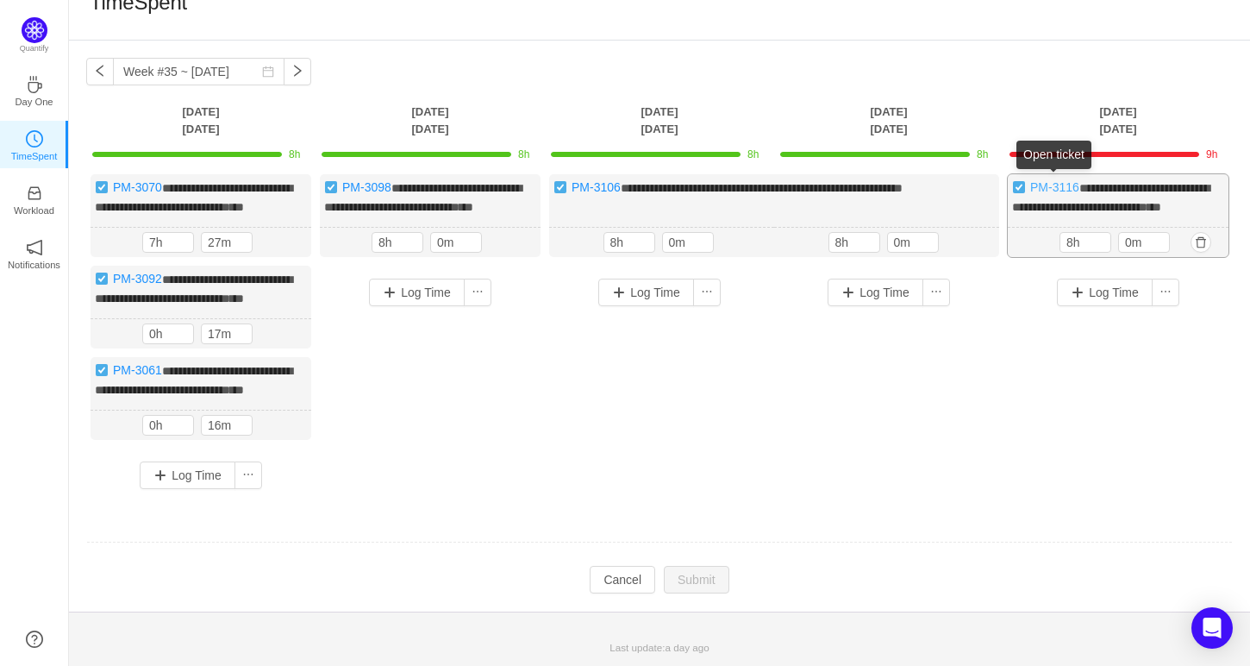
click at [1049, 180] on link "PM-3116" at bounding box center [1054, 187] width 49 height 14
click at [610, 581] on button "Cancel" at bounding box center [623, 580] width 66 height 28
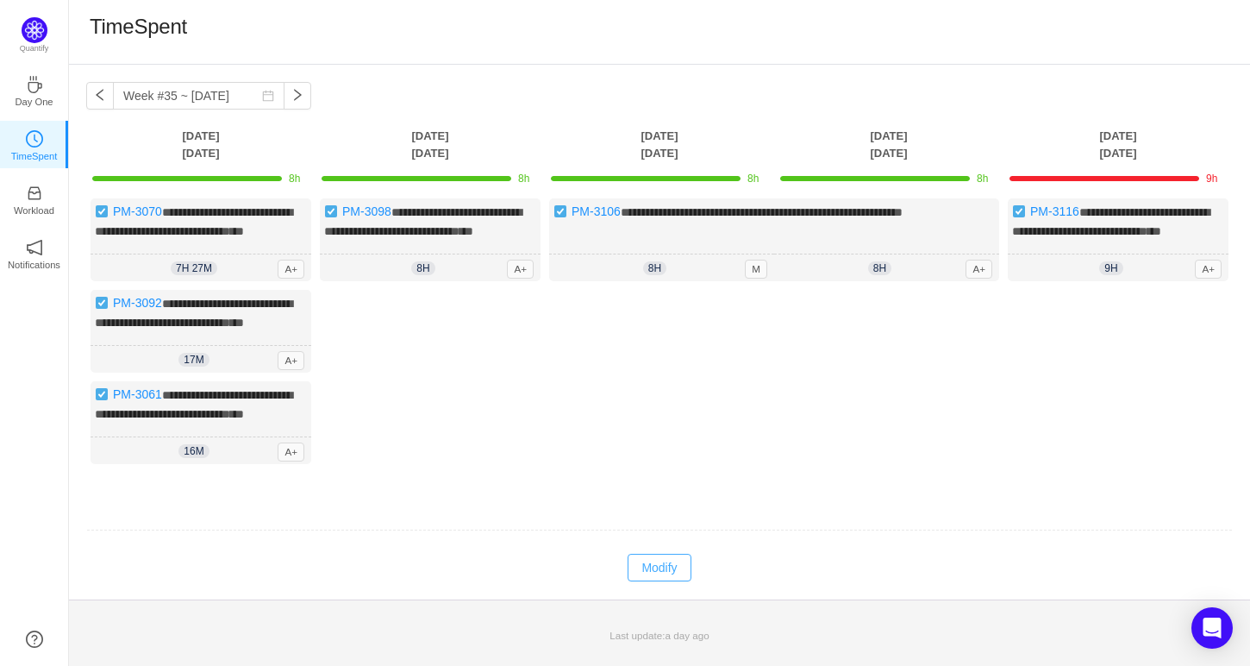
click at [660, 581] on button "Modify" at bounding box center [659, 568] width 63 height 28
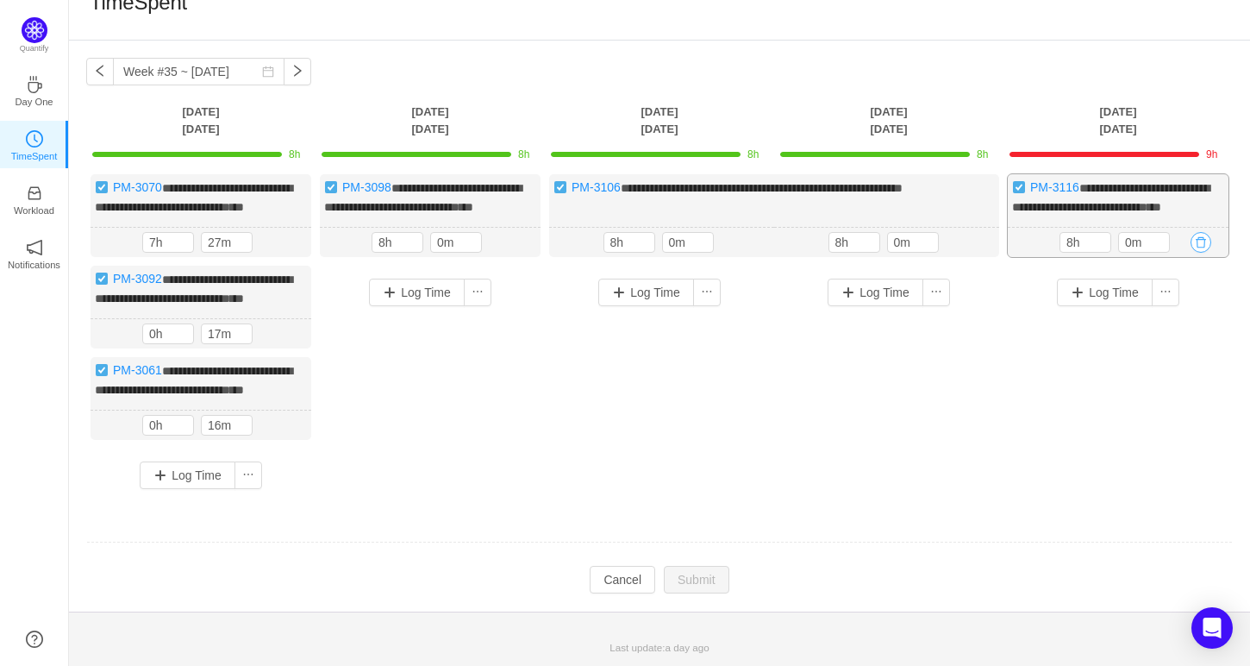
click at [1196, 241] on button "button" at bounding box center [1201, 242] width 21 height 21
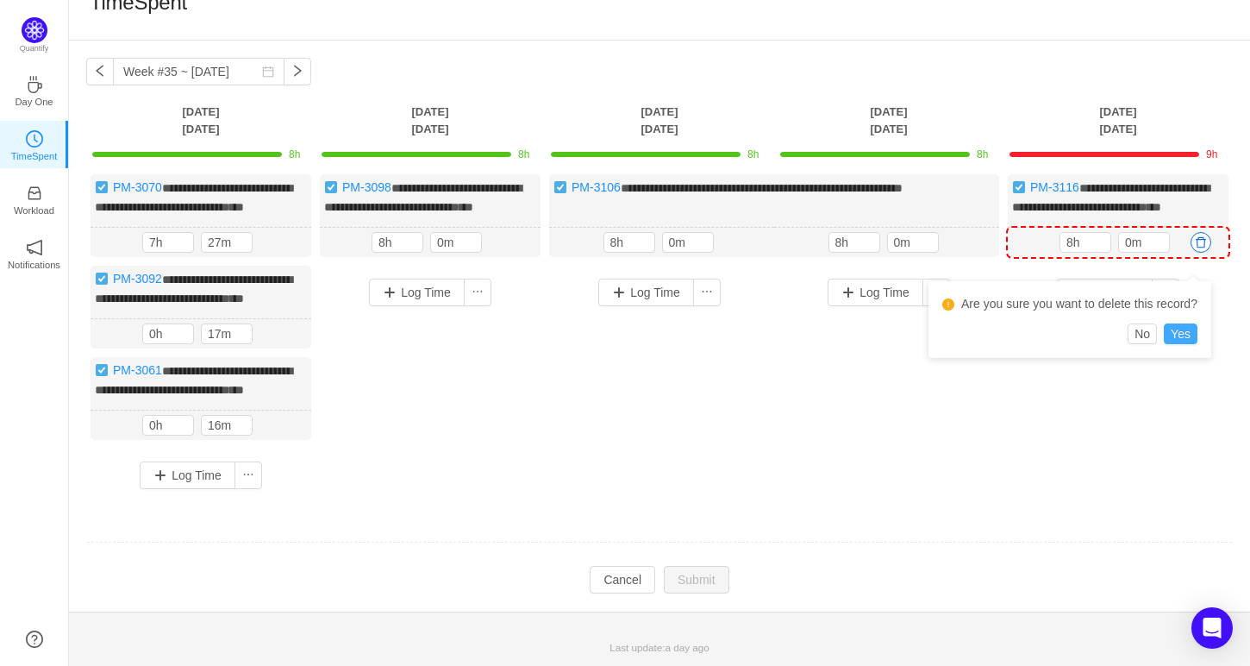
click at [1181, 323] on button "Yes" at bounding box center [1181, 333] width 34 height 21
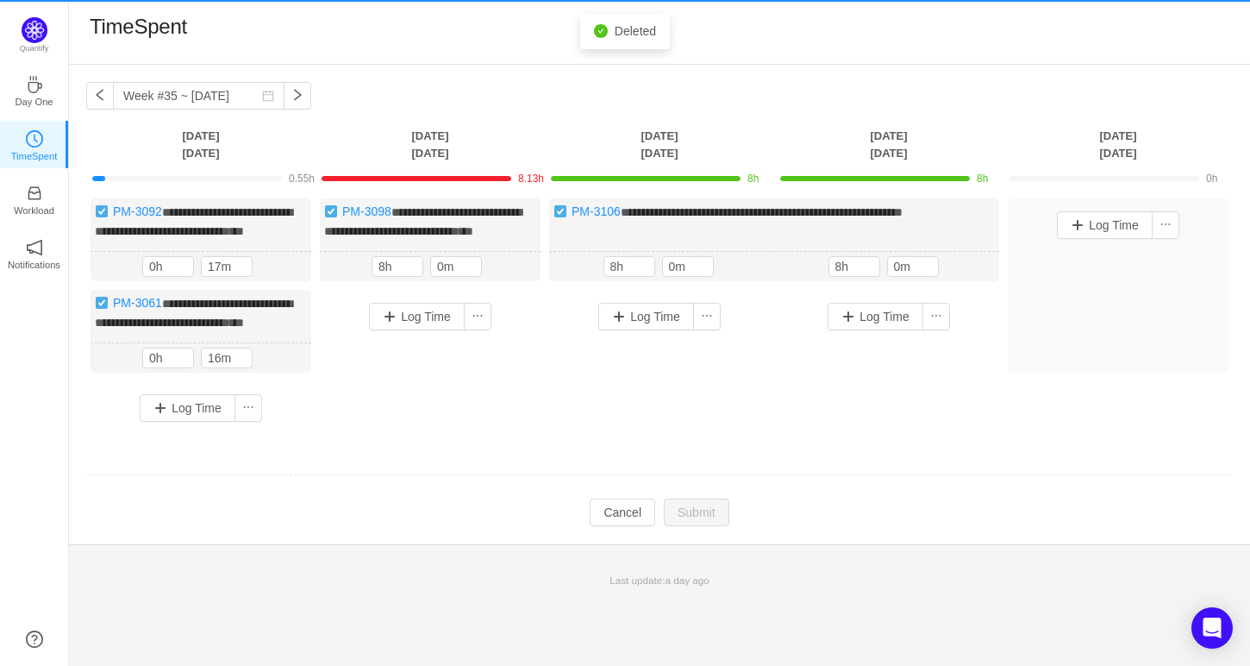
scroll to position [0, 0]
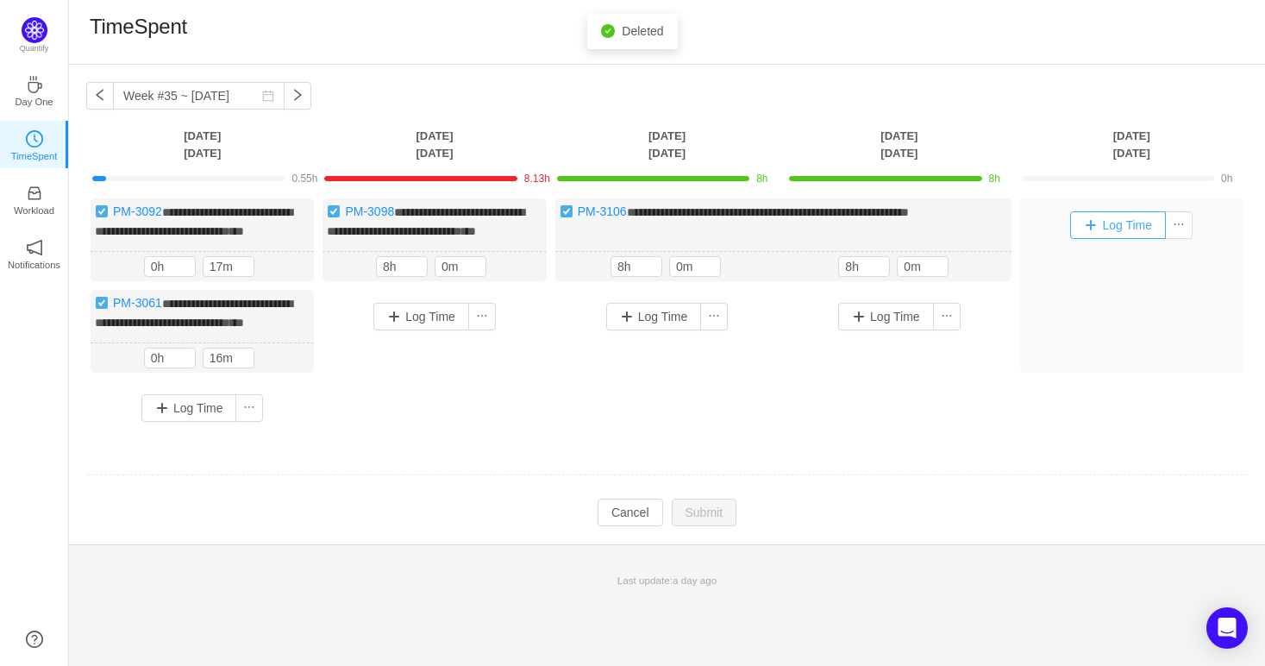
click at [1122, 222] on button "Log Time" at bounding box center [1118, 225] width 96 height 28
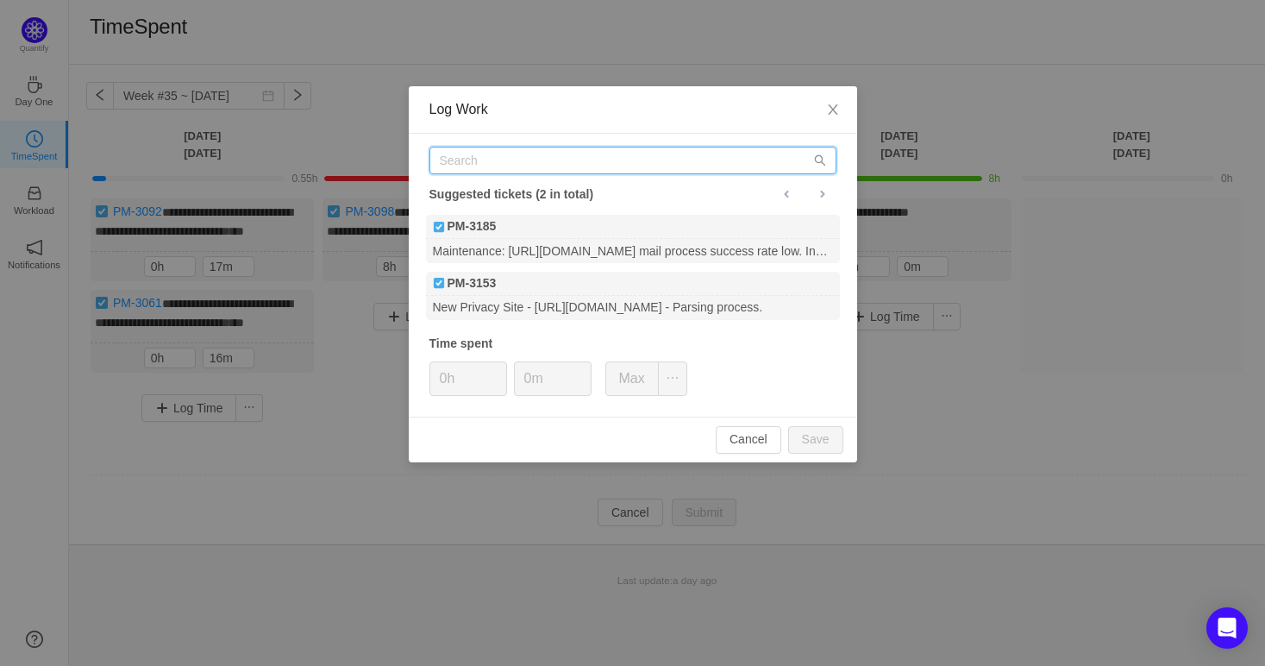
click at [611, 171] on input "text" at bounding box center [632, 161] width 407 height 28
paste input "https://consumerdirect.atlassian.net/browse/PM-3116"
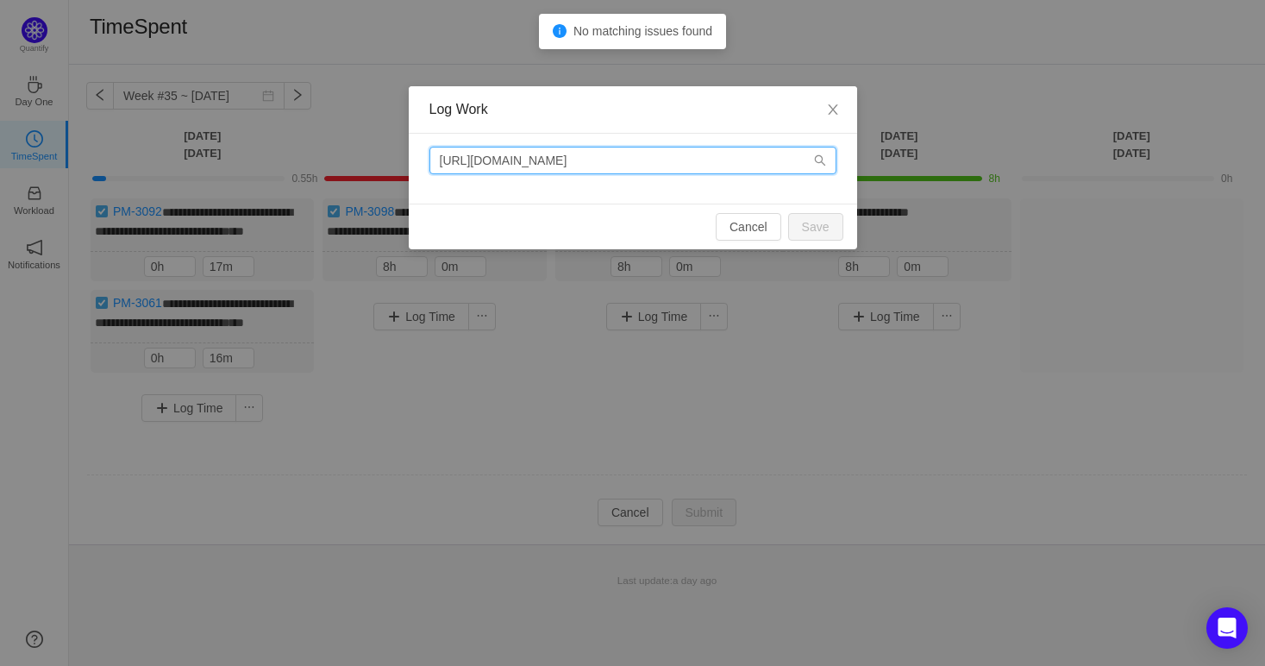
drag, startPoint x: 680, startPoint y: 166, endPoint x: 448, endPoint y: 164, distance: 232.0
click at [448, 164] on input "https://consumerdirect.atlassian.net/browse/PM-3116" at bounding box center [632, 161] width 407 height 28
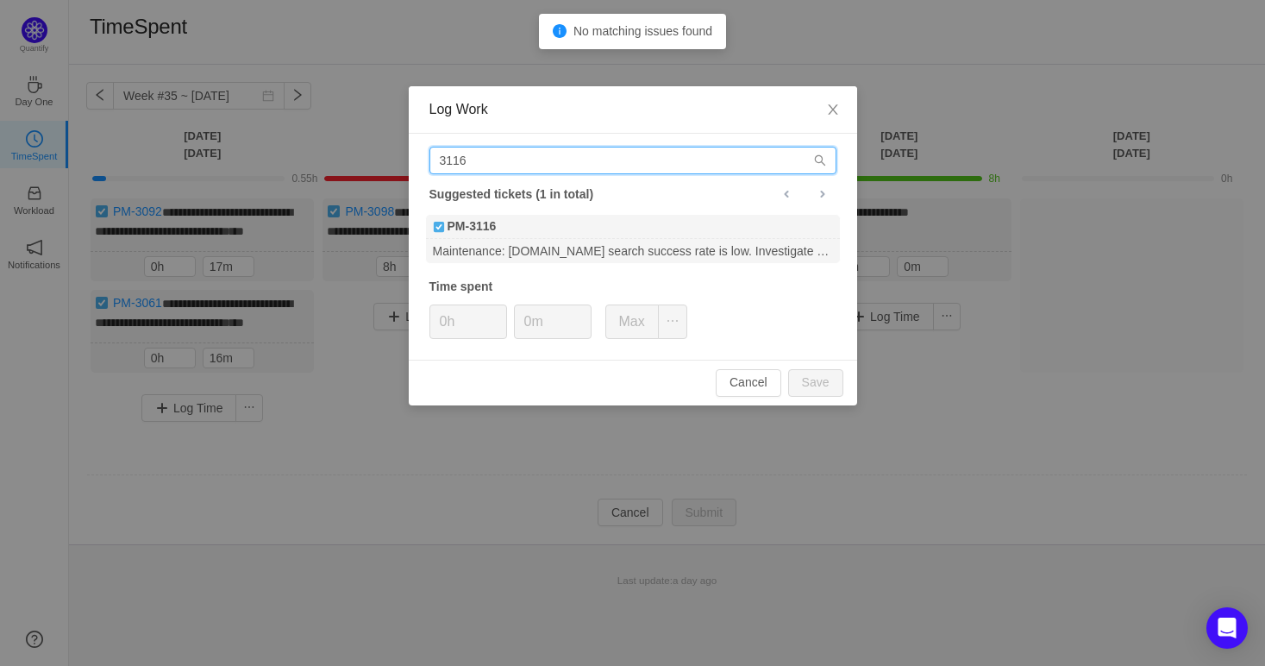
type input "3116"
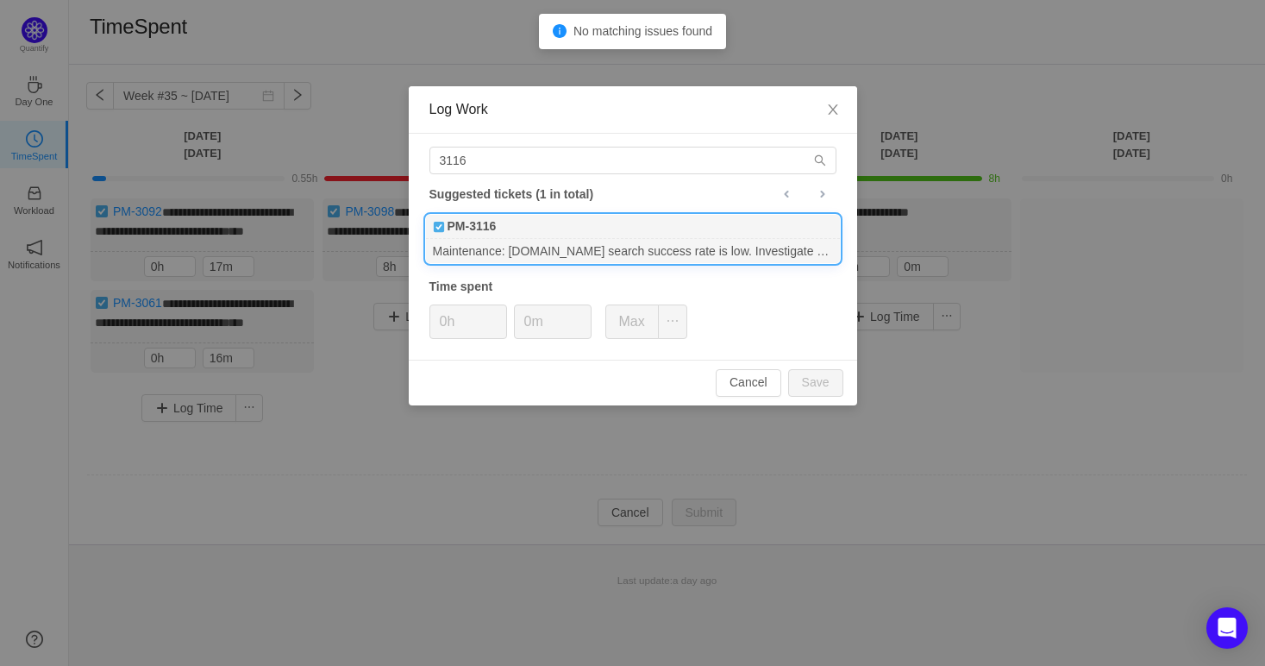
click at [509, 248] on div "Maintenance: familytreenow.com search success rate is low. Investigate & fix." at bounding box center [633, 250] width 414 height 23
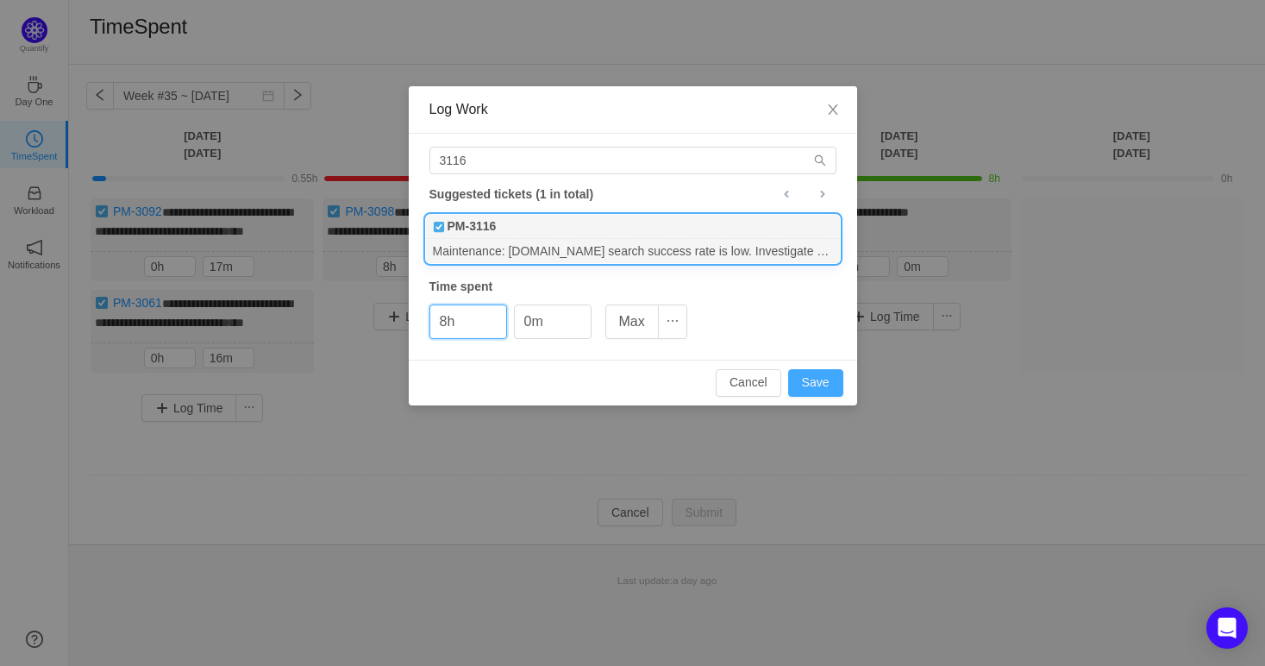
click at [826, 384] on button "Save" at bounding box center [815, 383] width 55 height 28
type input "0h"
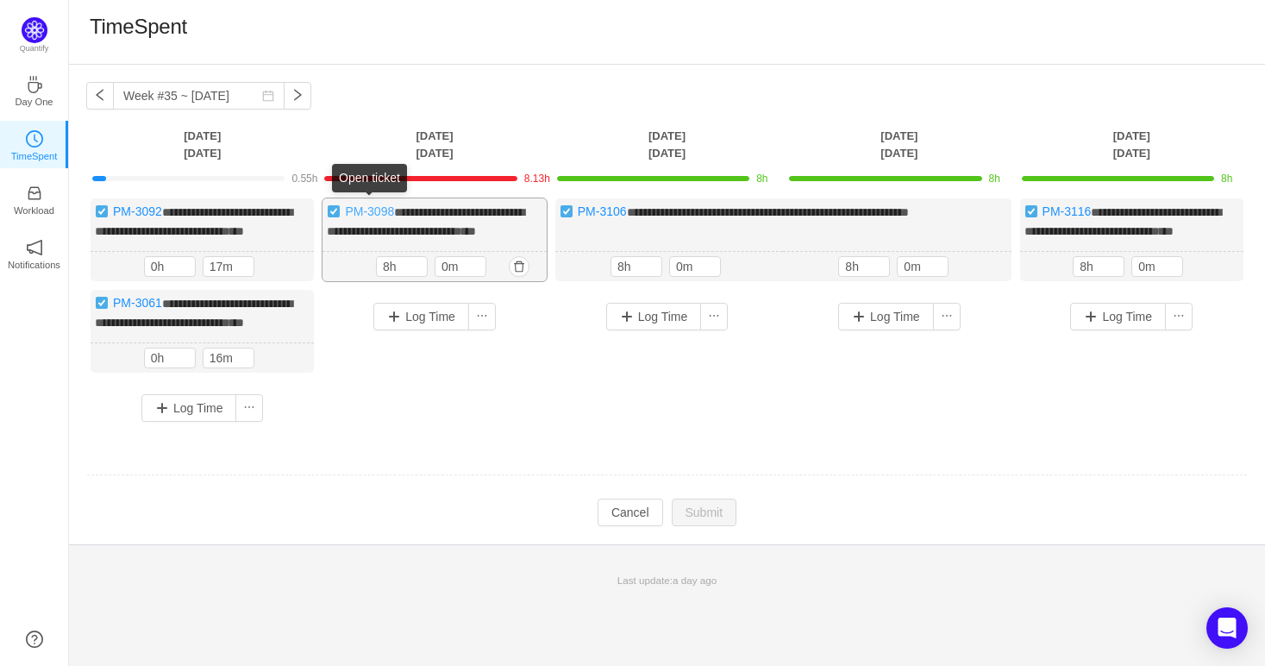
click at [373, 212] on link "PM-3098" at bounding box center [369, 211] width 49 height 14
click at [510, 275] on button "button" at bounding box center [519, 266] width 21 height 21
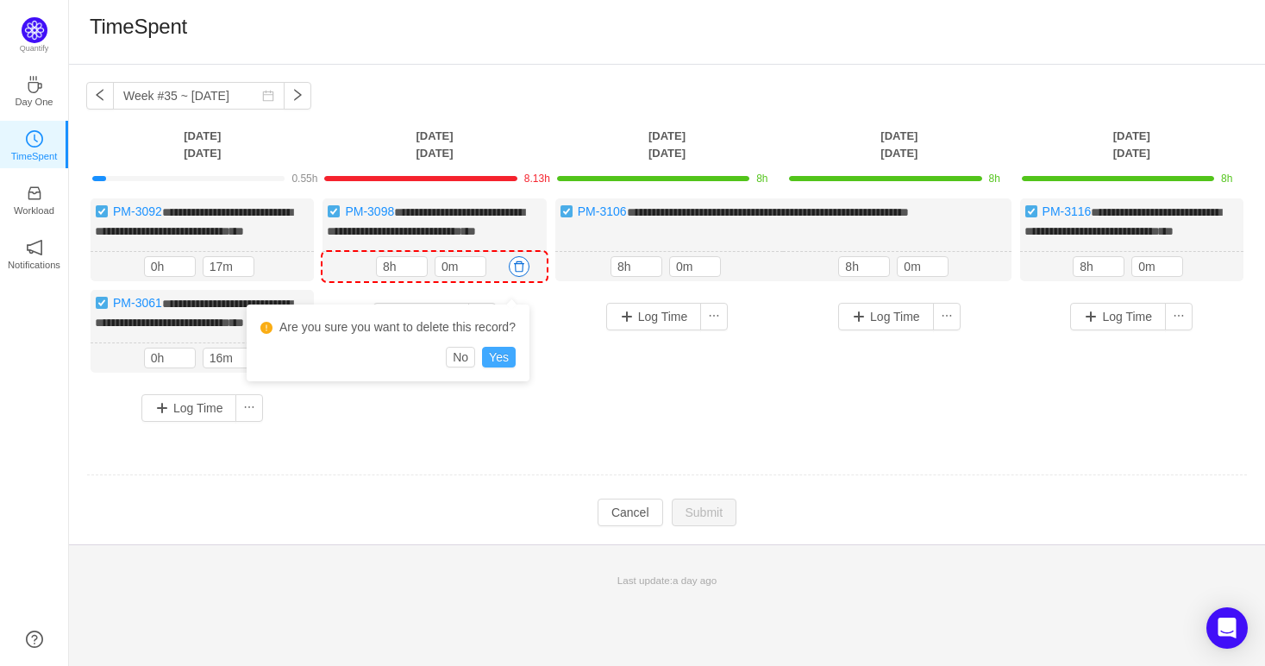
click at [497, 358] on button "Yes" at bounding box center [499, 357] width 34 height 21
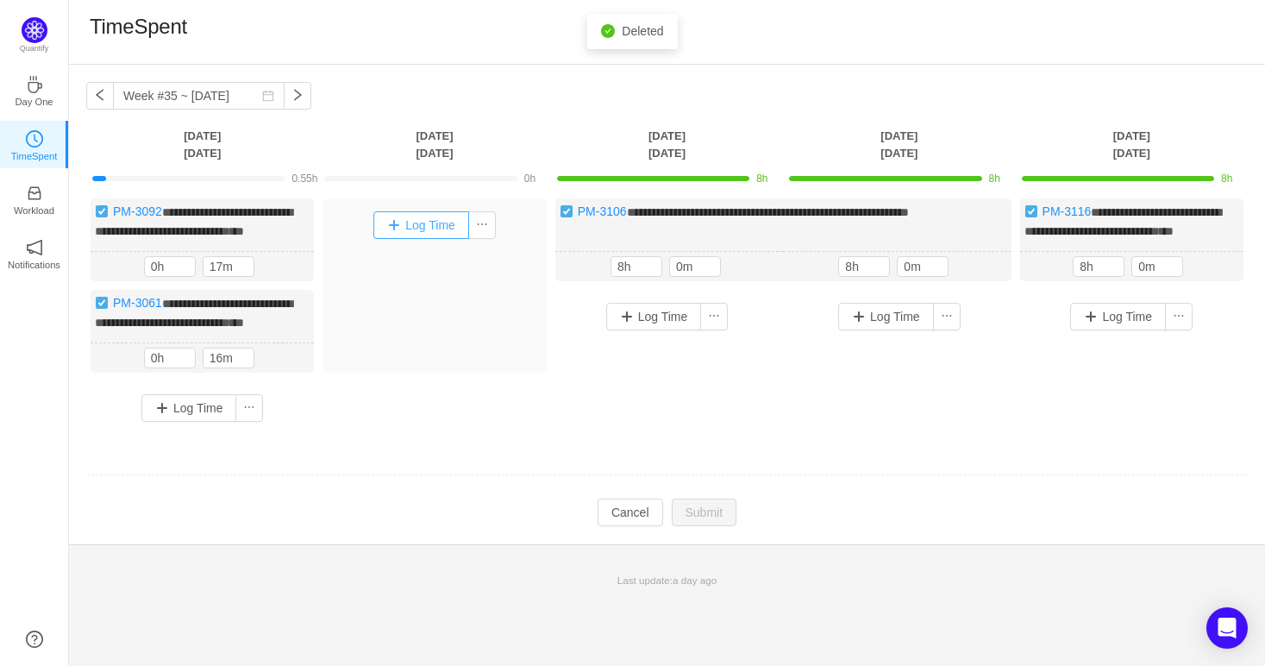
click at [396, 226] on button "Log Time" at bounding box center [421, 225] width 96 height 28
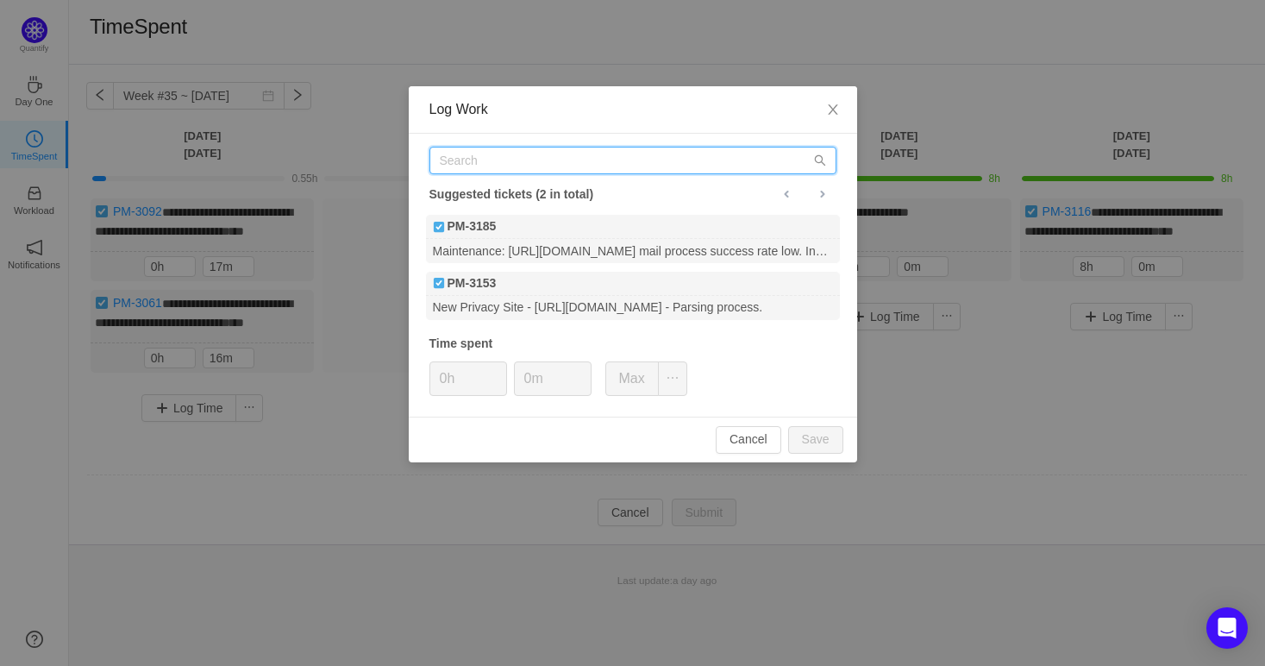
click at [594, 172] on input "text" at bounding box center [632, 161] width 407 height 28
paste input "https://consumerdirect.atlassian.net/browse/PM-3098"
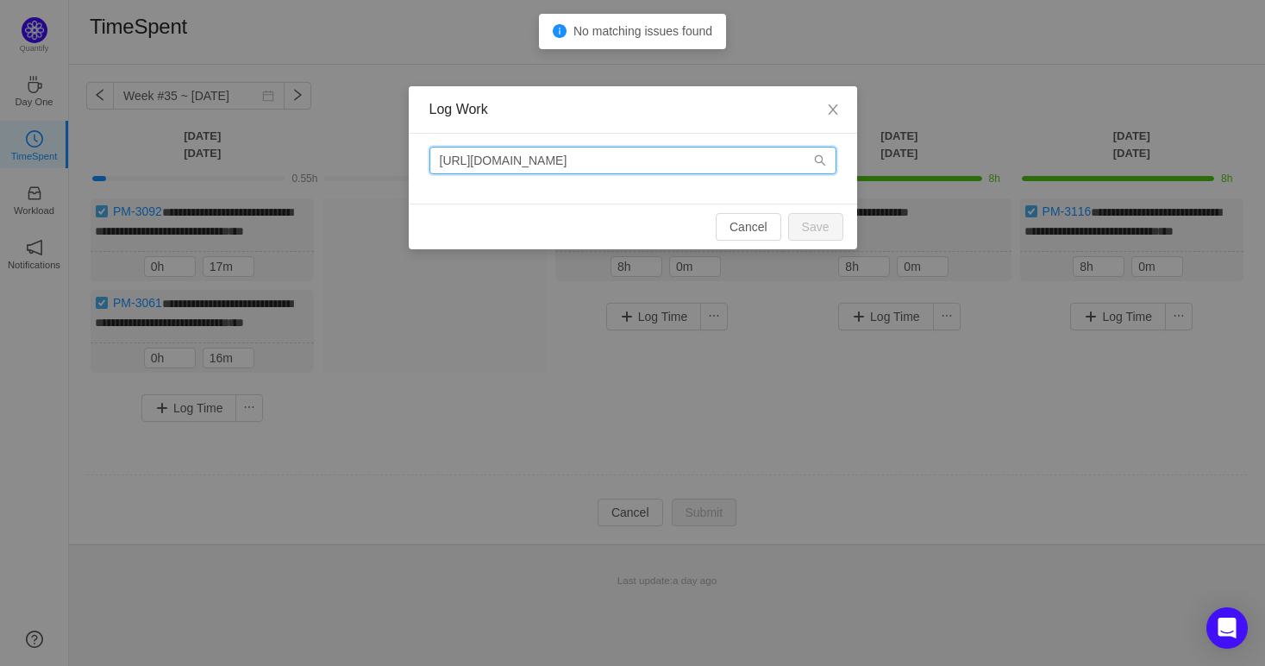
drag, startPoint x: 697, startPoint y: 160, endPoint x: 417, endPoint y: 156, distance: 279.4
click at [417, 156] on div "https://consumerdirect.atlassian.net/browse/PM-3098" at bounding box center [633, 169] width 448 height 70
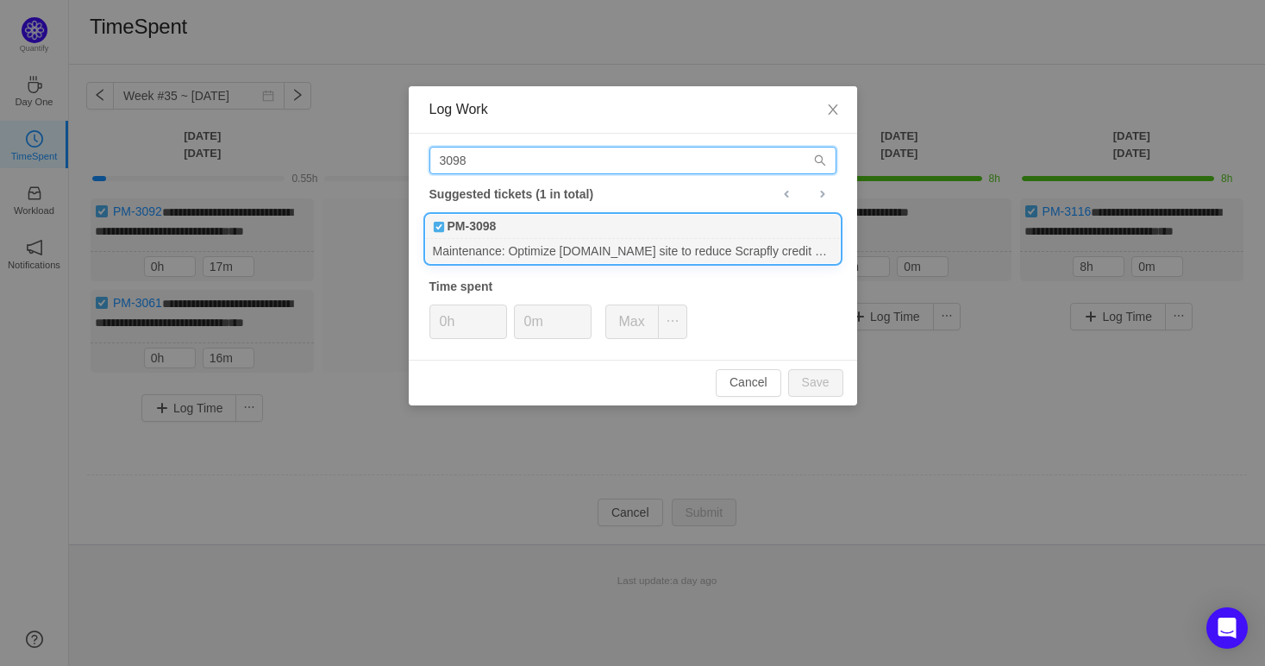
type input "3098"
click at [581, 247] on div "Maintenance: Optimize oldphonebook.com site to reduce Scrapfly credit consumpti…" at bounding box center [633, 250] width 414 height 23
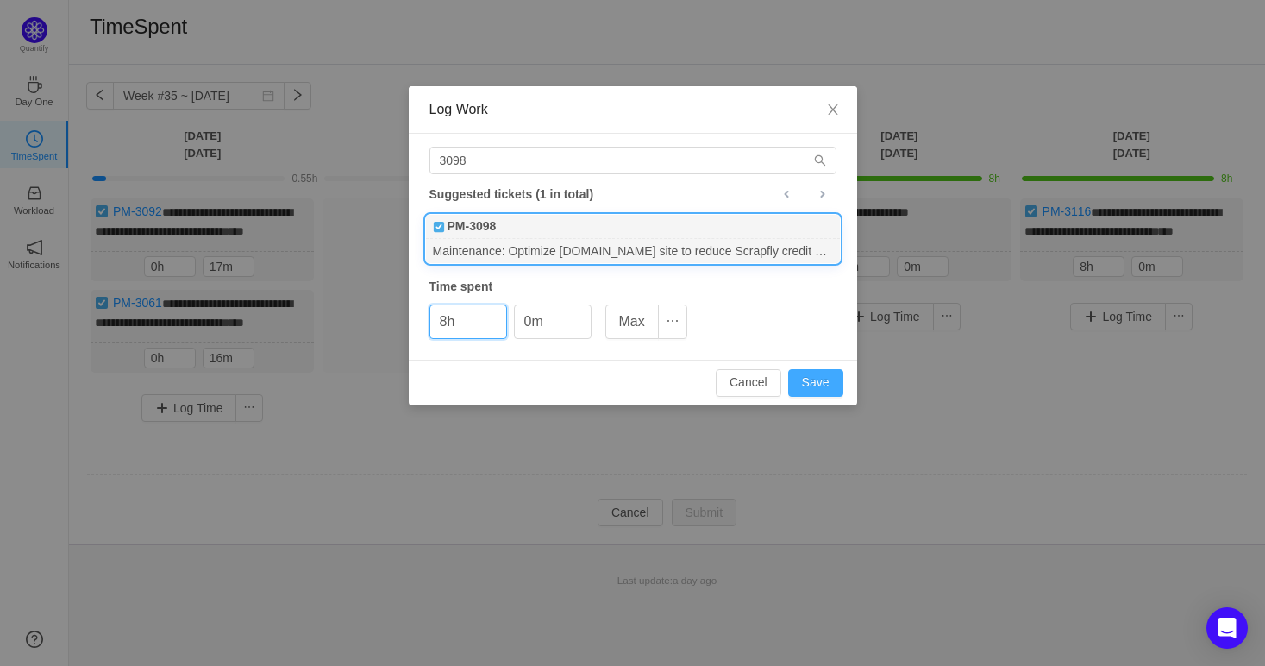
click at [814, 387] on button "Save" at bounding box center [815, 383] width 55 height 28
type input "0h"
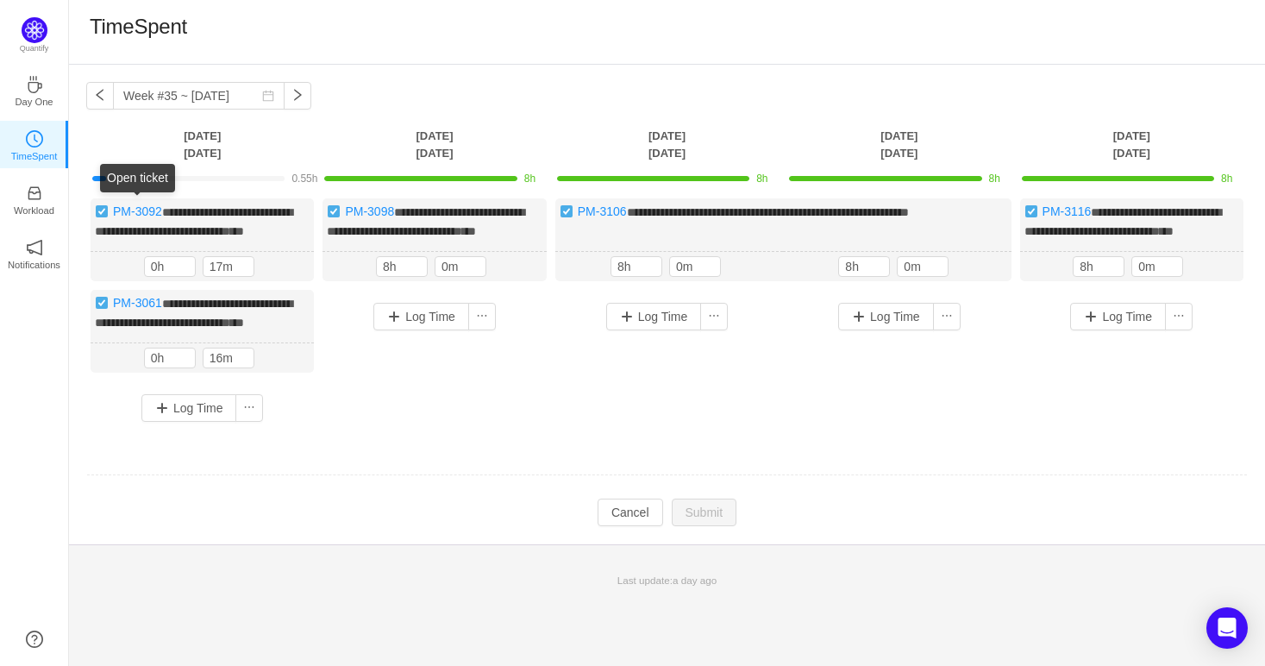
click at [147, 170] on div "Open ticket" at bounding box center [137, 178] width 75 height 28
click at [127, 310] on link "PM-3061" at bounding box center [137, 303] width 49 height 14
click at [285, 366] on button "button" at bounding box center [286, 358] width 21 height 21
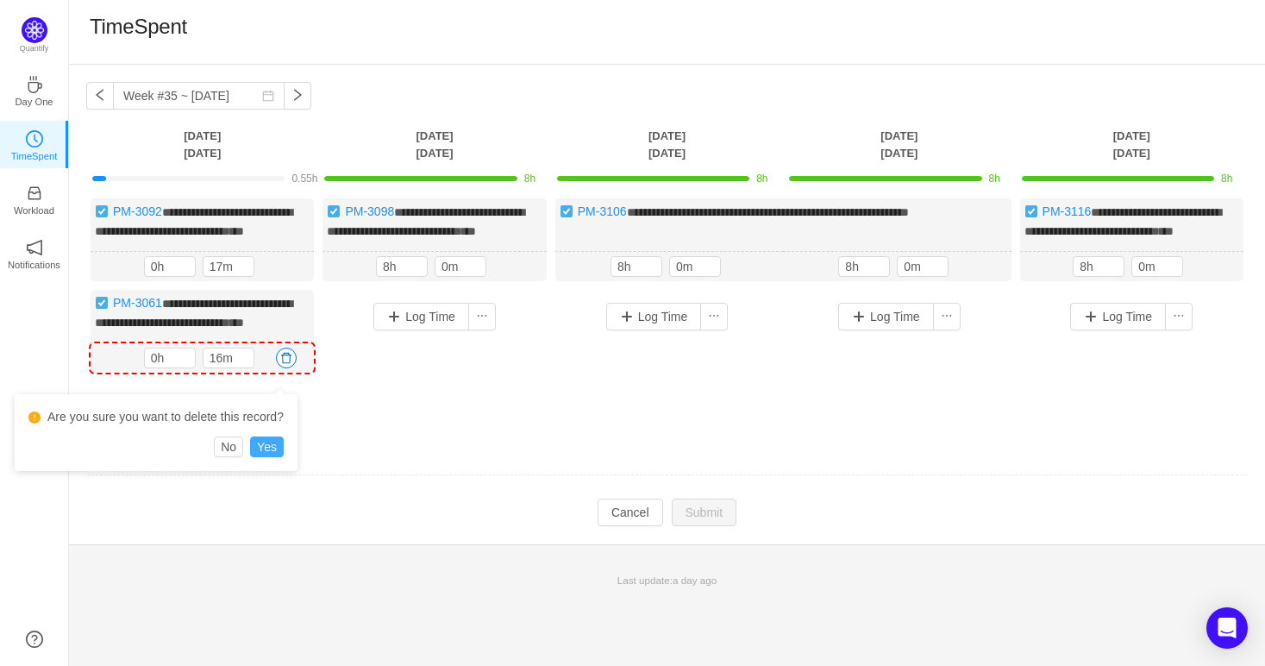
click at [268, 442] on button "Yes" at bounding box center [267, 446] width 34 height 21
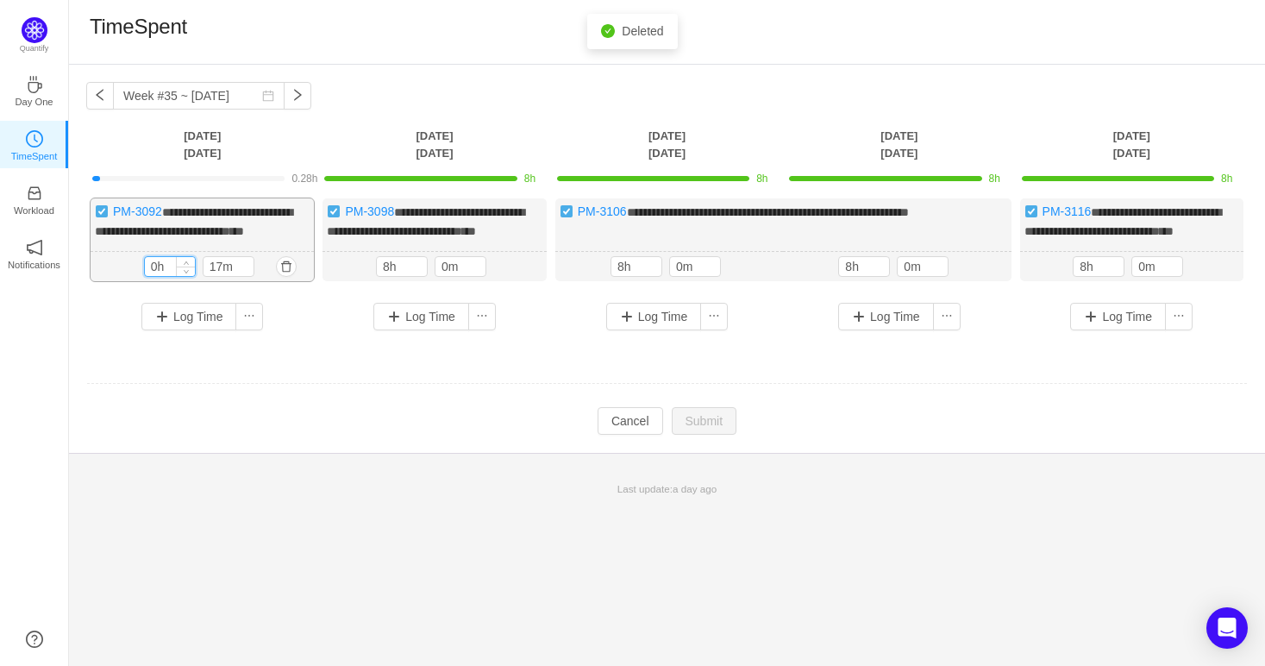
click at [151, 276] on input "0h" at bounding box center [170, 266] width 50 height 19
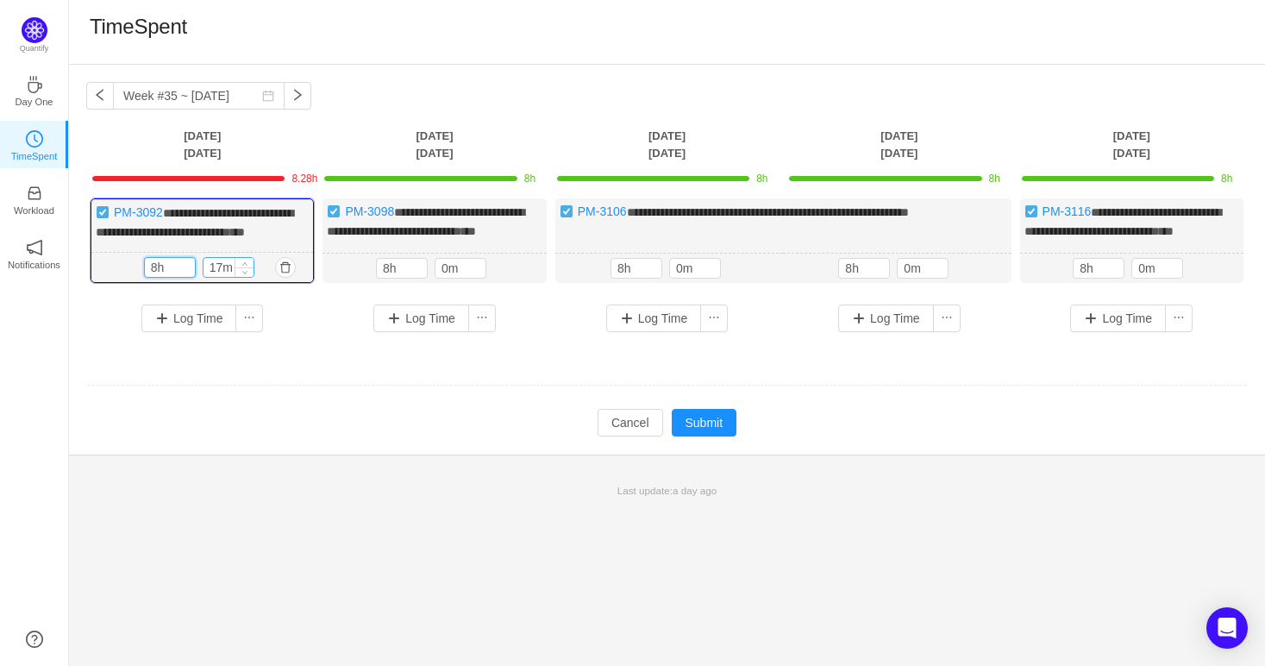
type input "8h"
click at [219, 277] on input "17m" at bounding box center [229, 267] width 50 height 19
type input "0m"
click at [721, 436] on button "Submit" at bounding box center [705, 423] width 66 height 28
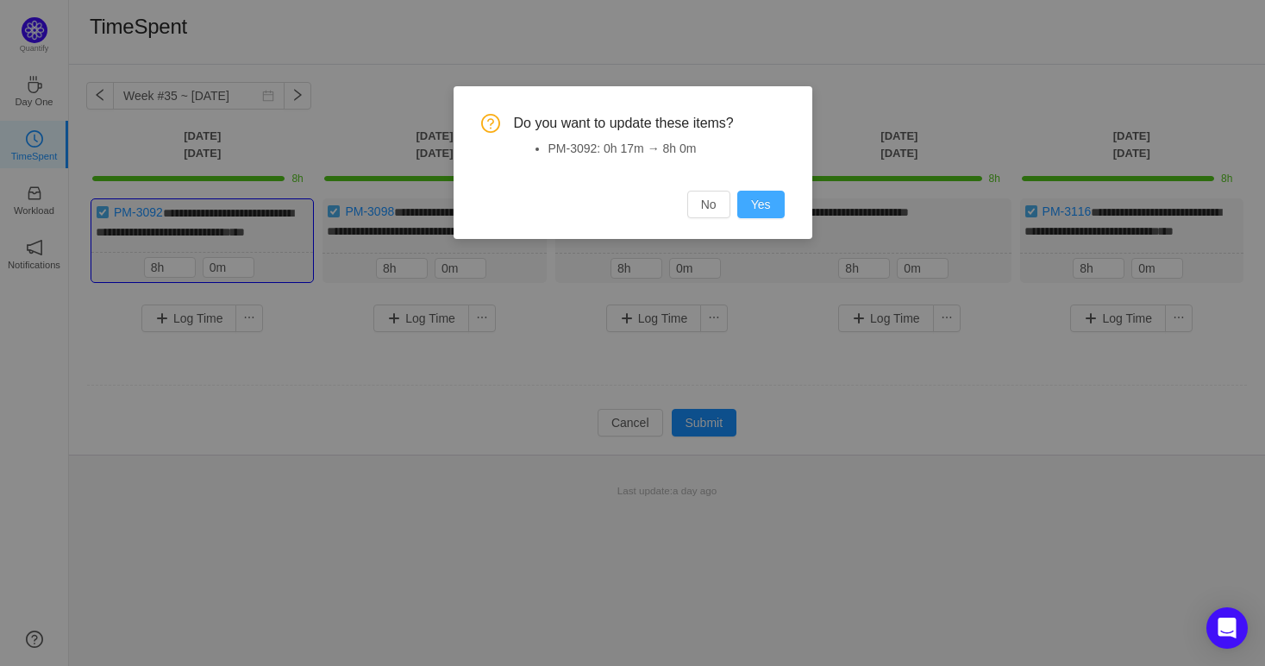
click at [761, 204] on button "Yes" at bounding box center [760, 205] width 47 height 28
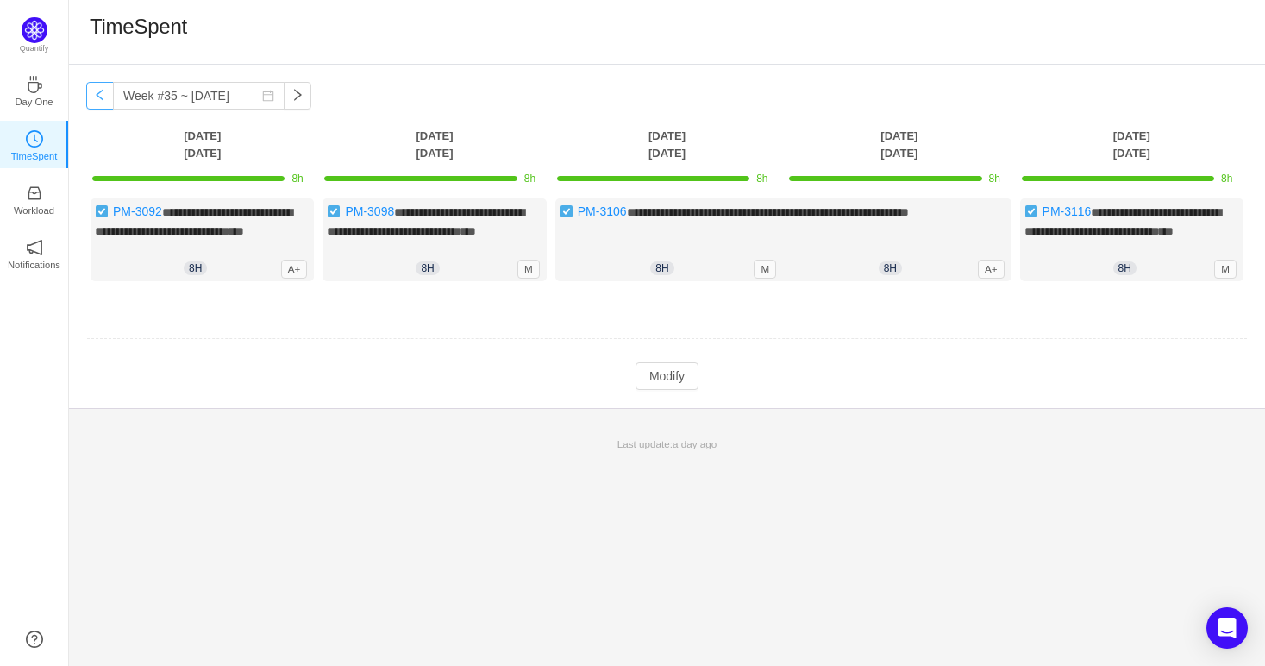
click at [103, 100] on button "button" at bounding box center [100, 96] width 28 height 28
type input "Week #34 ~ Aug 18"
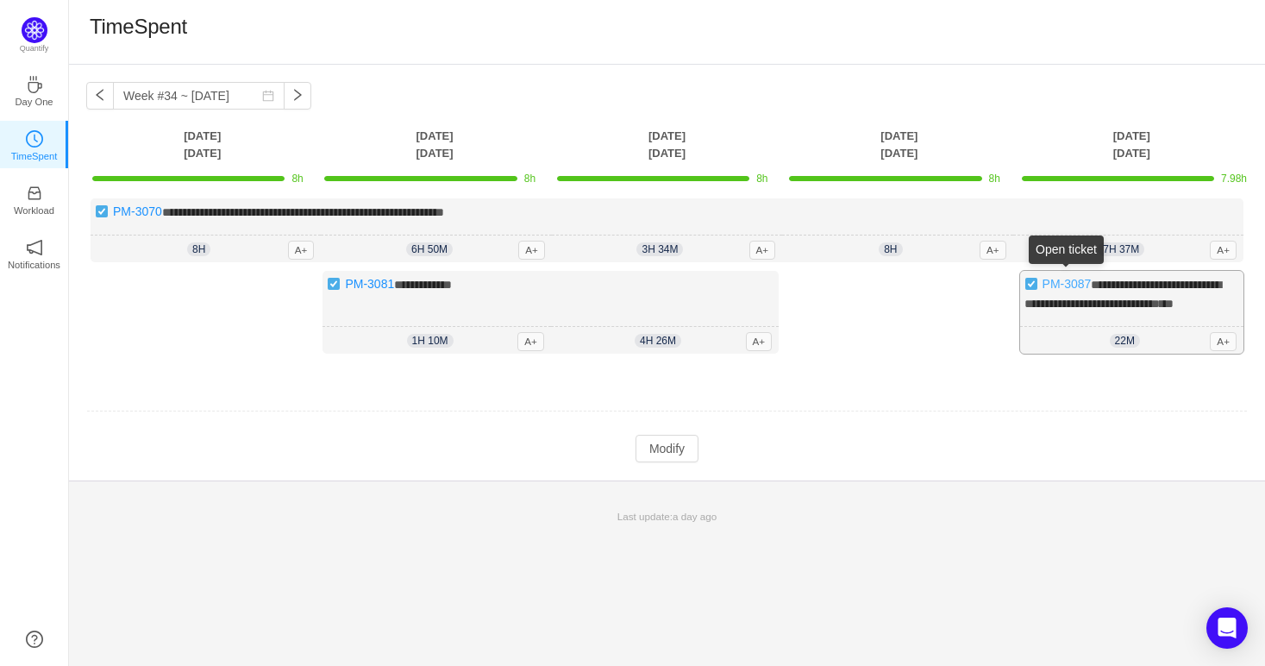
click at [1069, 280] on link "PM-3087" at bounding box center [1067, 284] width 49 height 14
click at [681, 462] on button "Modify" at bounding box center [667, 449] width 63 height 28
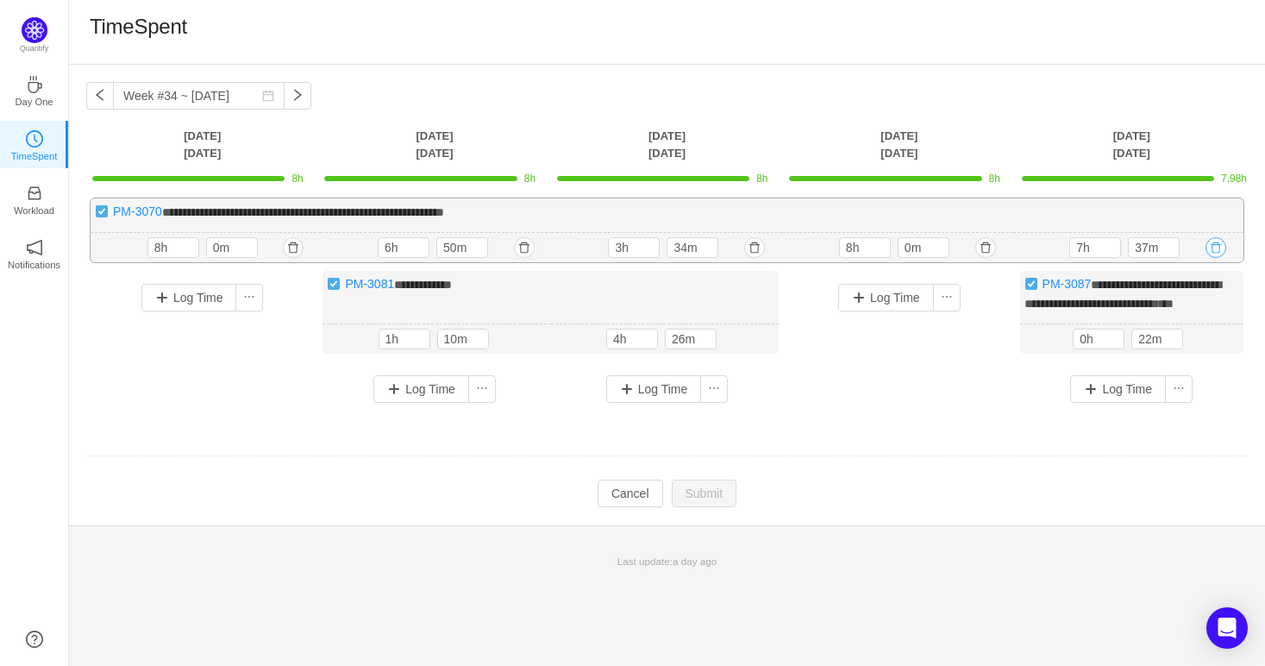
click at [1213, 251] on button "button" at bounding box center [1216, 247] width 21 height 21
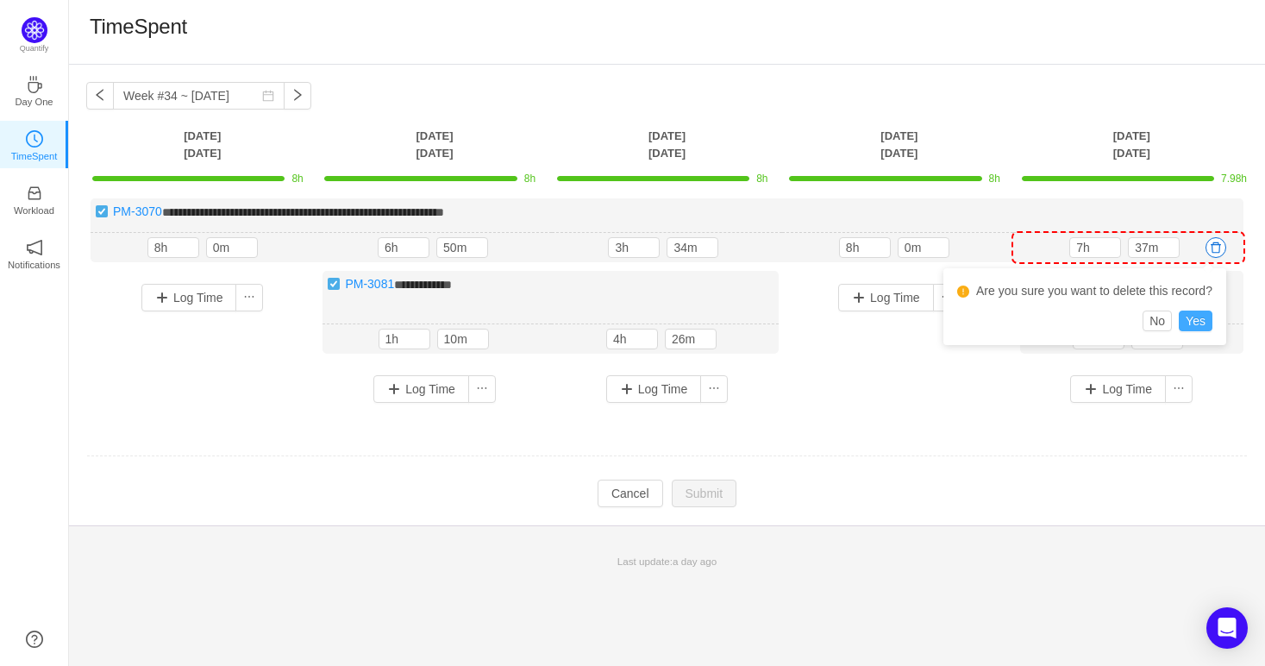
click at [1200, 316] on button "Yes" at bounding box center [1196, 320] width 34 height 21
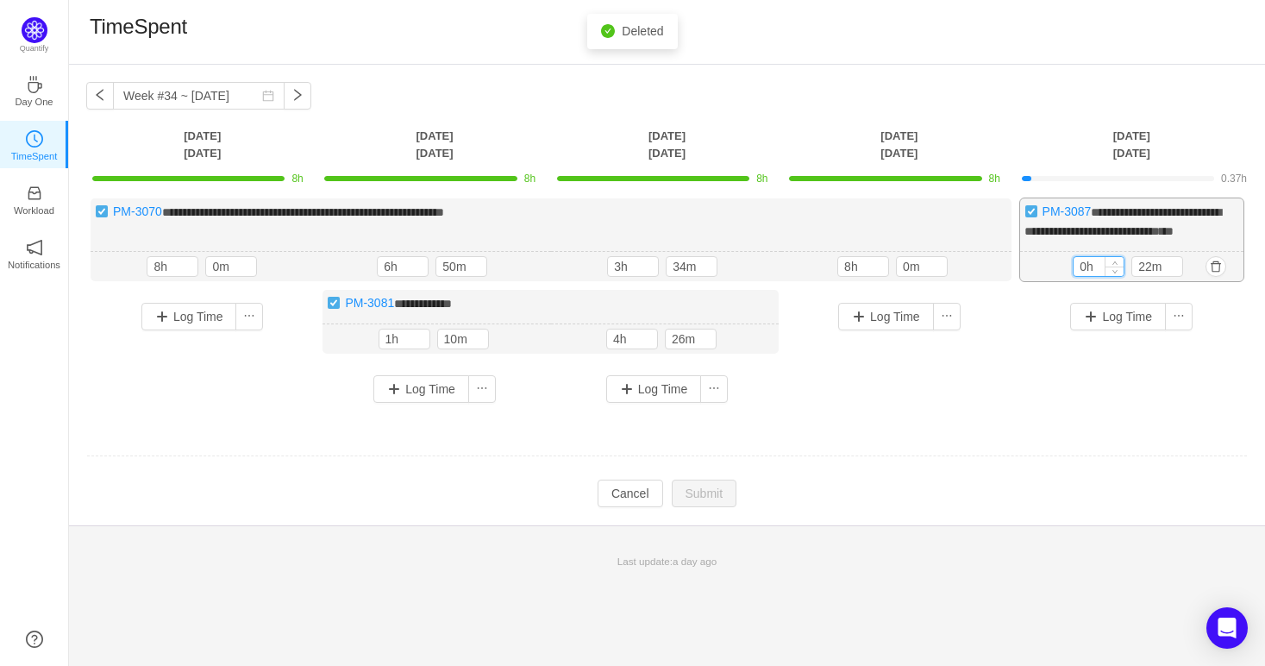
click at [1086, 276] on input "0h" at bounding box center [1099, 266] width 50 height 19
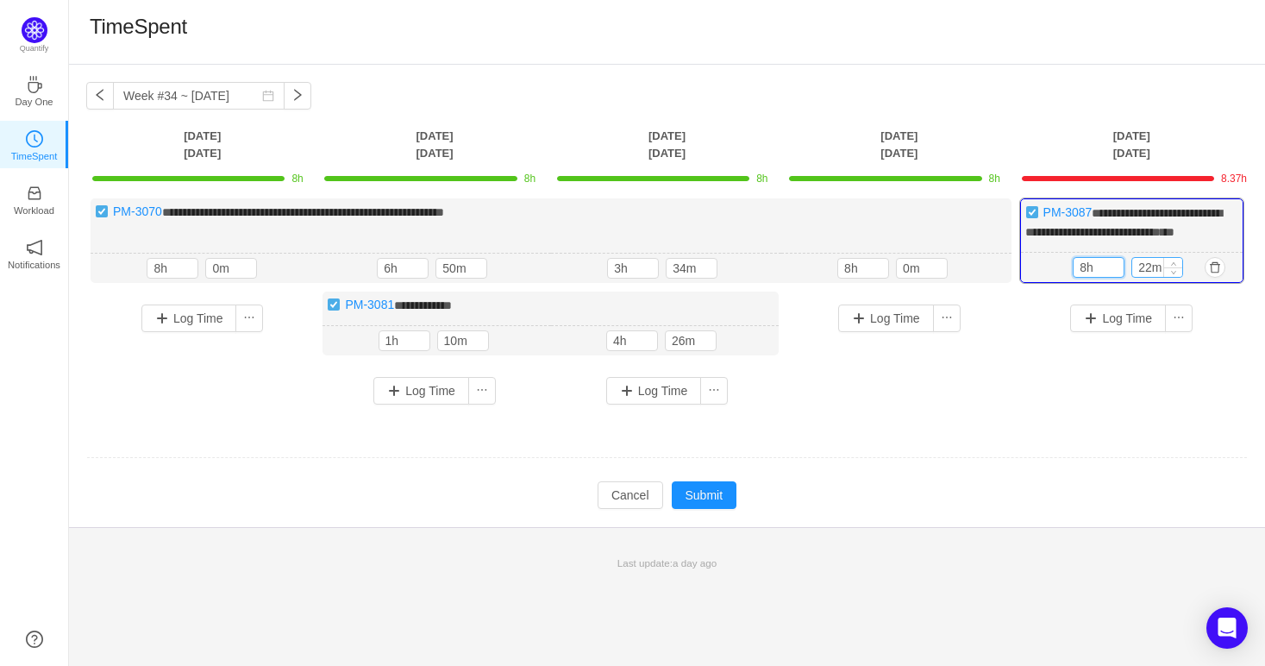
type input "8h"
click at [1149, 277] on input "22m" at bounding box center [1157, 267] width 50 height 19
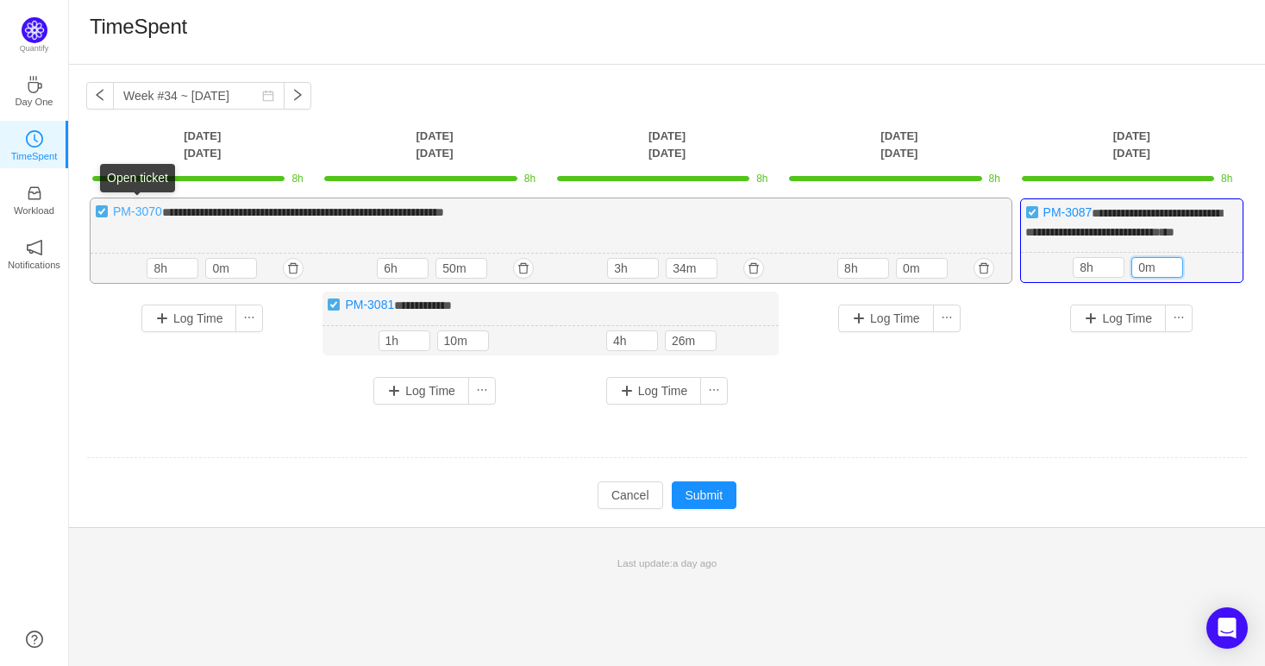
type input "0m"
click at [149, 212] on link "PM-3070" at bounding box center [137, 211] width 49 height 14
click at [750, 279] on button "button" at bounding box center [753, 268] width 21 height 21
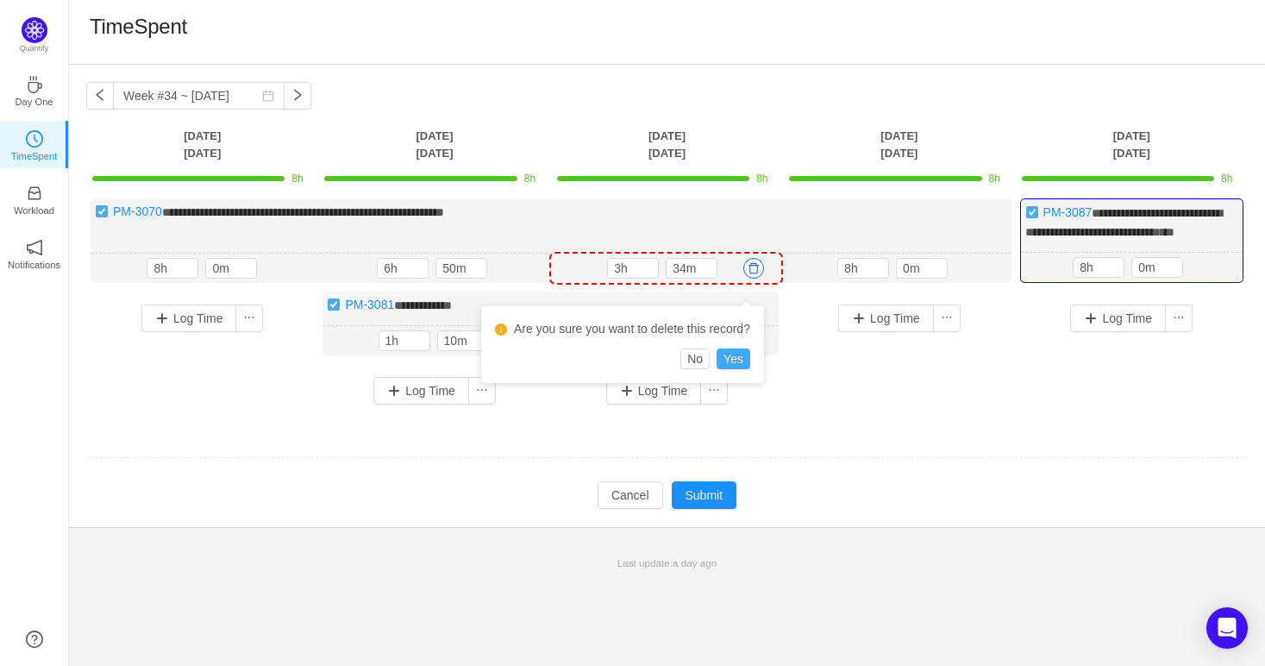
click at [730, 348] on button "Yes" at bounding box center [734, 358] width 34 height 21
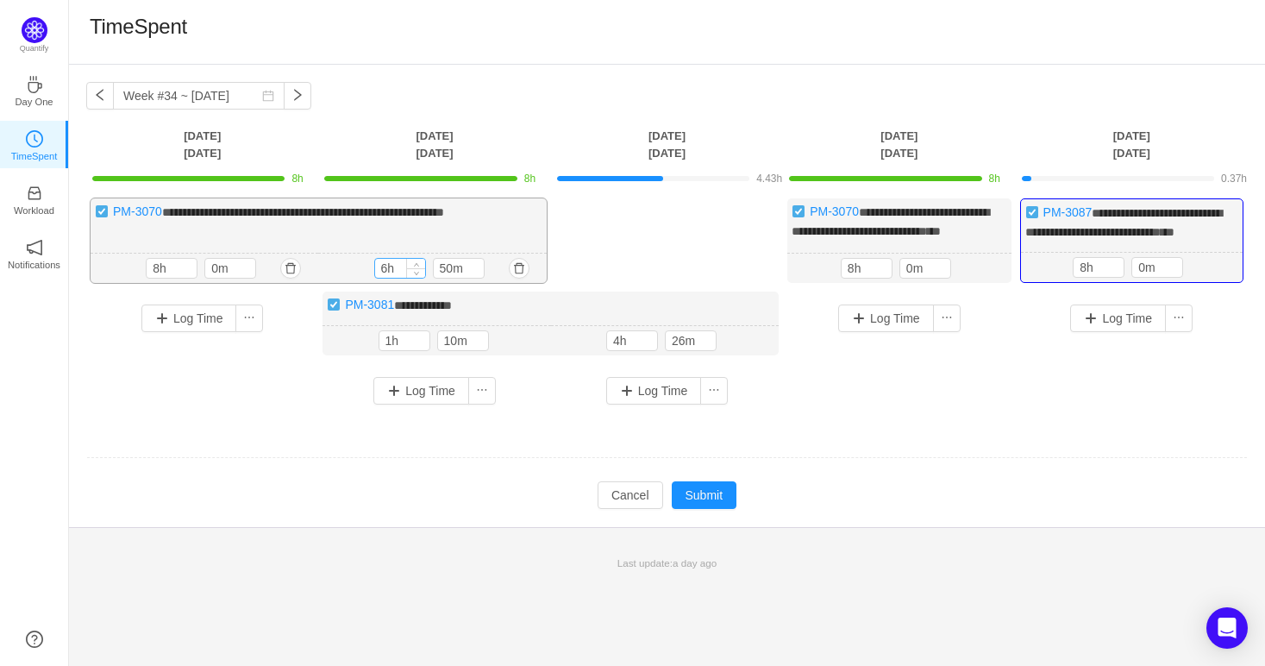
click at [388, 278] on input "6h" at bounding box center [400, 268] width 50 height 19
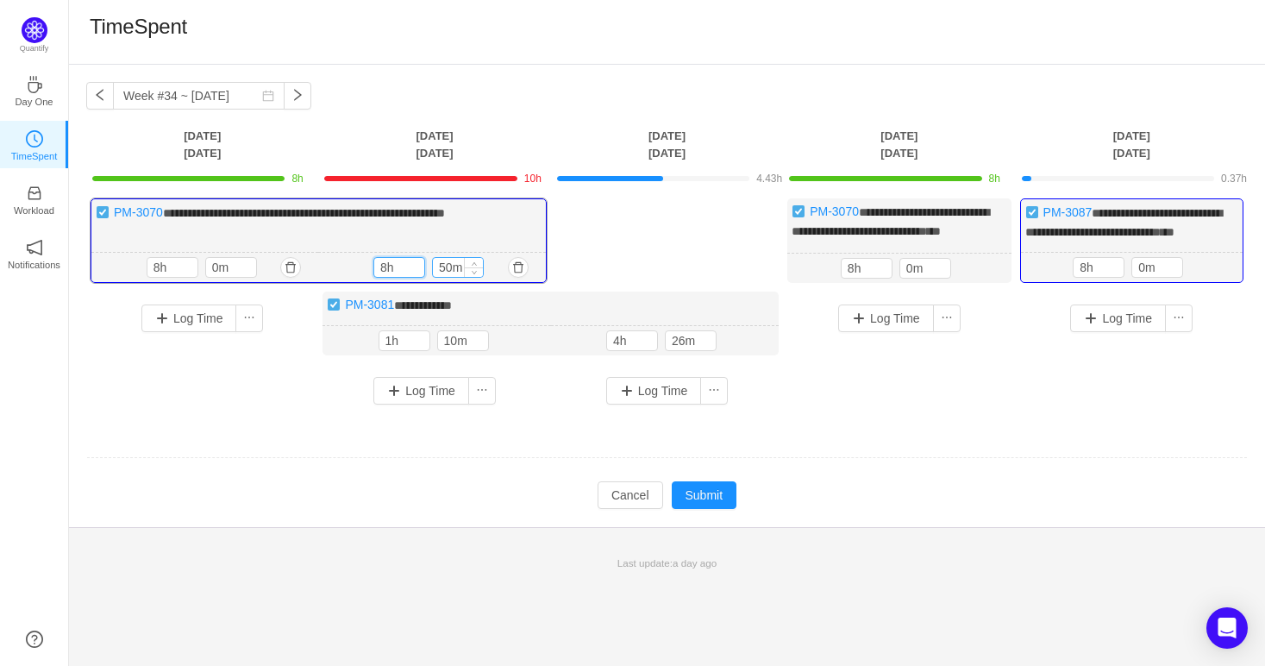
type input "8h"
click at [453, 277] on input "50m" at bounding box center [458, 267] width 50 height 19
type input "0m"
click at [526, 351] on button "button" at bounding box center [523, 340] width 21 height 21
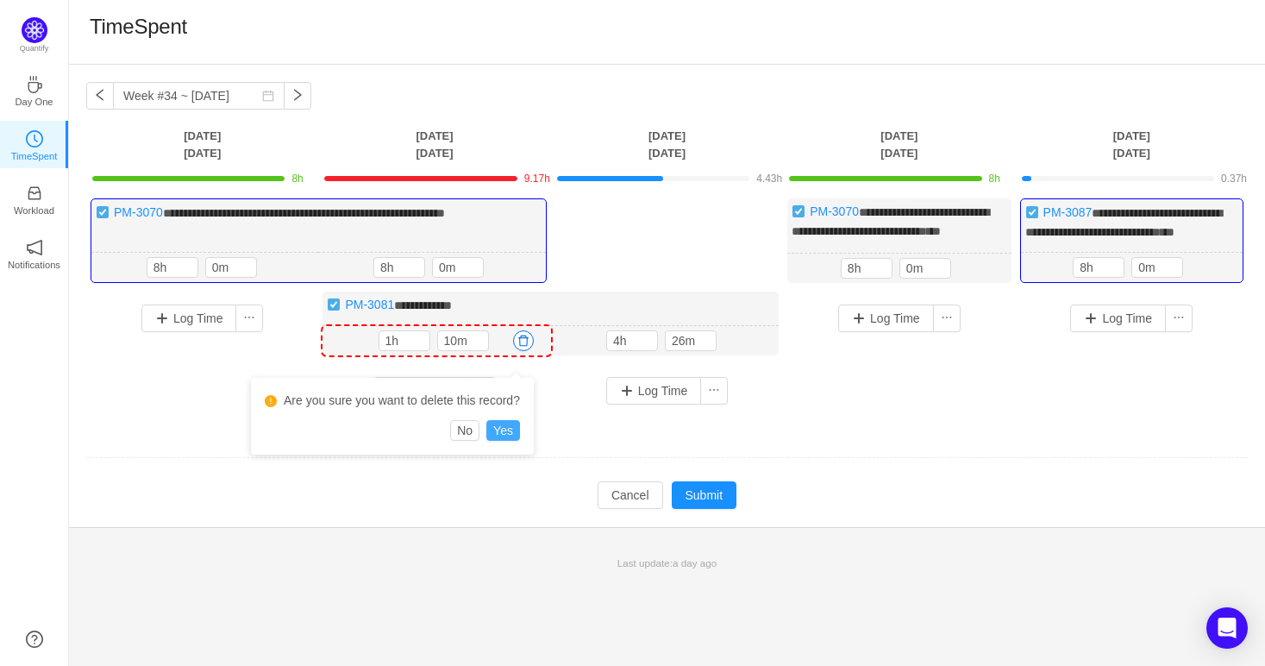
click at [504, 429] on button "Yes" at bounding box center [503, 430] width 34 height 21
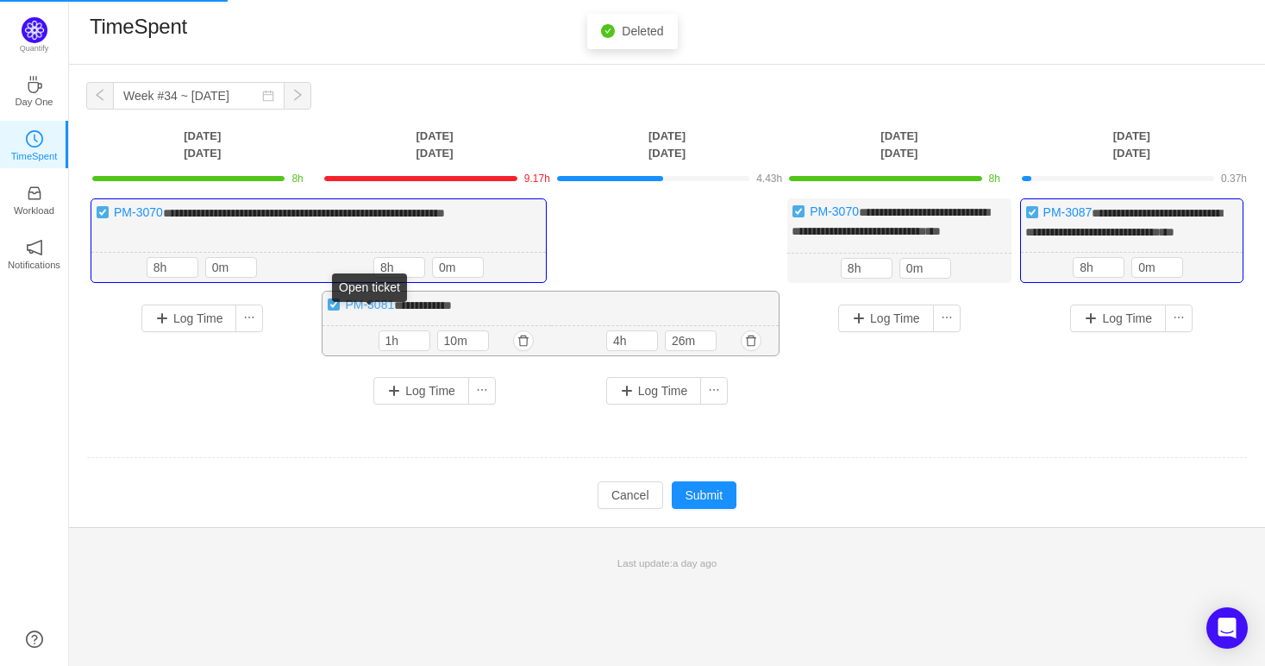
click at [362, 311] on link "PM-3081" at bounding box center [369, 304] width 49 height 14
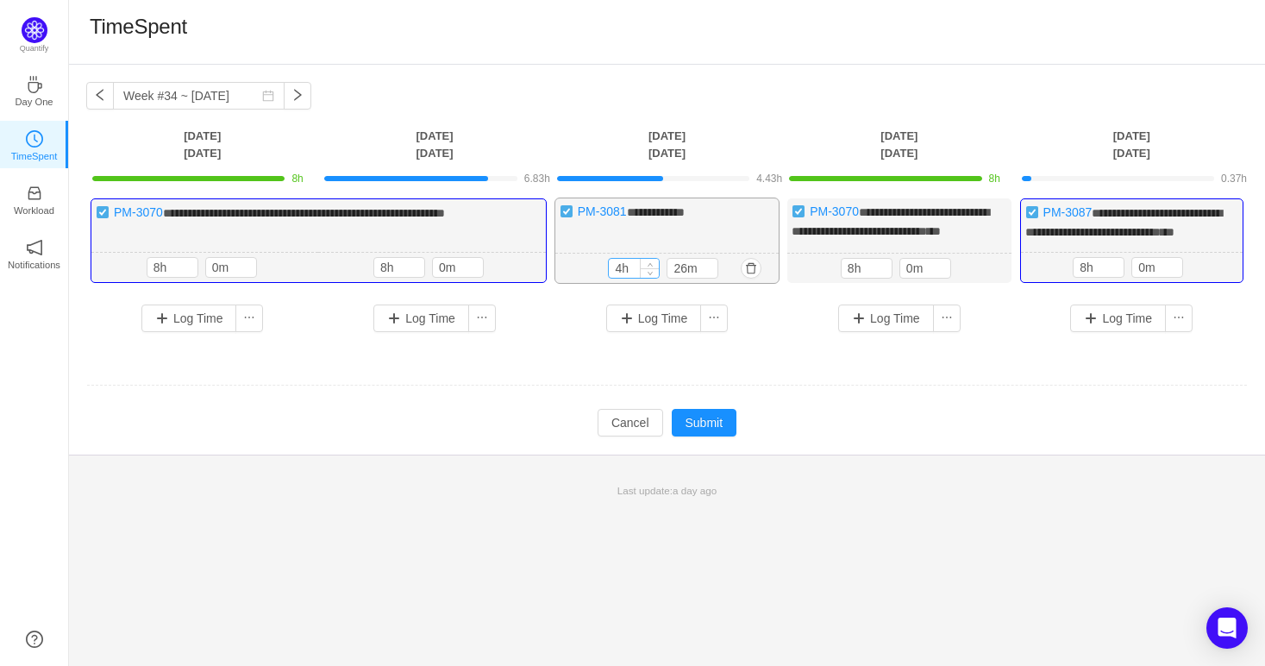
click at [623, 278] on input "4h" at bounding box center [634, 268] width 50 height 19
type input "8h"
click at [684, 277] on input "26m" at bounding box center [692, 267] width 50 height 19
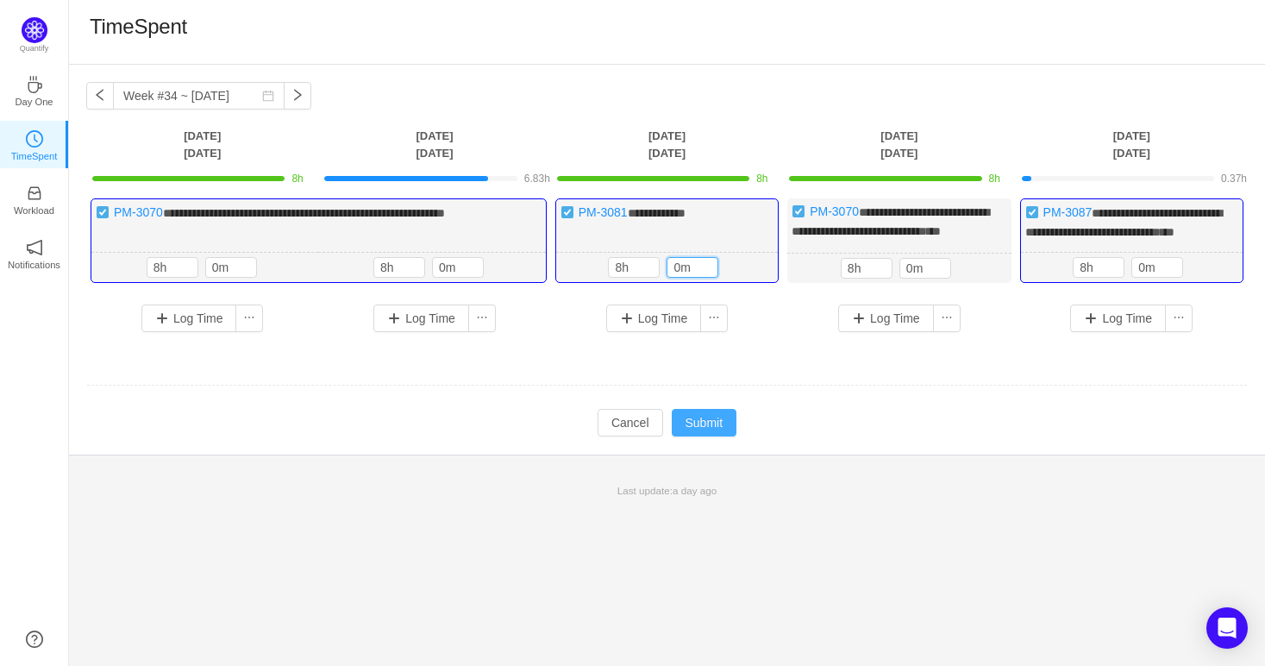
type input "0m"
click at [704, 436] on button "Submit" at bounding box center [705, 423] width 66 height 28
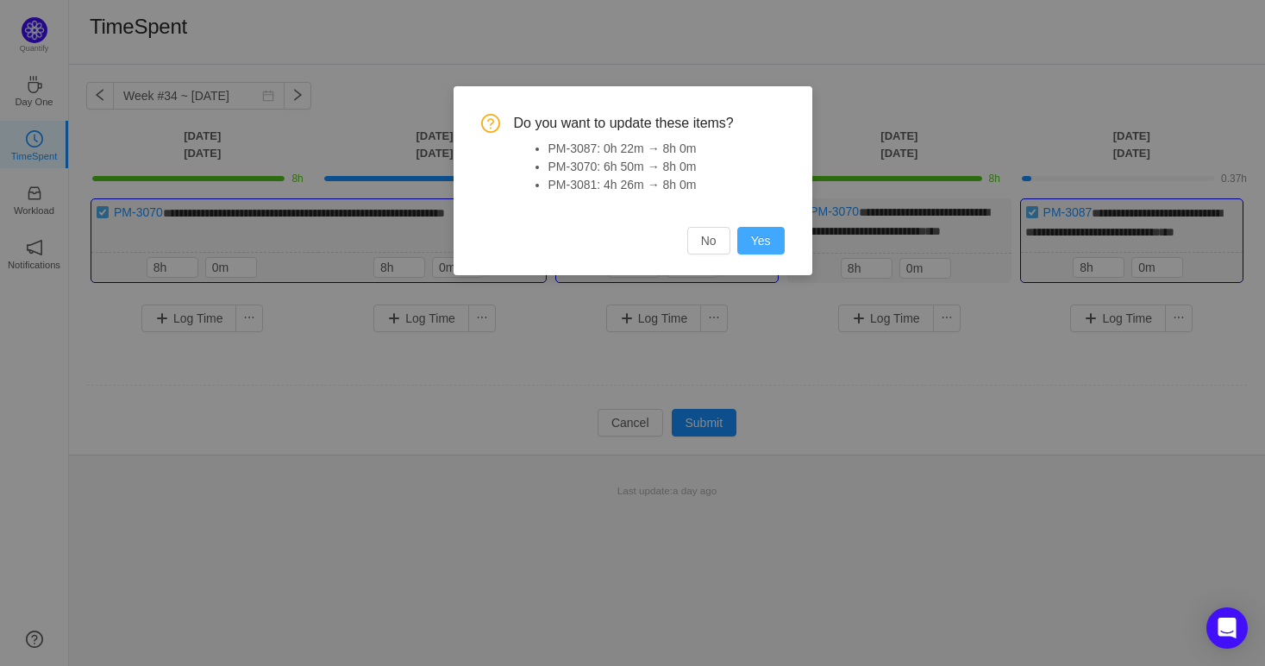
click at [767, 240] on button "Yes" at bounding box center [760, 241] width 47 height 28
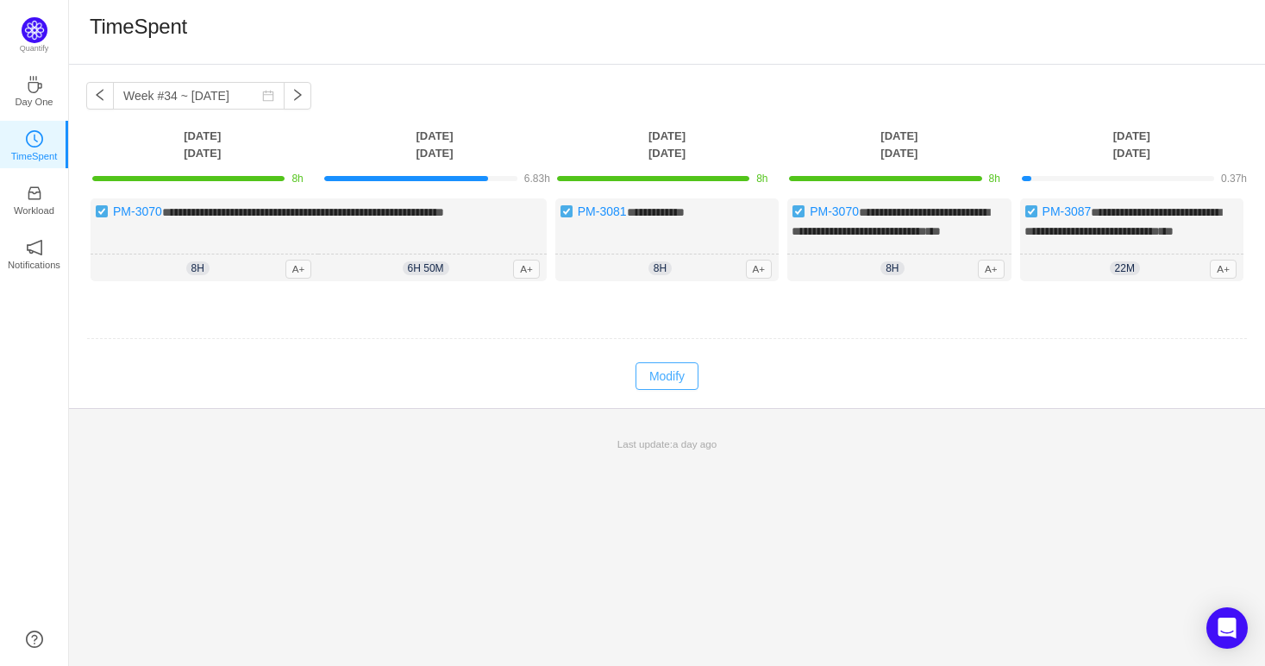
click at [662, 385] on button "Modify" at bounding box center [667, 376] width 63 height 28
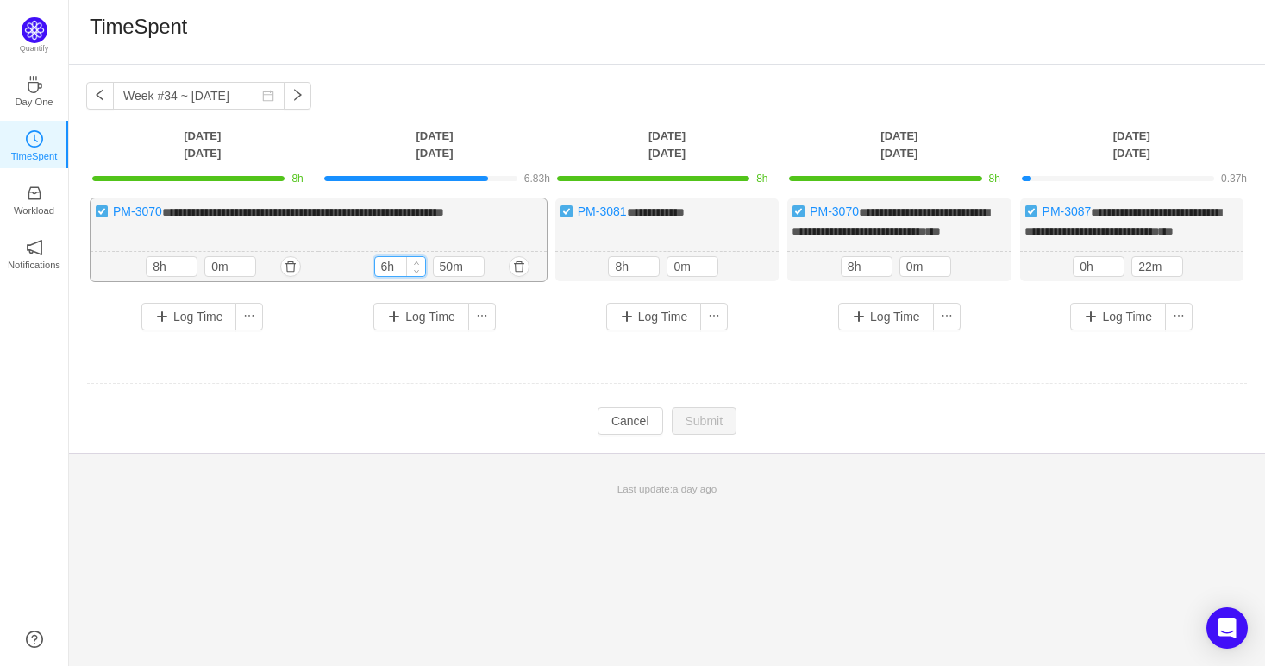
click at [389, 276] on input "6h" at bounding box center [400, 266] width 50 height 19
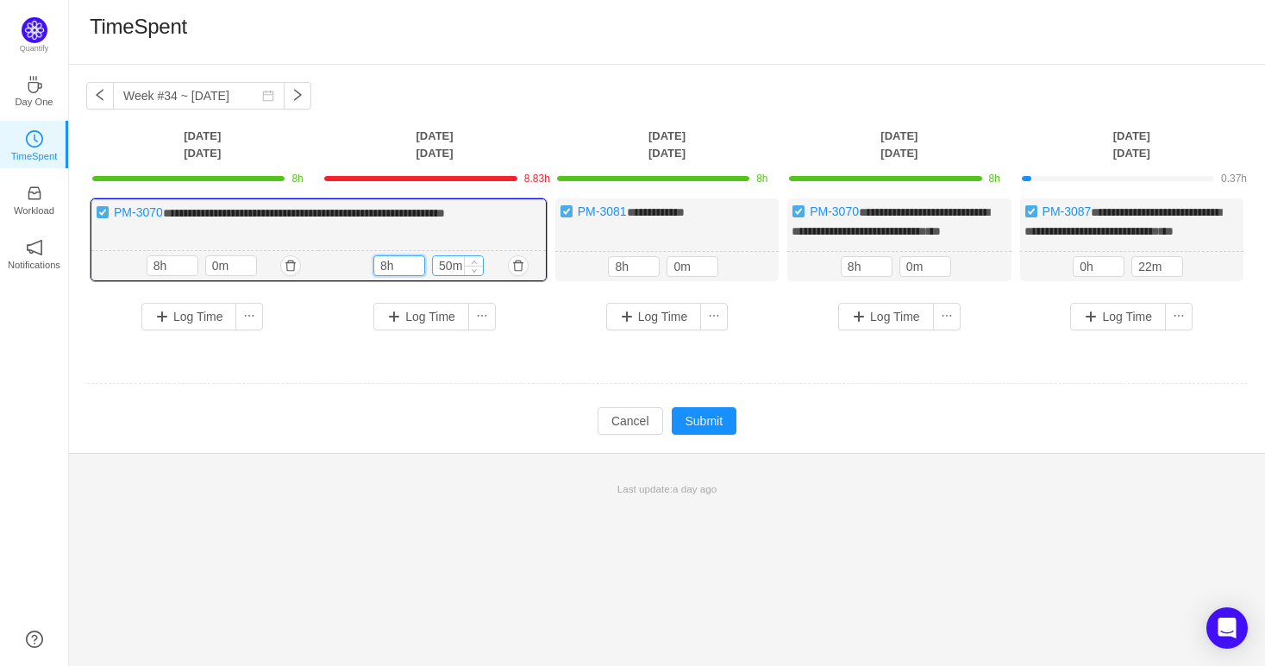
type input "8h"
click at [451, 275] on input "50m" at bounding box center [458, 265] width 50 height 19
type input "0m"
click at [705, 435] on button "Submit" at bounding box center [705, 421] width 66 height 28
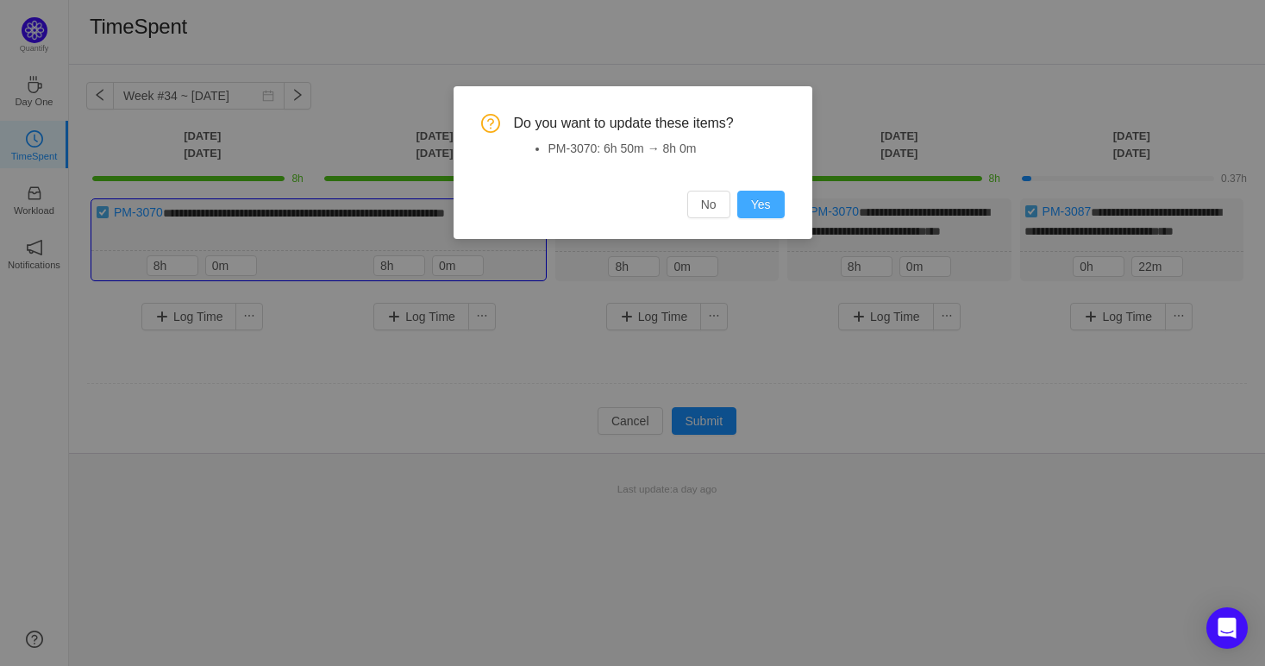
click at [747, 207] on button "Yes" at bounding box center [760, 205] width 47 height 28
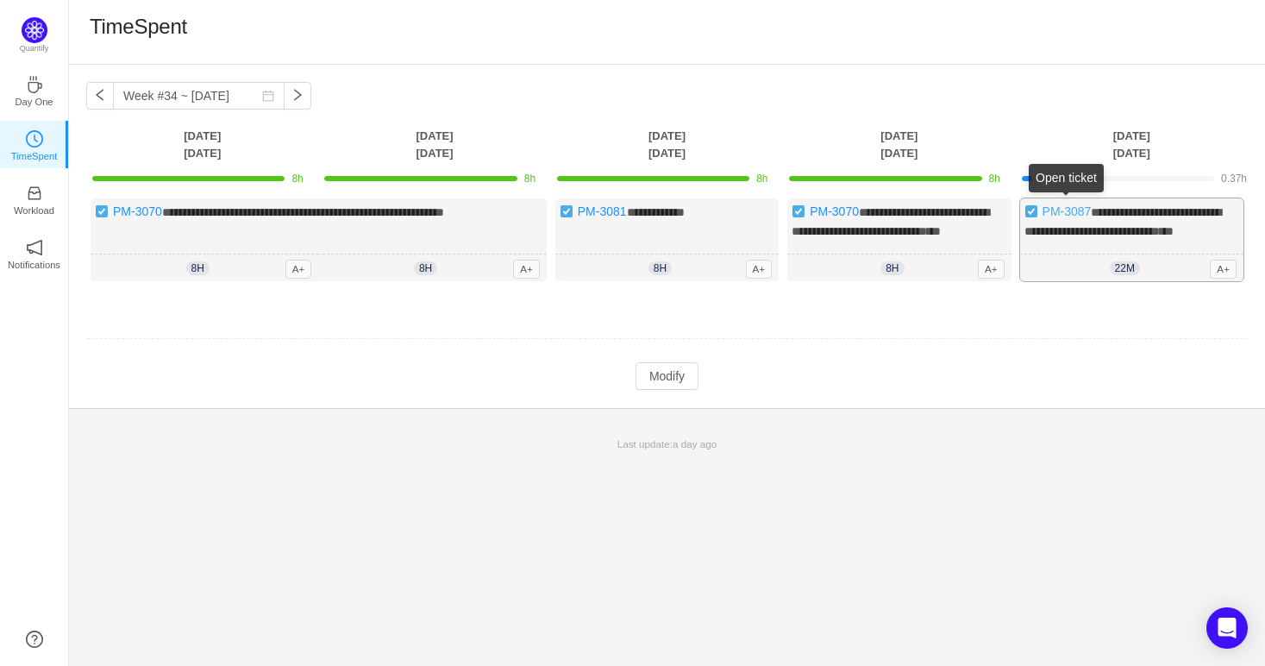
click at [1056, 207] on link "PM-3087" at bounding box center [1067, 211] width 49 height 14
click at [653, 390] on button "Modify" at bounding box center [667, 376] width 63 height 28
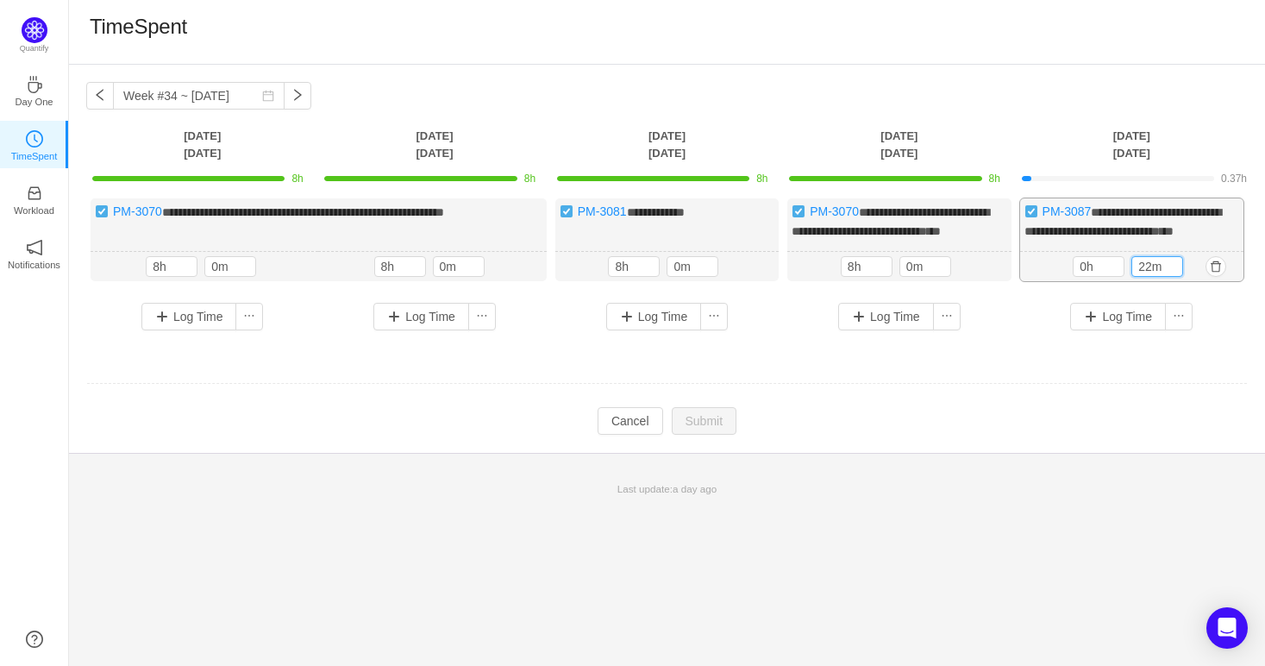
drag, startPoint x: 1148, startPoint y: 281, endPoint x: 1128, endPoint y: 296, distance: 24.7
click at [1128, 282] on div "22m 0h 22m" at bounding box center [1131, 267] width 223 height 30
type input "0m"
drag, startPoint x: 1084, startPoint y: 290, endPoint x: 1068, endPoint y: 290, distance: 16.4
click at [1068, 283] on div "0h 0m" at bounding box center [1132, 268] width 222 height 30
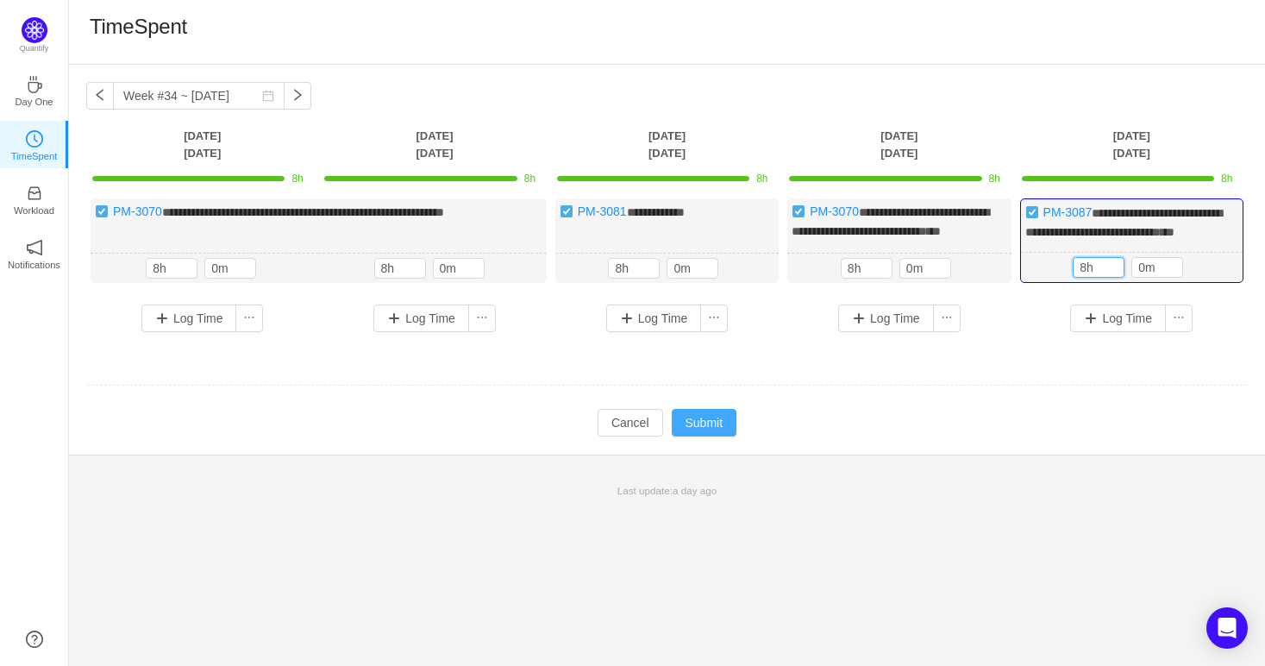
type input "8h"
click at [713, 432] on button "Submit" at bounding box center [705, 423] width 66 height 28
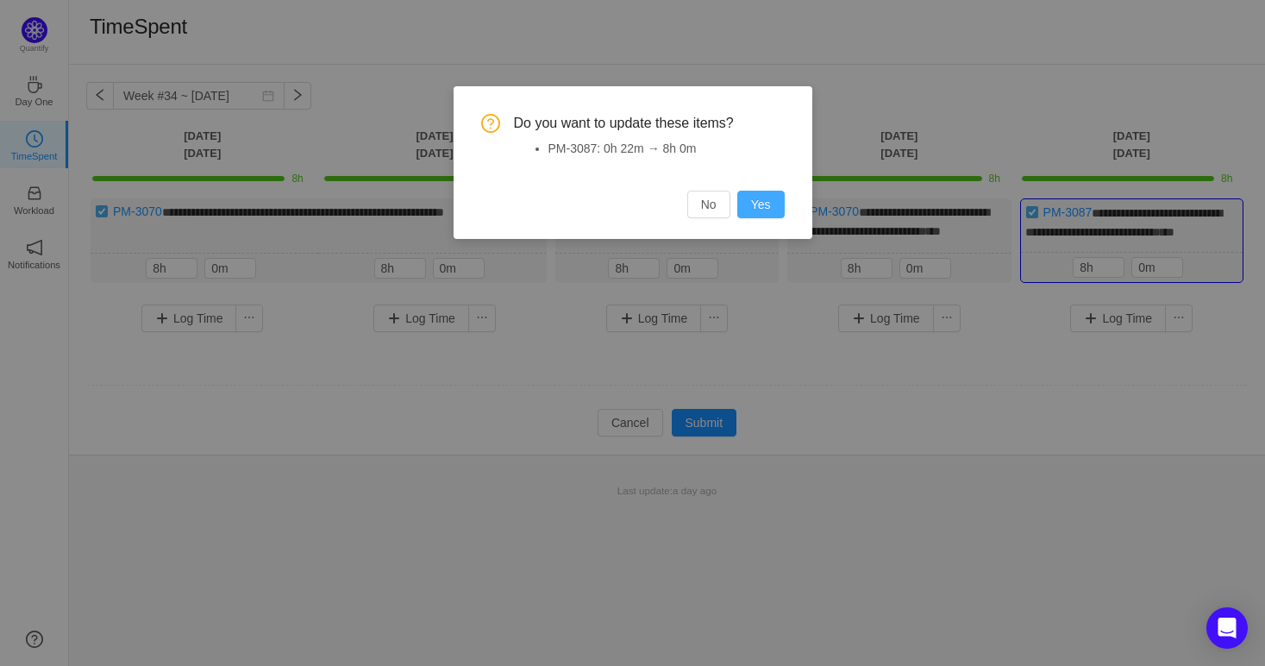
click at [762, 202] on button "Yes" at bounding box center [760, 205] width 47 height 28
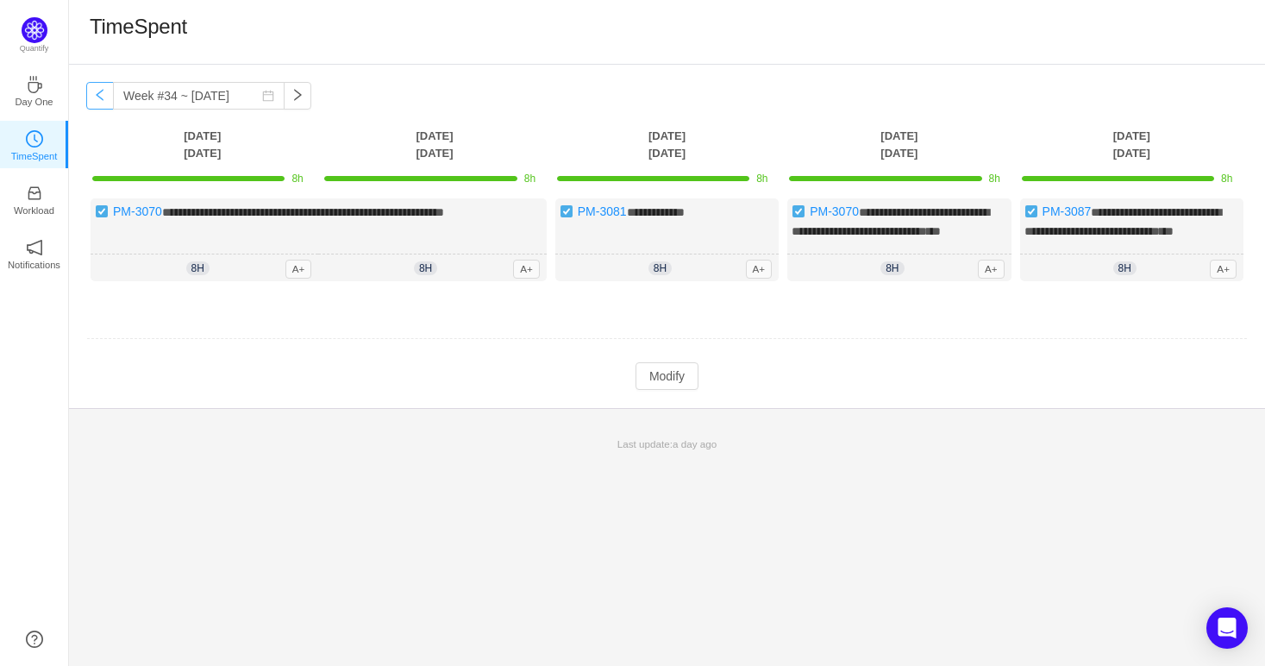
click at [105, 94] on button "button" at bounding box center [100, 96] width 28 height 28
type input "Week #33 ~ Aug 11"
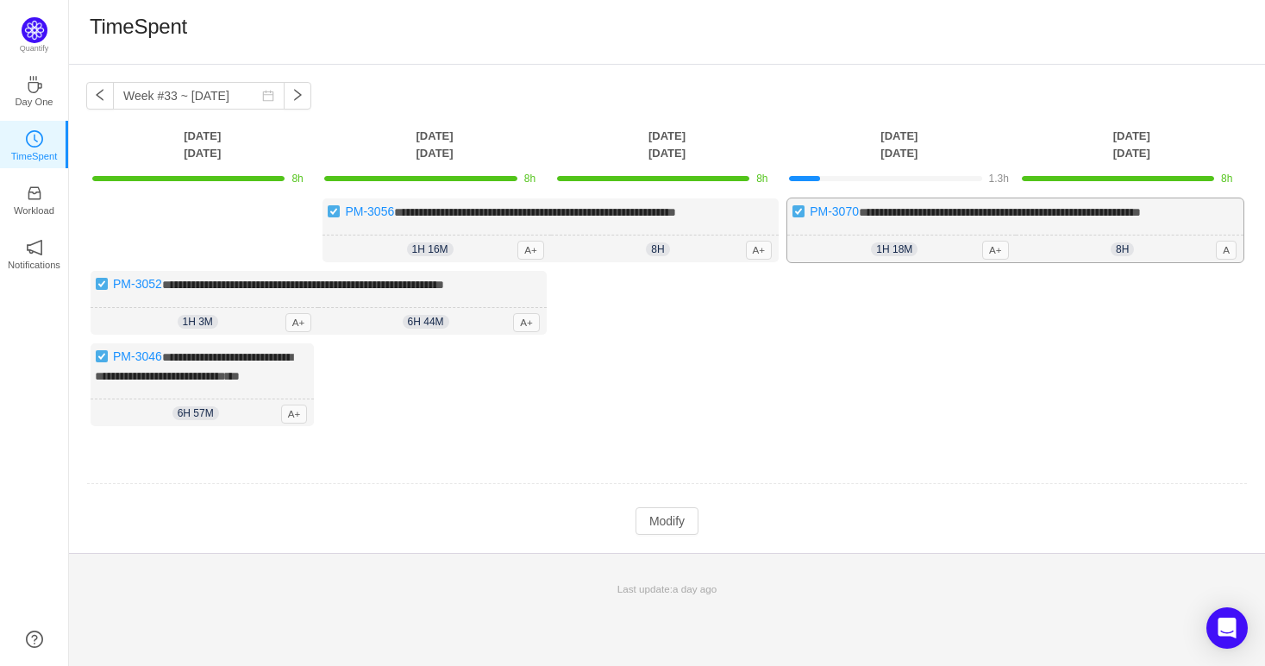
click at [905, 236] on div "1h 18m 1h 18m A+" at bounding box center [901, 249] width 228 height 28
click at [708, 237] on div "8h 8h 0m A+" at bounding box center [665, 249] width 228 height 28
click at [242, 371] on span "**********" at bounding box center [193, 366] width 197 height 31
click at [665, 535] on button "Modify" at bounding box center [667, 521] width 63 height 28
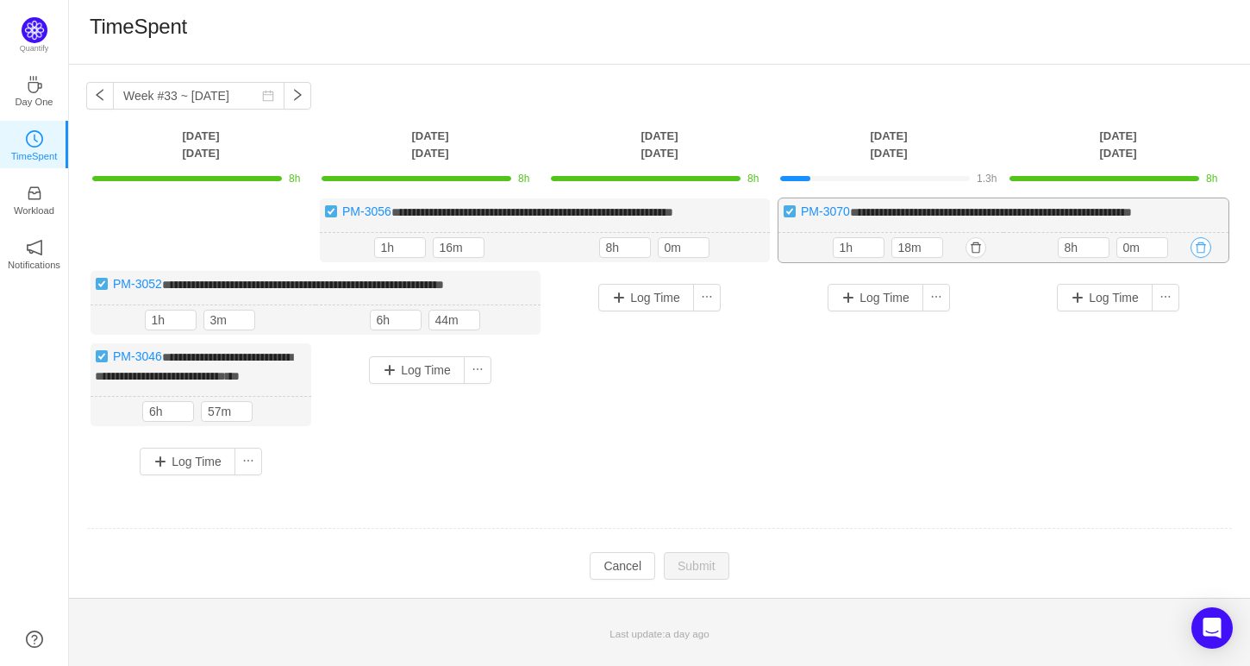
click at [1197, 248] on button "button" at bounding box center [1201, 247] width 21 height 21
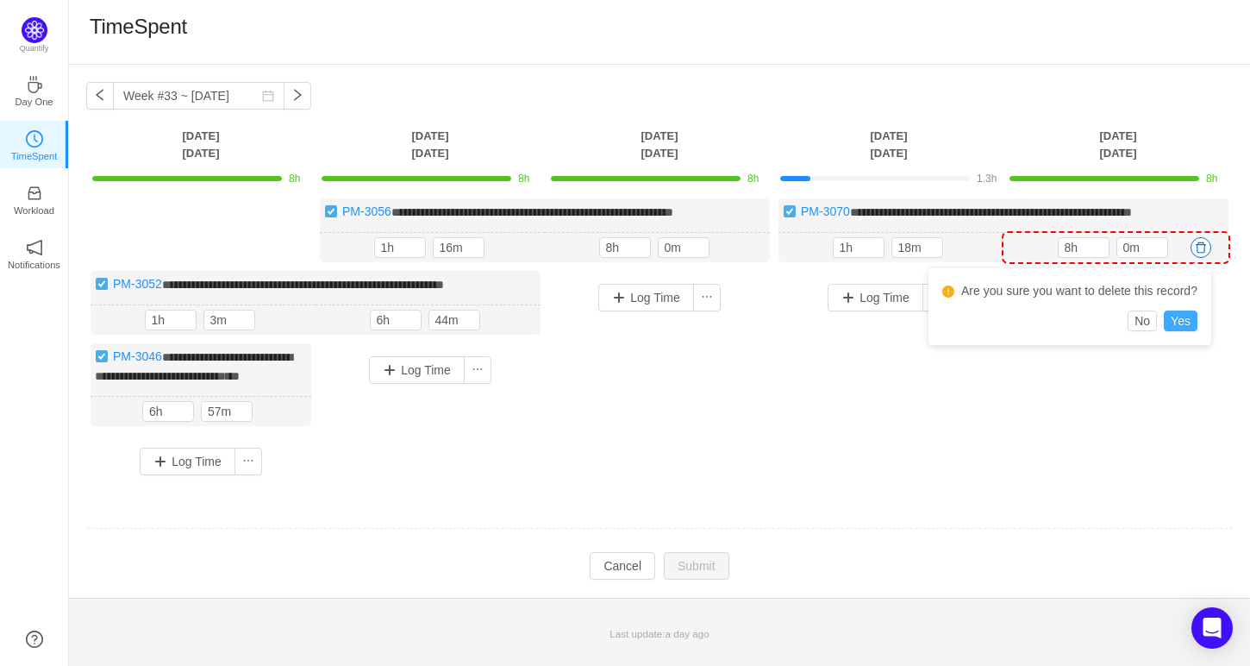
click at [1167, 313] on button "Yes" at bounding box center [1181, 320] width 34 height 21
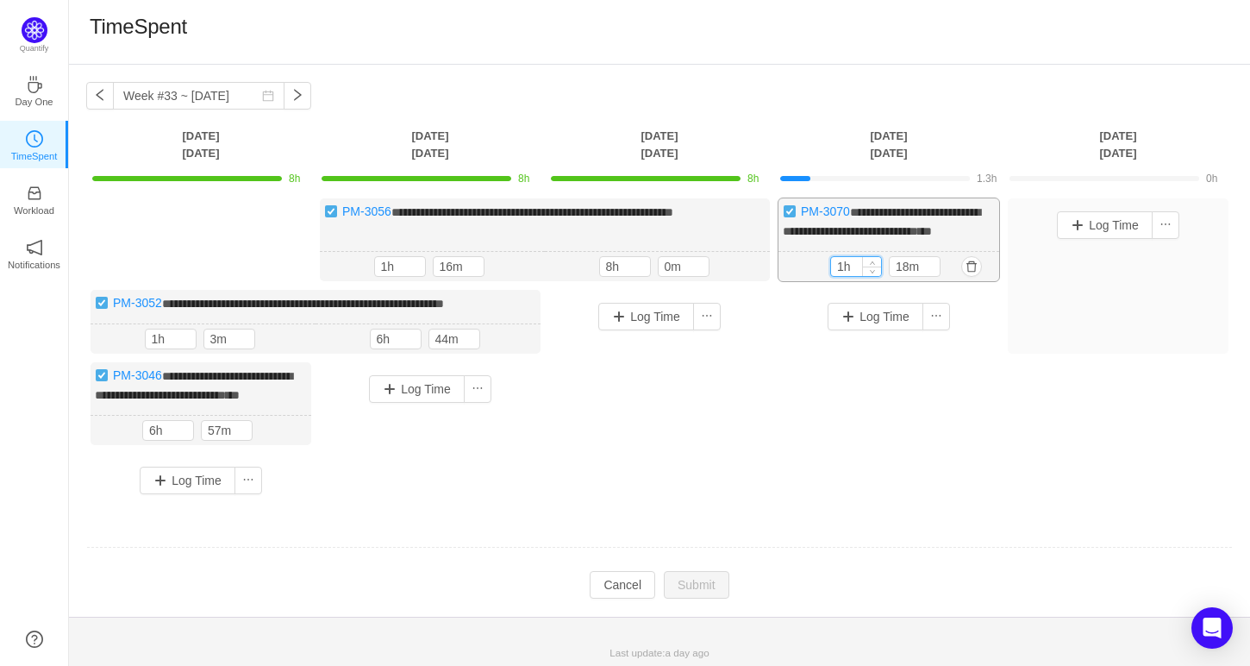
click at [845, 264] on input "1h" at bounding box center [856, 266] width 50 height 19
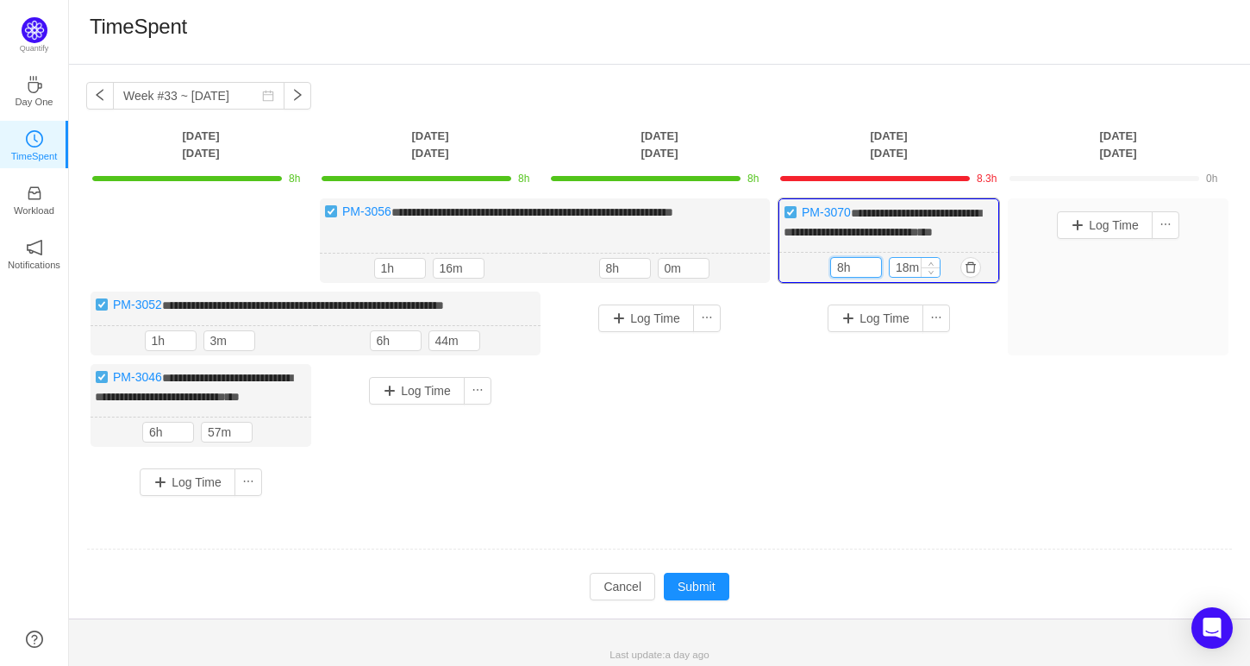
type input "8h"
drag, startPoint x: 911, startPoint y: 266, endPoint x: 892, endPoint y: 260, distance: 19.1
click at [892, 260] on input "18m" at bounding box center [915, 267] width 50 height 19
type input "0m"
click at [382, 264] on input "1h" at bounding box center [400, 268] width 50 height 19
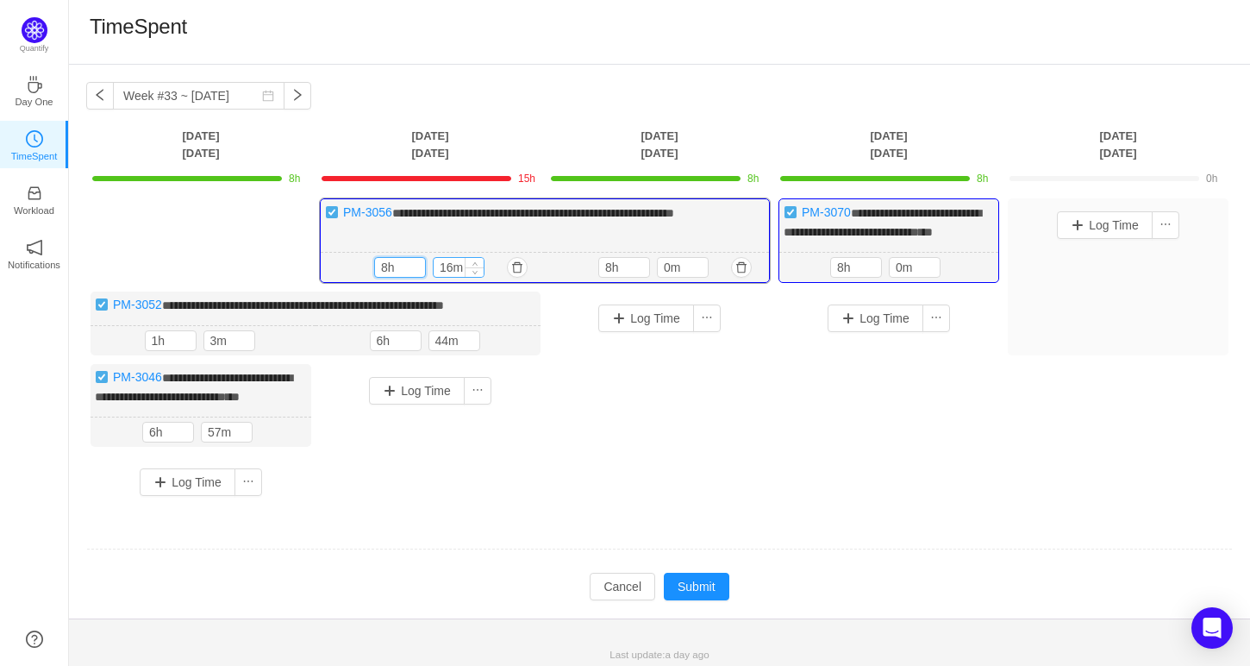
type input "8h"
drag, startPoint x: 448, startPoint y: 269, endPoint x: 436, endPoint y: 268, distance: 12.1
click at [436, 268] on input "16m" at bounding box center [459, 267] width 50 height 19
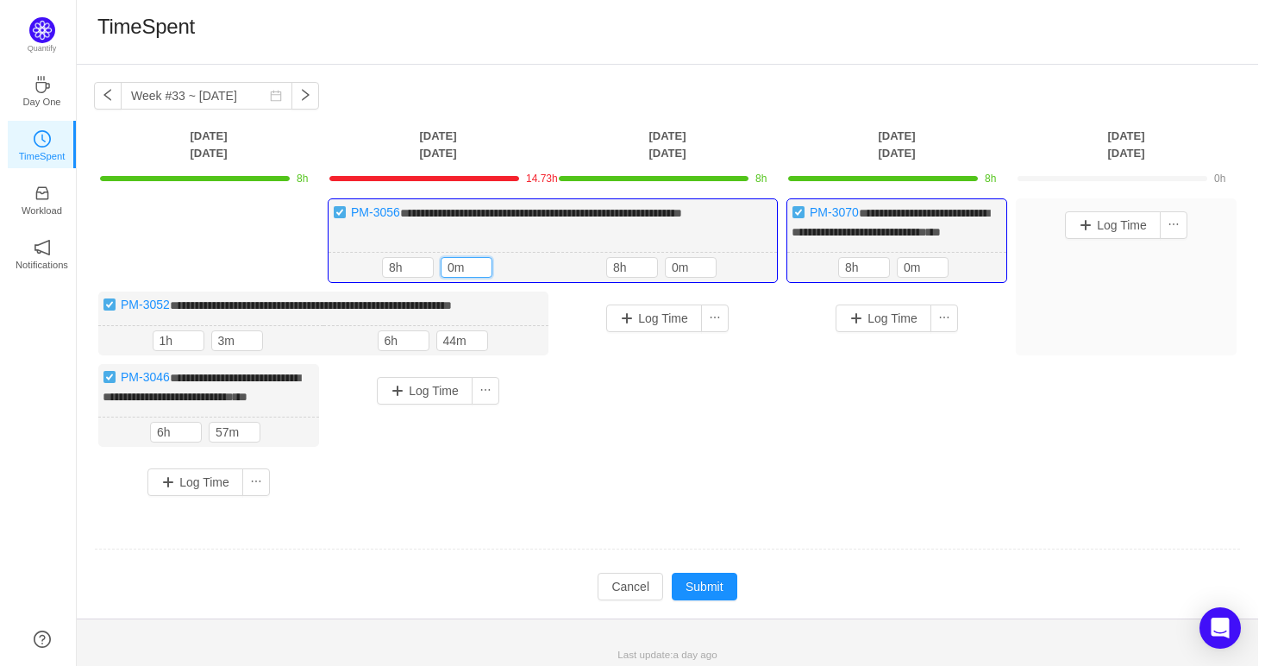
scroll to position [20, 0]
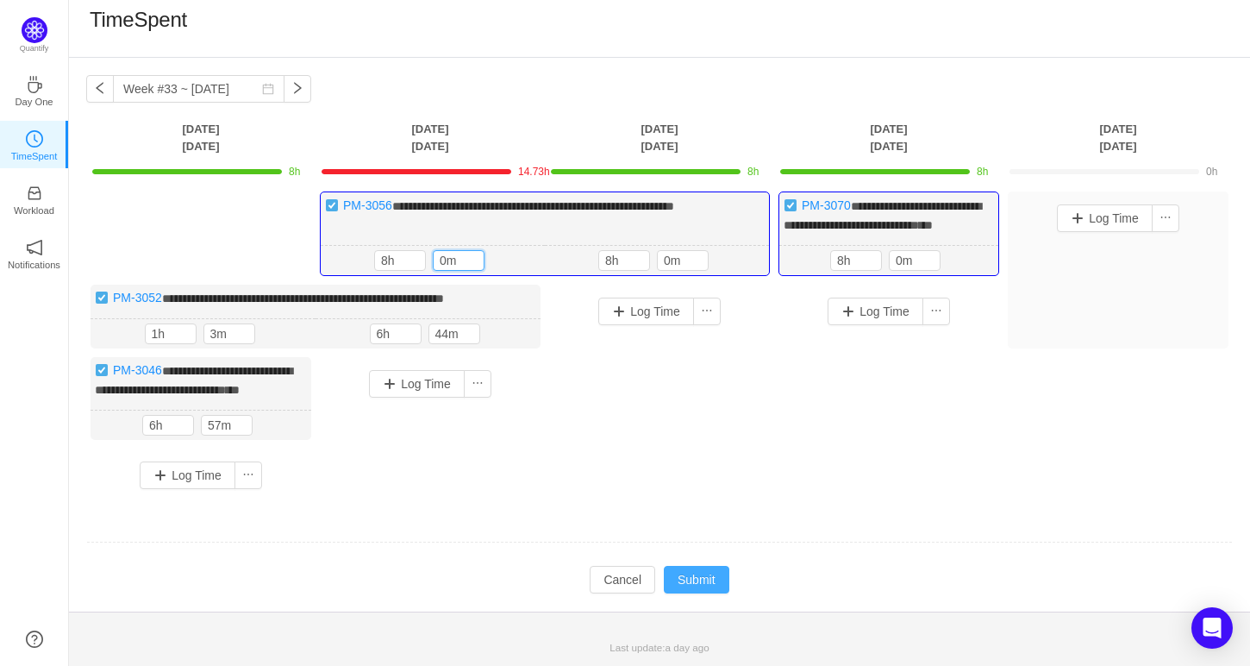
type input "0m"
click at [681, 576] on button "Submit" at bounding box center [697, 580] width 66 height 28
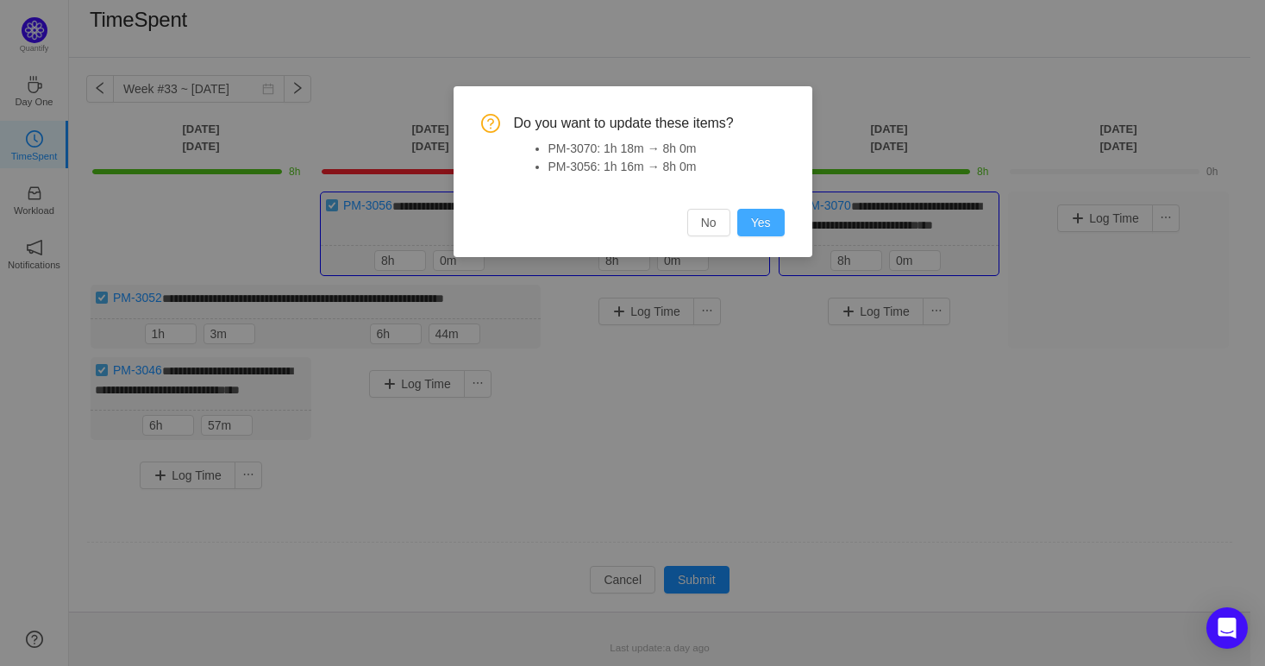
click at [764, 226] on button "Yes" at bounding box center [760, 223] width 47 height 28
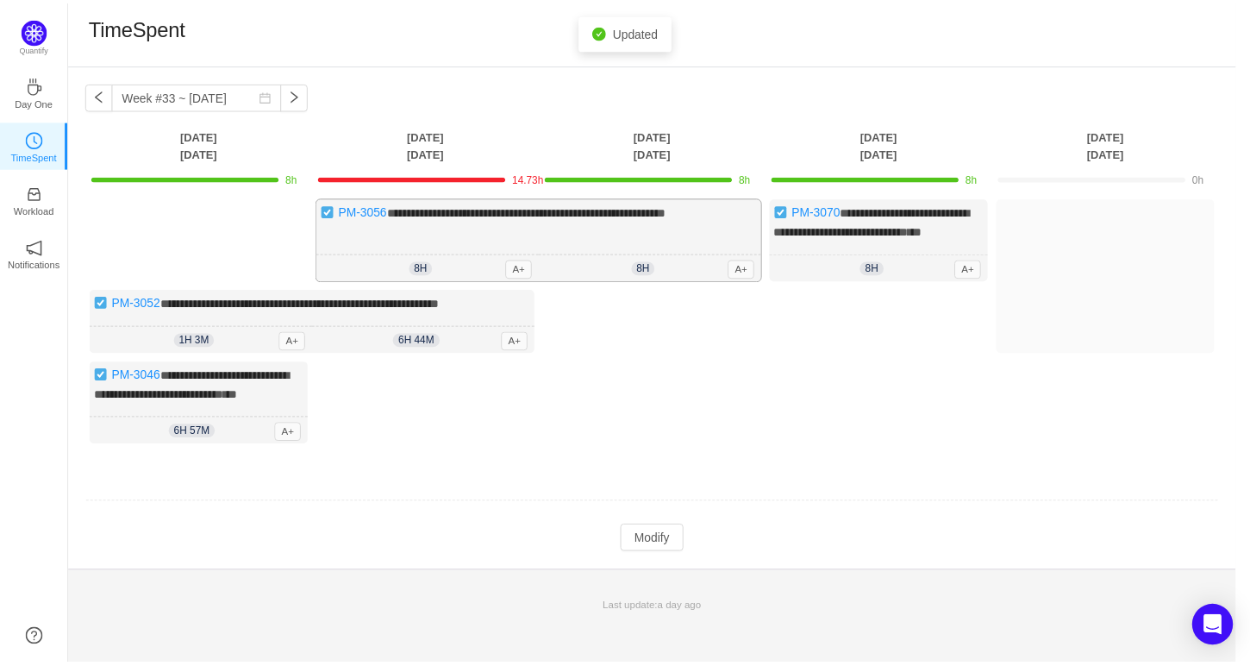
scroll to position [0, 0]
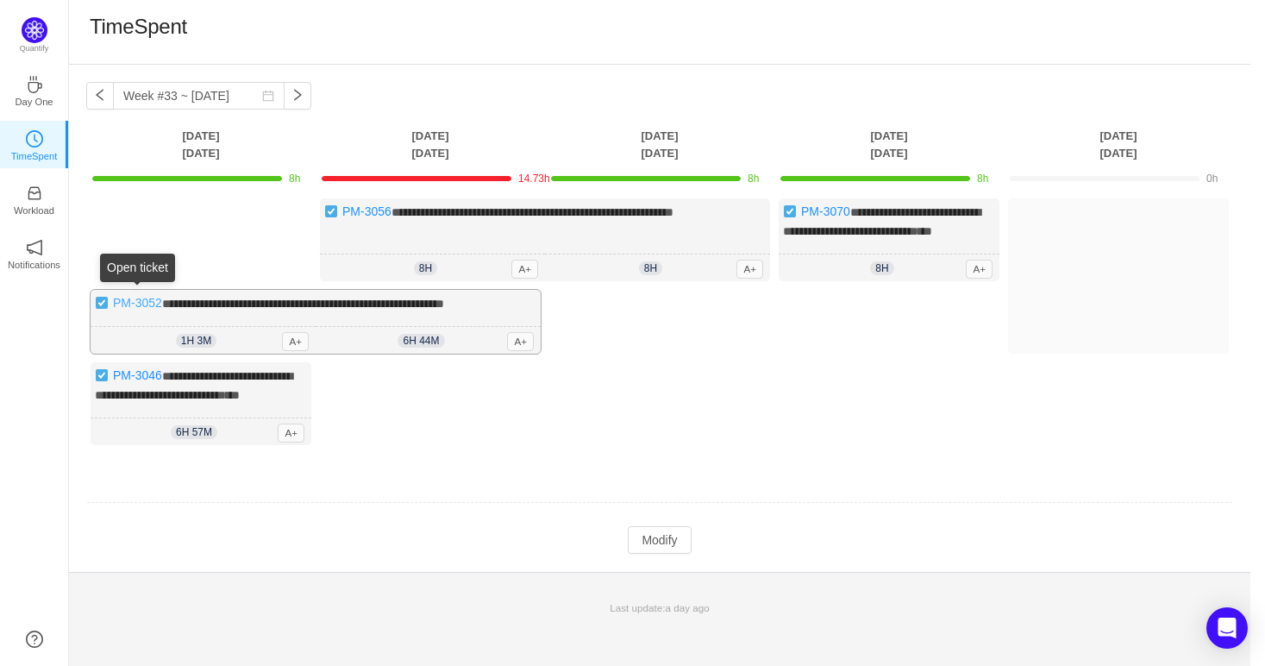
click at [132, 301] on link "PM-3052" at bounding box center [137, 303] width 49 height 14
click at [651, 544] on button "Modify" at bounding box center [659, 540] width 63 height 28
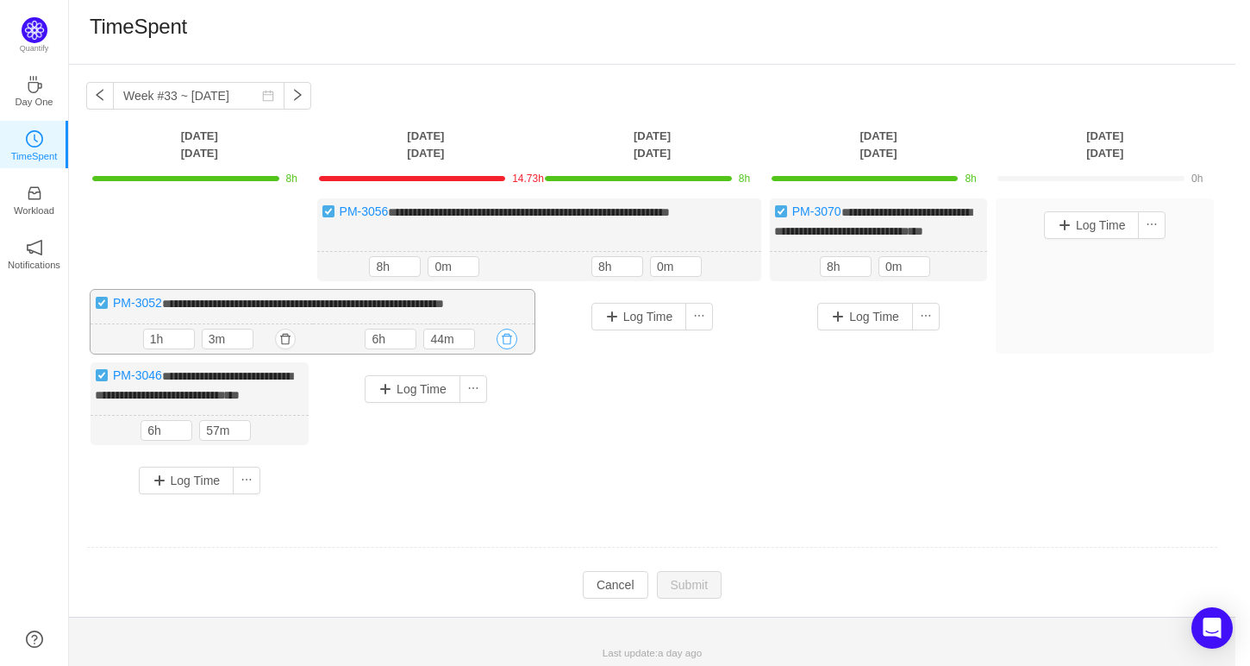
click at [509, 335] on button "button" at bounding box center [507, 339] width 21 height 21
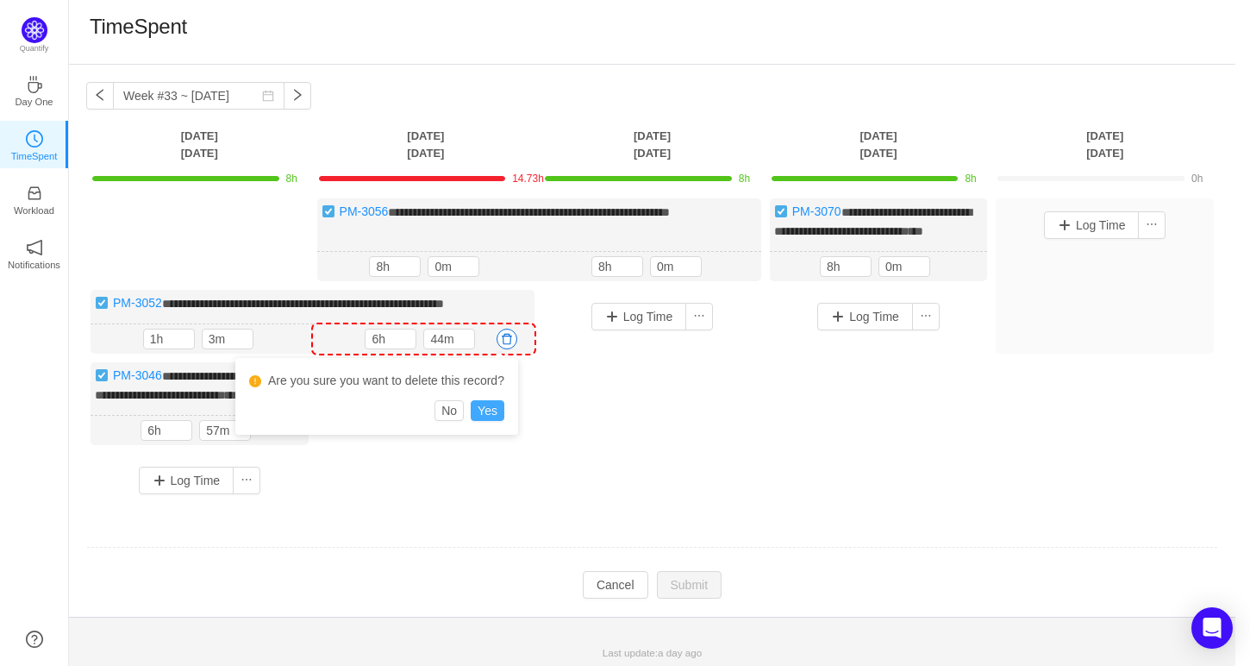
click at [488, 412] on button "Yes" at bounding box center [488, 410] width 34 height 21
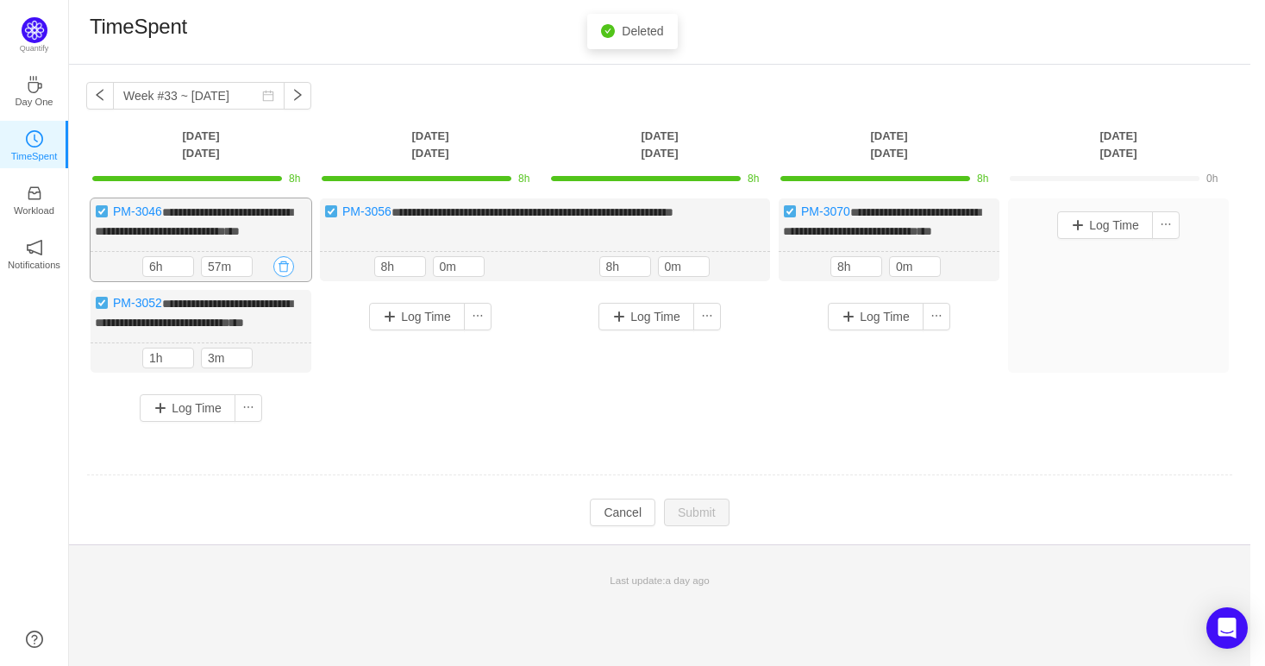
click at [279, 277] on button "button" at bounding box center [283, 266] width 21 height 21
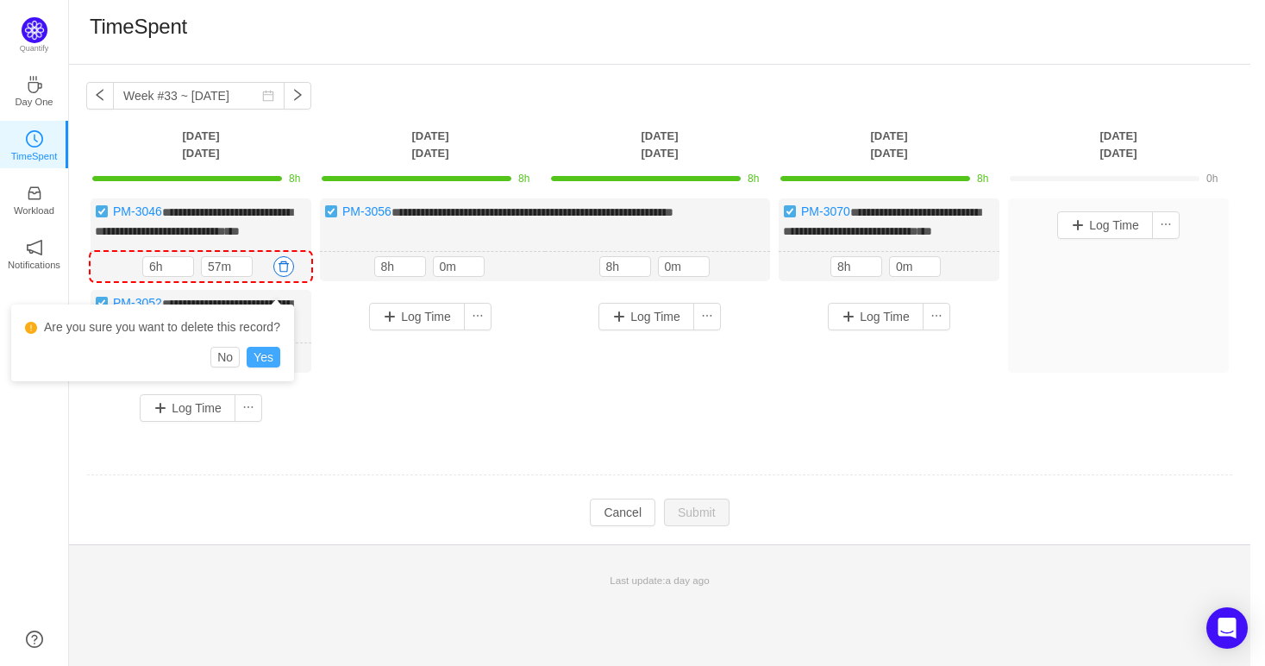
click at [261, 348] on button "Yes" at bounding box center [264, 357] width 34 height 21
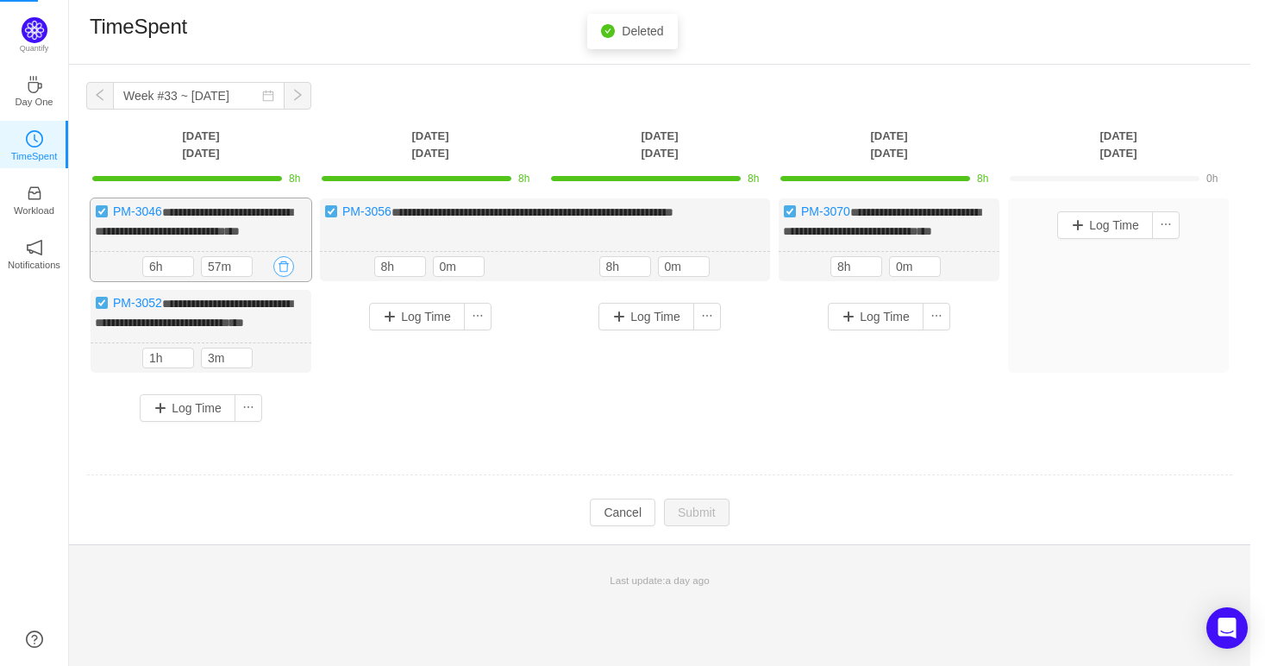
click at [281, 277] on button "button" at bounding box center [283, 266] width 21 height 21
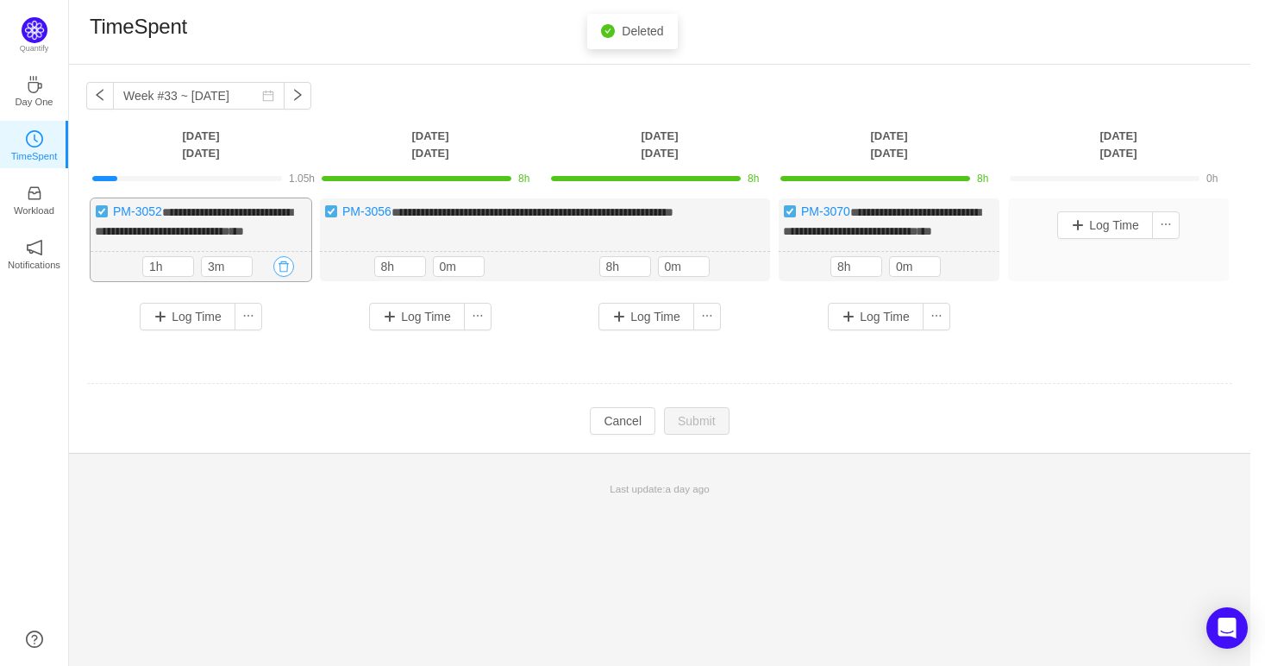
click at [290, 261] on button "button" at bounding box center [283, 266] width 21 height 21
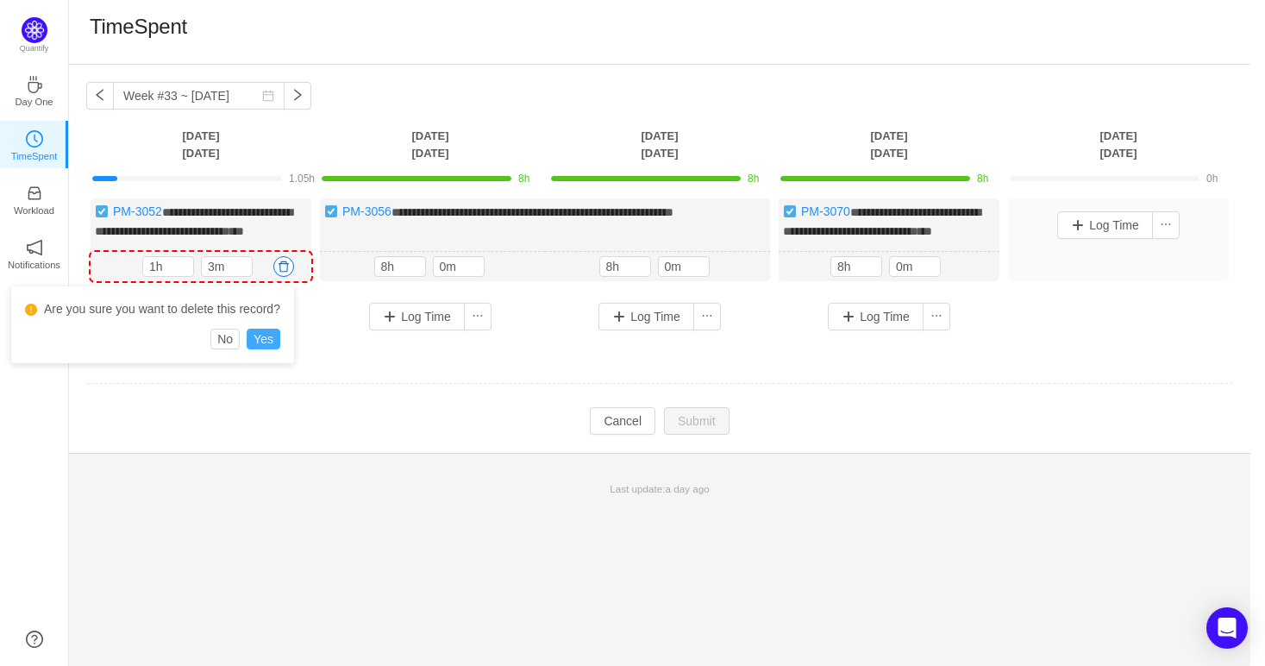
click at [271, 347] on button "Yes" at bounding box center [264, 339] width 34 height 21
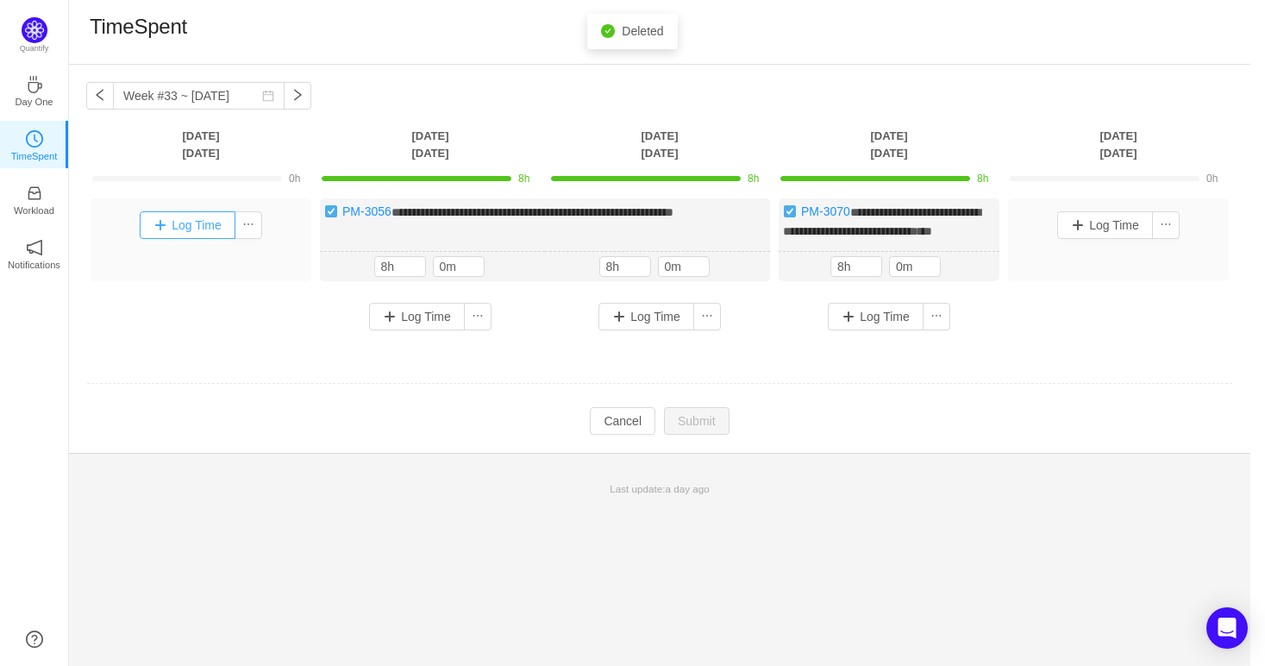
click at [191, 222] on button "Log Time" at bounding box center [188, 225] width 96 height 28
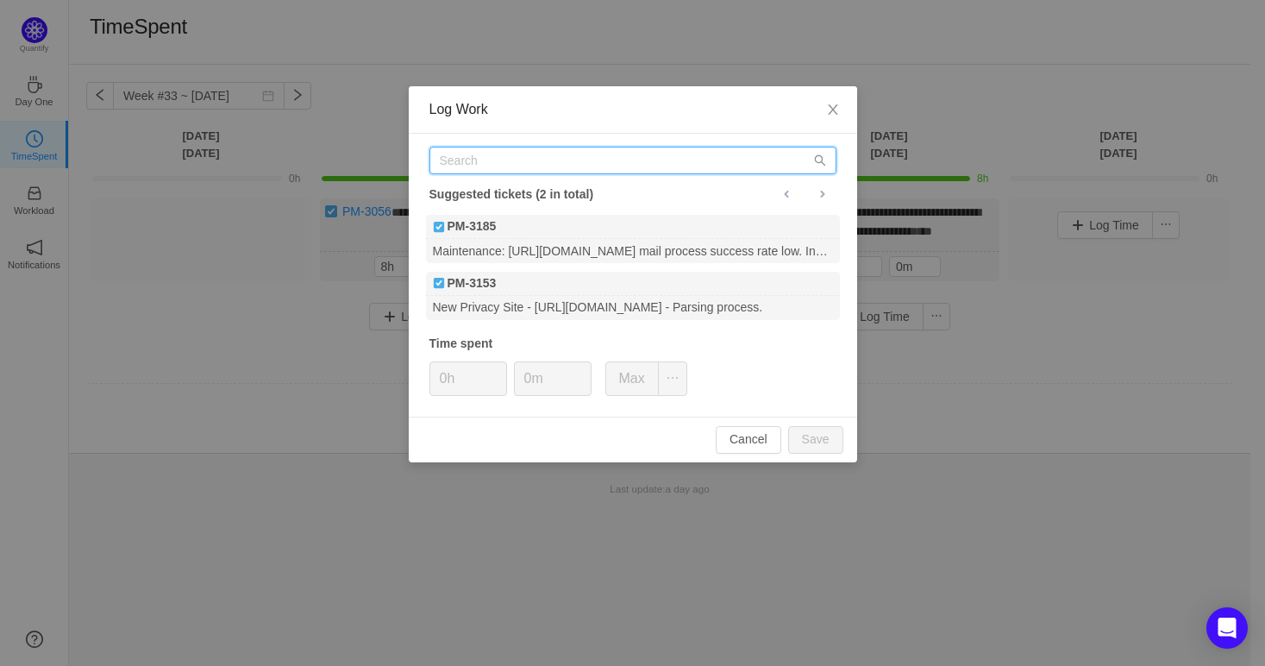
click at [559, 164] on input "text" at bounding box center [632, 161] width 407 height 28
paste input "3052"
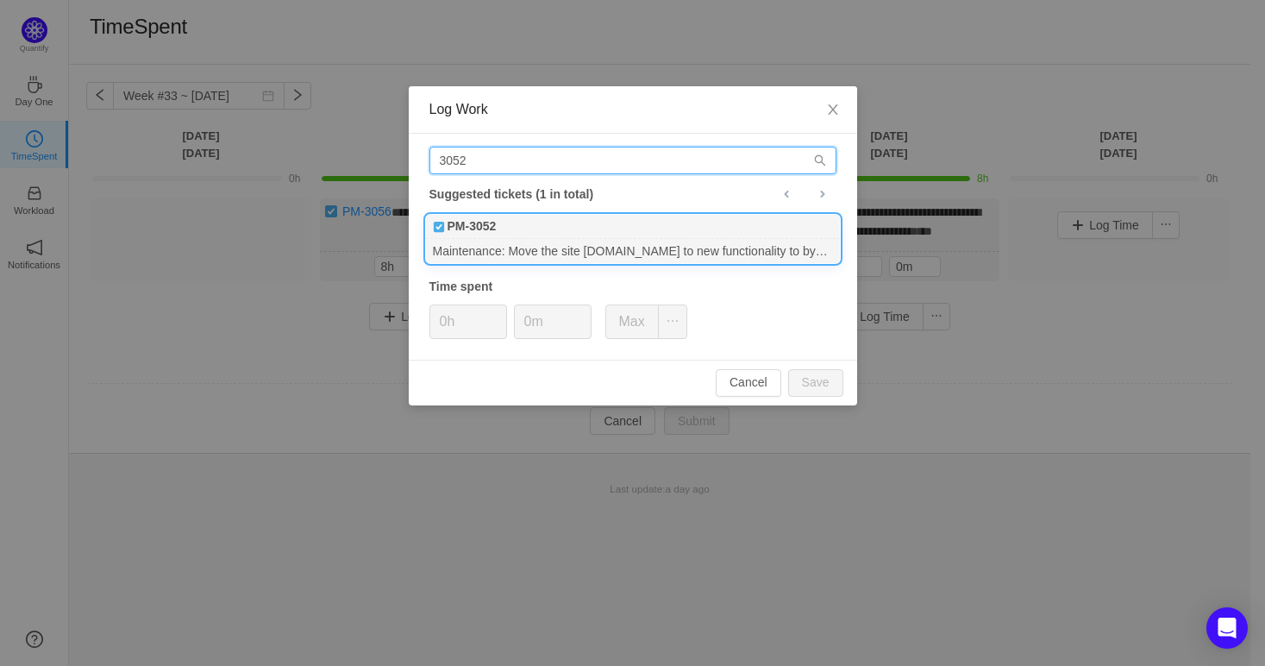
type input "3052"
click at [511, 235] on div "PM-3052" at bounding box center [633, 227] width 414 height 24
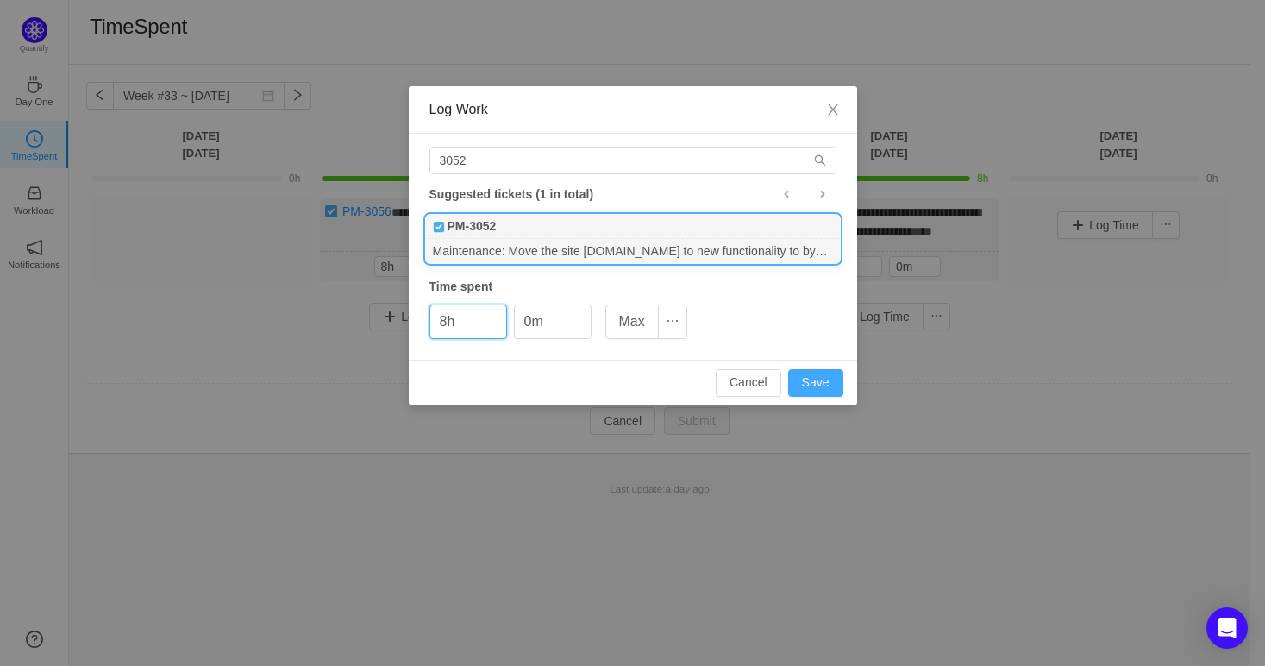
click at [804, 374] on button "Save" at bounding box center [815, 383] width 55 height 28
type input "0h"
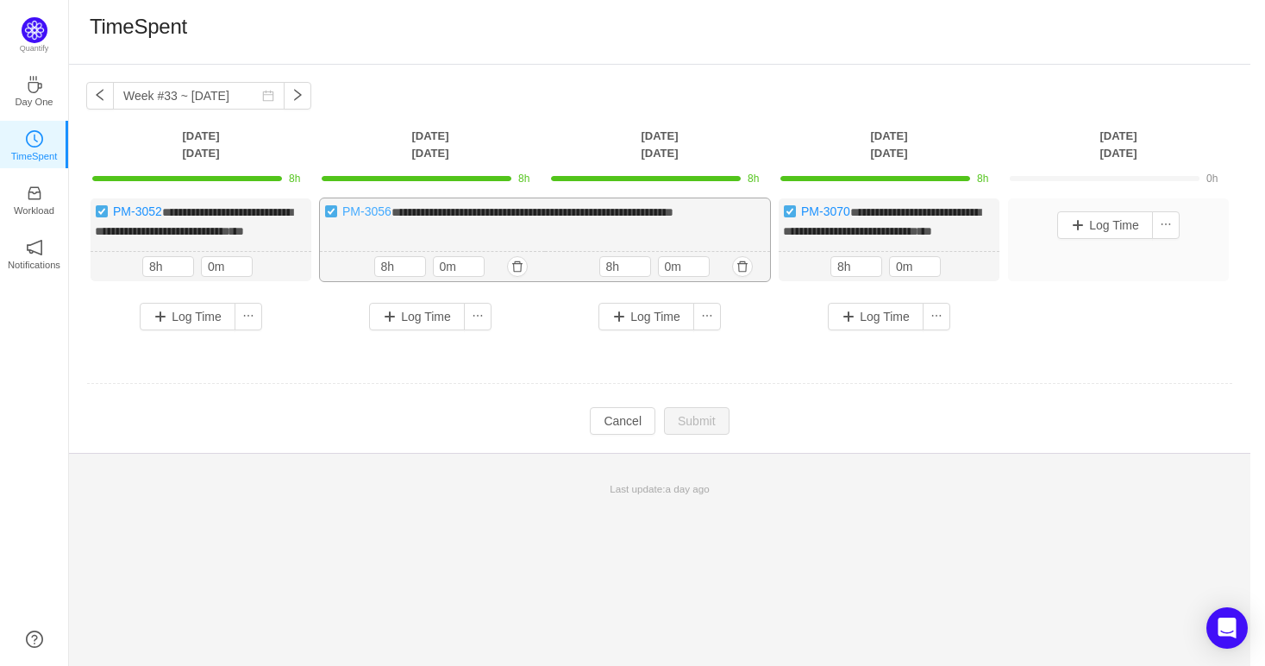
click at [379, 205] on link "PM-3056" at bounding box center [366, 211] width 49 height 14
click at [104, 87] on button "button" at bounding box center [100, 96] width 28 height 28
type input "Week #32 ~ Aug 04"
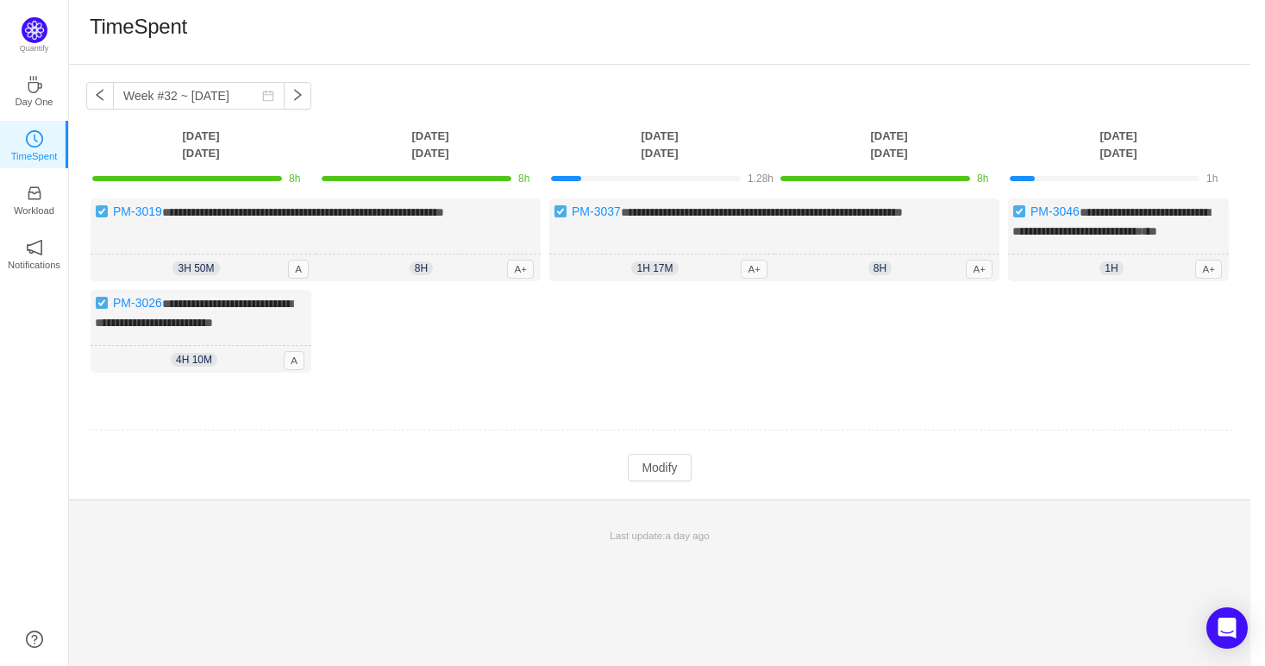
click at [642, 497] on div "**********" at bounding box center [659, 282] width 1181 height 435
click at [649, 481] on button "Modify" at bounding box center [659, 468] width 63 height 28
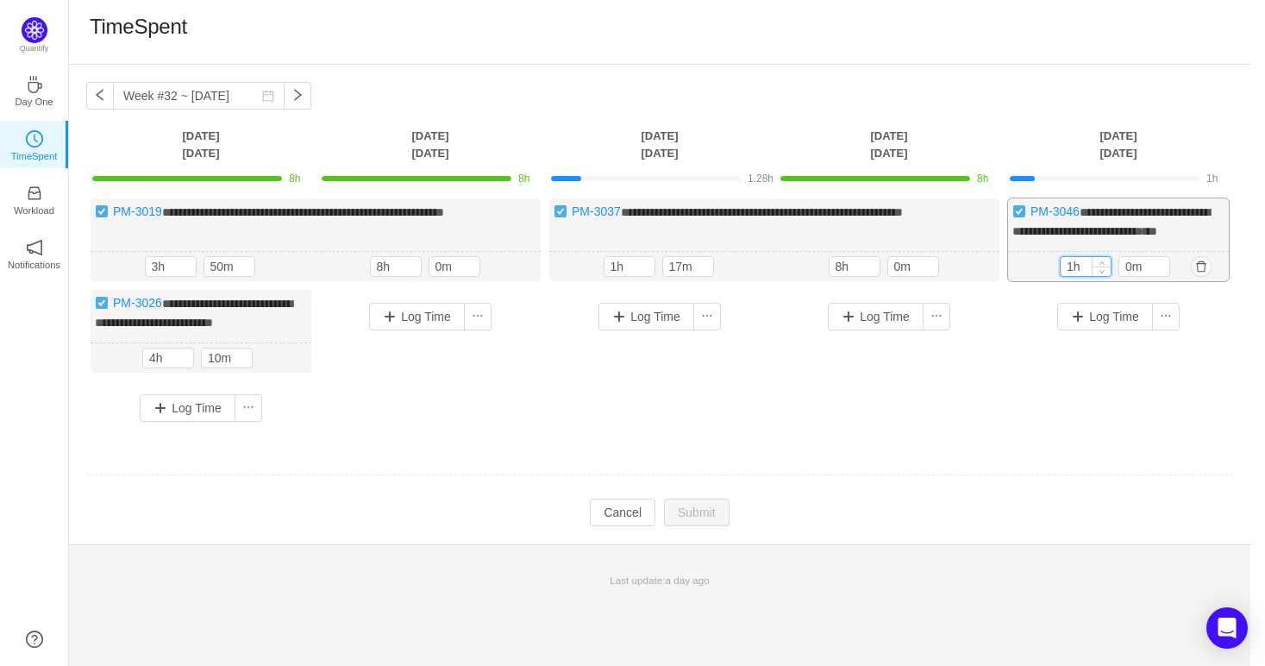
click at [1068, 276] on input "1h" at bounding box center [1086, 266] width 50 height 19
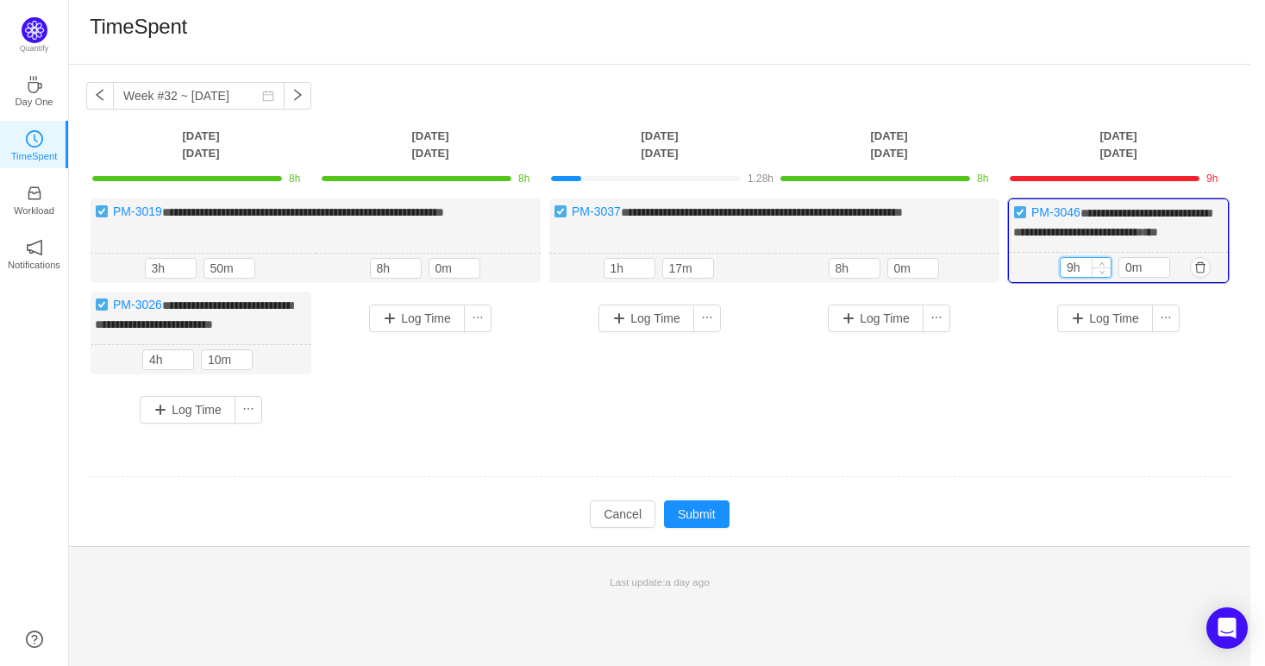
click at [1073, 277] on input "9h" at bounding box center [1086, 267] width 50 height 19
type input "8h"
drag, startPoint x: 616, startPoint y: 290, endPoint x: 605, endPoint y: 285, distance: 11.2
click at [605, 278] on input "1h" at bounding box center [629, 268] width 50 height 19
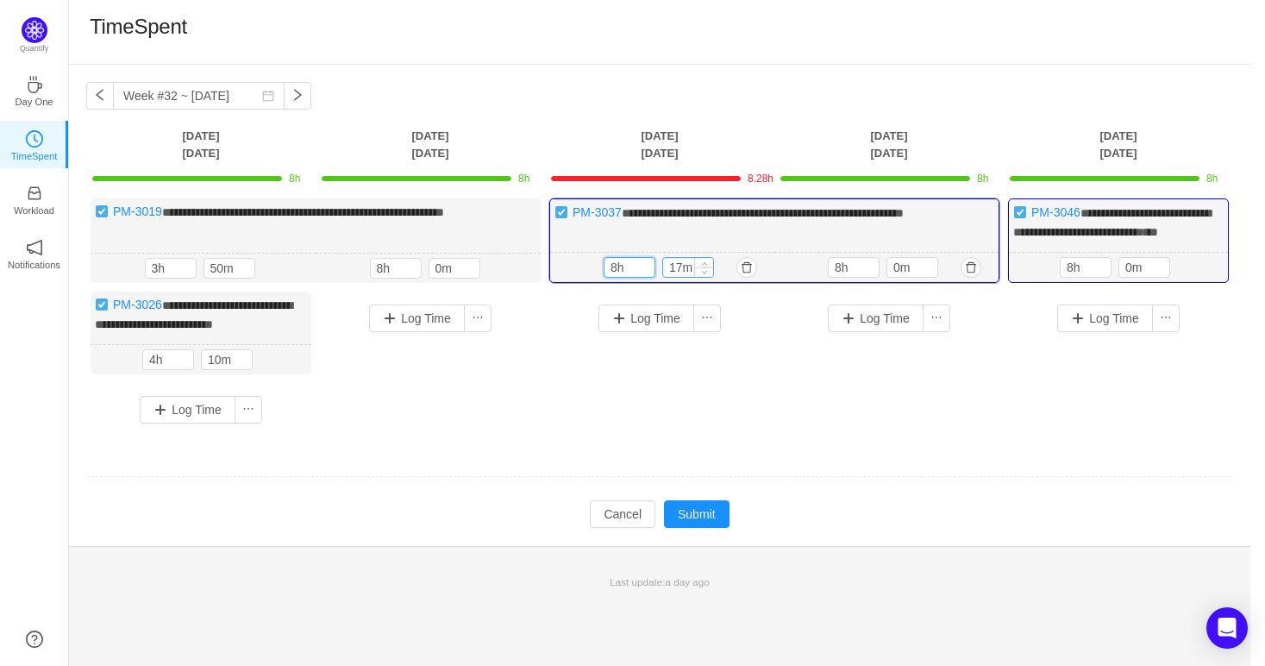
type input "8h"
drag, startPoint x: 683, startPoint y: 282, endPoint x: 670, endPoint y: 279, distance: 13.2
click at [670, 277] on input "17m" at bounding box center [688, 267] width 50 height 19
type input "0m"
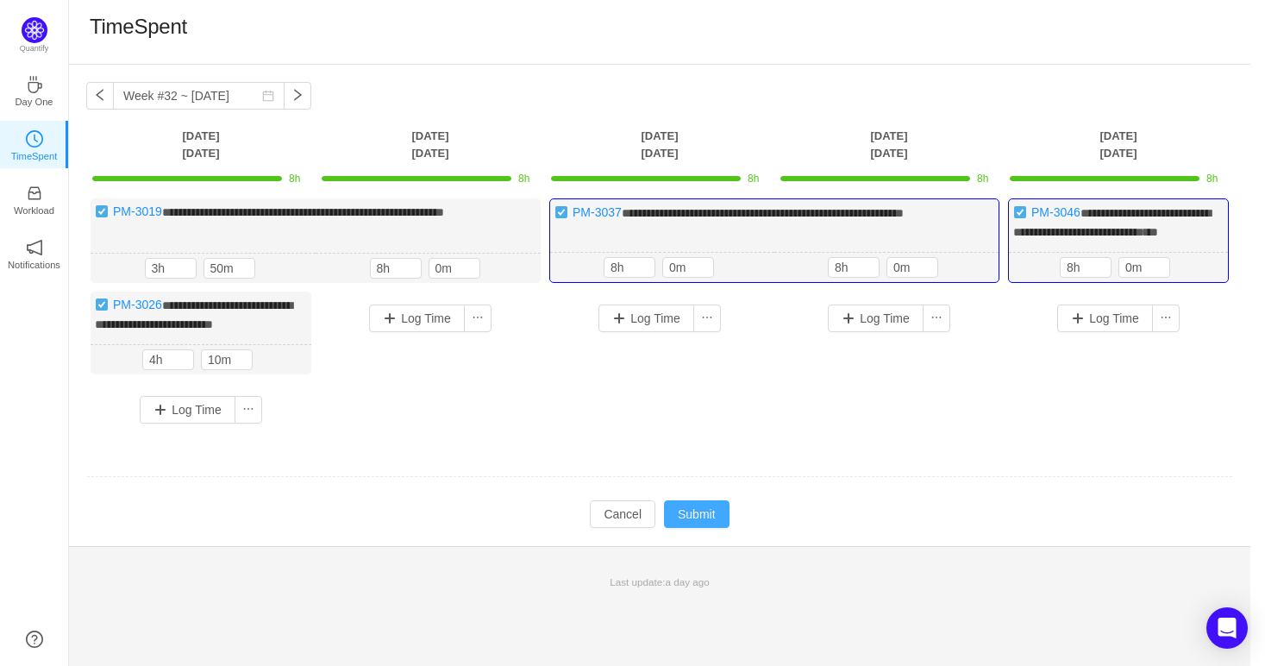
click at [690, 526] on button "Submit" at bounding box center [697, 514] width 66 height 28
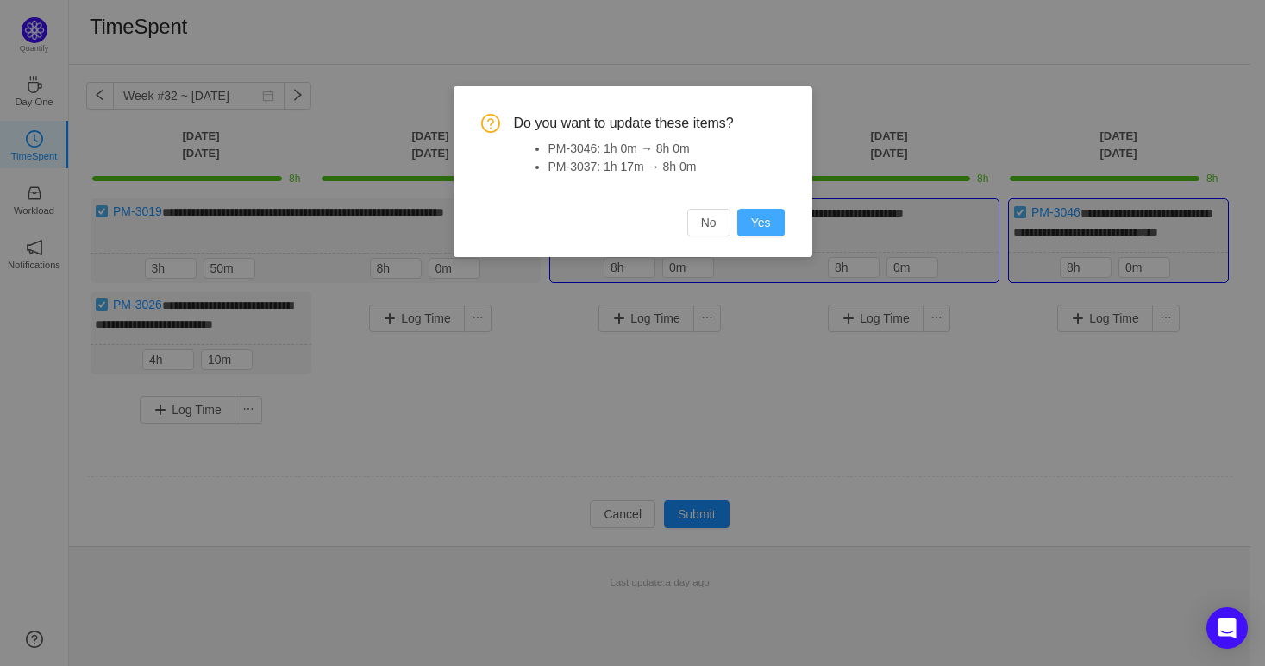
click at [760, 229] on button "Yes" at bounding box center [760, 223] width 47 height 28
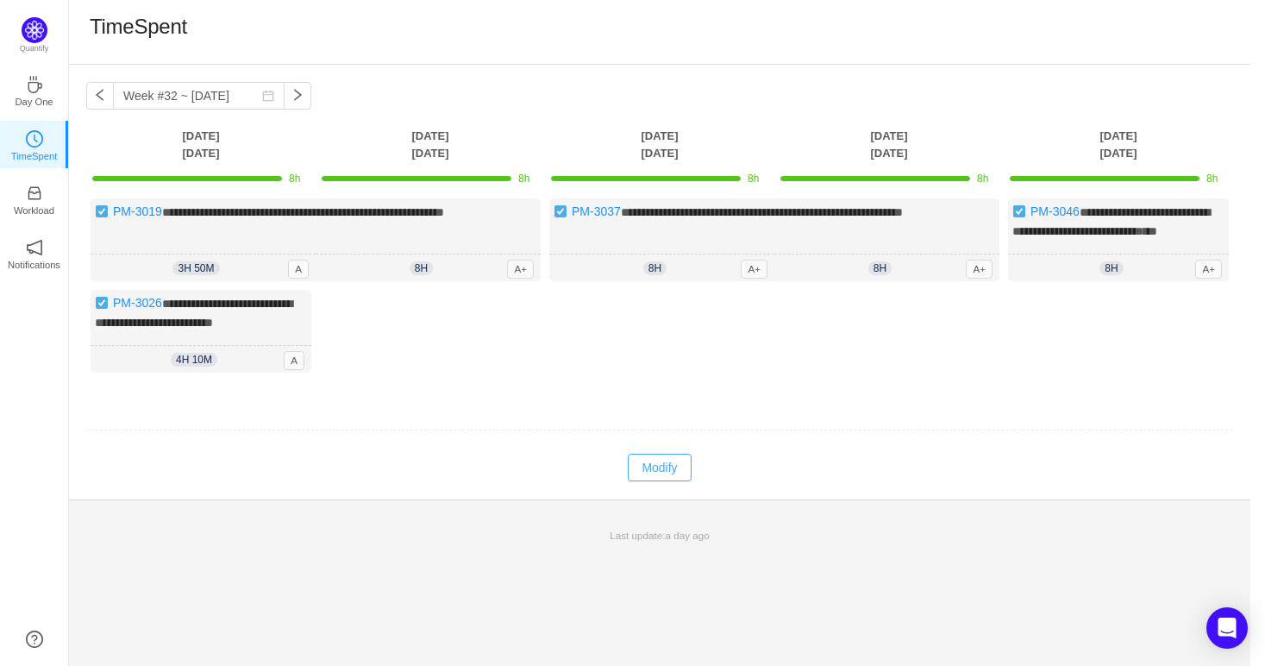
click at [654, 479] on button "Modify" at bounding box center [659, 468] width 63 height 28
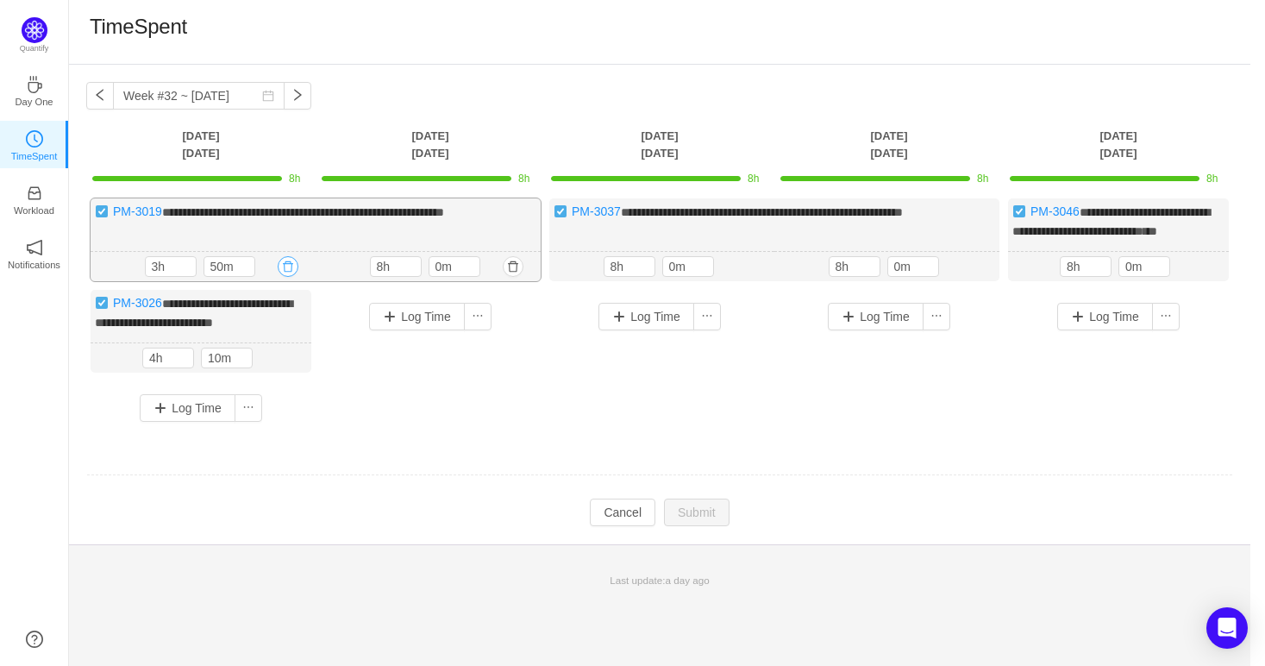
click at [293, 277] on button "button" at bounding box center [288, 266] width 21 height 21
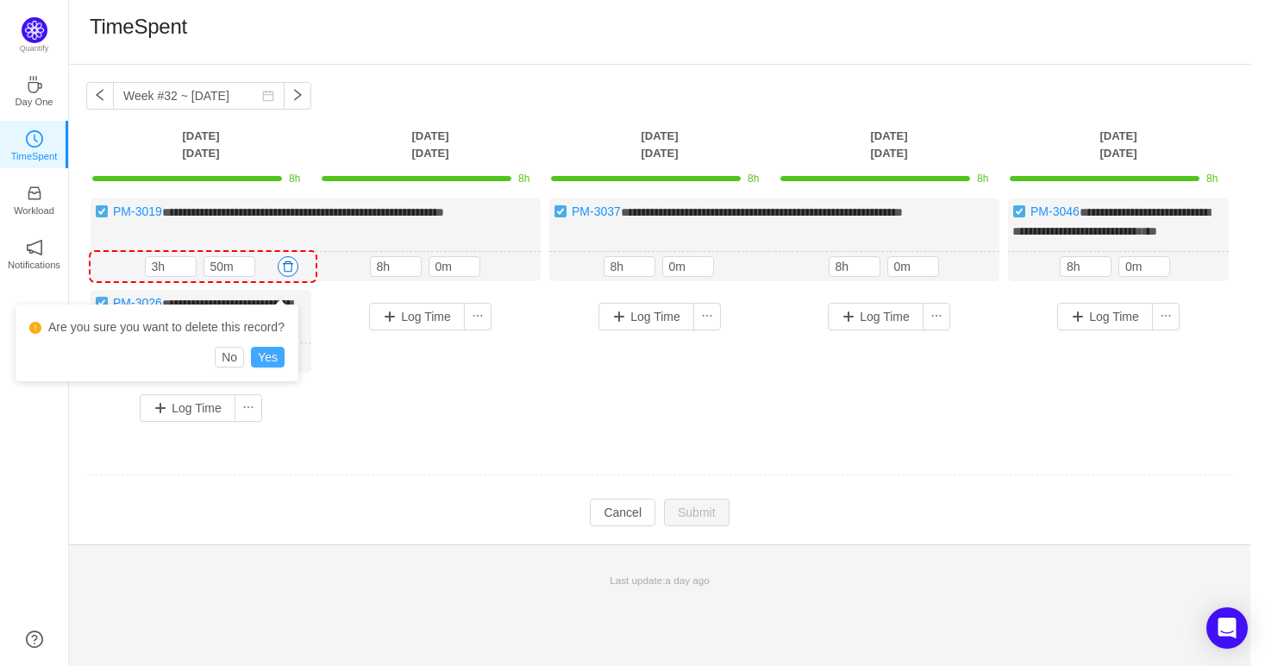
click at [268, 360] on button "Yes" at bounding box center [268, 357] width 34 height 21
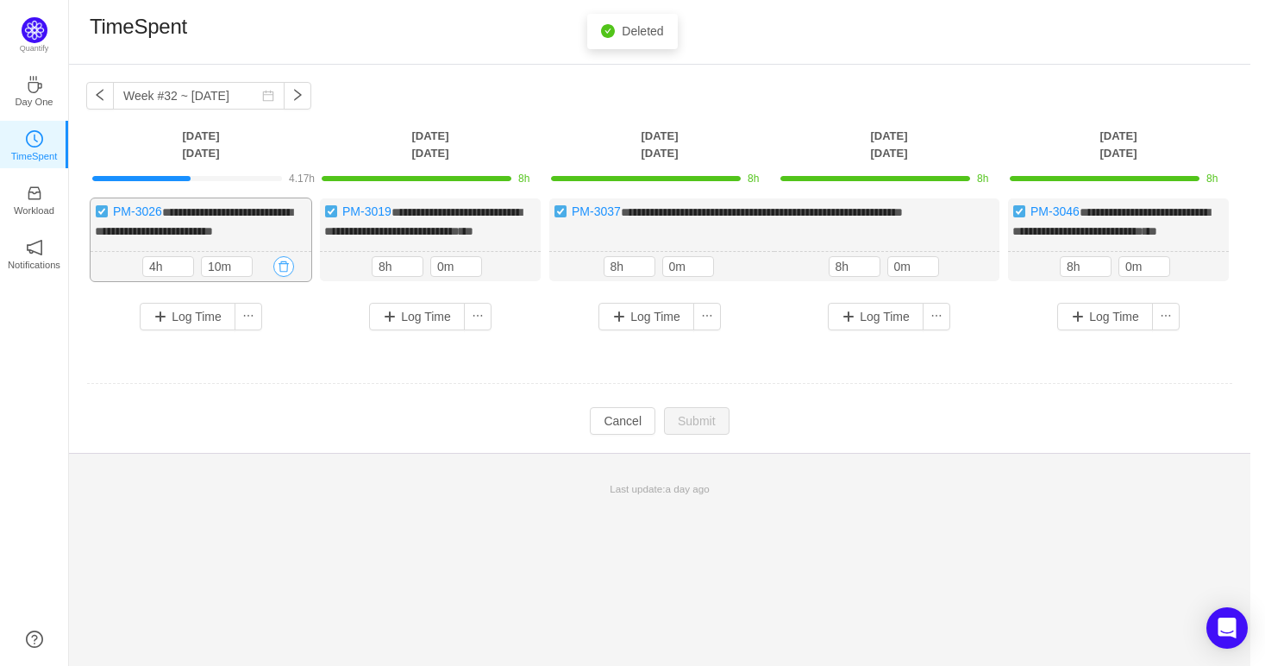
click at [283, 277] on button "button" at bounding box center [283, 266] width 21 height 21
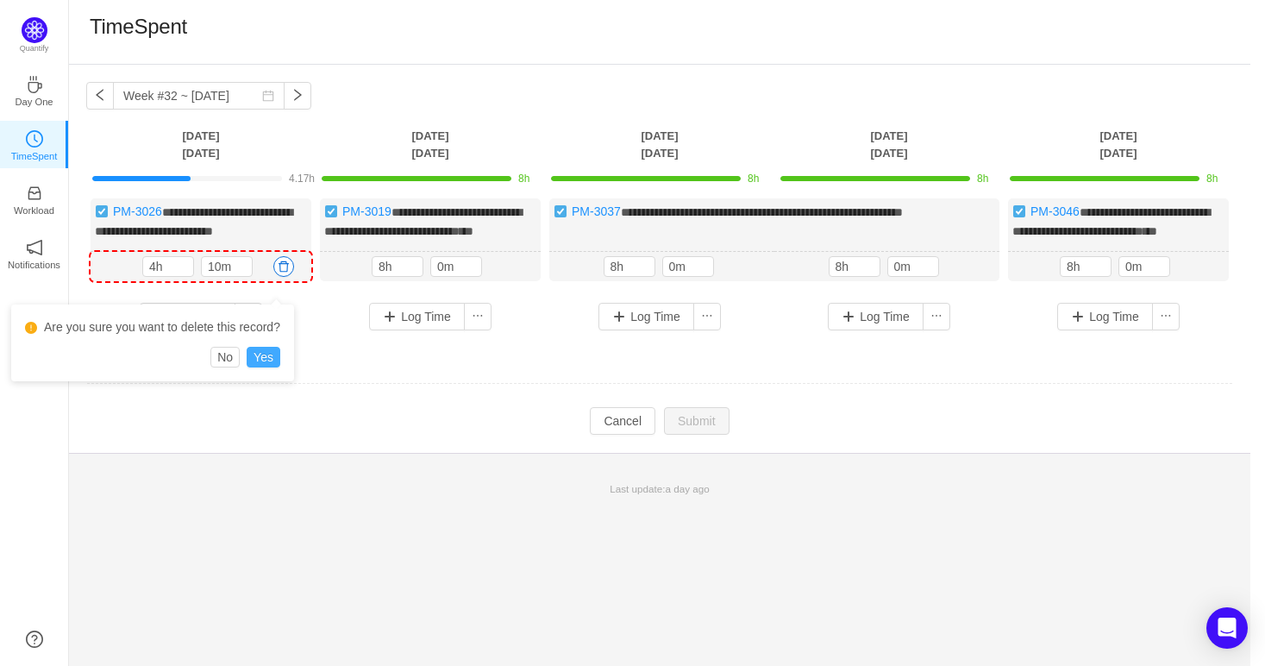
click at [268, 360] on button "Yes" at bounding box center [264, 357] width 34 height 21
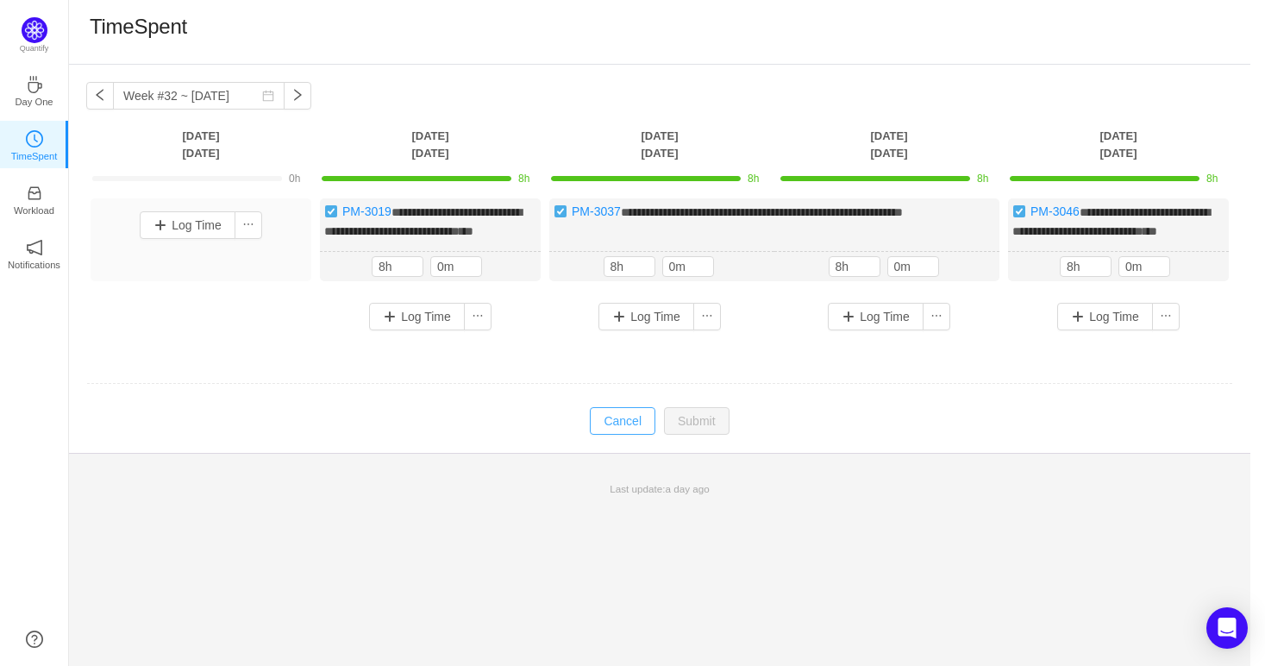
click at [635, 434] on button "Cancel" at bounding box center [623, 421] width 66 height 28
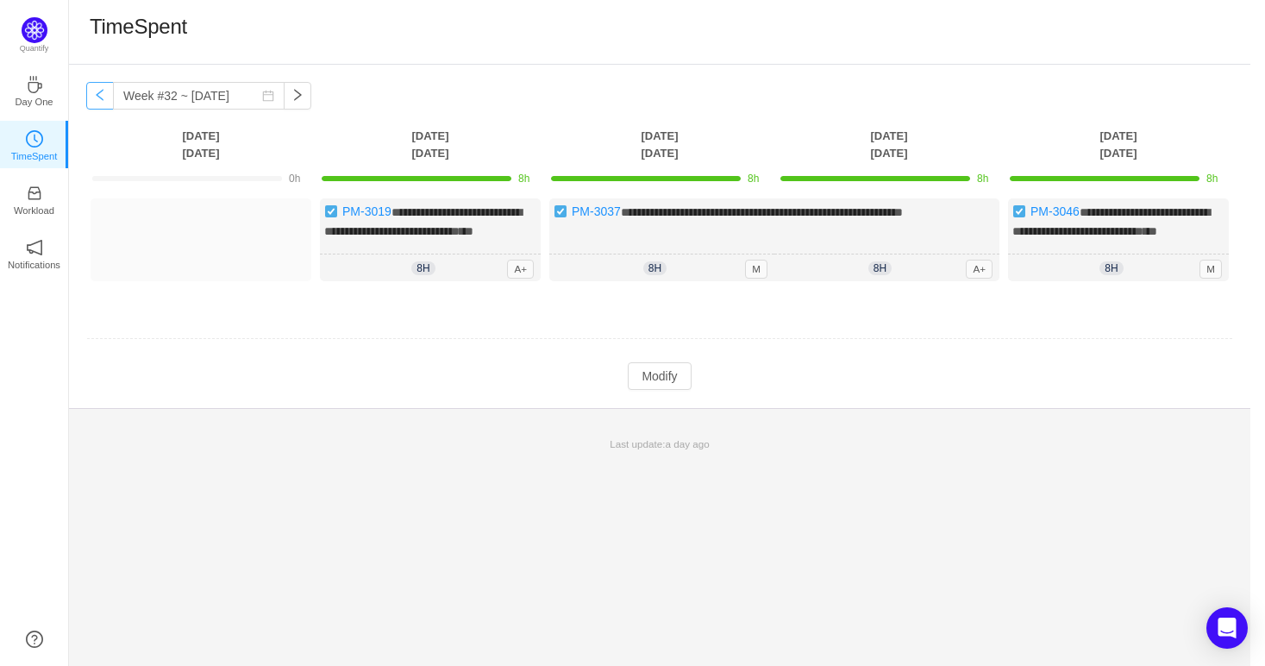
click at [107, 86] on button "button" at bounding box center [100, 96] width 28 height 28
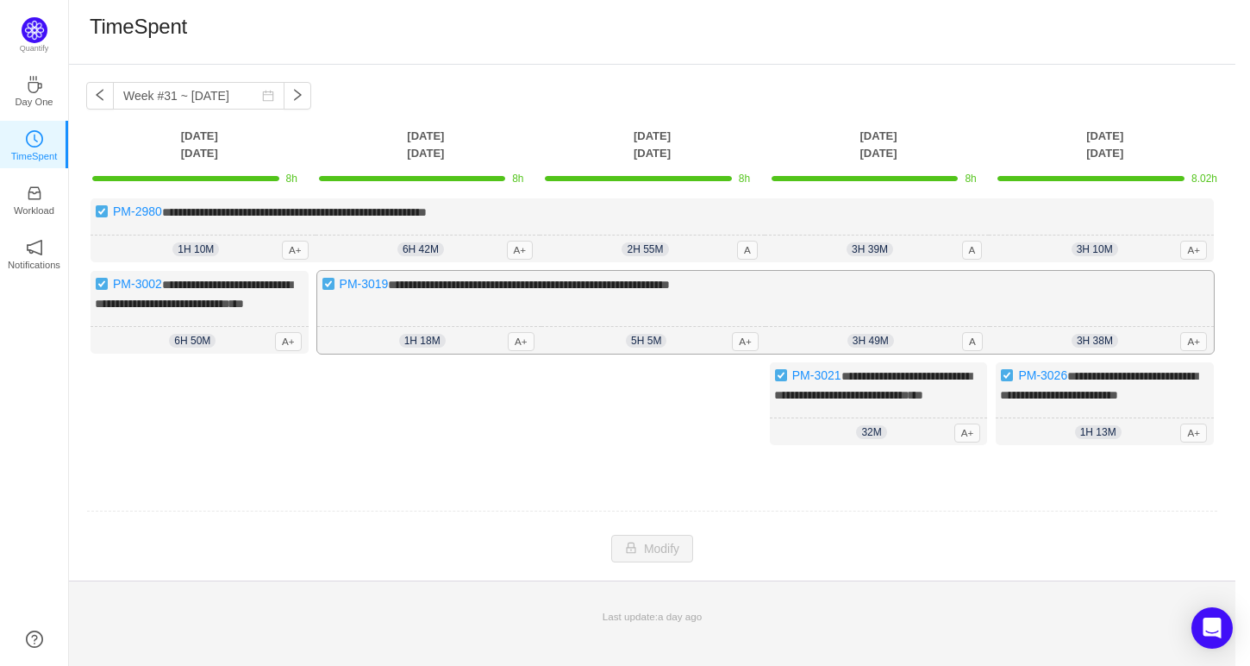
click at [1064, 282] on div "**********" at bounding box center [765, 312] width 897 height 83
click at [955, 445] on div "**********" at bounding box center [879, 403] width 218 height 83
click at [1065, 432] on div "**********" at bounding box center [1105, 403] width 218 height 83
click at [898, 242] on div "3h 39m 3h 39m A" at bounding box center [877, 249] width 225 height 28
click at [788, 446] on div "32m 0h 32m A+" at bounding box center [879, 432] width 218 height 28
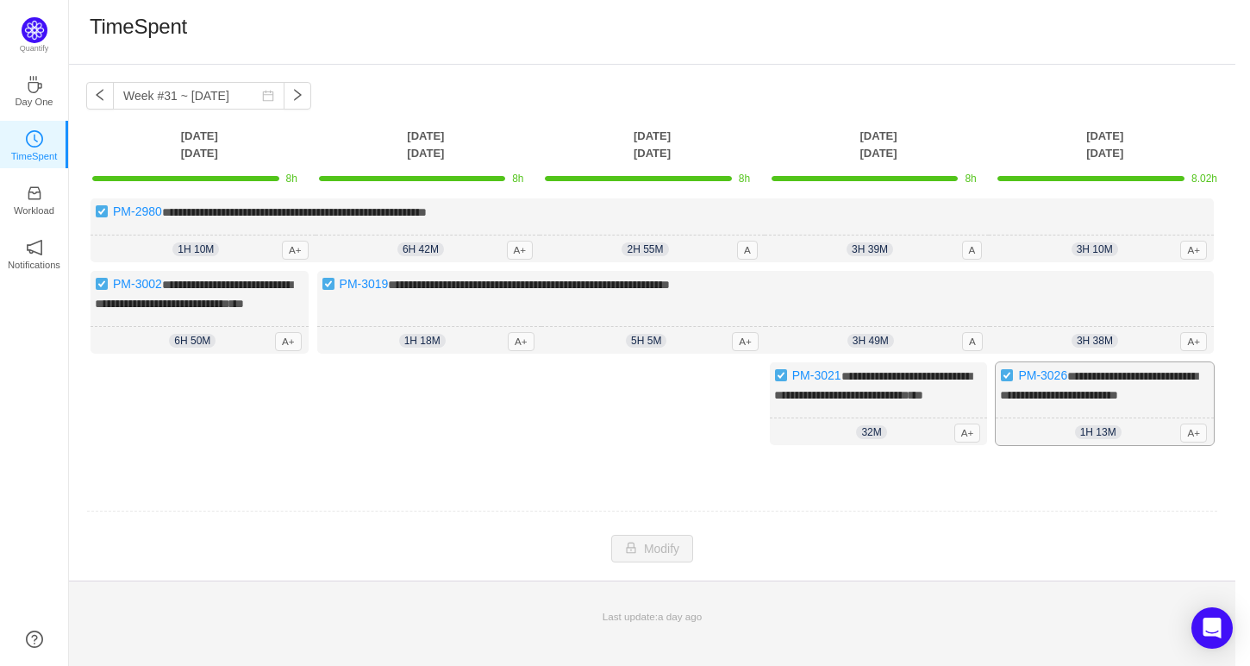
click at [1062, 416] on div "**********" at bounding box center [1105, 403] width 218 height 83
click at [1061, 230] on div "**********" at bounding box center [653, 230] width 1124 height 64
click at [1043, 319] on div "**********" at bounding box center [765, 312] width 897 height 83
click at [284, 89] on button "button" at bounding box center [298, 96] width 28 height 28
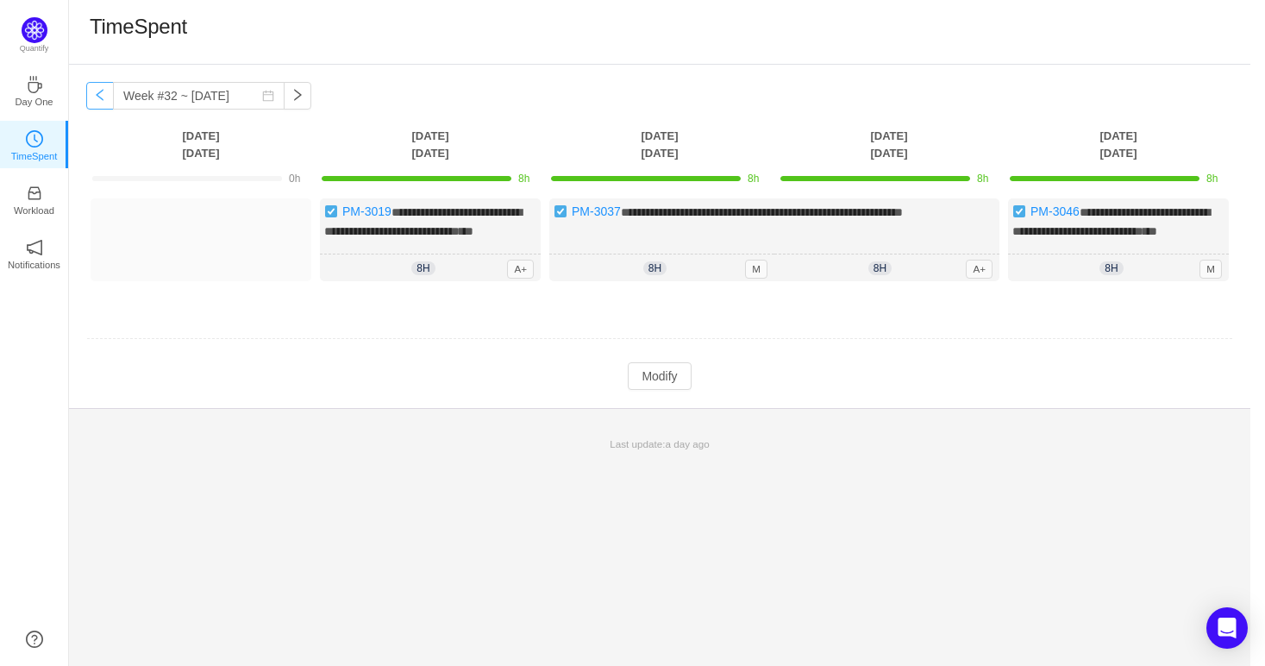
click at [110, 102] on button "button" at bounding box center [100, 96] width 28 height 28
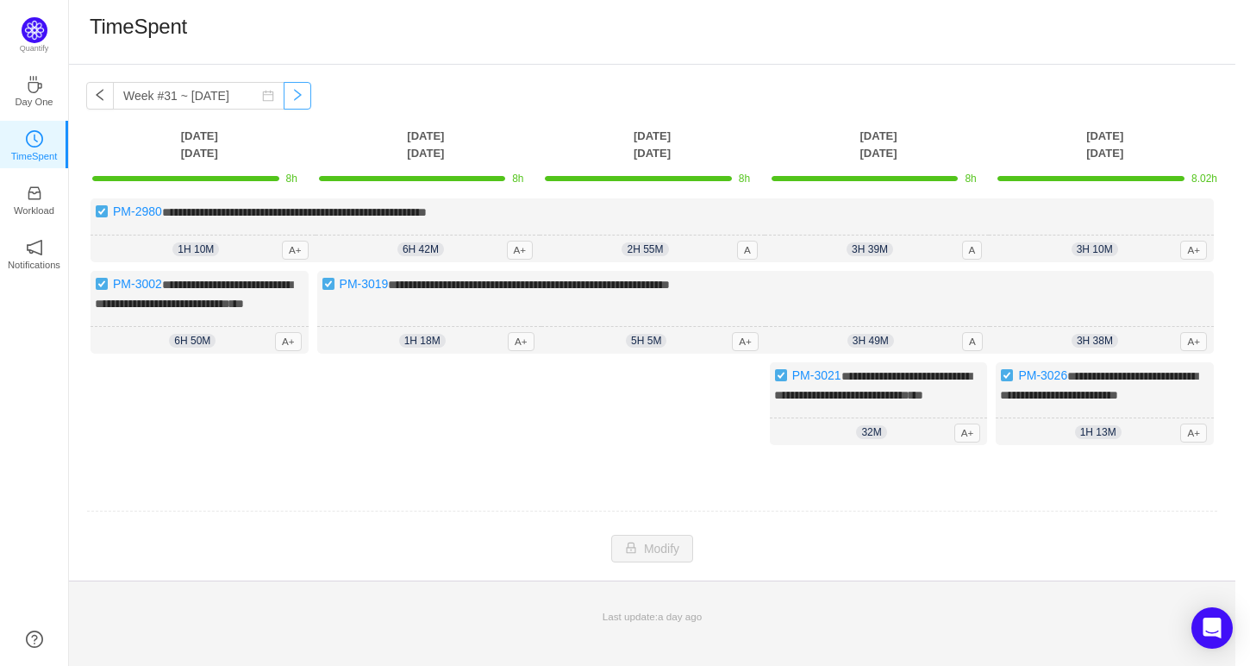
click at [284, 96] on button "button" at bounding box center [298, 96] width 28 height 28
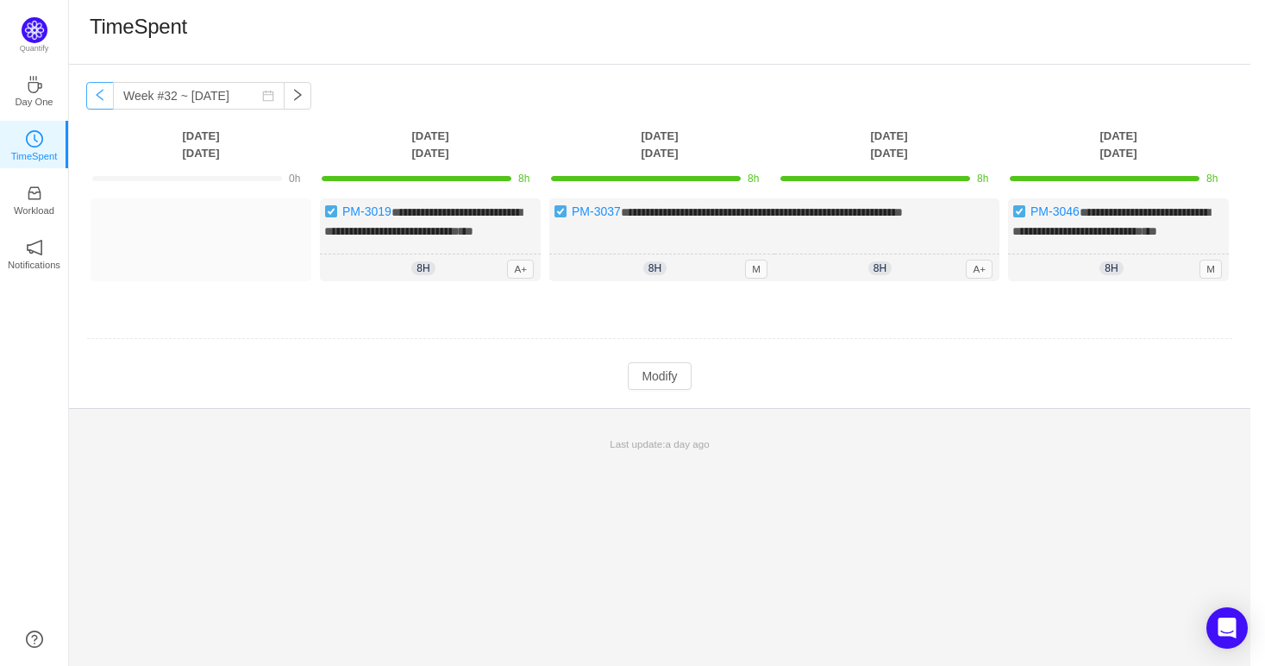
click at [95, 101] on button "button" at bounding box center [100, 96] width 28 height 28
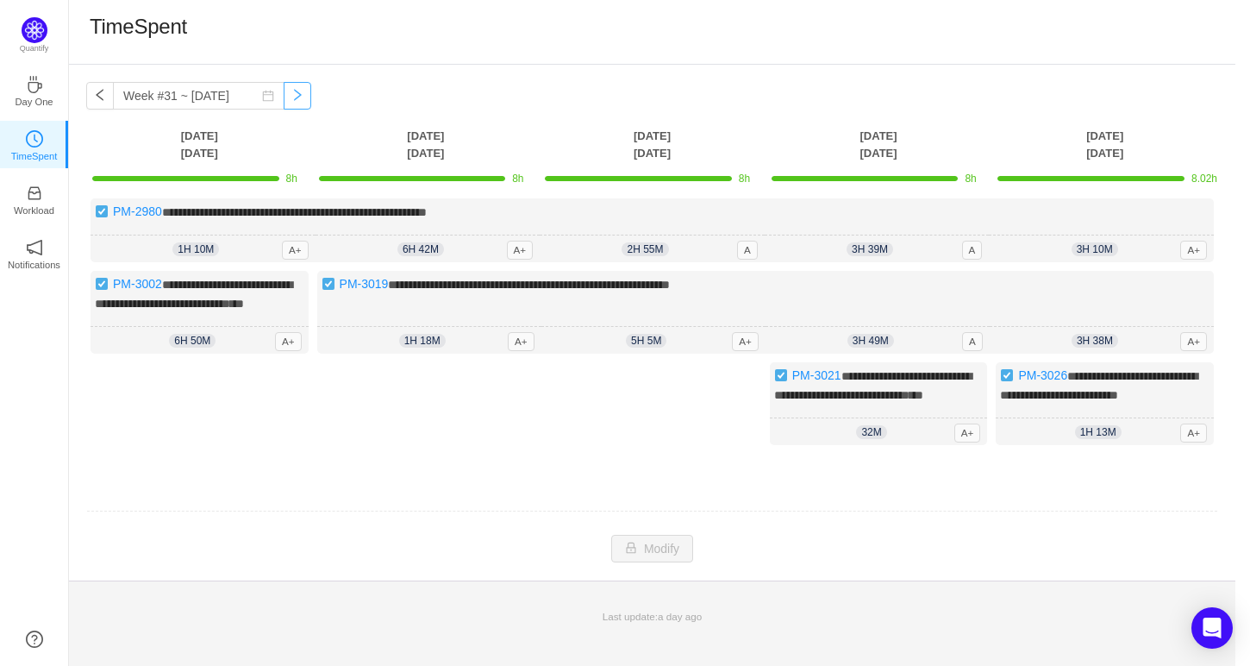
click at [290, 97] on button "button" at bounding box center [298, 96] width 28 height 28
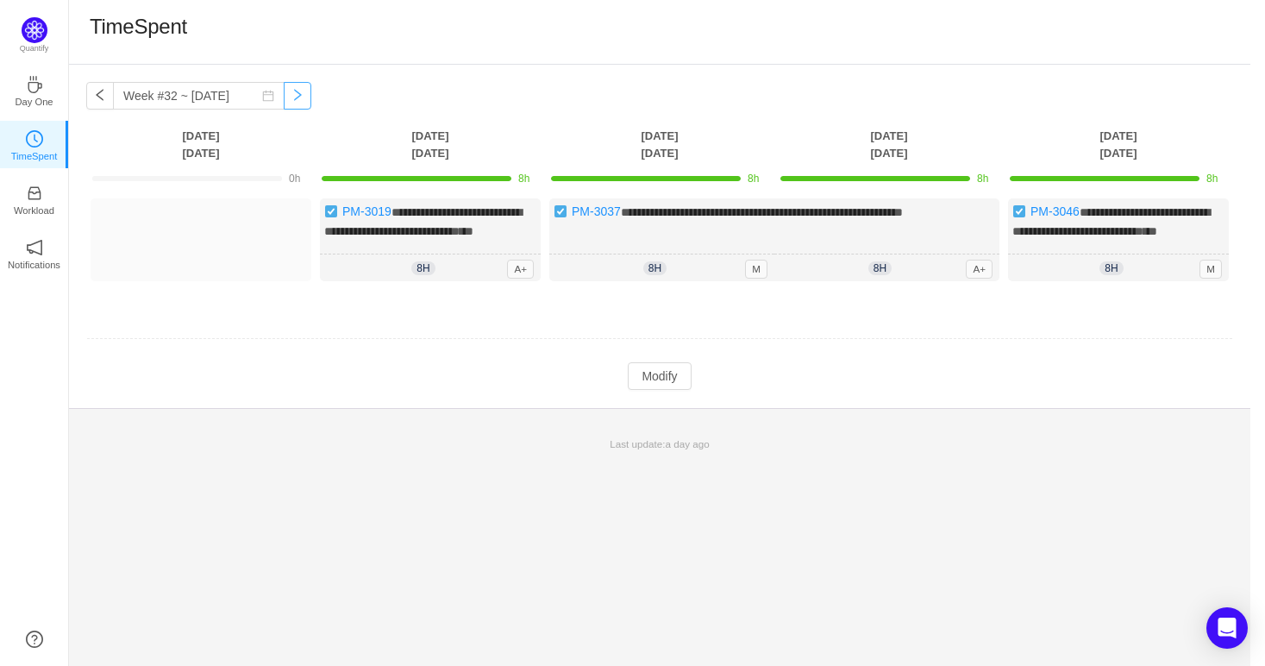
click at [291, 105] on button "button" at bounding box center [298, 96] width 28 height 28
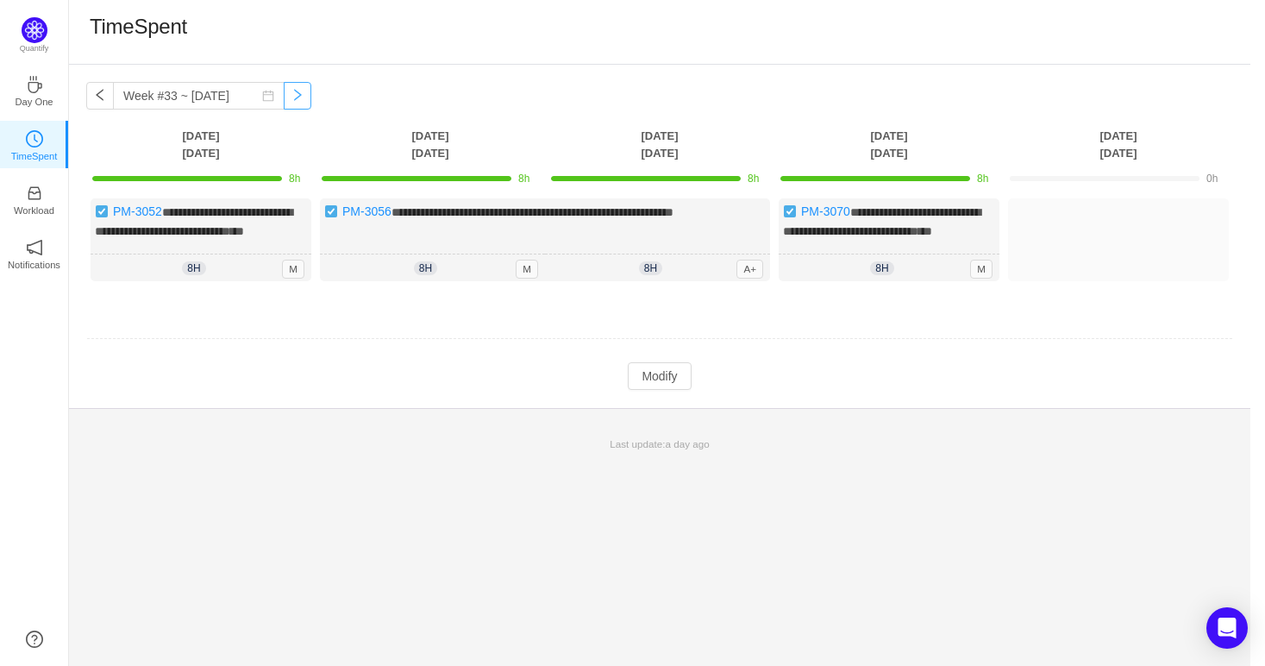
click at [291, 105] on button "button" at bounding box center [298, 96] width 28 height 28
type input "Week #34 ~ Aug 18"
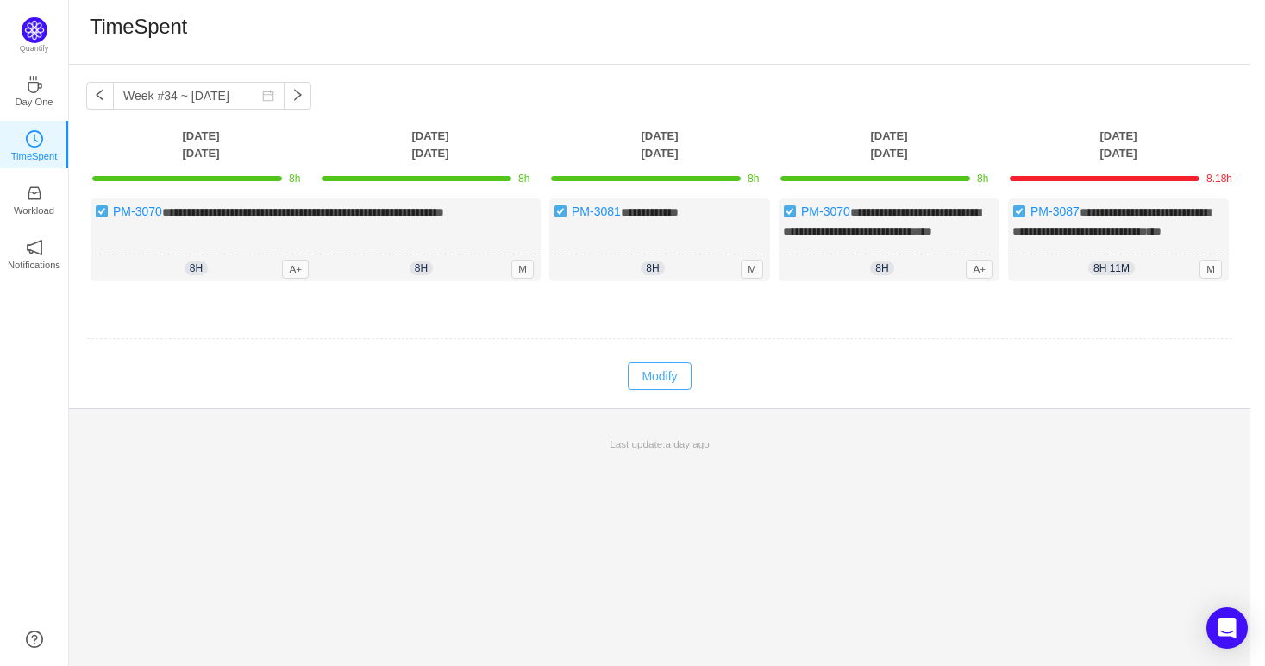
click at [661, 390] on button "Modify" at bounding box center [659, 376] width 63 height 28
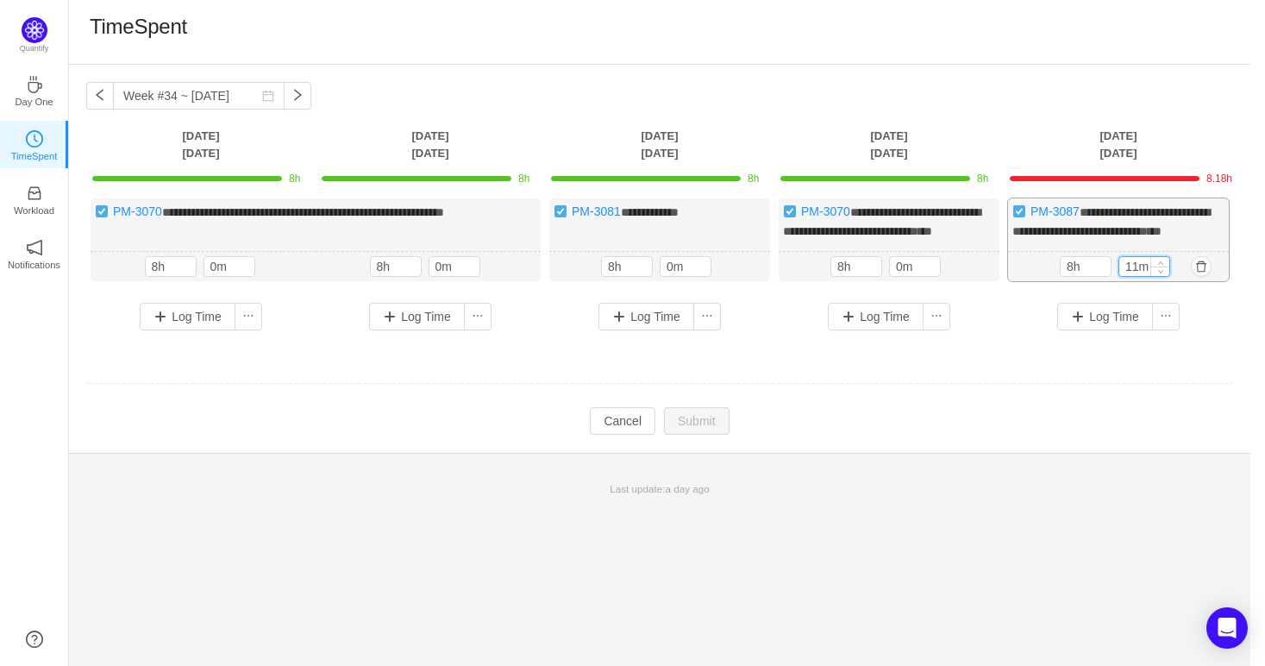
drag, startPoint x: 1136, startPoint y: 279, endPoint x: 1119, endPoint y: 288, distance: 18.9
click at [1119, 276] on input "11m" at bounding box center [1144, 266] width 50 height 19
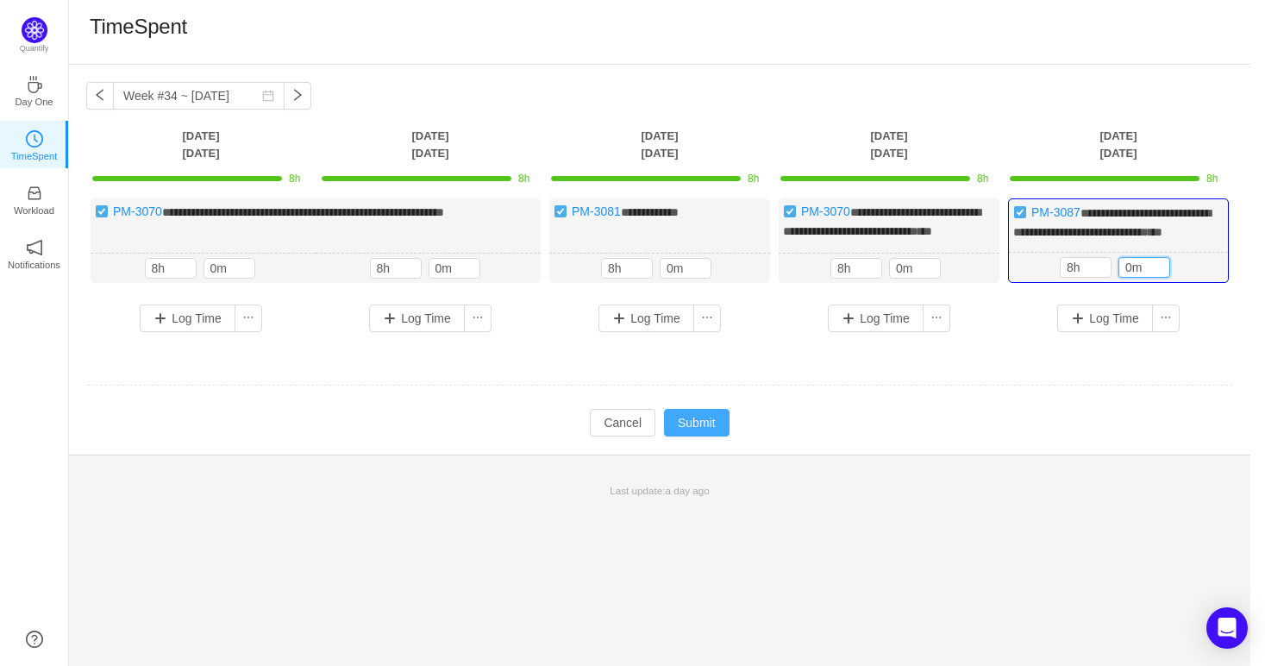
type input "0m"
click at [688, 436] on button "Submit" at bounding box center [697, 423] width 66 height 28
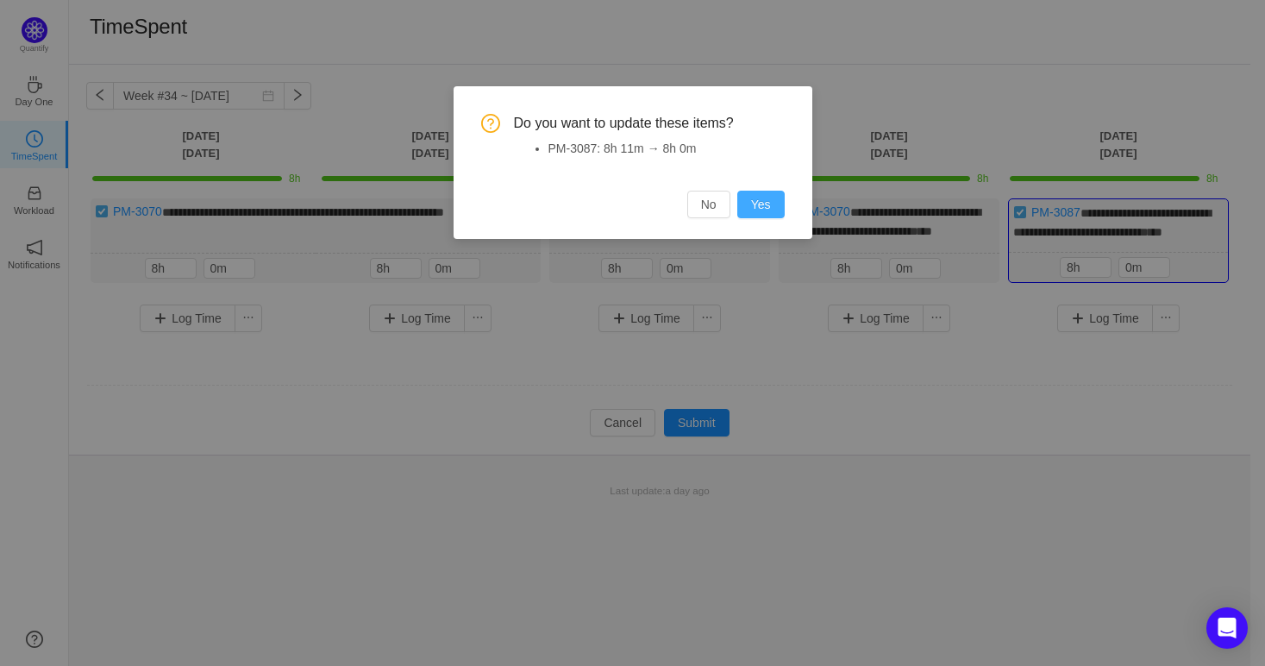
click at [772, 207] on button "Yes" at bounding box center [760, 205] width 47 height 28
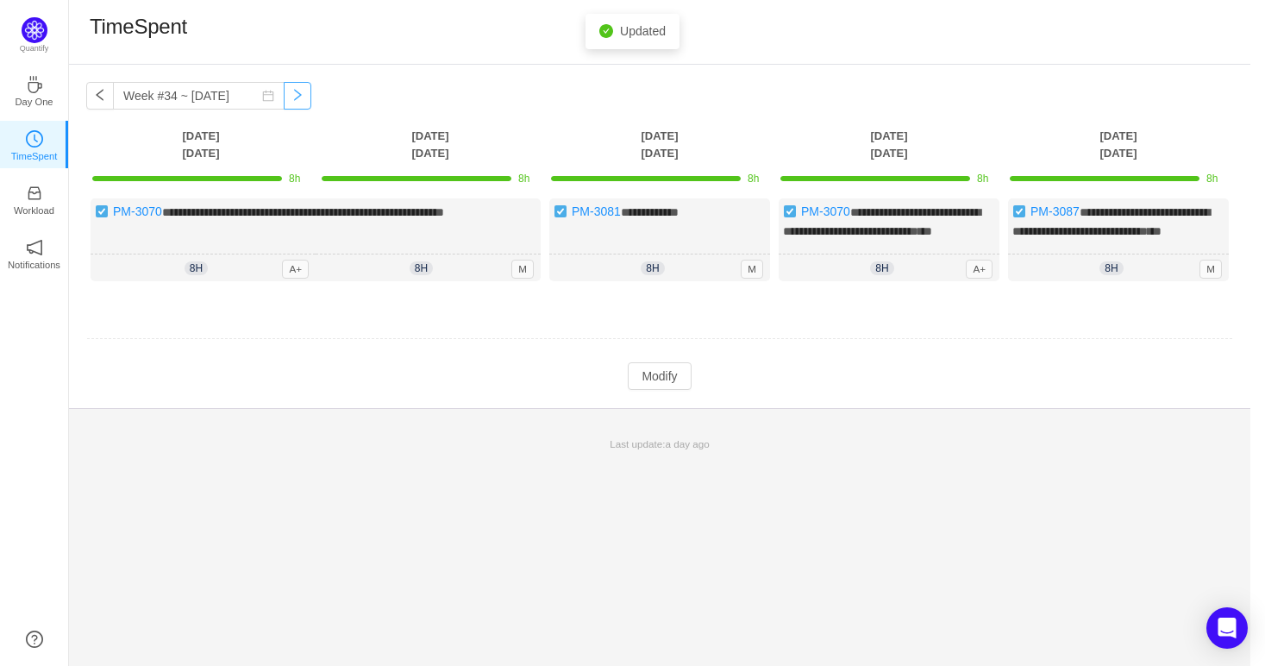
click at [284, 98] on button "button" at bounding box center [298, 96] width 28 height 28
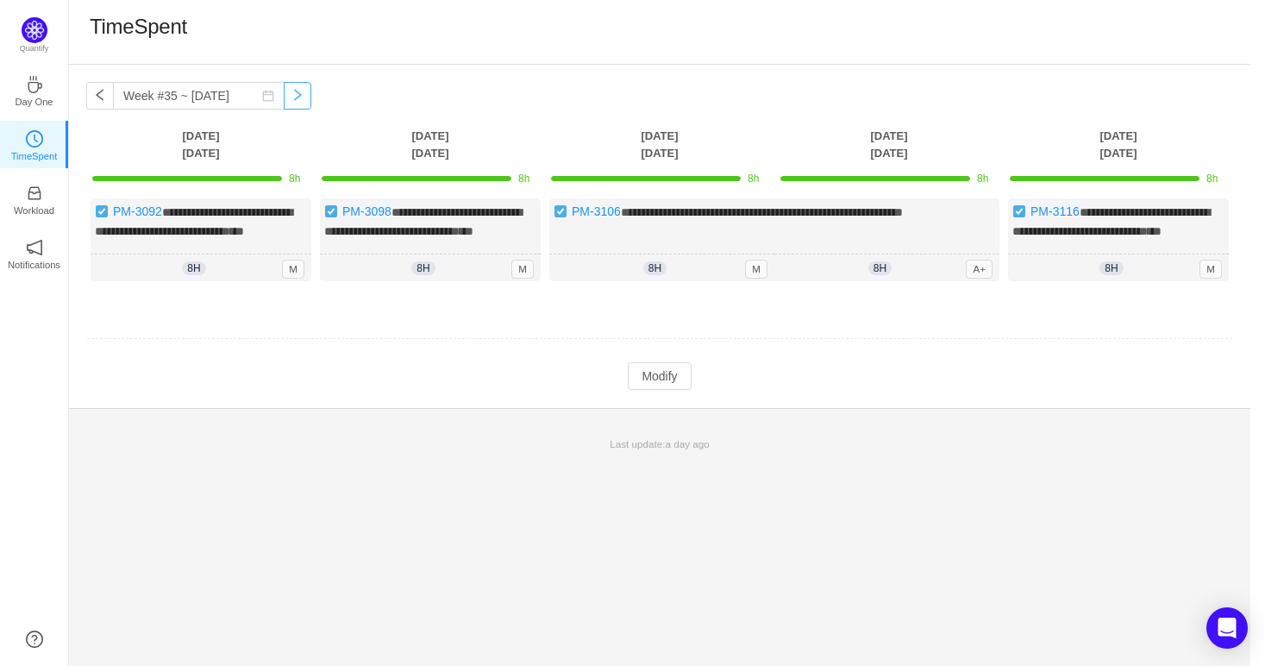
click at [284, 97] on button "button" at bounding box center [298, 96] width 28 height 28
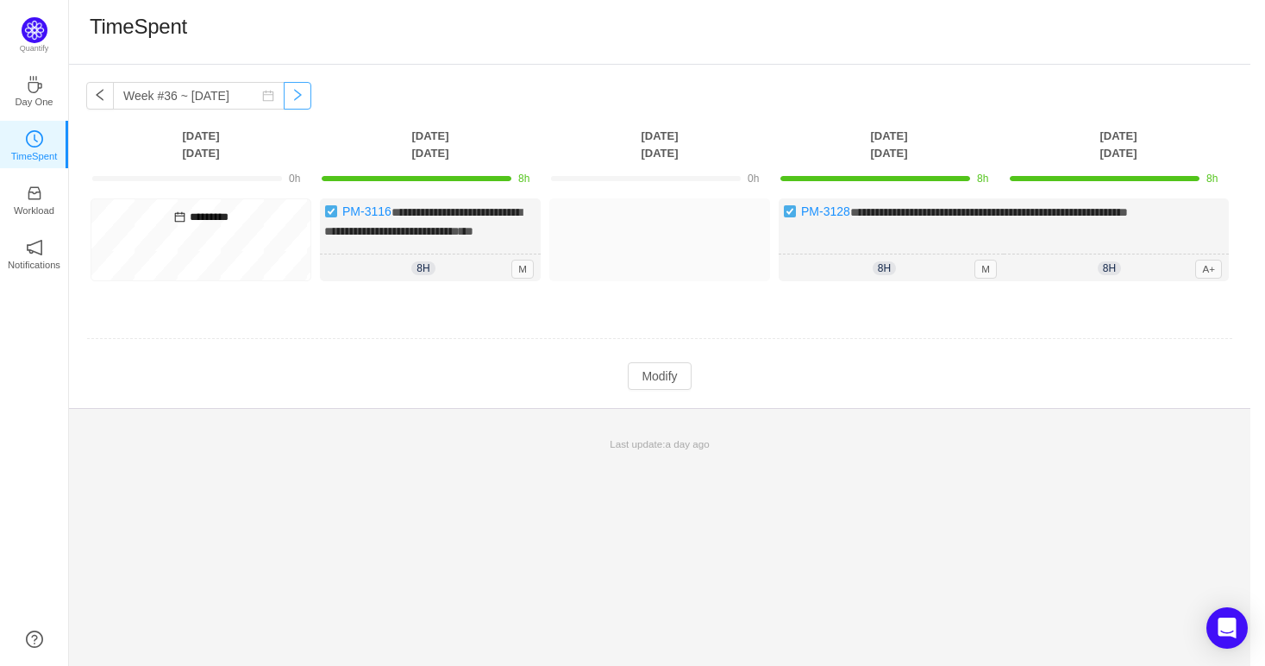
click at [284, 97] on button "button" at bounding box center [298, 96] width 28 height 28
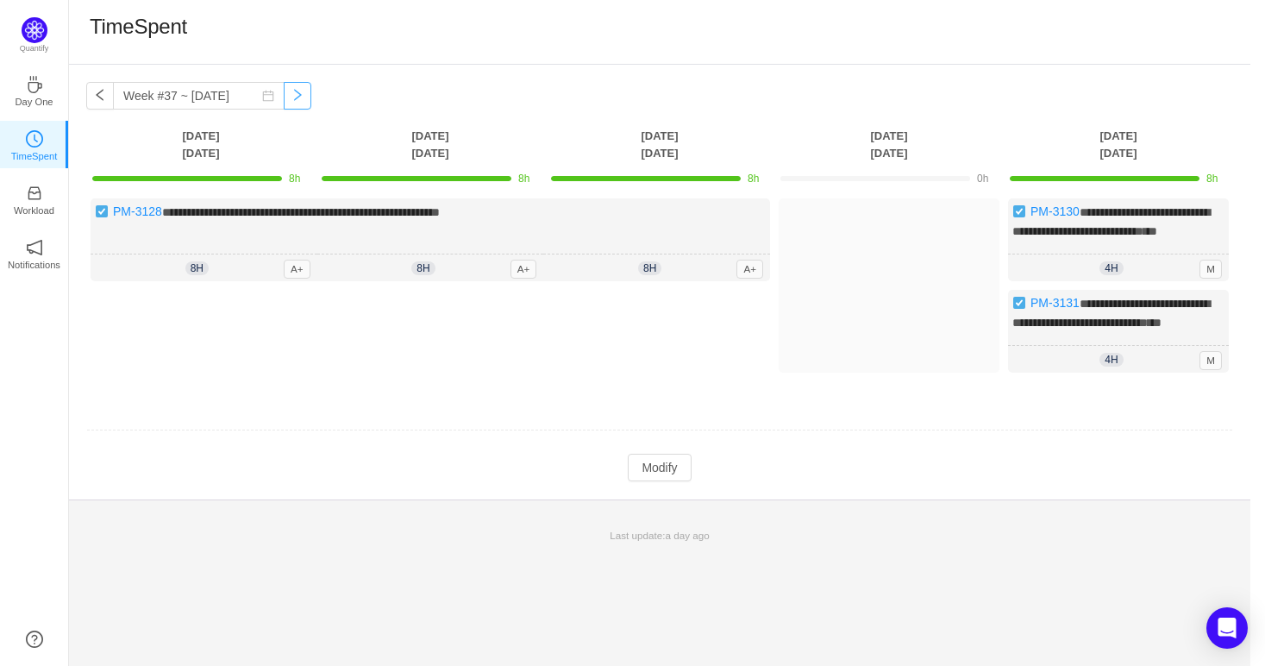
click at [284, 97] on button "button" at bounding box center [298, 96] width 28 height 28
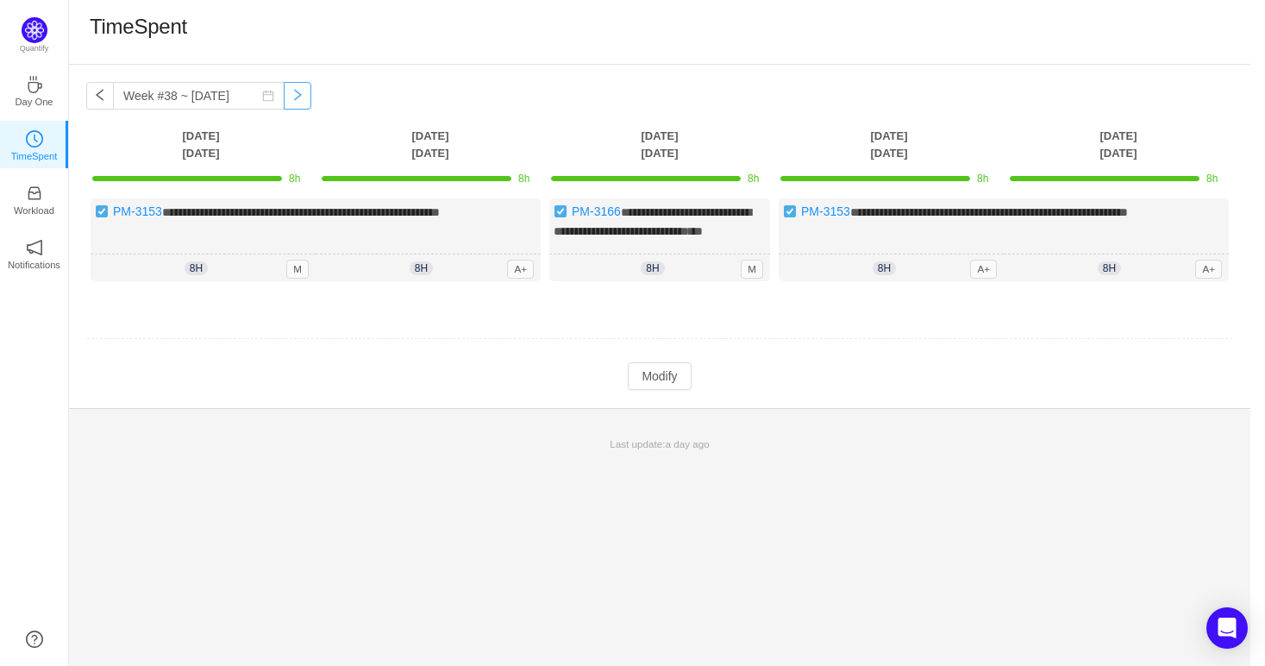
click at [284, 97] on button "button" at bounding box center [298, 96] width 28 height 28
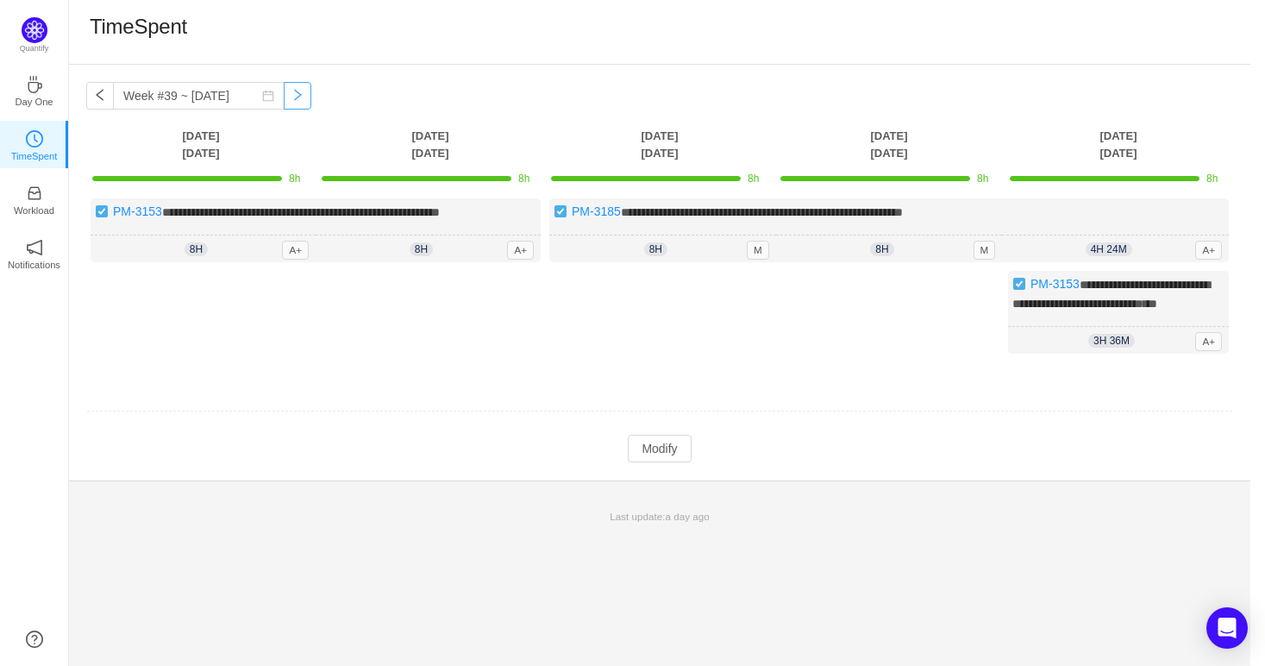
click at [284, 97] on button "button" at bounding box center [298, 96] width 28 height 28
type input "Week #39 ~ [DATE]"
click at [681, 462] on button "Modify" at bounding box center [659, 449] width 63 height 28
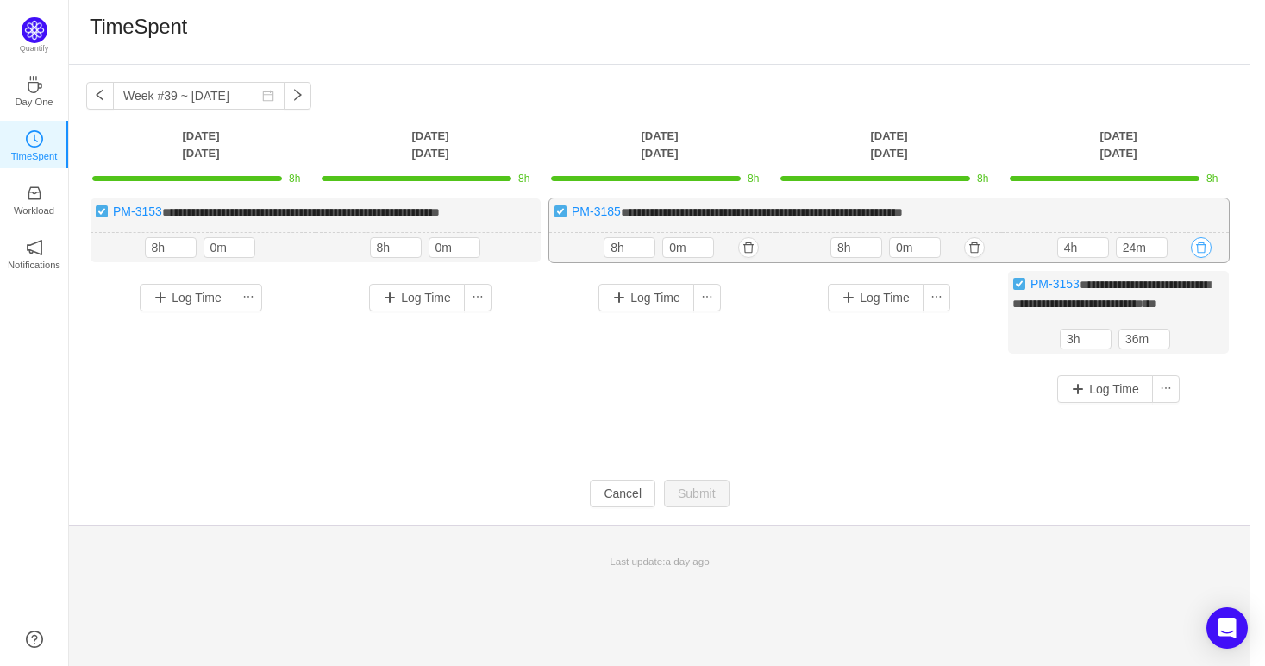
click at [1197, 248] on button "button" at bounding box center [1201, 247] width 21 height 21
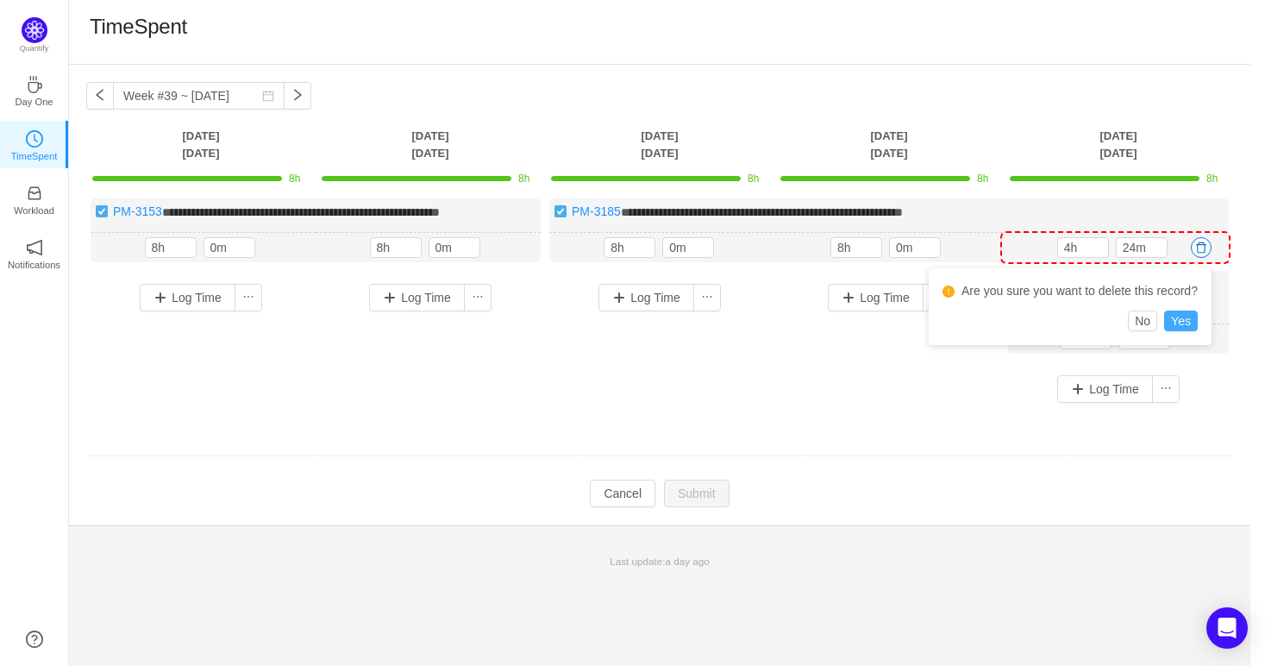
click at [1181, 315] on button "Yes" at bounding box center [1181, 320] width 34 height 21
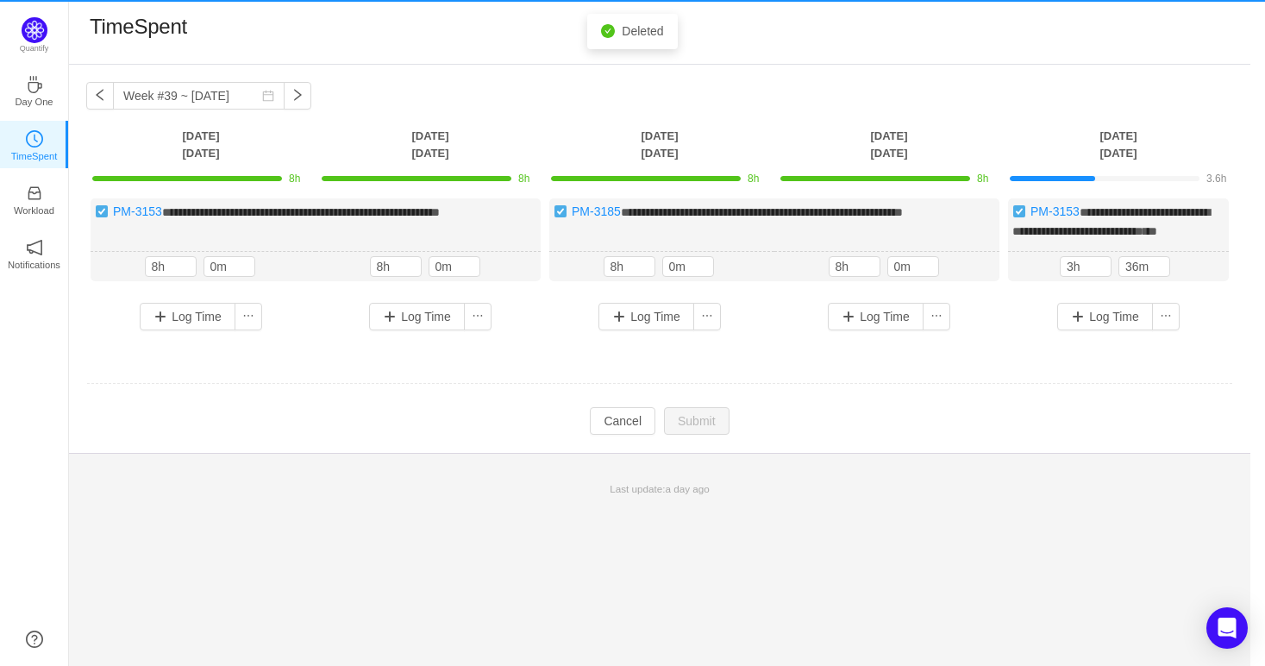
click at [1187, 339] on div "Log Time" at bounding box center [1118, 316] width 212 height 45
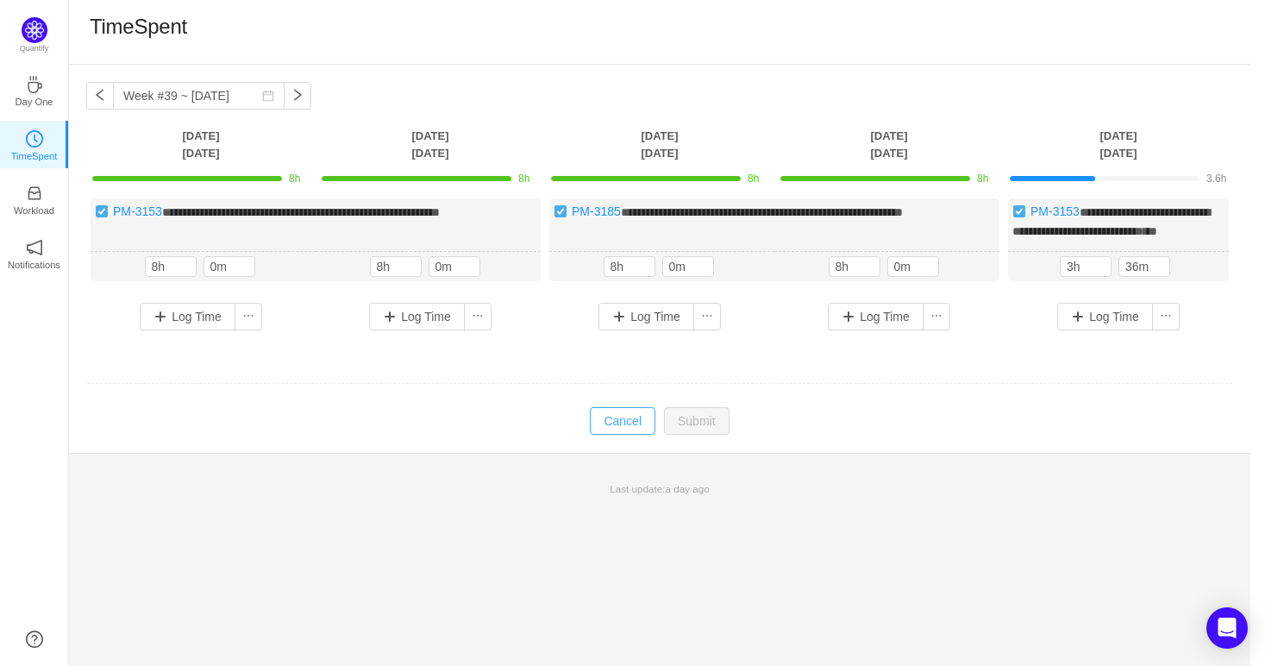
click at [643, 435] on button "Cancel" at bounding box center [623, 421] width 66 height 28
